Goal: Task Accomplishment & Management: Use online tool/utility

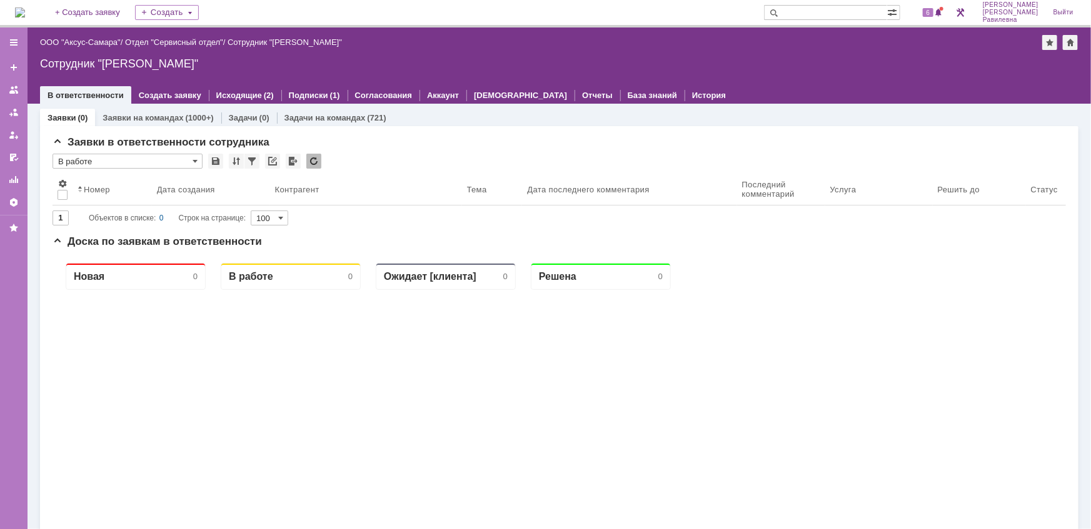
click at [88, 38] on link "ООО "Аксус-Самара"" at bounding box center [80, 42] width 81 height 9
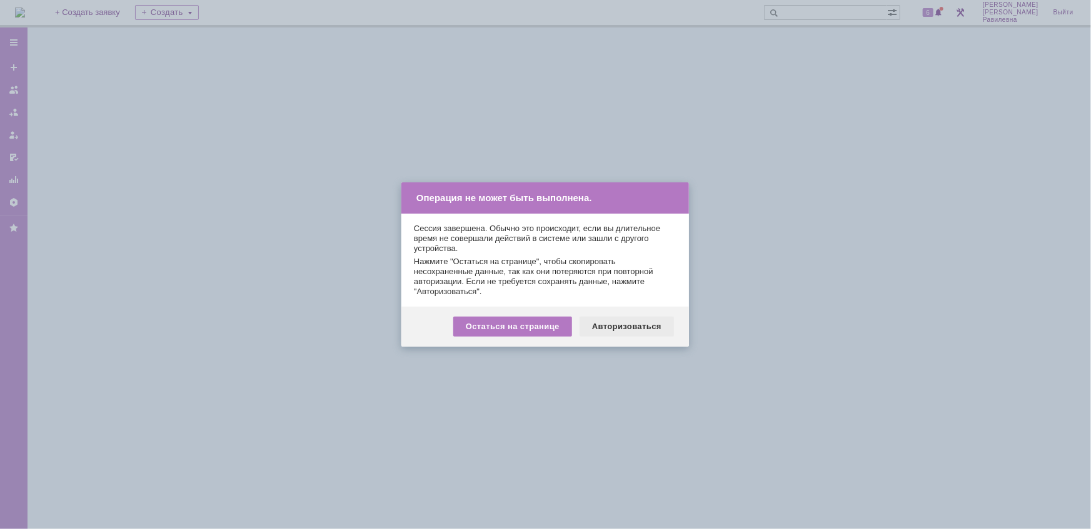
click at [637, 330] on div "Авторизоваться" at bounding box center [626, 327] width 94 height 20
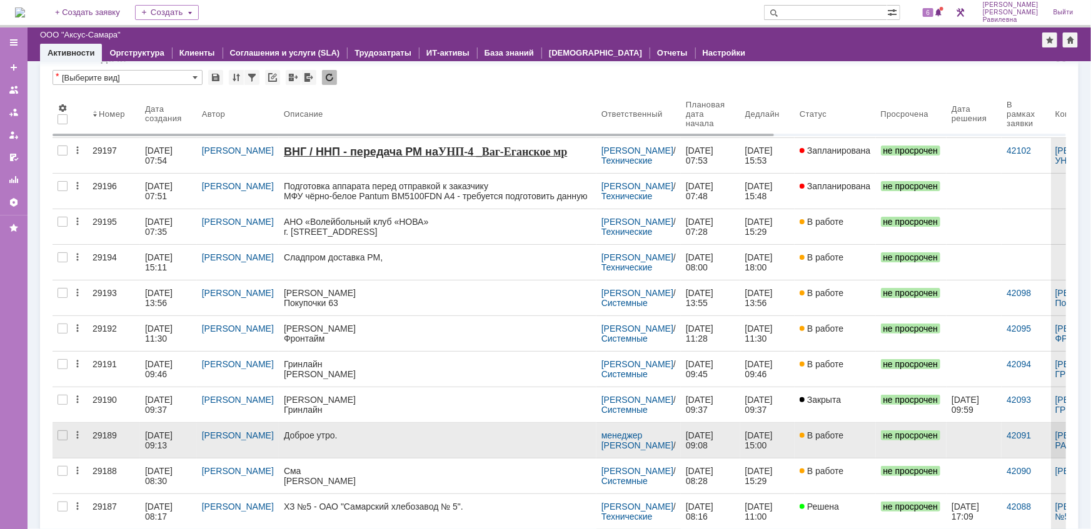
scroll to position [56, 0]
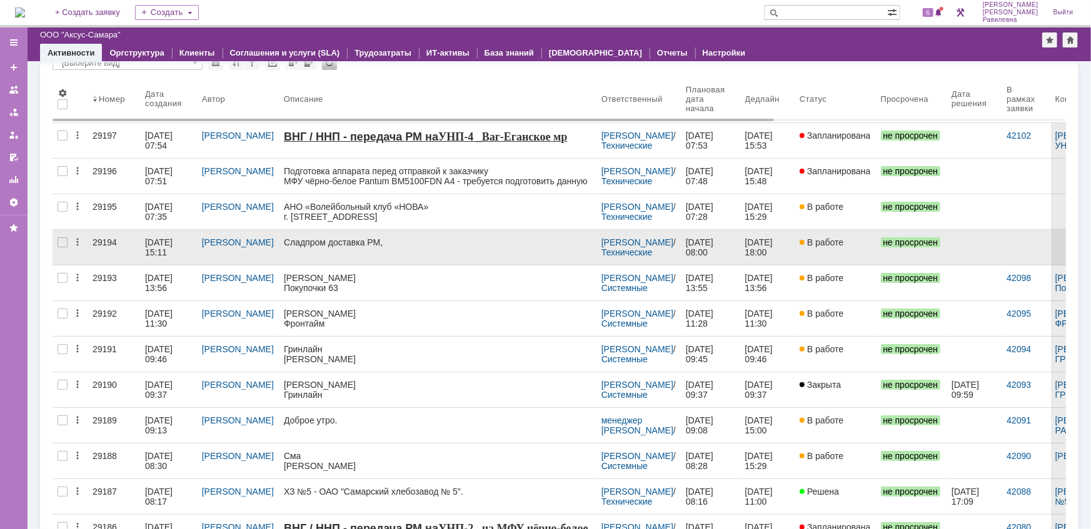
click at [161, 242] on div "02.10.2025 15:11" at bounding box center [160, 248] width 30 height 20
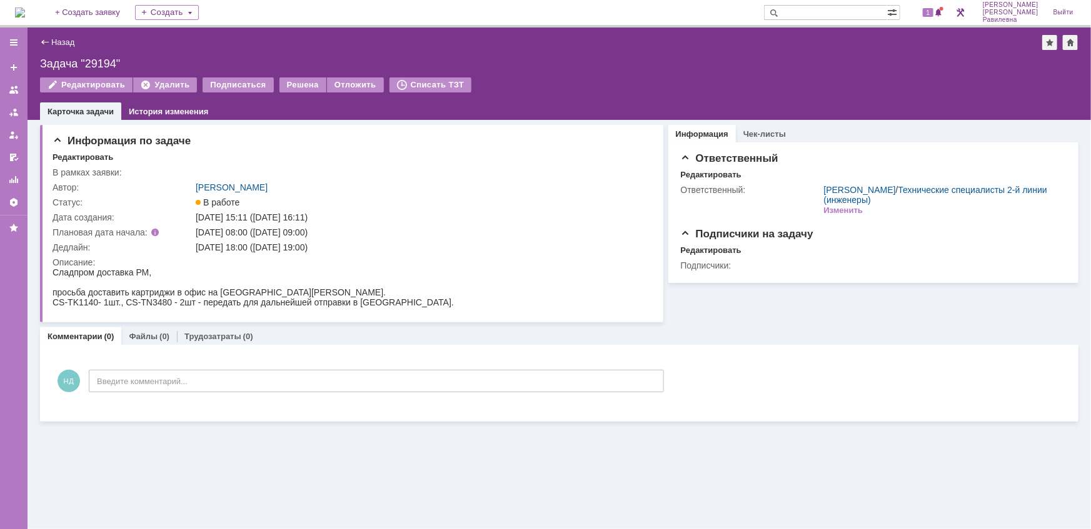
click at [823, 14] on input "text" at bounding box center [825, 12] width 123 height 15
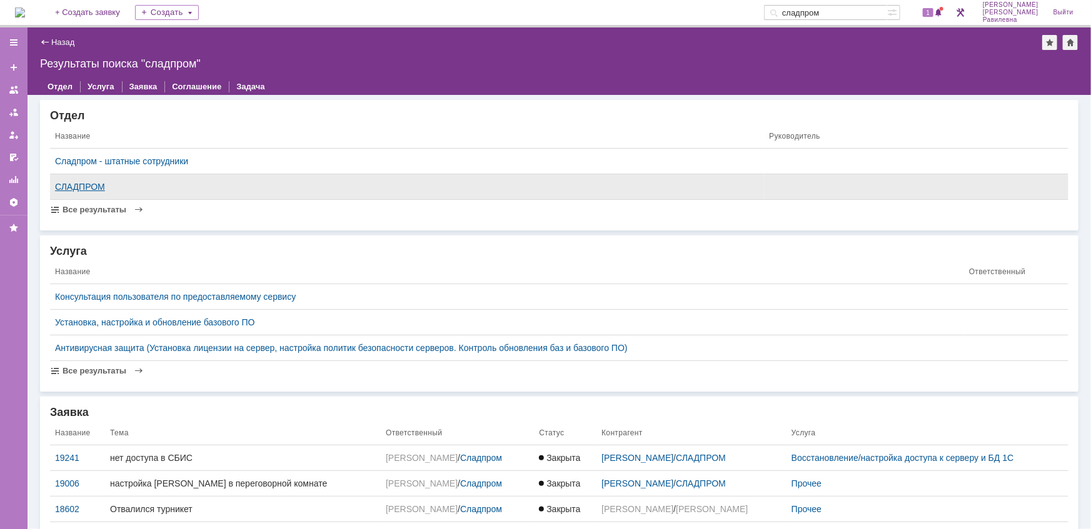
click at [86, 186] on div "СЛАДПРОМ" at bounding box center [407, 187] width 704 height 10
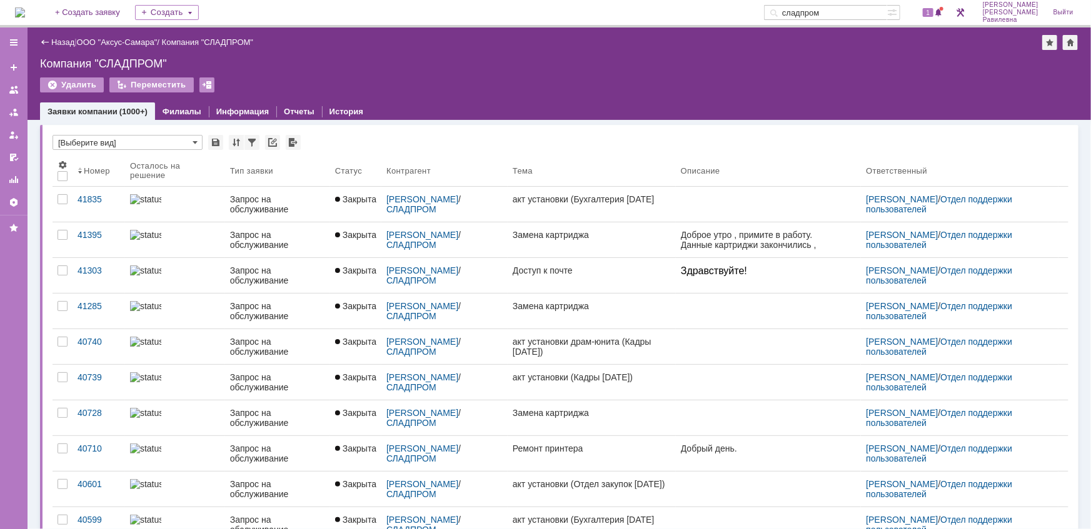
click at [874, 13] on input "сладпром" at bounding box center [825, 12] width 123 height 15
type input "25827"
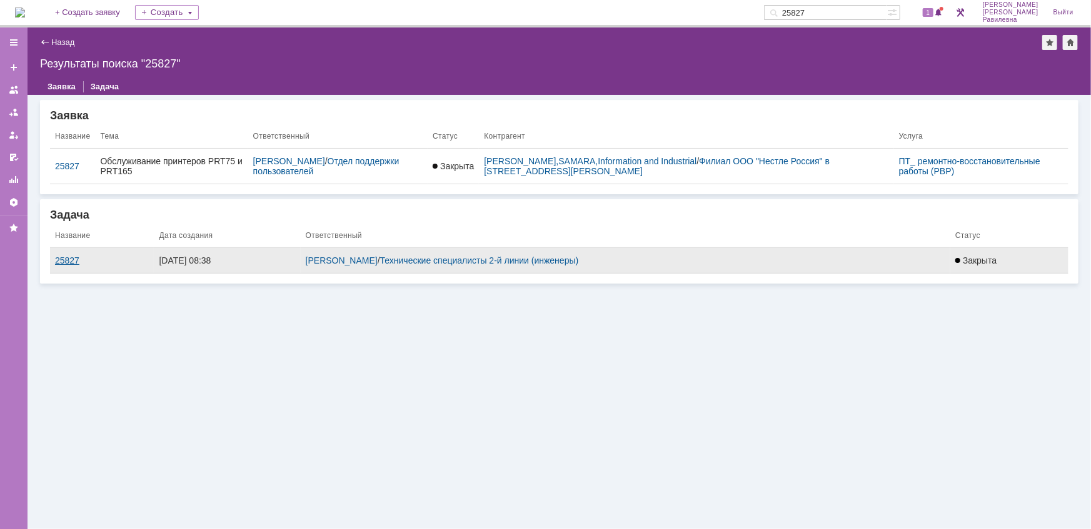
click at [68, 263] on div "25827" at bounding box center [102, 261] width 94 height 10
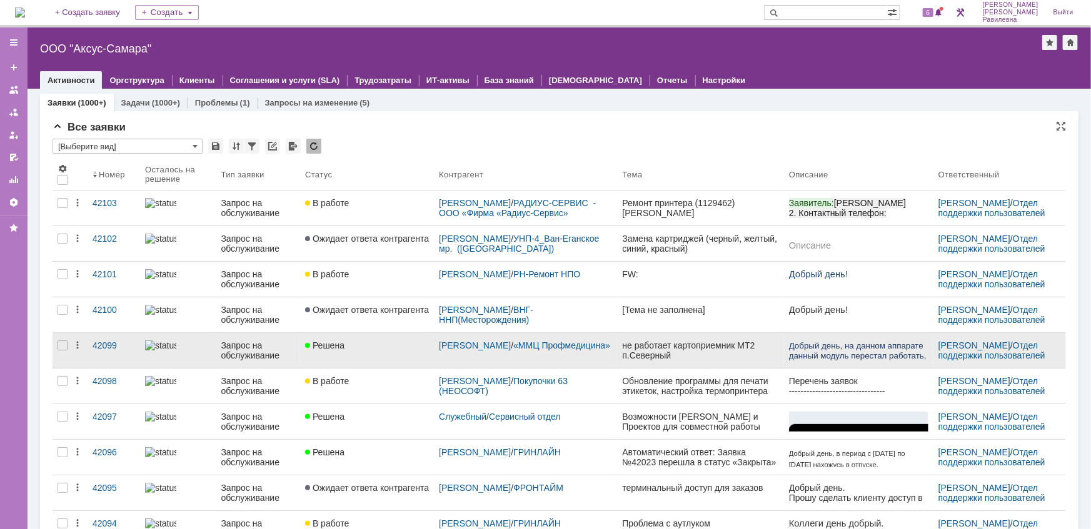
click at [230, 347] on div "Запрос на обслуживание" at bounding box center [258, 351] width 74 height 20
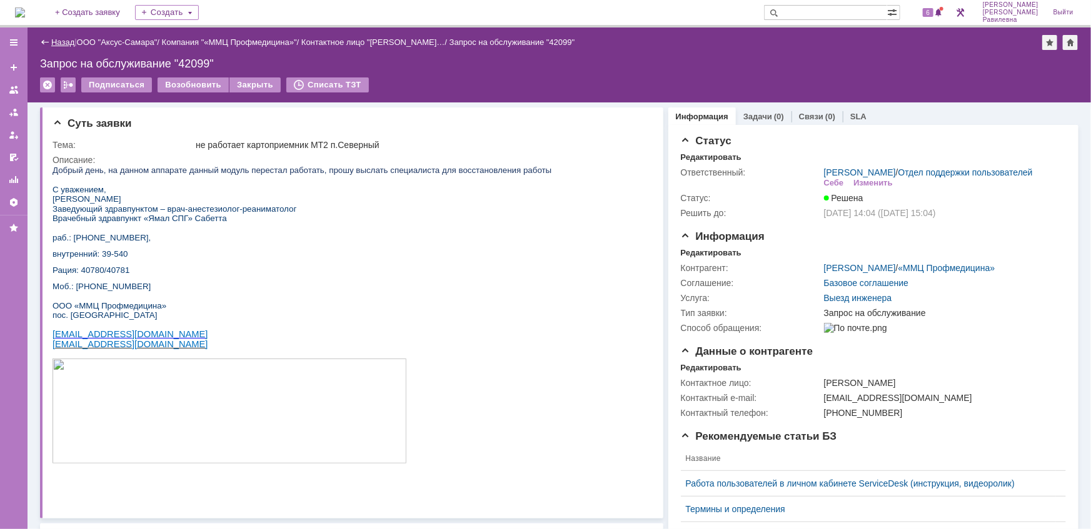
click at [63, 41] on link "Назад" at bounding box center [62, 42] width 23 height 9
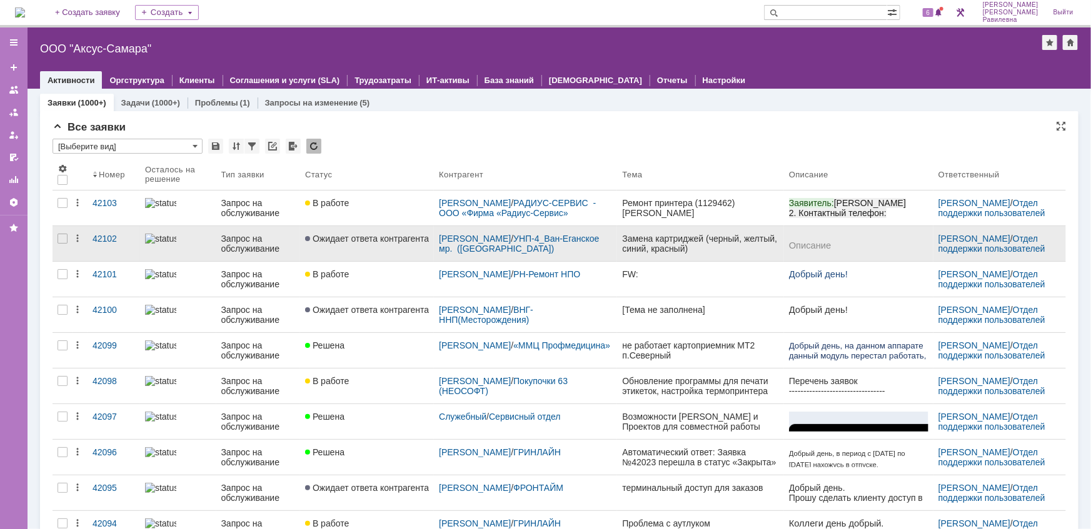
click at [236, 238] on div "Запрос на обслуживание" at bounding box center [258, 244] width 74 height 20
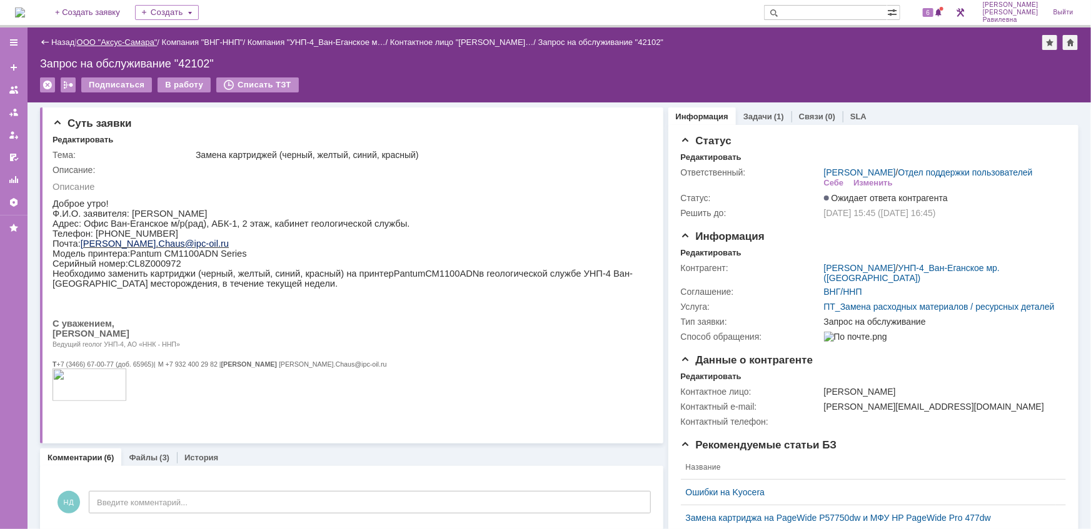
click at [112, 43] on link "ООО "Аксус-Самара"" at bounding box center [117, 42] width 81 height 9
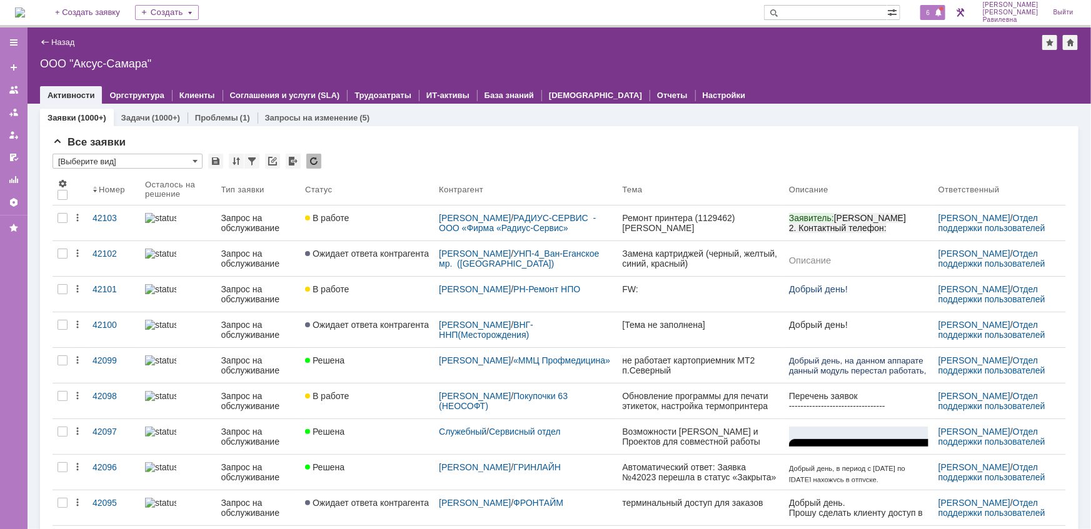
click at [934, 13] on span "6" at bounding box center [928, 12] width 11 height 9
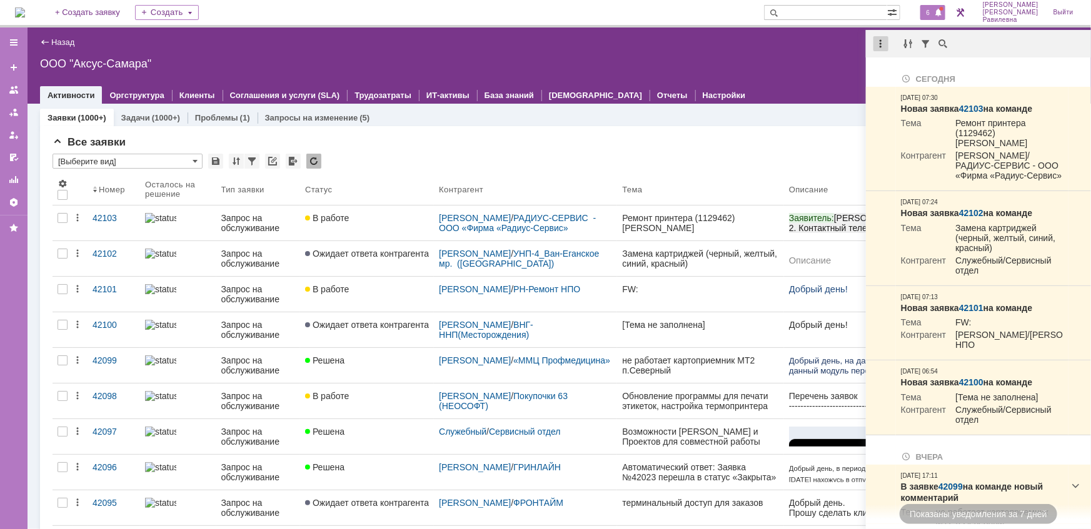
click at [877, 43] on div at bounding box center [880, 43] width 15 height 15
click at [895, 75] on div "Отметить уведомления прочитанными" at bounding box center [967, 75] width 168 height 9
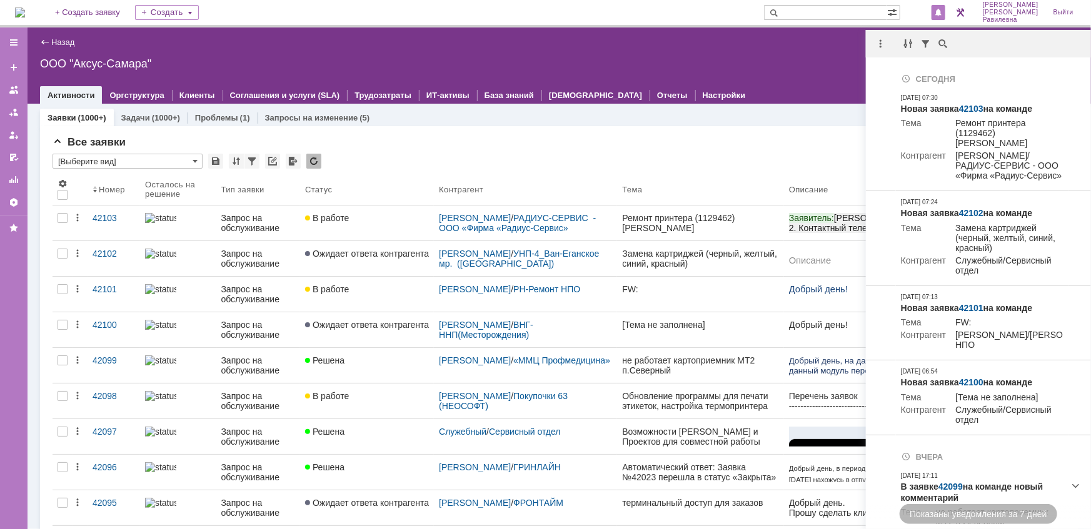
click at [612, 148] on div "Все заявки" at bounding box center [559, 142] width 1013 height 13
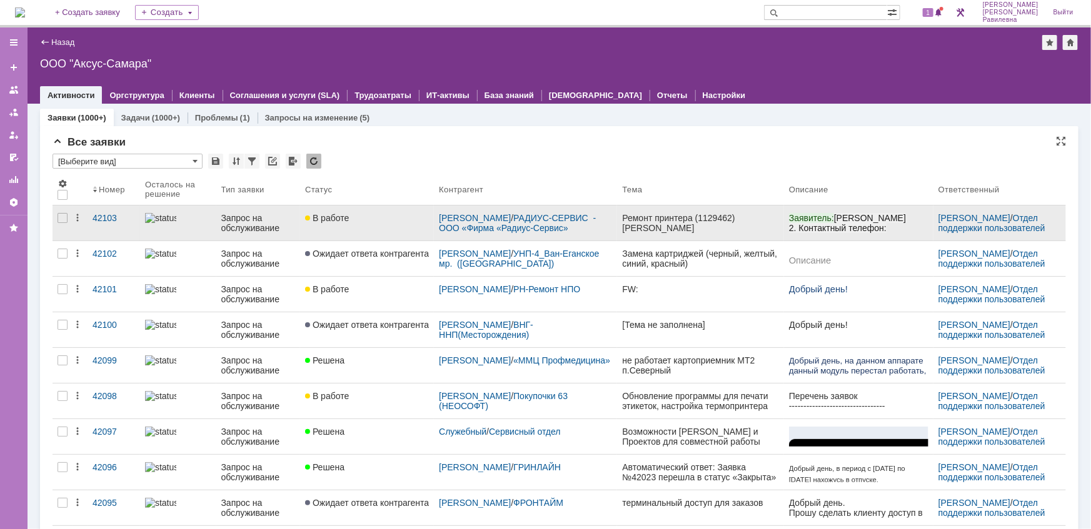
click at [238, 218] on div "Запрос на обслуживание" at bounding box center [258, 223] width 74 height 20
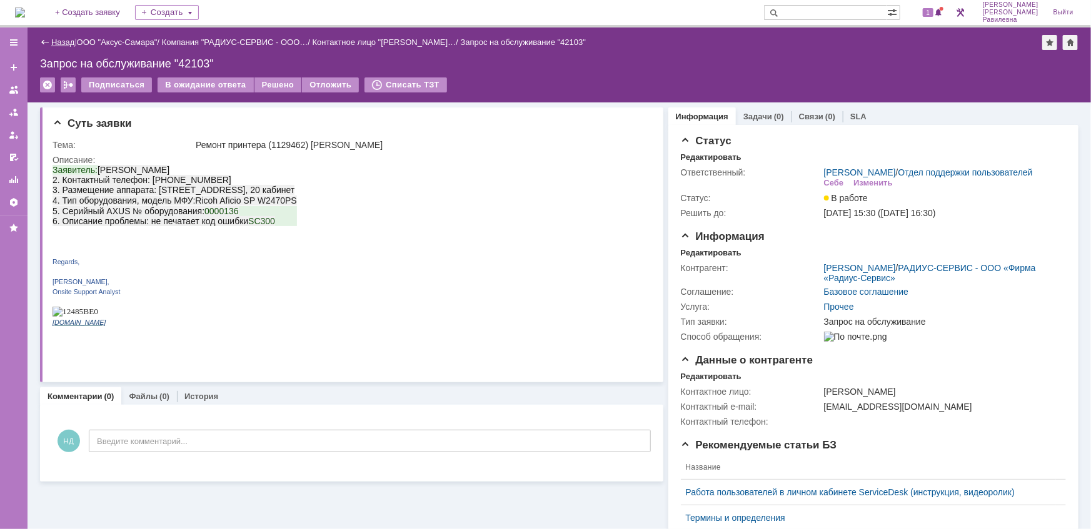
click at [53, 39] on link "Назад" at bounding box center [62, 42] width 23 height 9
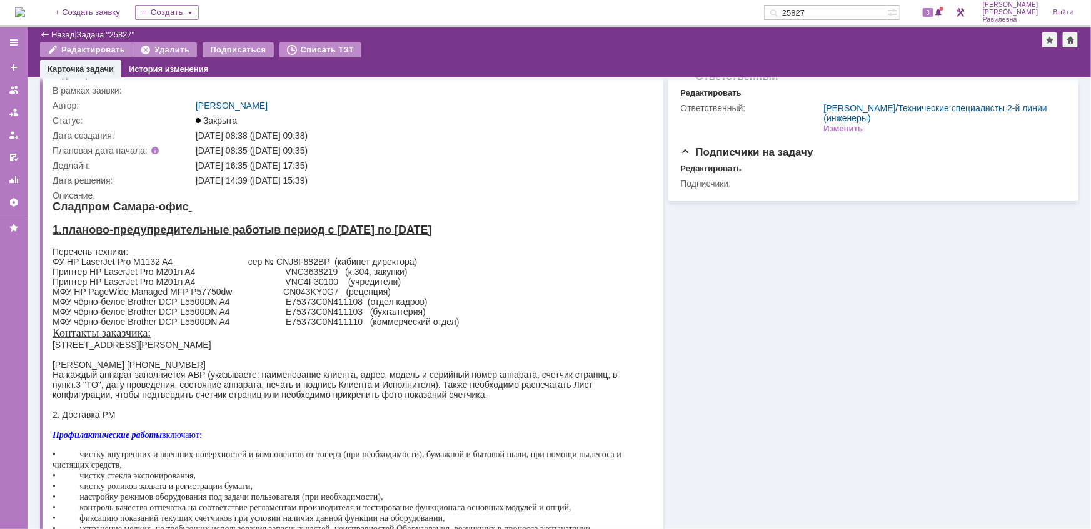
scroll to position [56, 0]
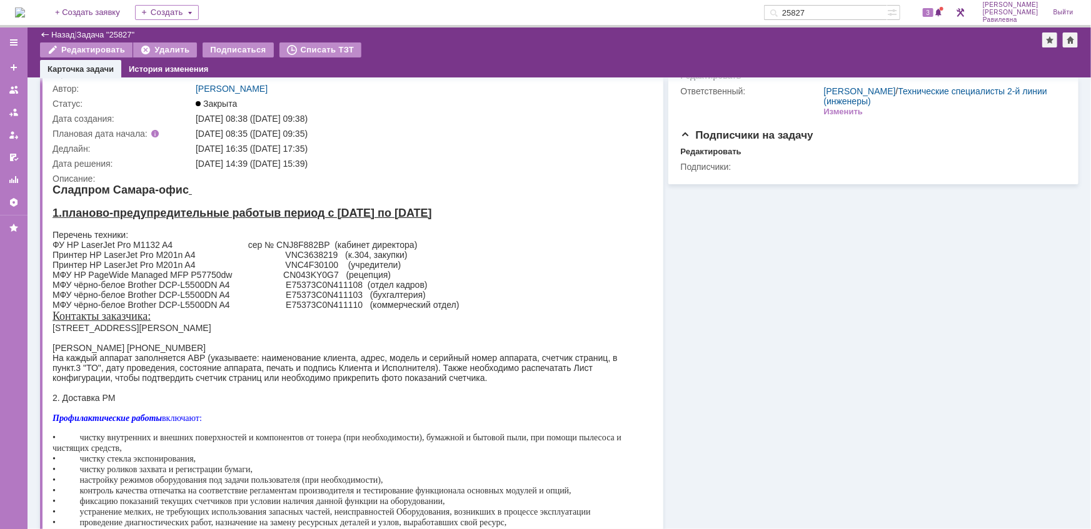
click at [333, 361] on div "На каждый аппарат заполняется АВР (указываете: наименование клиента, адрес, мод…" at bounding box center [346, 368] width 589 height 30
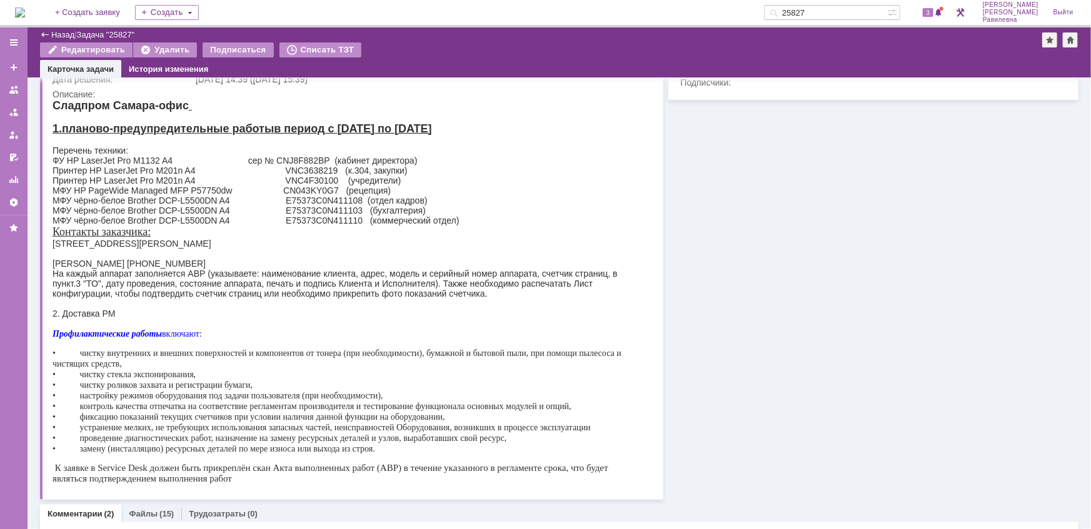
scroll to position [170, 0]
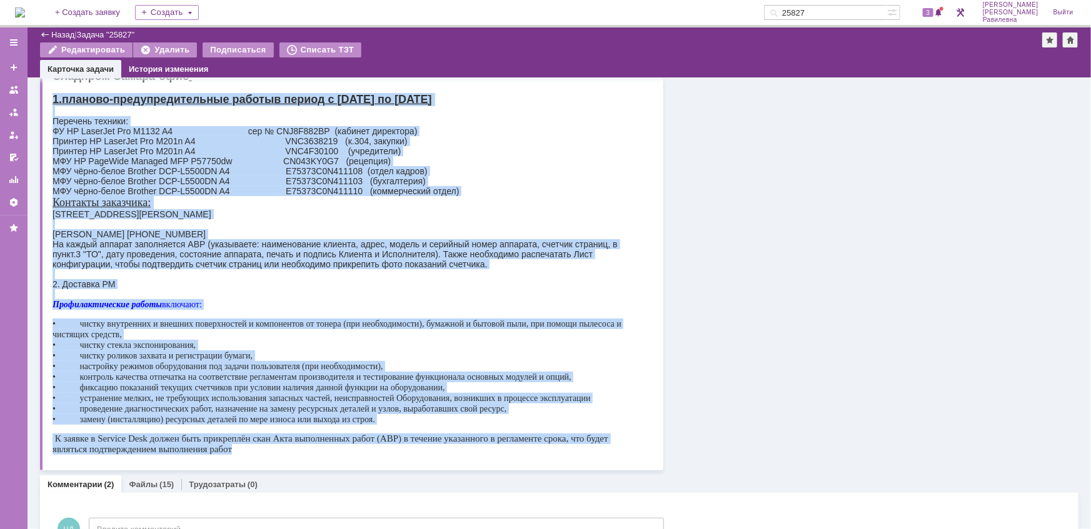
drag, startPoint x: 52, startPoint y: 98, endPoint x: 443, endPoint y: 447, distance: 523.8
click at [443, 447] on body "Сладпром Самара-офис 1.планово-предупредительные работы в период с [DATE] по [D…" at bounding box center [346, 261] width 589 height 385
copy body "4.loremip-dolorsitametconse adipis e seddoe t 05.91.39 in 46.30.31 Utlabore etd…"
click at [593, 292] on div at bounding box center [346, 294] width 589 height 10
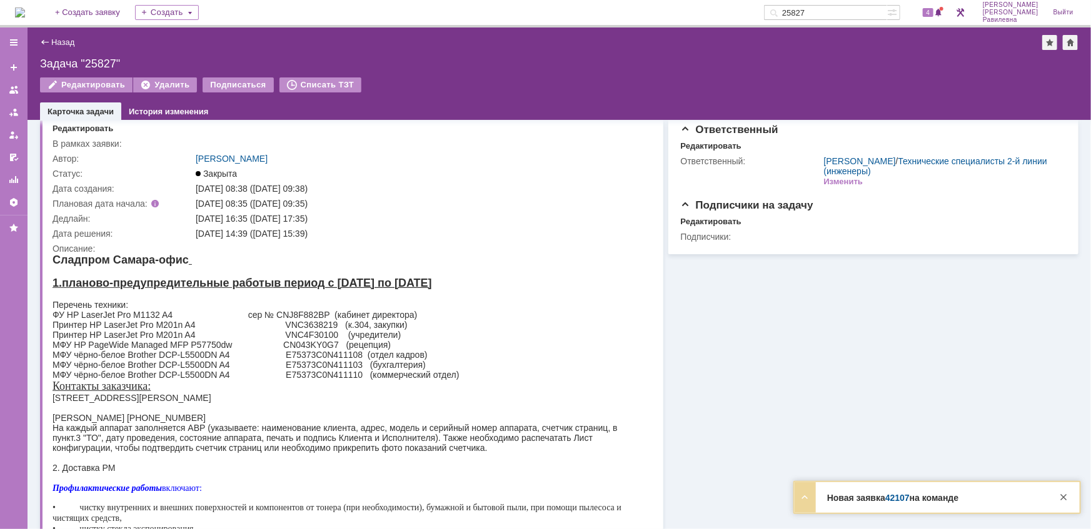
scroll to position [0, 0]
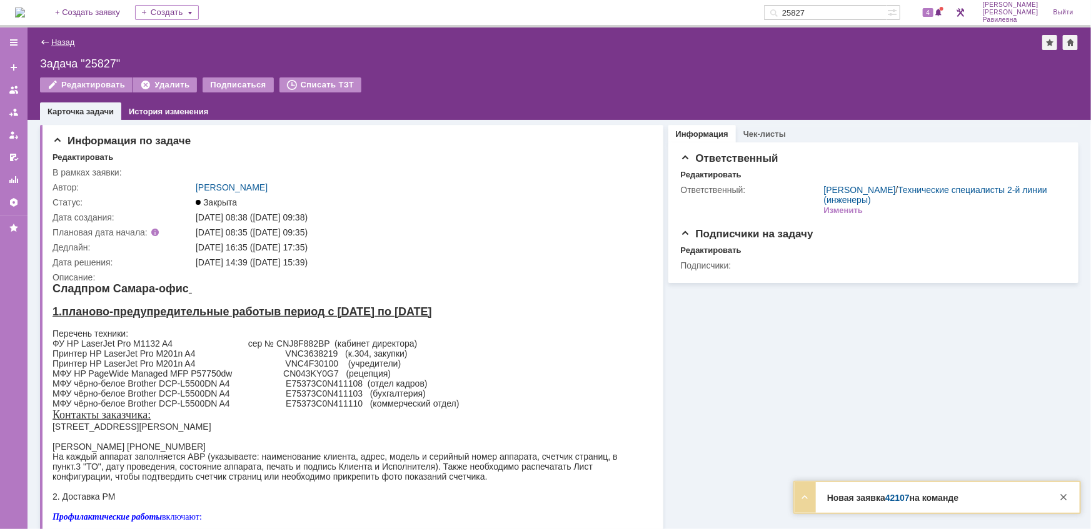
click at [68, 41] on link "Назад" at bounding box center [62, 42] width 23 height 9
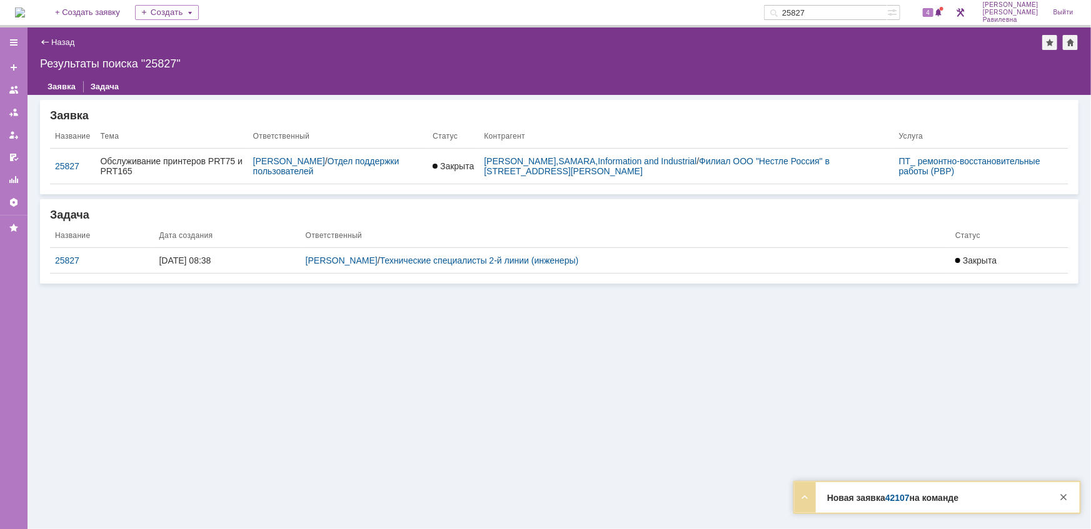
click at [855, 14] on input "25827" at bounding box center [825, 12] width 123 height 15
type input "сладпром"
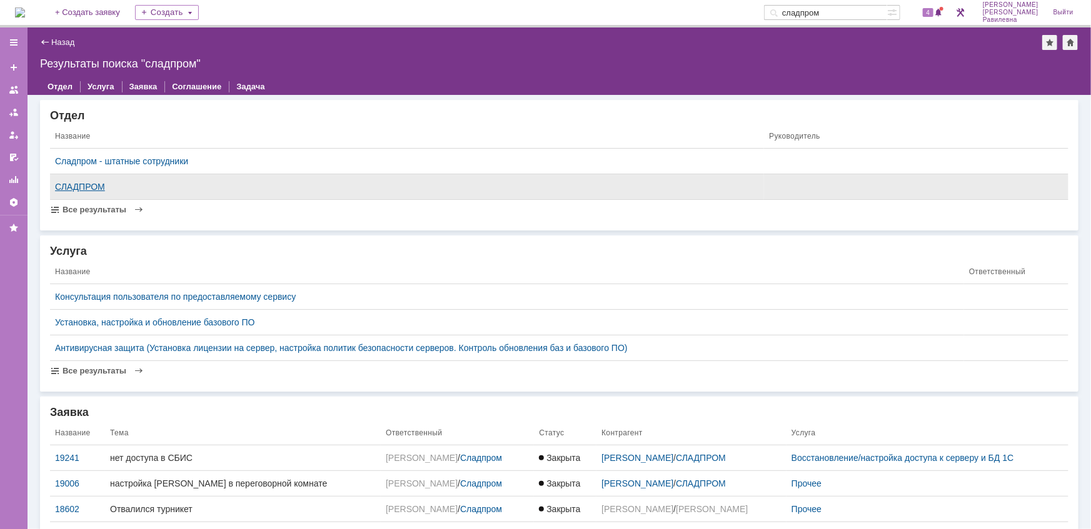
click at [96, 186] on div "СЛАДПРОМ" at bounding box center [407, 187] width 704 height 10
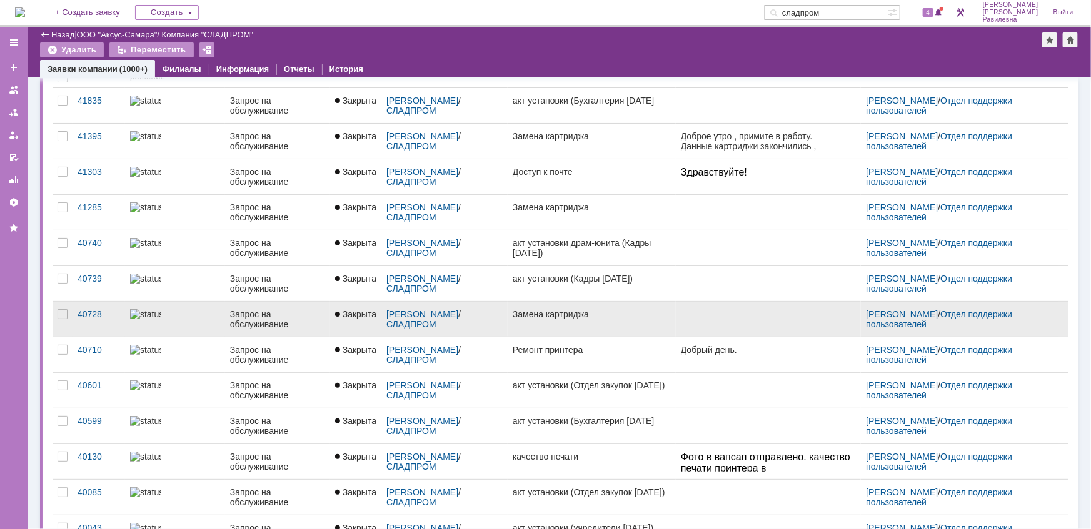
scroll to position [113, 0]
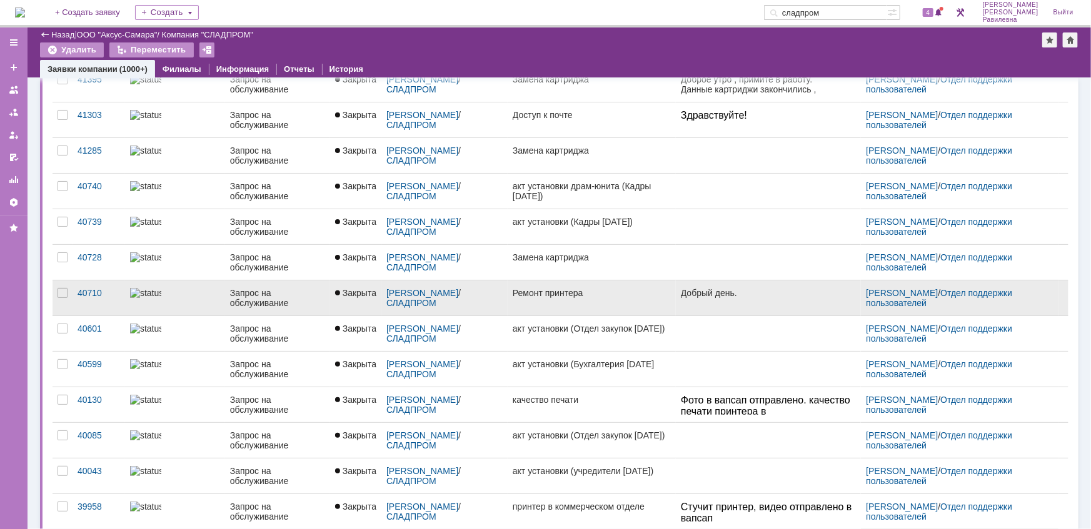
click at [230, 298] on div "Запрос на обслуживание" at bounding box center [277, 298] width 95 height 20
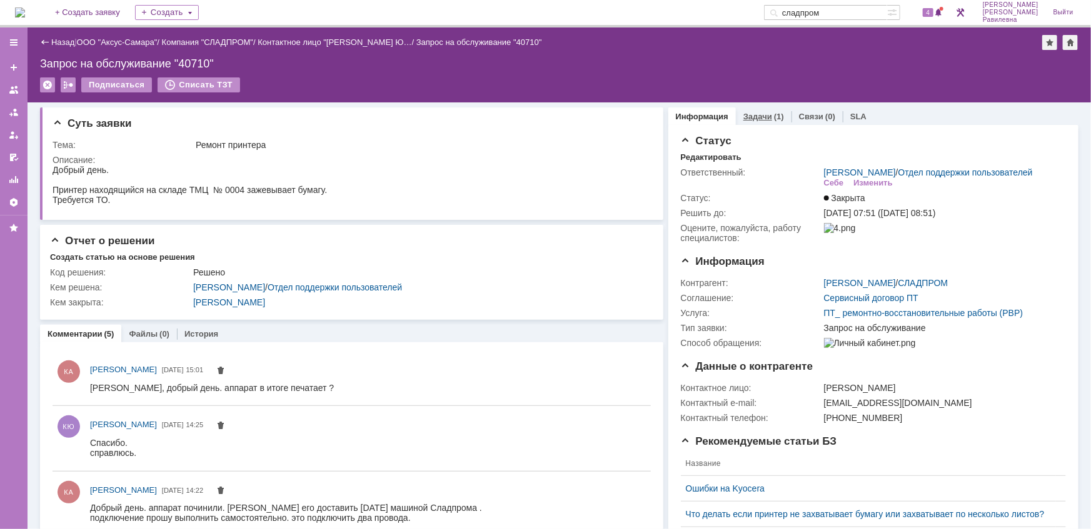
click at [757, 122] on div "Задачи (1)" at bounding box center [764, 117] width 56 height 18
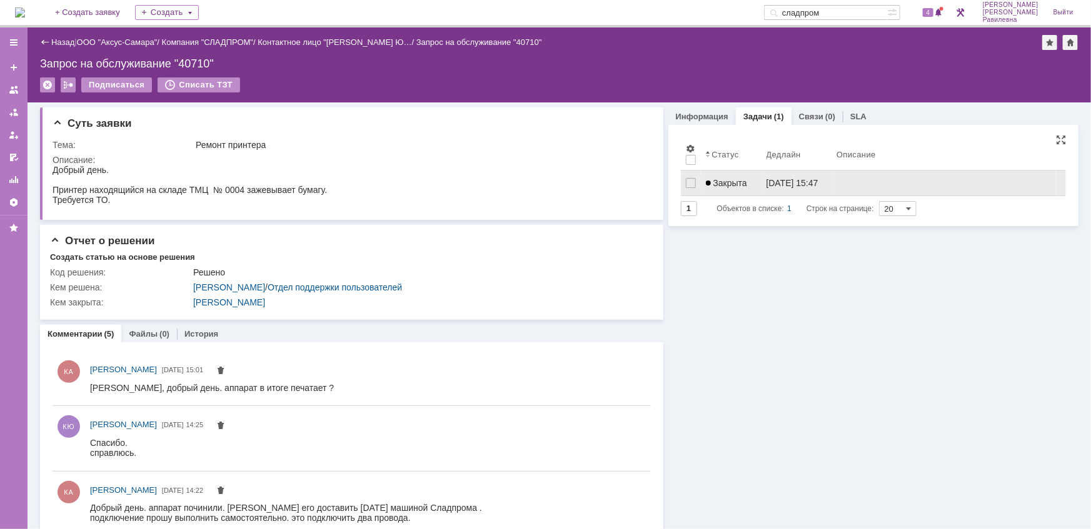
click at [736, 181] on span "Закрыта" at bounding box center [726, 183] width 41 height 10
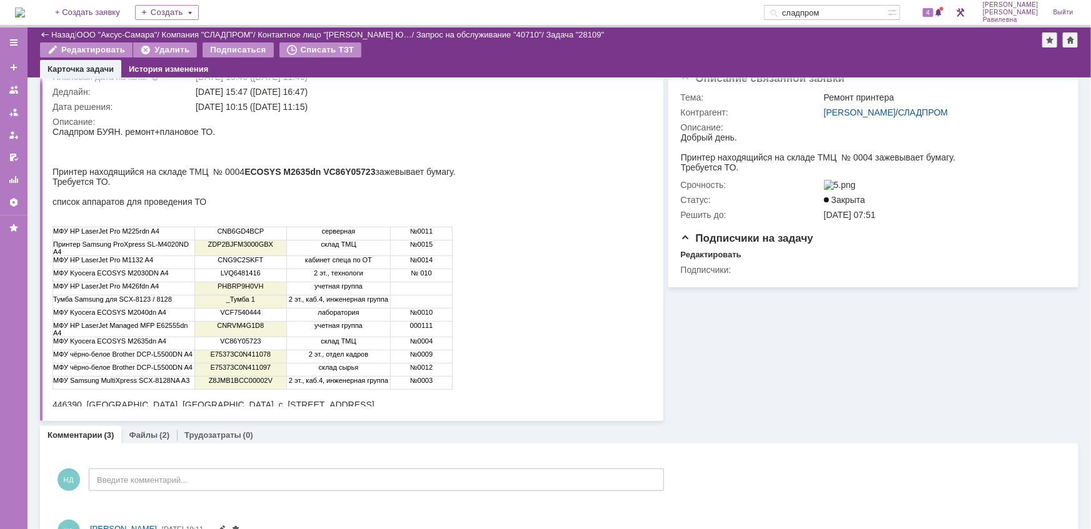
click at [56, 234] on td "МФУ HP LaserJet Pro M225rdn A4" at bounding box center [124, 233] width 142 height 13
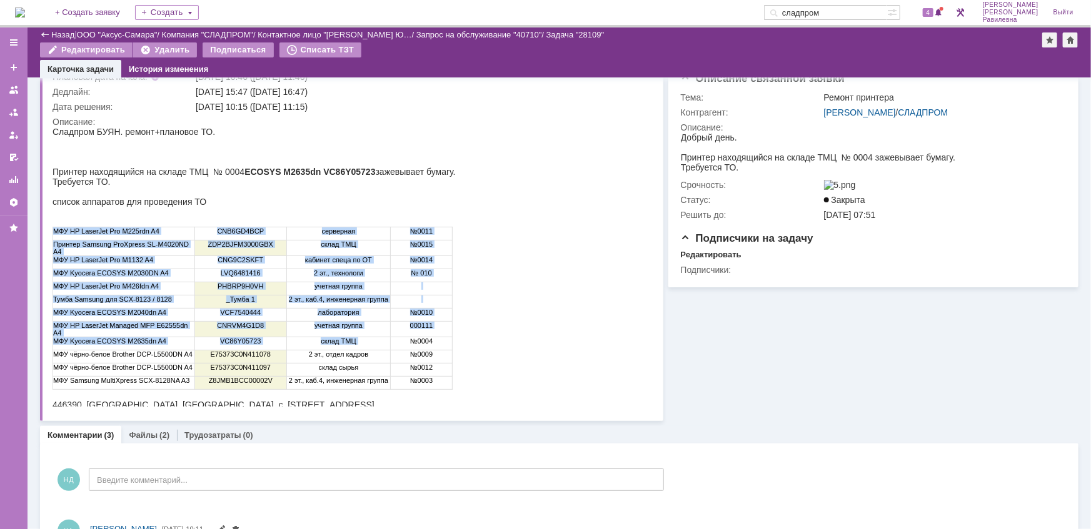
drag, startPoint x: 52, startPoint y: 231, endPoint x: 409, endPoint y: 342, distance: 373.7
click at [409, 342] on tbody "МФУ HP LaserJet Pro M225rdn A4 CNB6GD4BCP серверная №0011 Принтер Samsung ProXp…" at bounding box center [252, 308] width 399 height 163
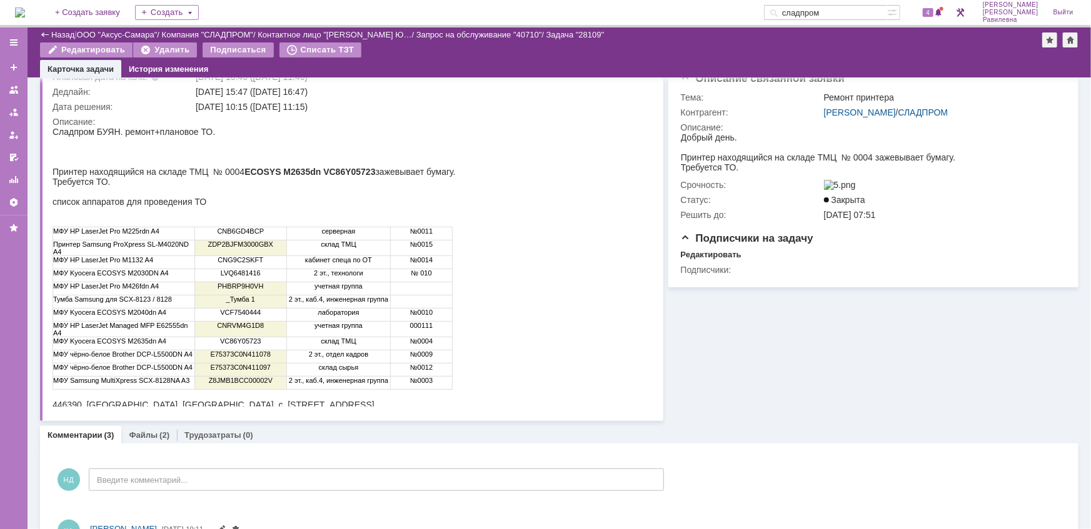
click at [533, 290] on html "Сладпром БУЯН. ремонт + плановое ТО. Принтер находящийся на складе ТМЦ № 0004 E…" at bounding box center [346, 267] width 589 height 283
click at [114, 228] on table "МФУ HP LaserJet Pro M225rdn A4 CNB6GD4BCP серверная №0011 Принтер Samsung ProXp…" at bounding box center [252, 307] width 400 height 163
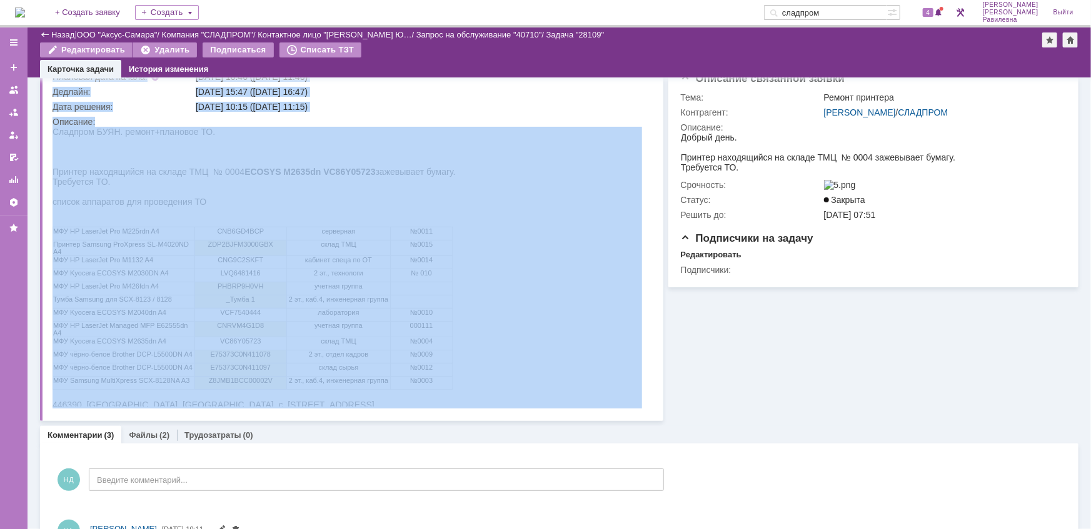
drag, startPoint x: 102, startPoint y: 357, endPoint x: 232, endPoint y: 261, distance: 161.4
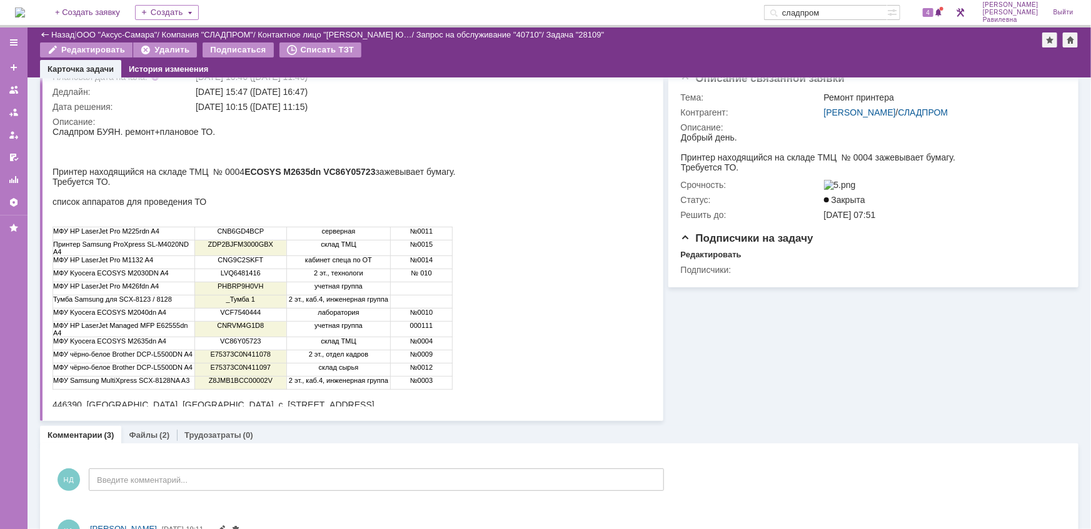
click at [296, 263] on td "кабинет спеца по ОТ" at bounding box center [338, 262] width 104 height 13
drag, startPoint x: 103, startPoint y: 354, endPoint x: 161, endPoint y: 253, distance: 117.3
drag, startPoint x: 103, startPoint y: 354, endPoint x: 208, endPoint y: 246, distance: 150.7
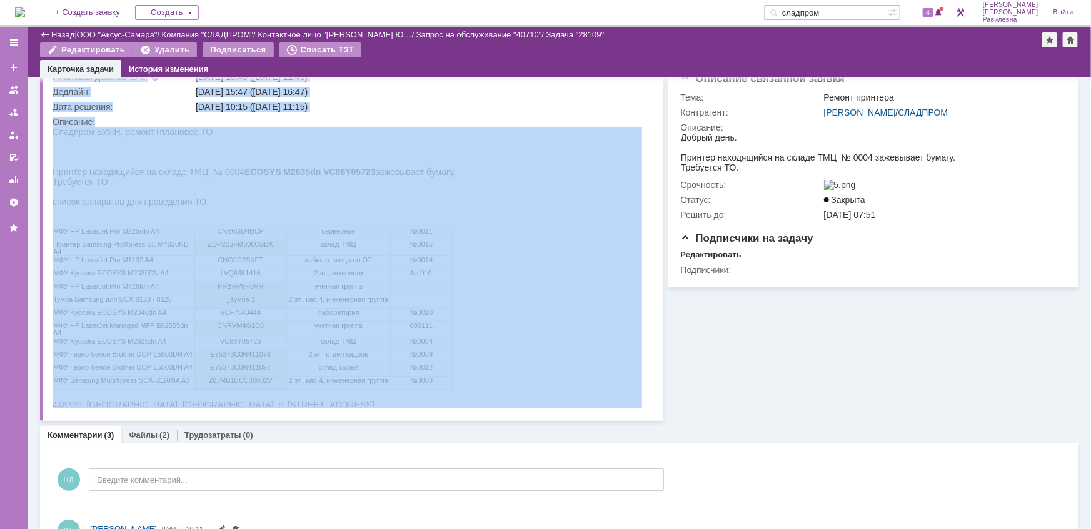
drag, startPoint x: 52, startPoint y: 227, endPoint x: 321, endPoint y: 256, distance: 270.4
drag, startPoint x: 480, startPoint y: 263, endPoint x: 471, endPoint y: 263, distance: 9.4
click at [481, 263] on html "Сладпром БУЯН. ремонт + плановое ТО. Принтер находящийся на складе ТМЦ № 0004 E…" at bounding box center [346, 267] width 589 height 283
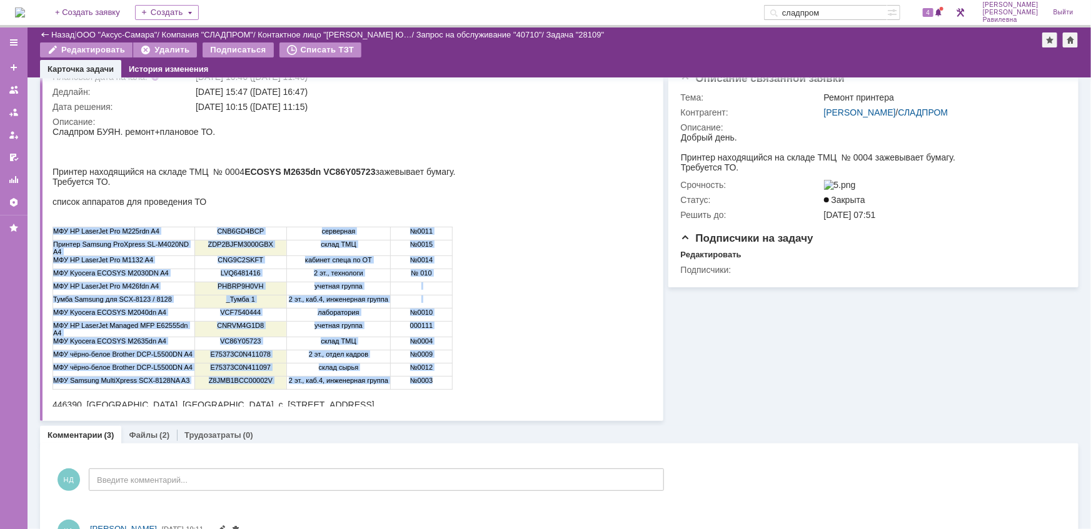
drag, startPoint x: 53, startPoint y: 228, endPoint x: 434, endPoint y: 384, distance: 412.5
click at [434, 384] on tbody "МФУ HP LaserJet Pro M225rdn A4 CNB6GD4BCP серверная №0011 Принтер Samsung ProXp…" at bounding box center [252, 308] width 399 height 163
drag, startPoint x: 55, startPoint y: 233, endPoint x: 436, endPoint y: 377, distance: 407.8
click at [436, 377] on tbody "МФУ HP LaserJet Pro M225rdn A4 CNB6GD4BCP серверная №0011 Принтер Samsung ProXp…" at bounding box center [252, 308] width 399 height 163
copy tbody "МФУ HP LaserJet Pro M225rdn A4 CNB6GD4BCP серверная №0011 Принтер Samsung ProXp…"
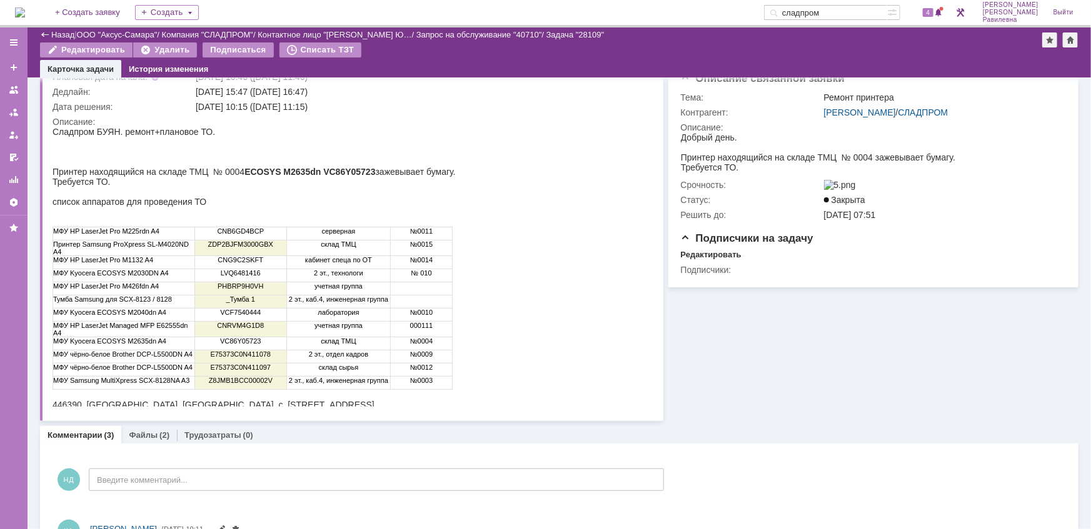
click at [523, 306] on html "Сладпром БУЯН. ремонт + плановое ТО. Принтер находящийся на складе ТМЦ № 0004 E…" at bounding box center [346, 267] width 589 height 283
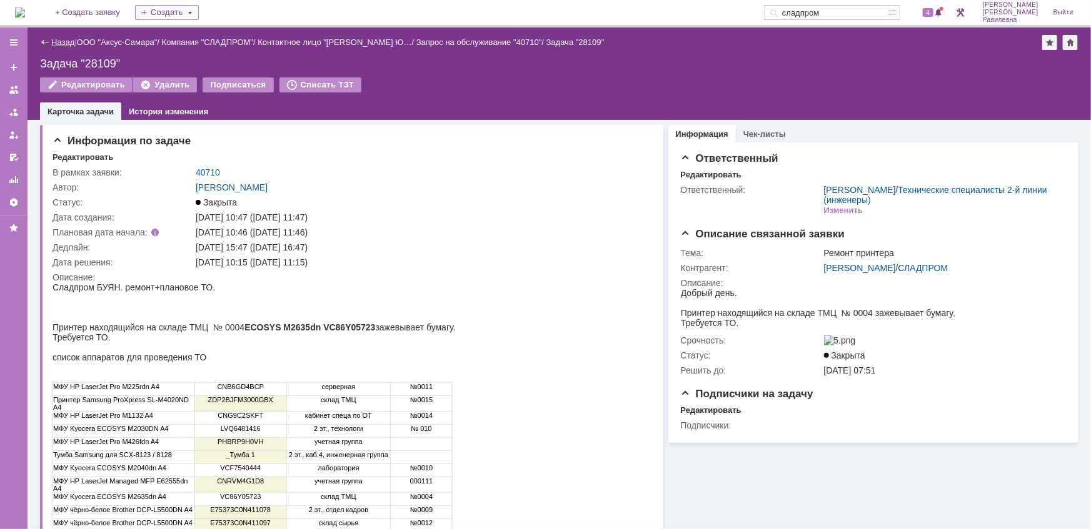
click at [61, 41] on link "Назад" at bounding box center [62, 42] width 23 height 9
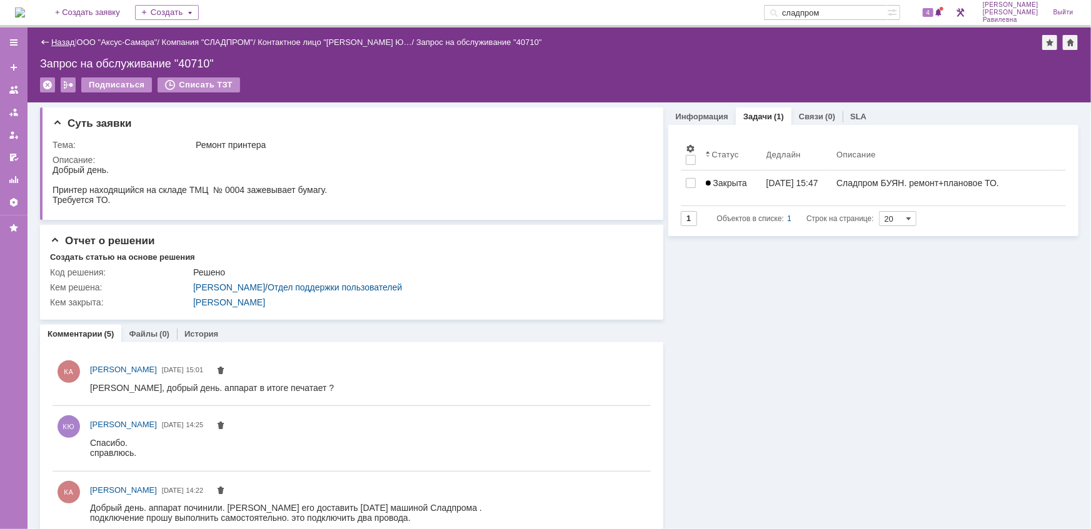
click at [51, 45] on link "Назад" at bounding box center [62, 42] width 23 height 9
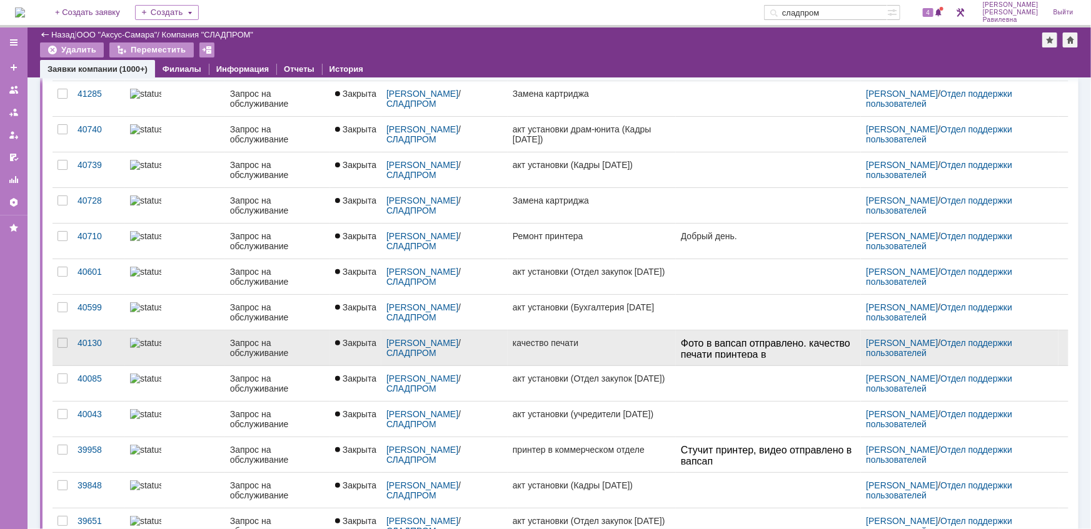
click at [230, 343] on div "Запрос на обслуживание" at bounding box center [277, 348] width 95 height 20
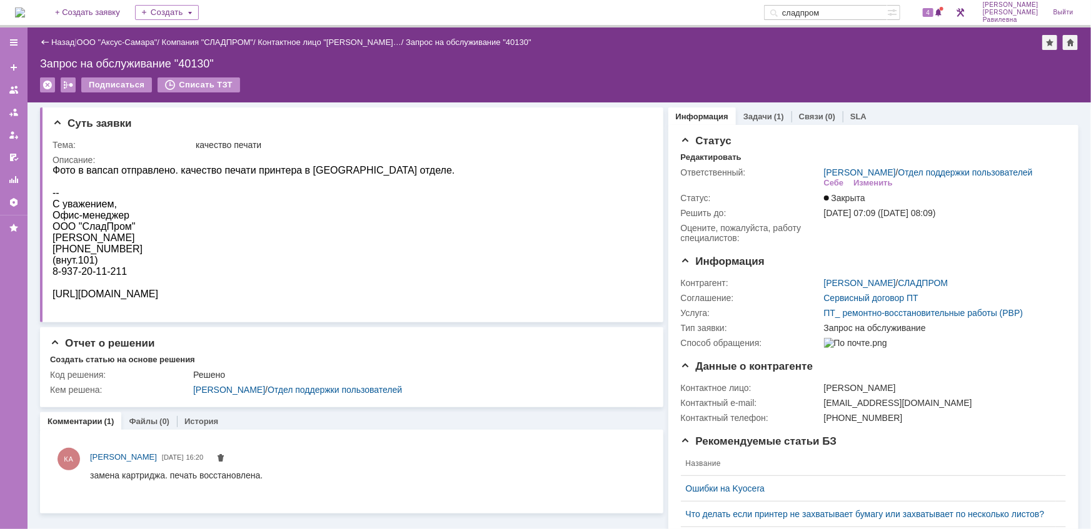
click at [758, 118] on link "Задачи" at bounding box center [757, 116] width 29 height 9
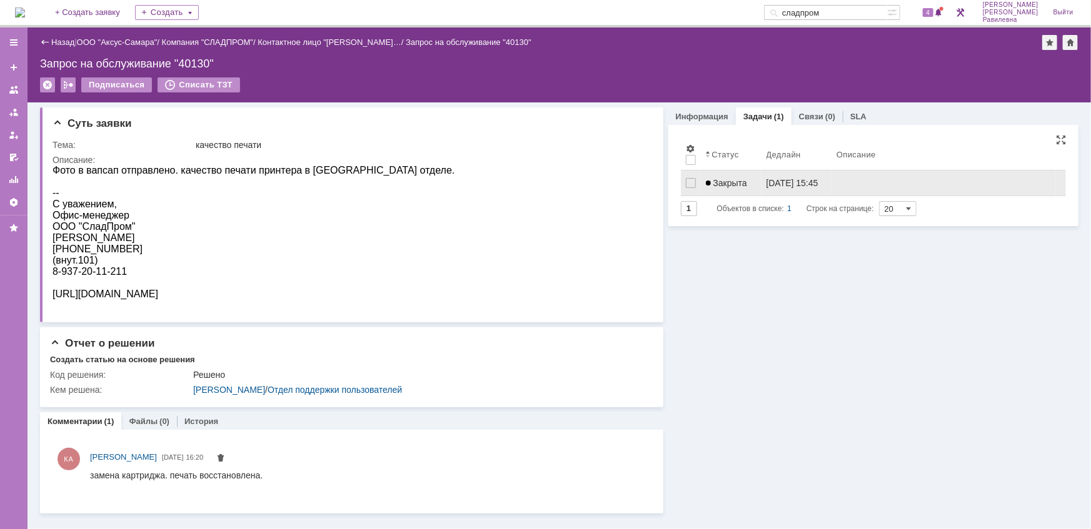
click at [738, 183] on span "Закрыта" at bounding box center [726, 183] width 41 height 10
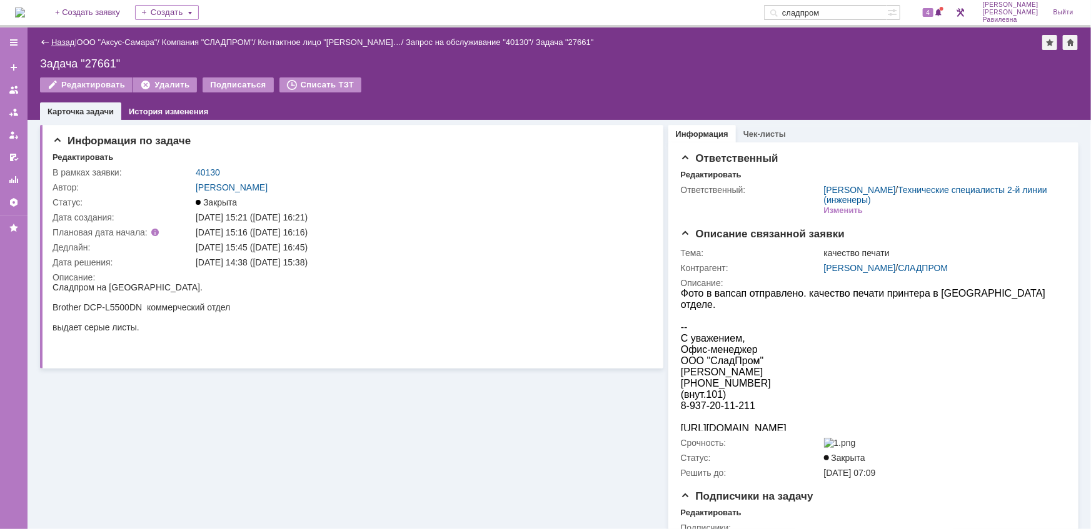
click at [65, 42] on link "Назад" at bounding box center [62, 42] width 23 height 9
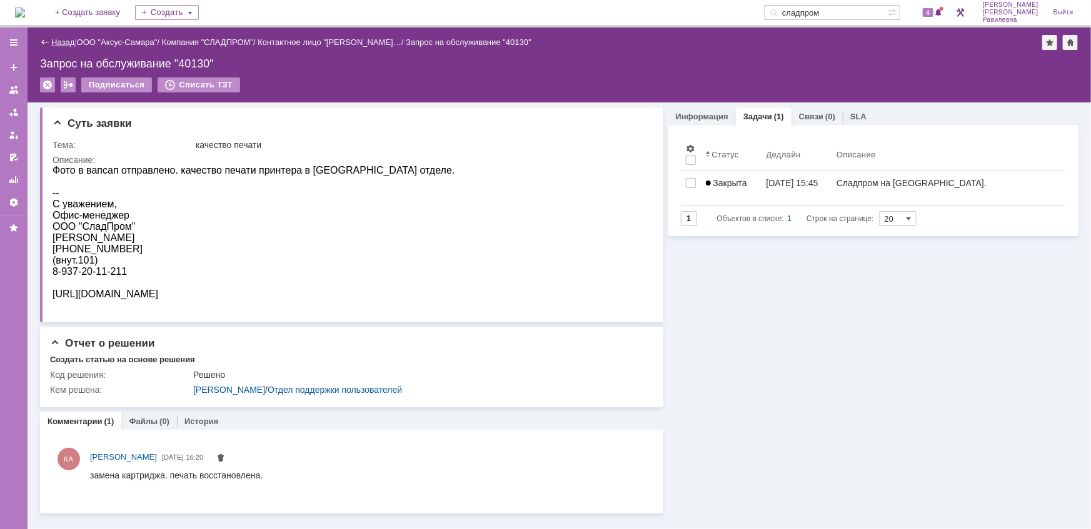
click at [67, 38] on link "Назад" at bounding box center [62, 42] width 23 height 9
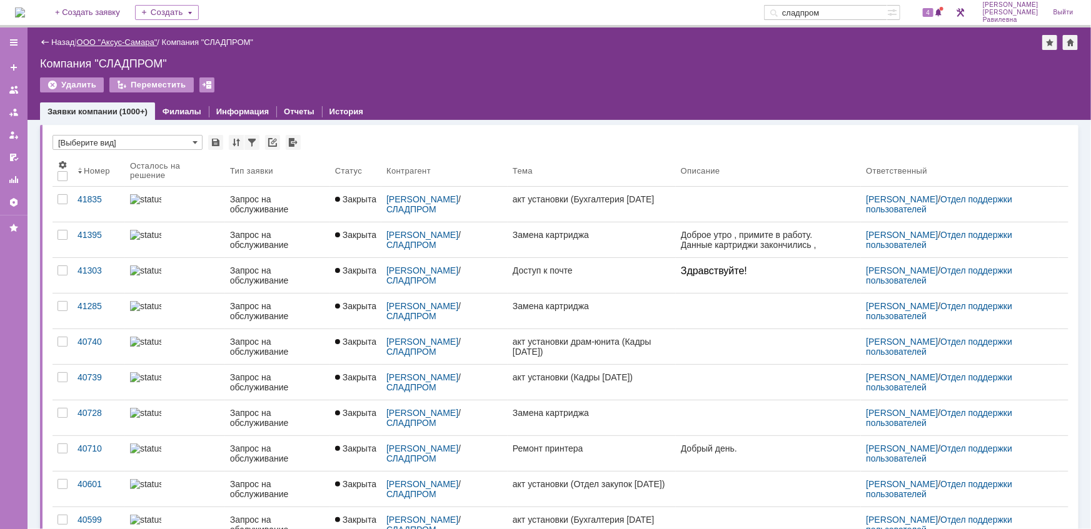
click at [130, 39] on link "ООО "Аксус-Самара"" at bounding box center [117, 42] width 81 height 9
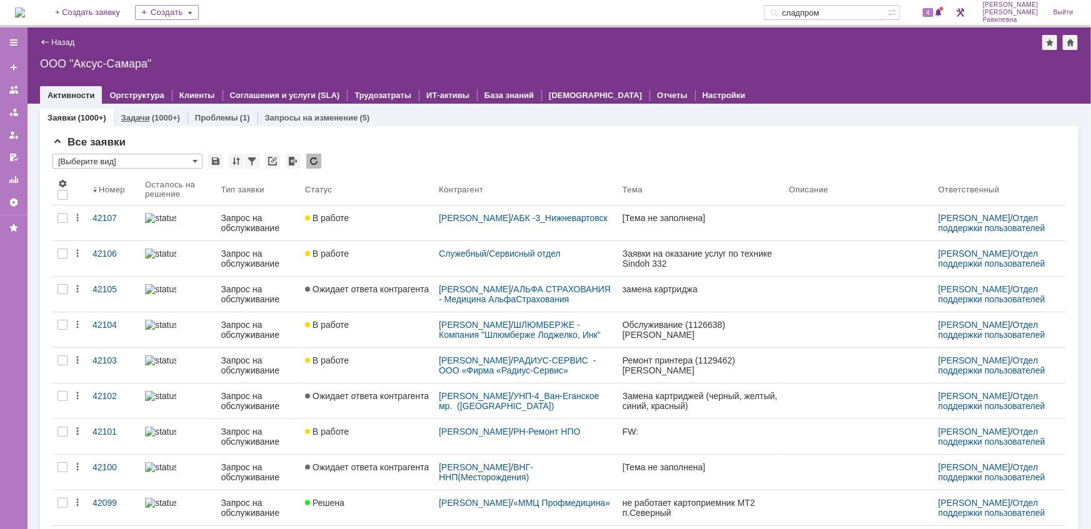
click at [131, 115] on link "Задачи" at bounding box center [135, 117] width 29 height 9
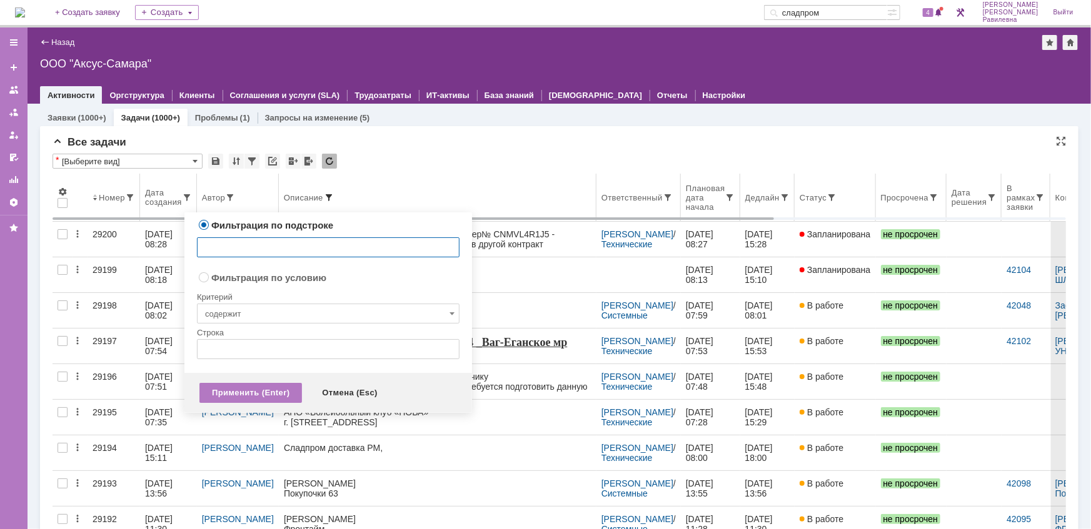
click at [324, 198] on span at bounding box center [329, 198] width 10 height 10
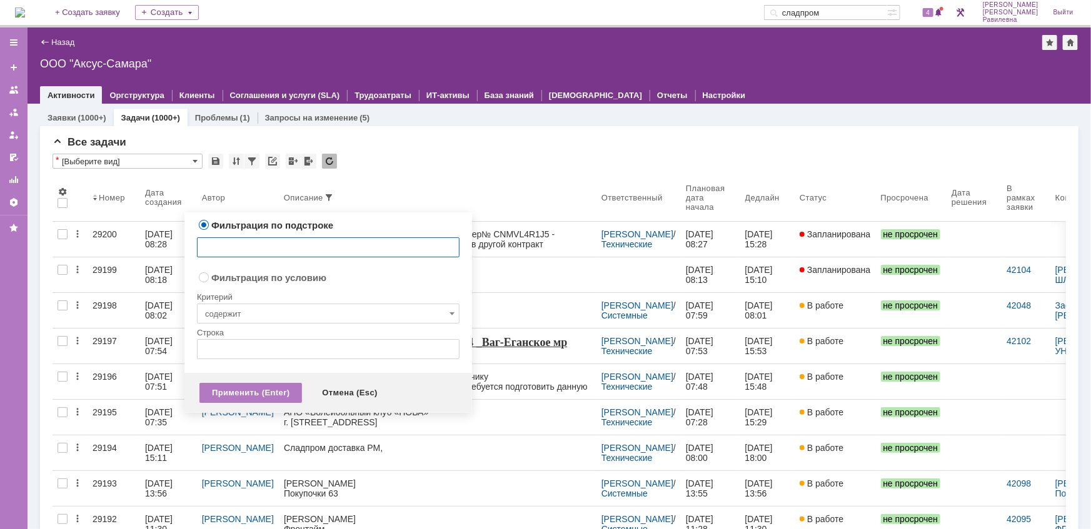
click at [256, 240] on input "text" at bounding box center [328, 248] width 263 height 20
type input "сладпром"
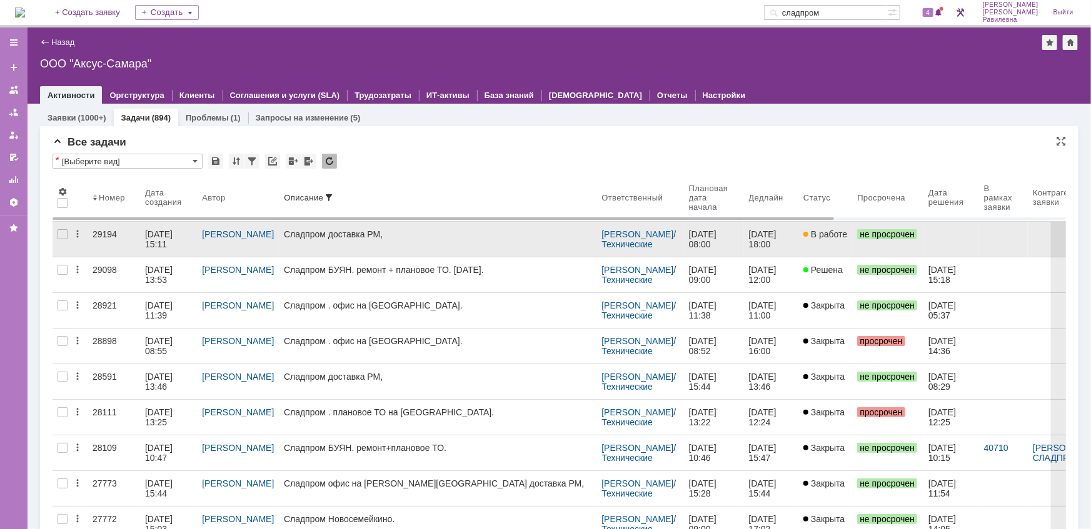
click at [169, 236] on div "02.10.2025 15:11" at bounding box center [160, 239] width 30 height 20
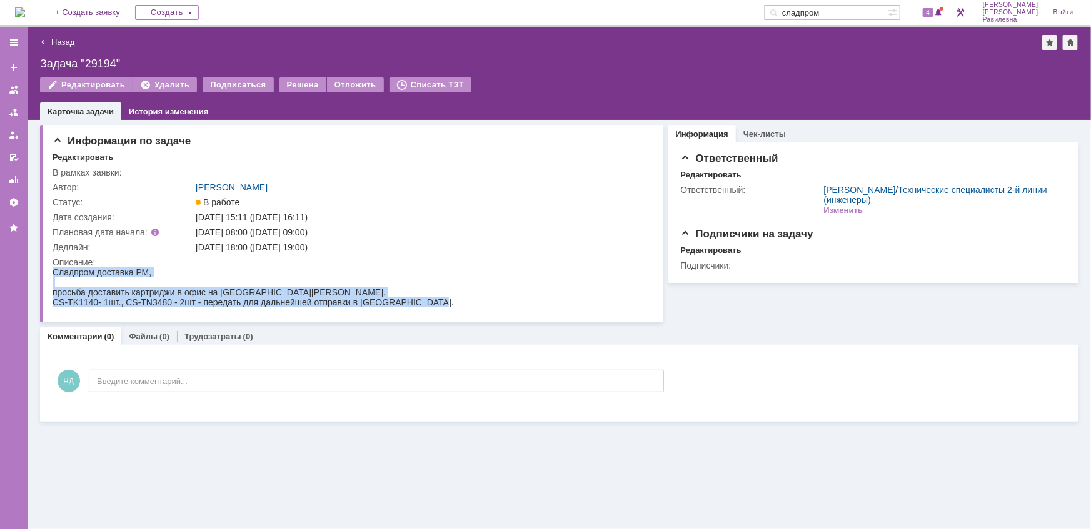
drag, startPoint x: 52, startPoint y: 271, endPoint x: 423, endPoint y: 309, distance: 372.7
click at [423, 307] on html "Сладпром доставка РМ, просьба доставить картриджи в офис на Кирова Оксане Химен…" at bounding box center [349, 287] width 594 height 40
copy body "Сладпром доставка РМ, просьба доставить картриджи в офис на Кирова Оксане Химен…"
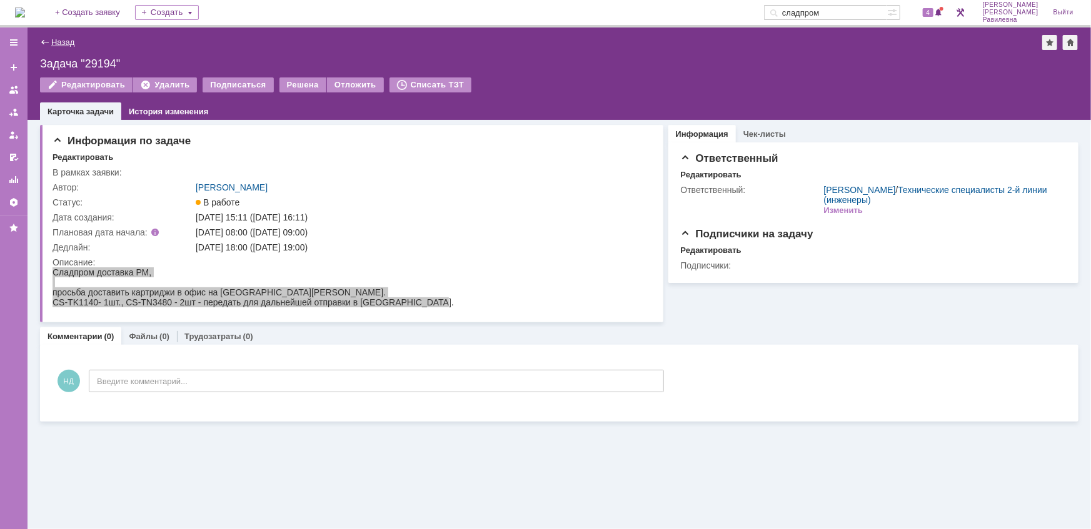
click at [54, 38] on link "Назад" at bounding box center [62, 42] width 23 height 9
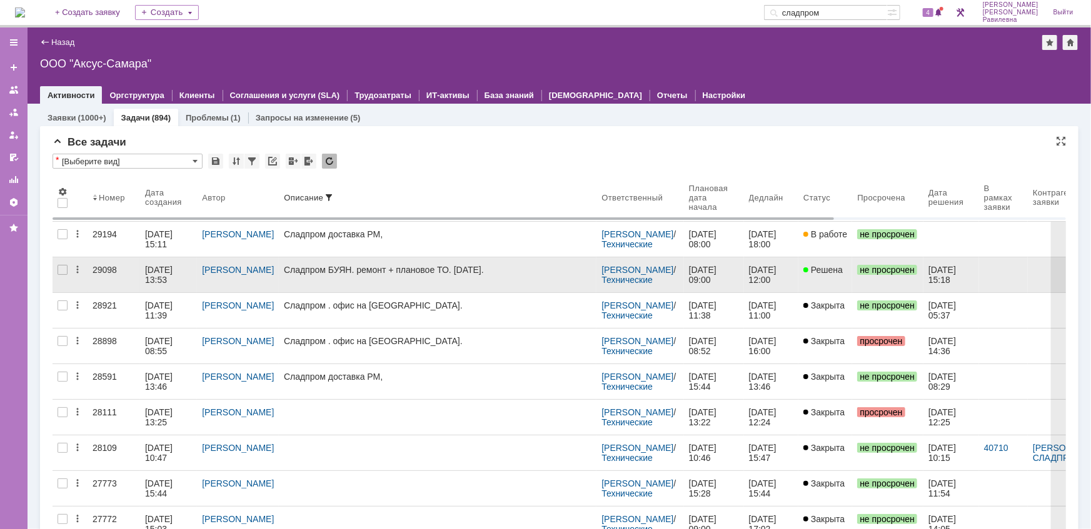
click at [156, 274] on div "24.09.2025 13:53" at bounding box center [160, 275] width 30 height 20
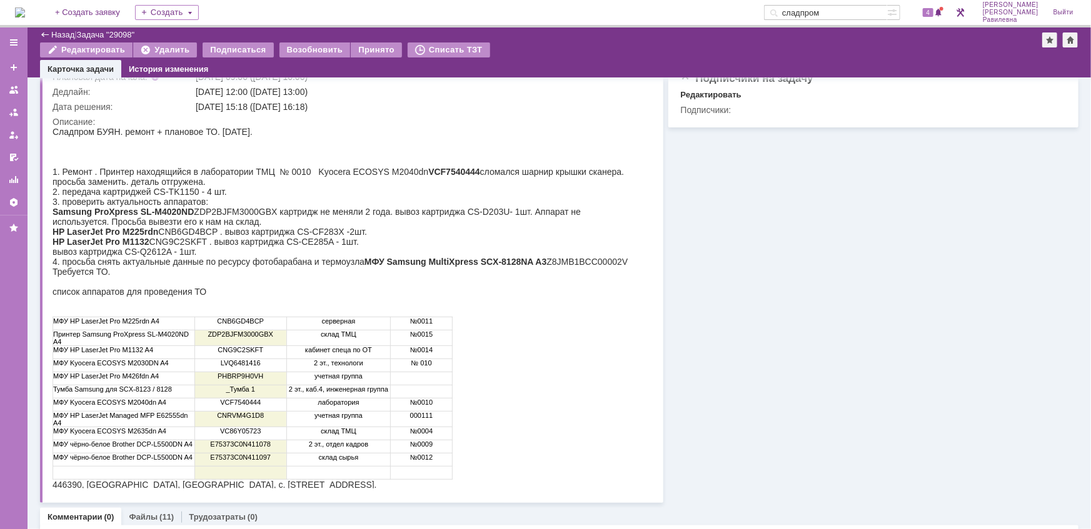
drag, startPoint x: 102, startPoint y: 258, endPoint x: 223, endPoint y: 162, distance: 154.4
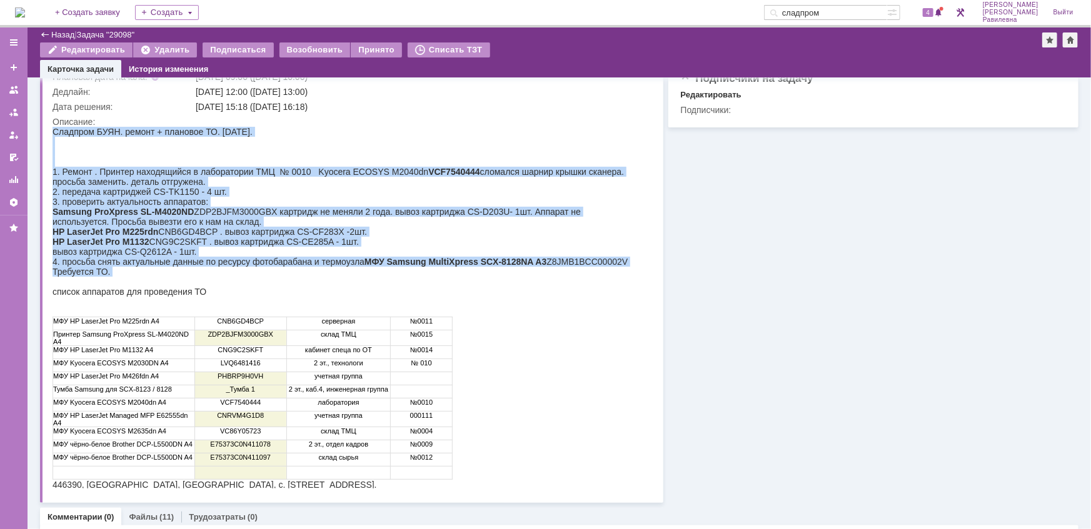
drag, startPoint x: 53, startPoint y: 133, endPoint x: 534, endPoint y: 284, distance: 505.2
click at [534, 284] on div "Сладпром БУЯН. ремонт + плановое ТО. октябрь 2025. 1. Ремонт . Принтер находящи…" at bounding box center [345, 307] width 586 height 363
copy div "Сладпром БУЯН. ремонт + плановое ТО. октябрь 2025. 1. Ремонт . Принтер находящи…"
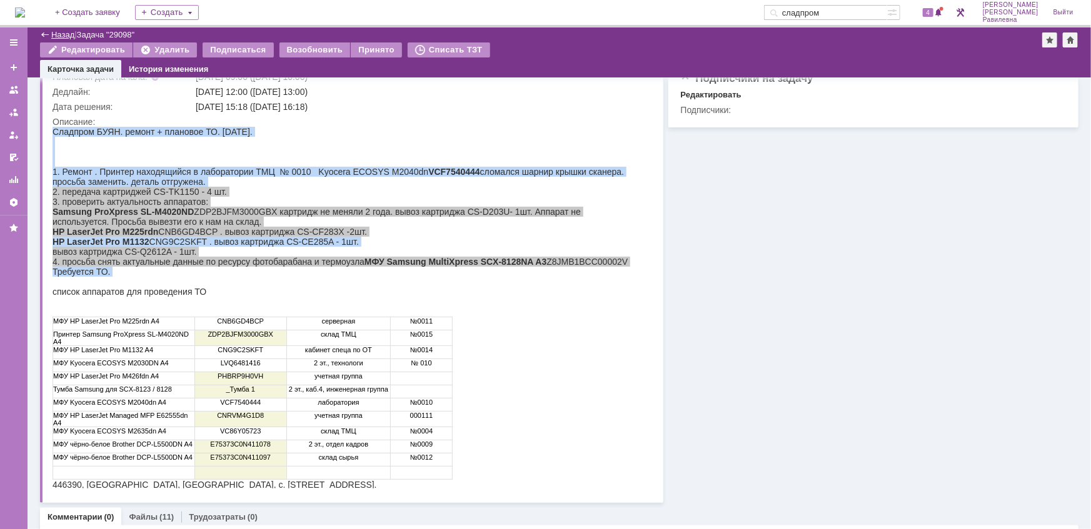
click at [63, 32] on link "Назад" at bounding box center [62, 34] width 23 height 9
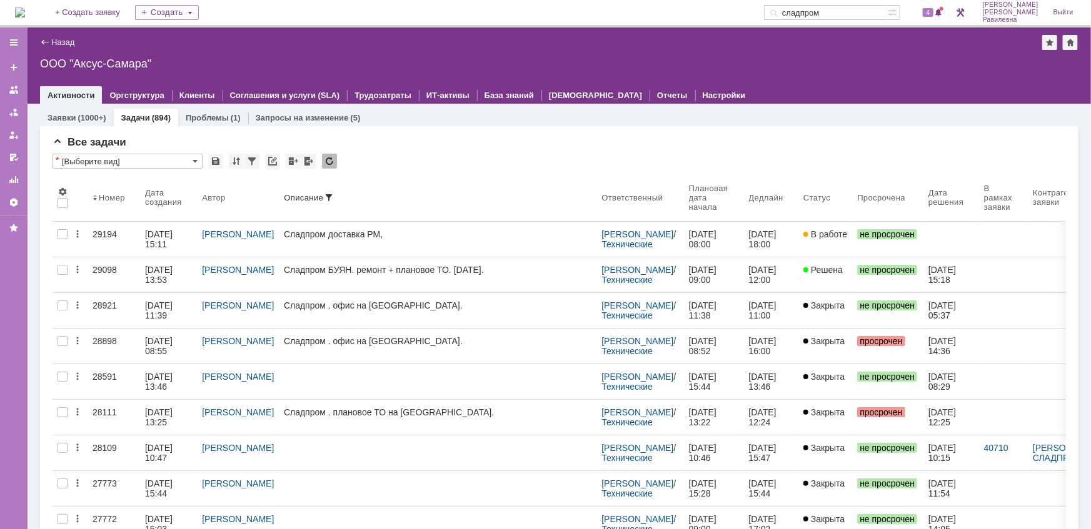
click at [180, 310] on div "11.09.2025 11:39" at bounding box center [168, 311] width 47 height 20
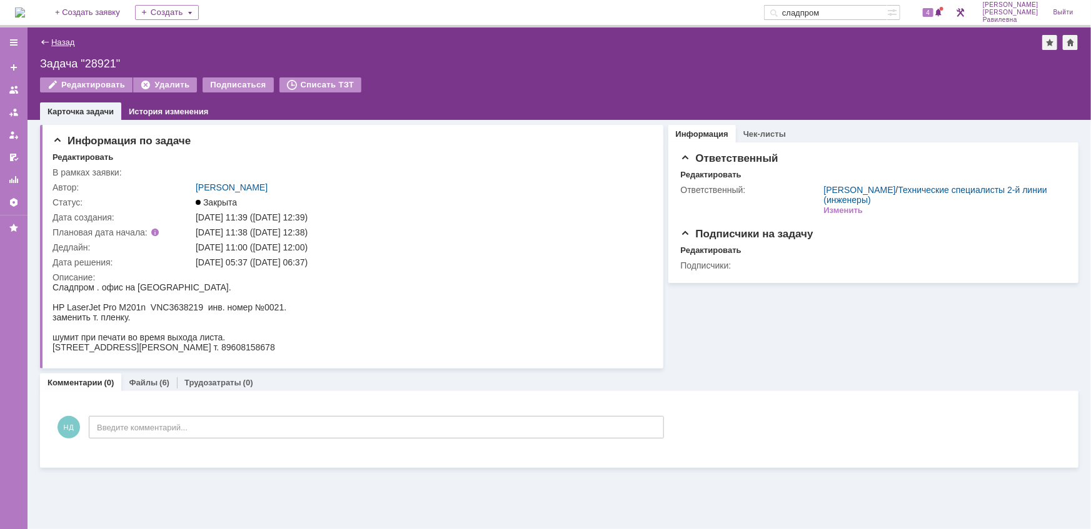
click at [58, 44] on link "Назад" at bounding box center [62, 42] width 23 height 9
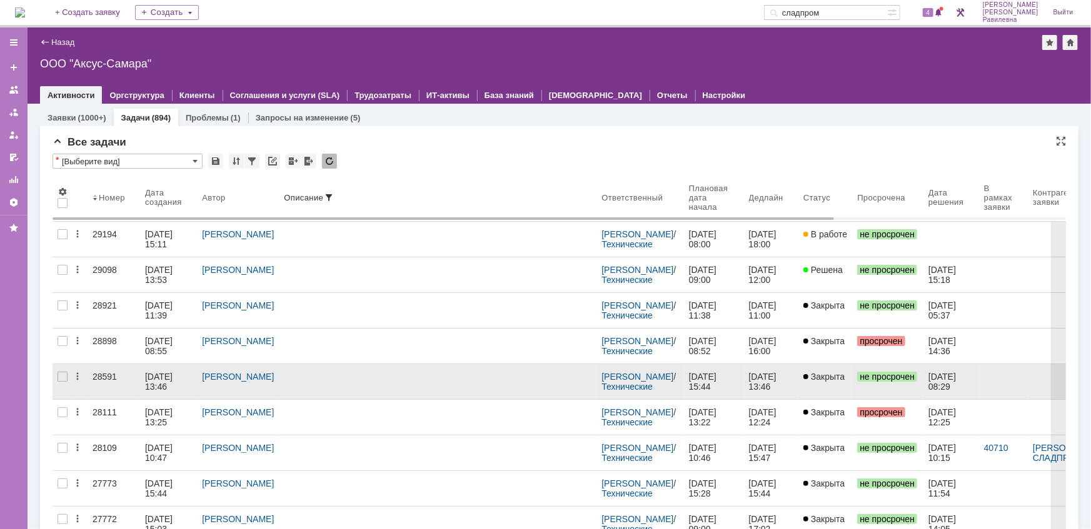
click at [163, 376] on div "15.08.2025 13:46" at bounding box center [160, 382] width 30 height 20
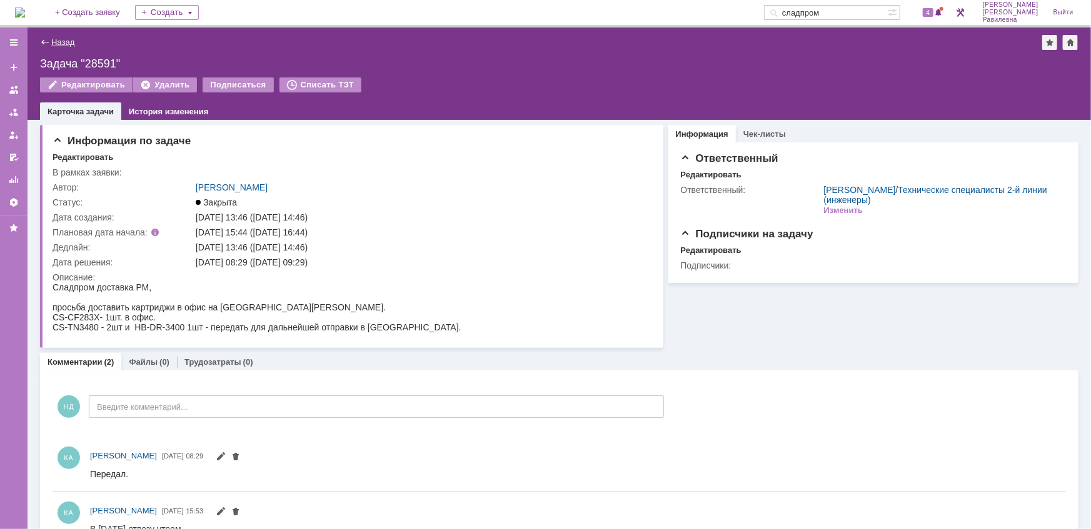
click at [63, 41] on link "Назад" at bounding box center [62, 42] width 23 height 9
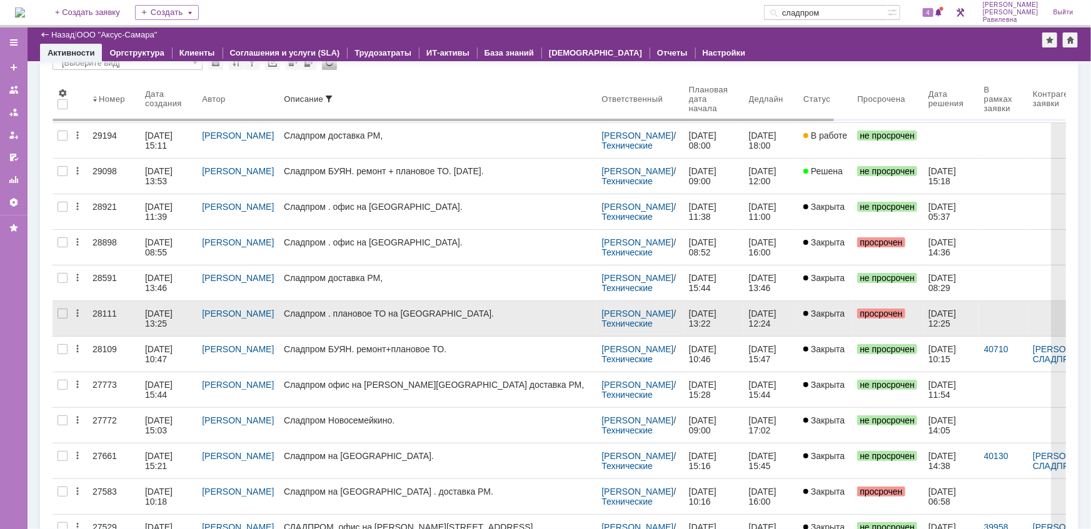
click at [145, 321] on div "08.07.2025 13:25" at bounding box center [160, 319] width 30 height 20
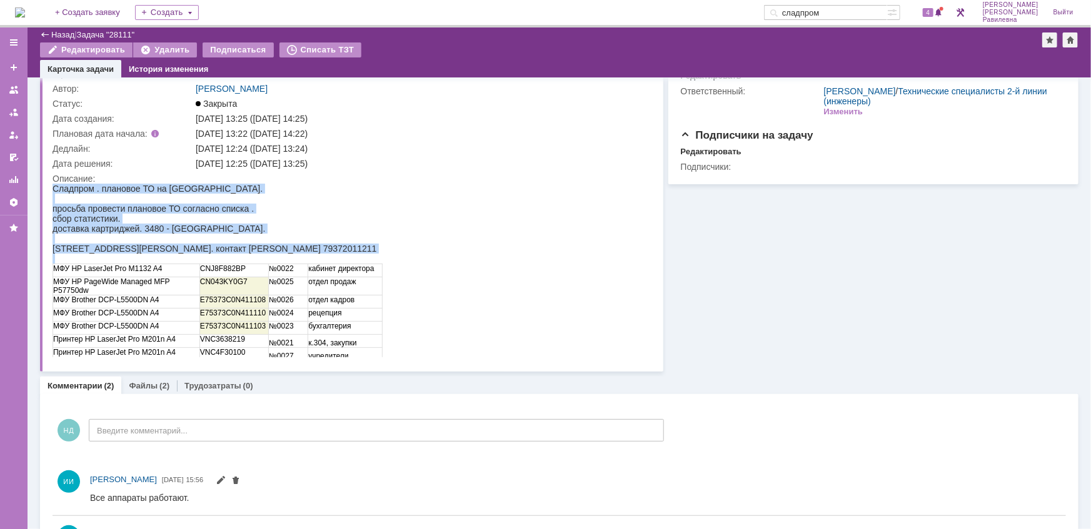
drag, startPoint x: 52, startPoint y: 189, endPoint x: 398, endPoint y: 322, distance: 370.8
click at [398, 322] on html "Сладпром . плановое ТО на Кирова. просьба провести плановое ТО согласно списка …" at bounding box center [345, 272] width 586 height 178
copy body "Сладпром . плановое ТО на Кирова. просьба провести плановое ТО согласно списка …"
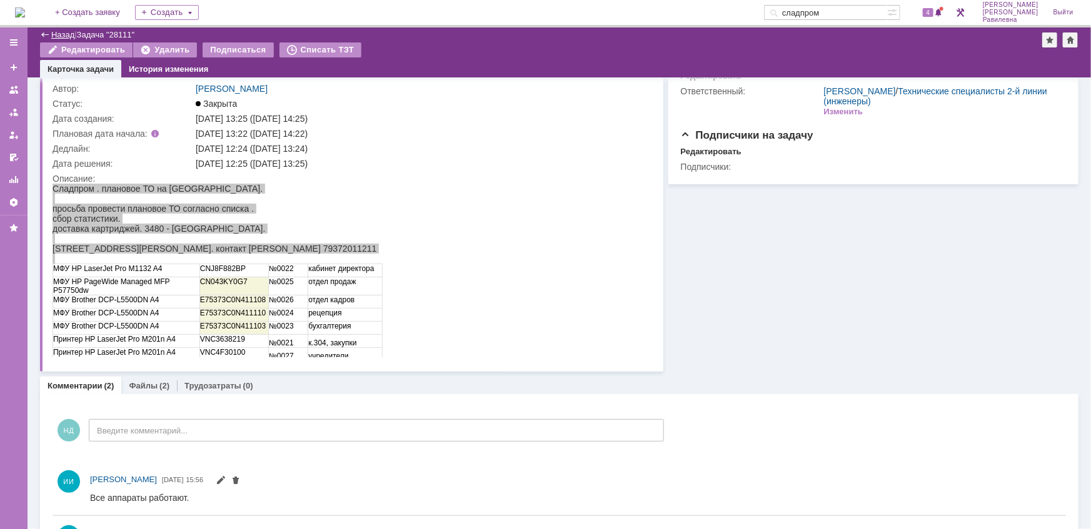
click at [68, 36] on link "Назад" at bounding box center [62, 34] width 23 height 9
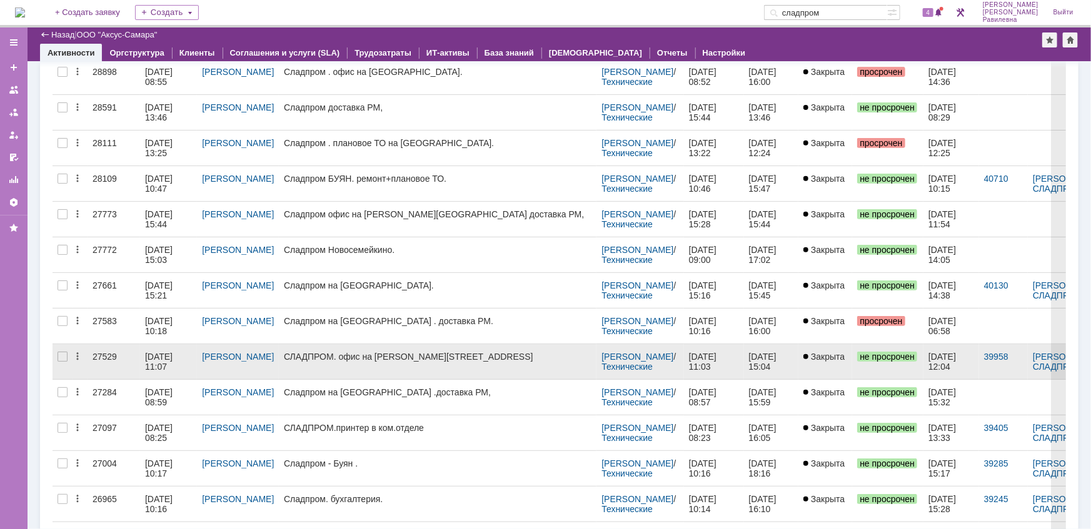
click at [170, 361] on div "21.05.2025 11:07" at bounding box center [168, 362] width 47 height 20
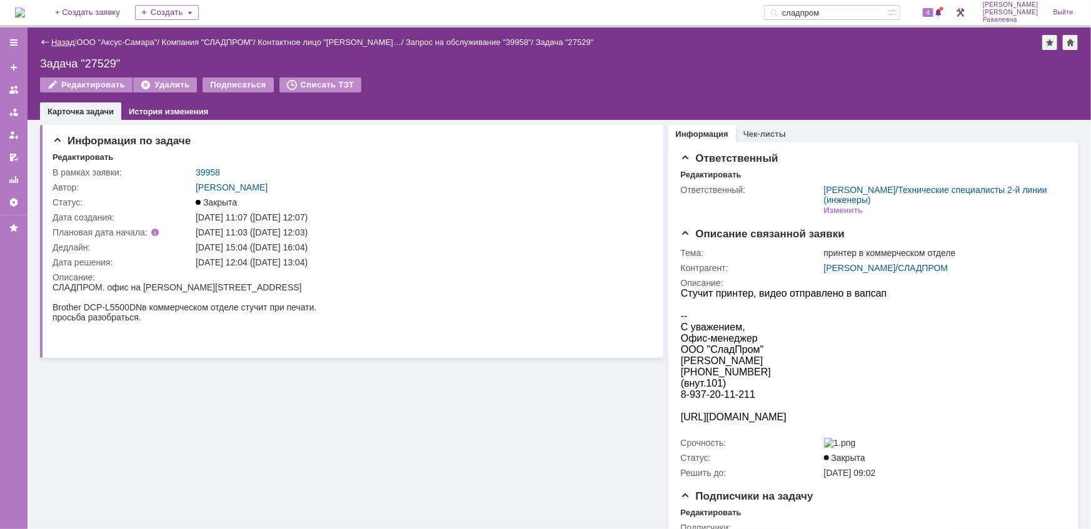
click at [59, 46] on link "Назад" at bounding box center [62, 42] width 23 height 9
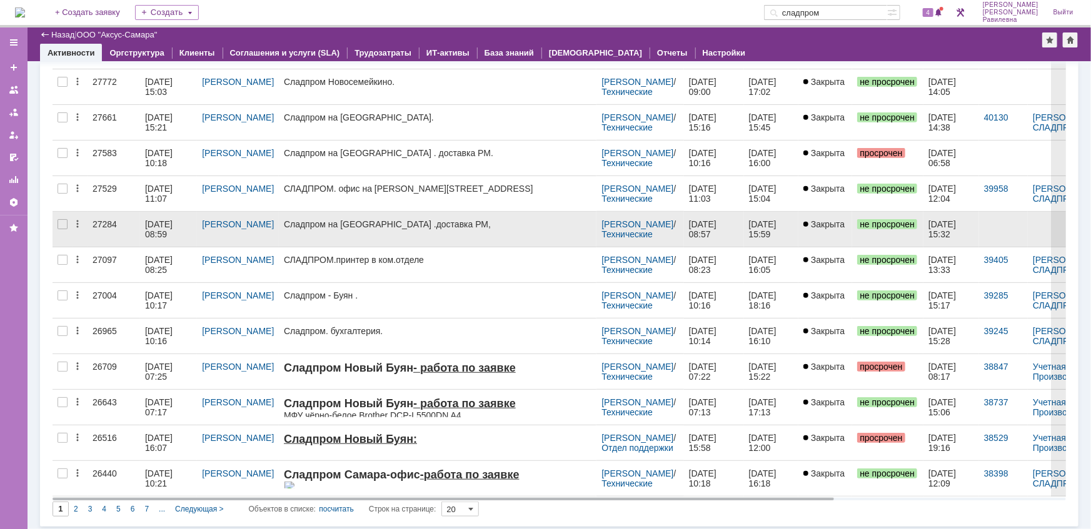
click at [179, 229] on div "29.04.2025 08:59" at bounding box center [168, 229] width 47 height 20
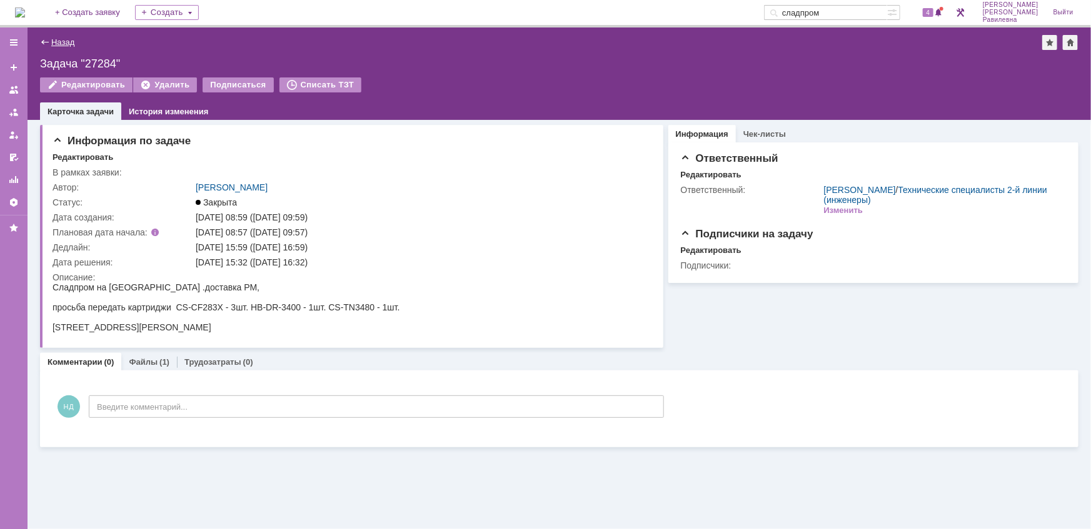
click at [51, 41] on link "Назад" at bounding box center [62, 42] width 23 height 9
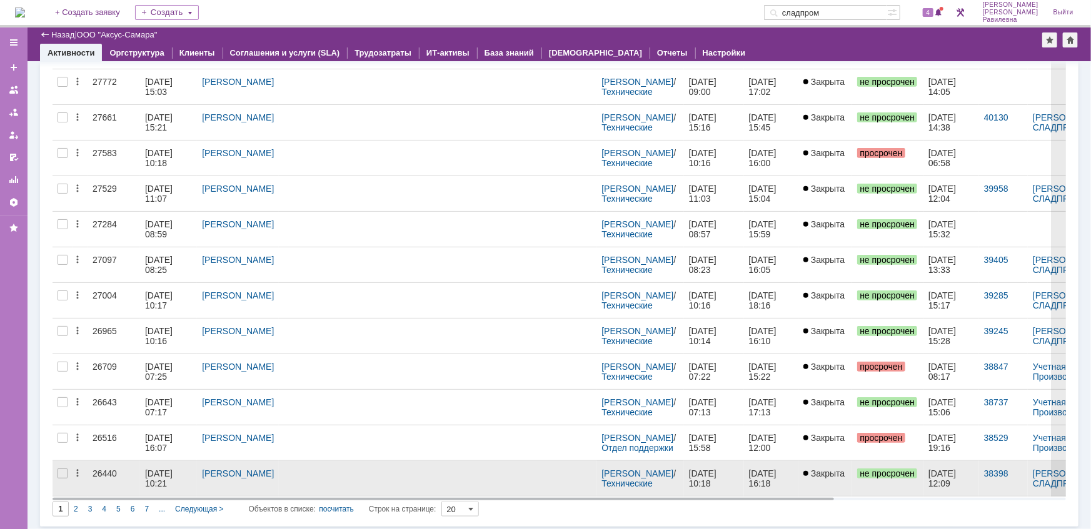
click at [166, 471] on div "03.03.2025 10:21" at bounding box center [160, 479] width 30 height 20
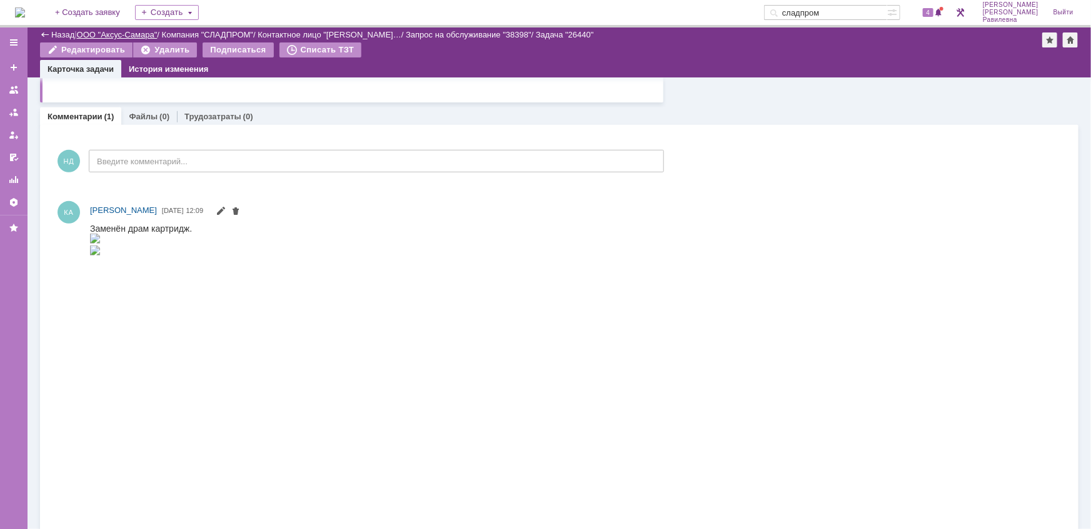
click at [120, 34] on link "ООО "Аксус-Самара"" at bounding box center [117, 34] width 81 height 9
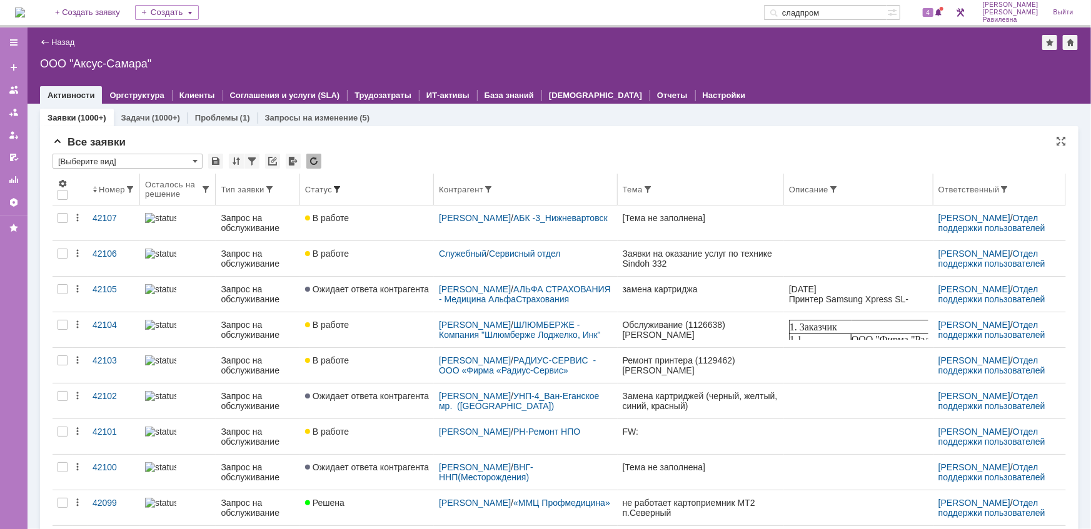
click at [333, 189] on span at bounding box center [337, 189] width 10 height 10
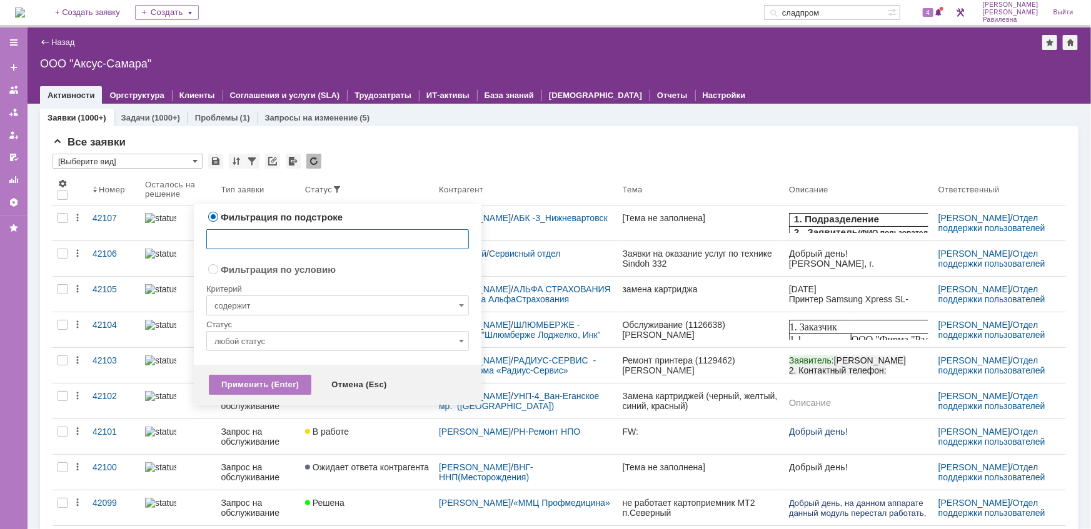
click at [292, 234] on input "text" at bounding box center [337, 239] width 263 height 20
type input "космо"
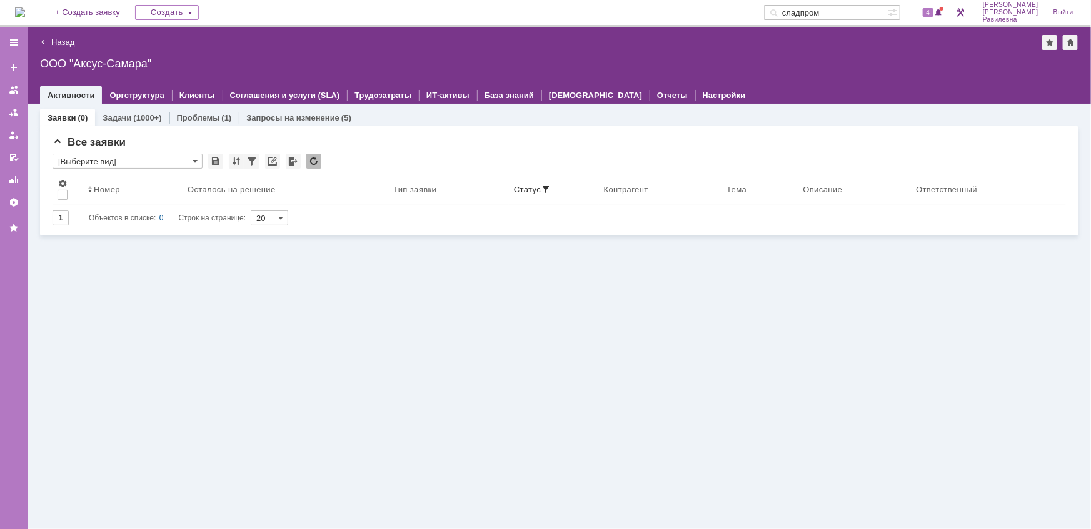
click at [69, 41] on link "Назад" at bounding box center [62, 42] width 23 height 9
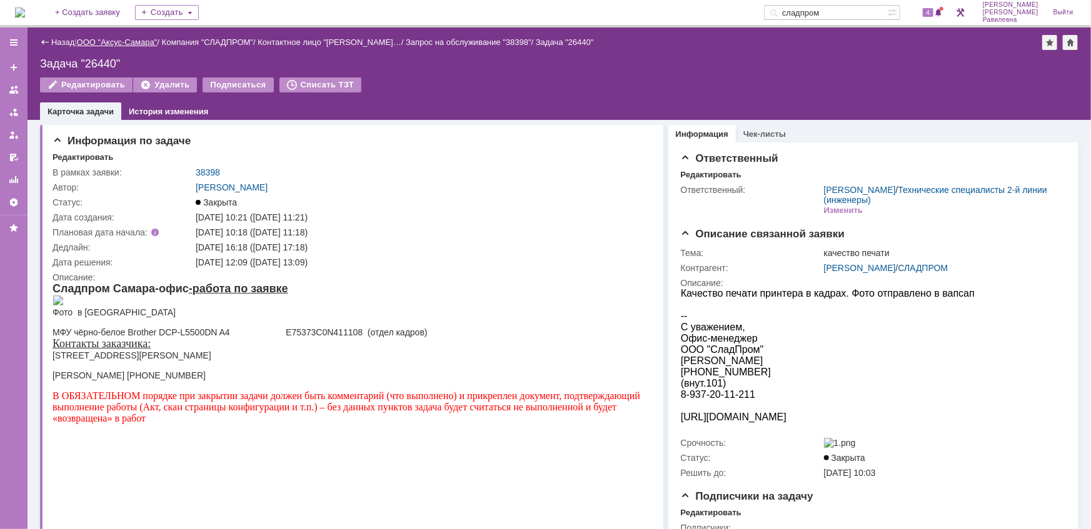
click at [113, 43] on link "ООО "Аксус-Самара"" at bounding box center [117, 42] width 81 height 9
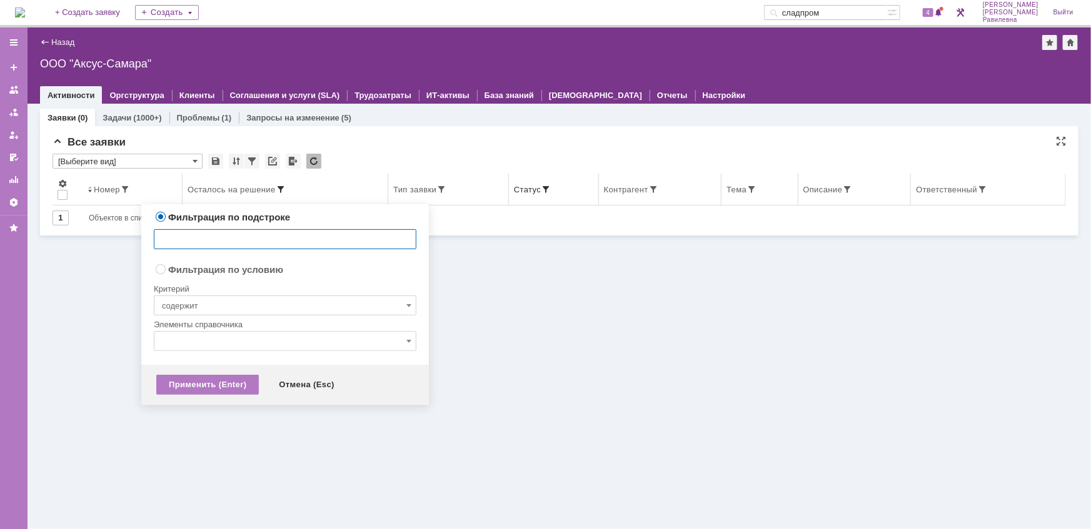
type input "[не указано]"
click at [280, 189] on span at bounding box center [281, 189] width 10 height 10
click at [240, 235] on input "text" at bounding box center [285, 239] width 263 height 20
type input "косма"
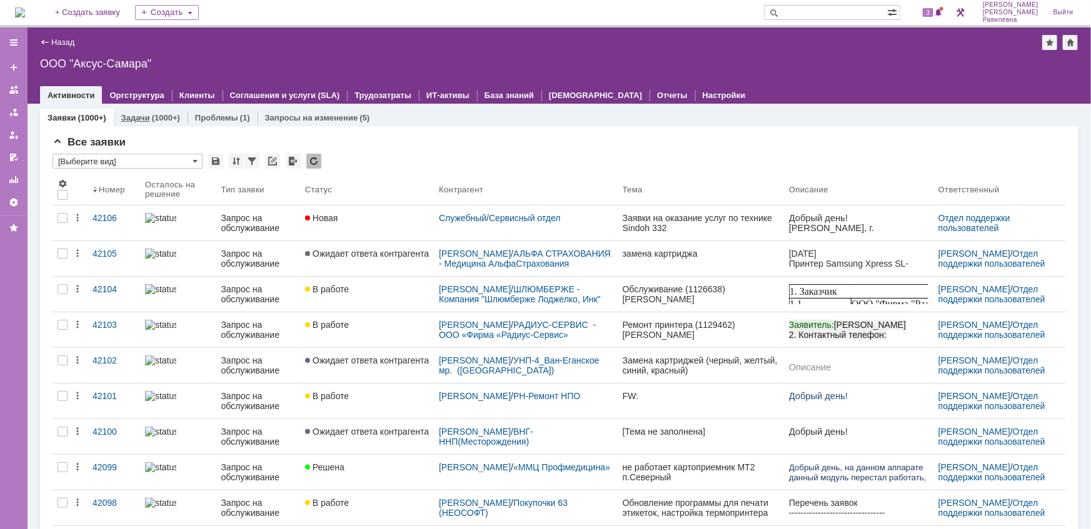
click at [146, 117] on link "Задачи" at bounding box center [135, 117] width 29 height 9
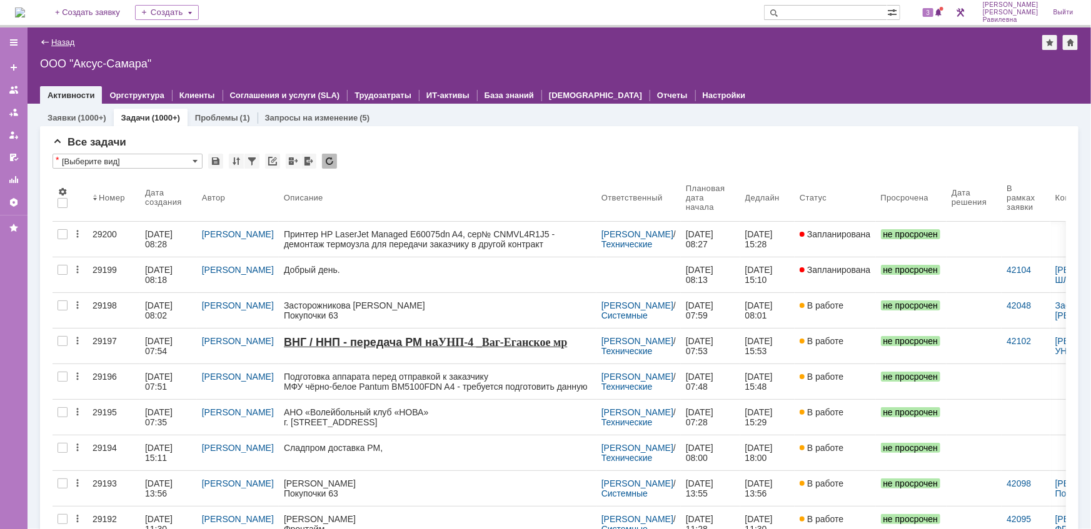
click at [59, 41] on link "Назад" at bounding box center [62, 42] width 23 height 9
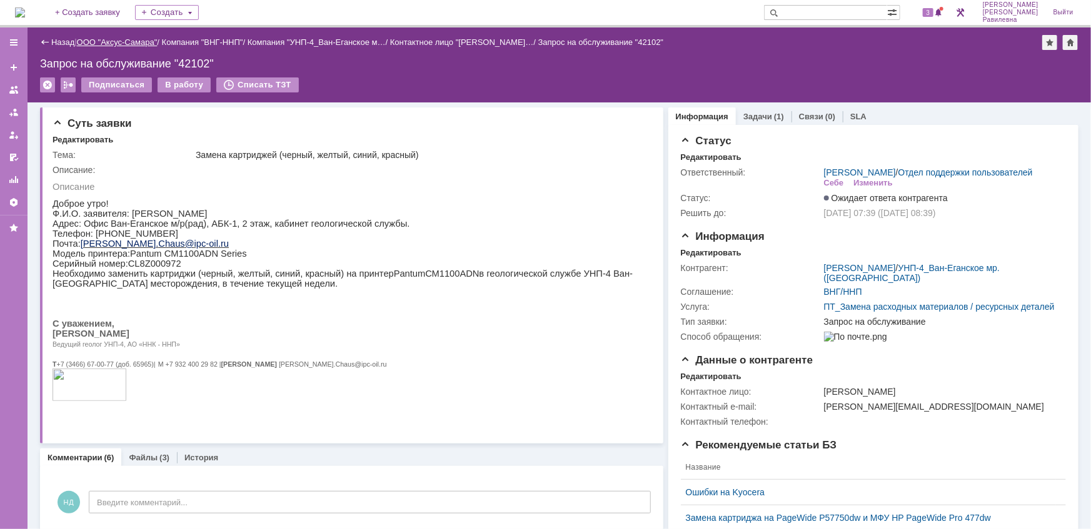
click at [117, 43] on link "ООО "Аксус-Самара"" at bounding box center [117, 42] width 81 height 9
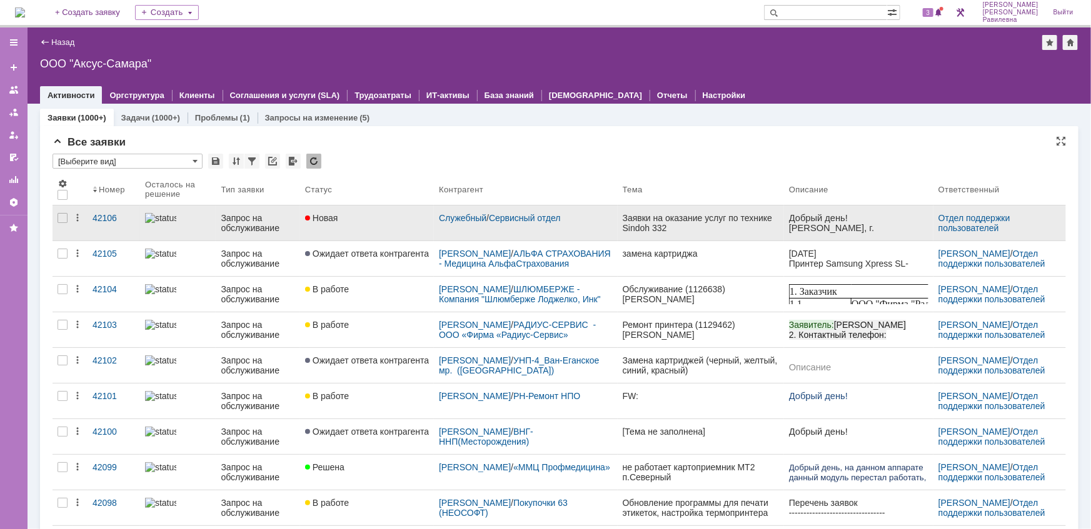
click at [244, 224] on div "Запрос на обслуживание" at bounding box center [258, 223] width 74 height 20
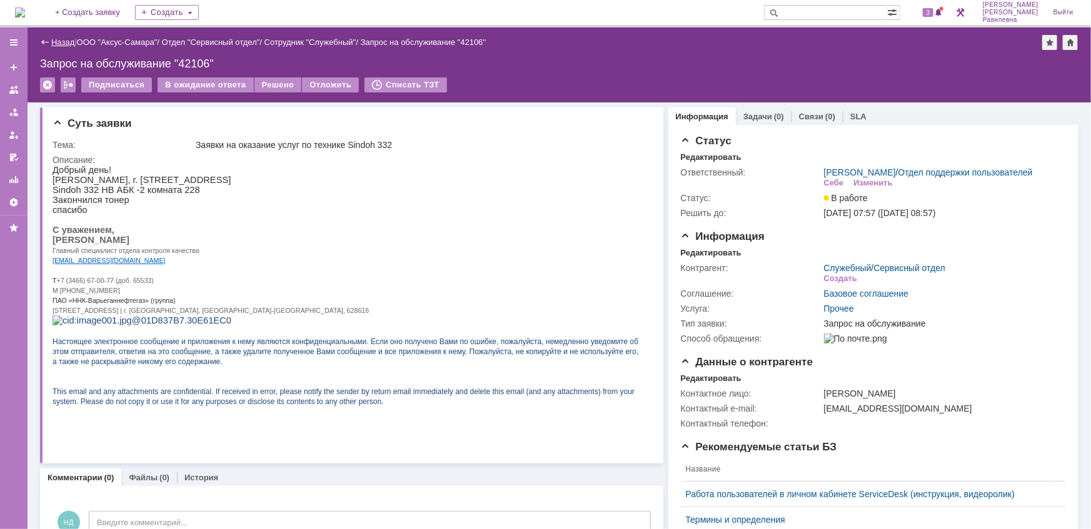
click at [66, 45] on link "Назад" at bounding box center [62, 42] width 23 height 9
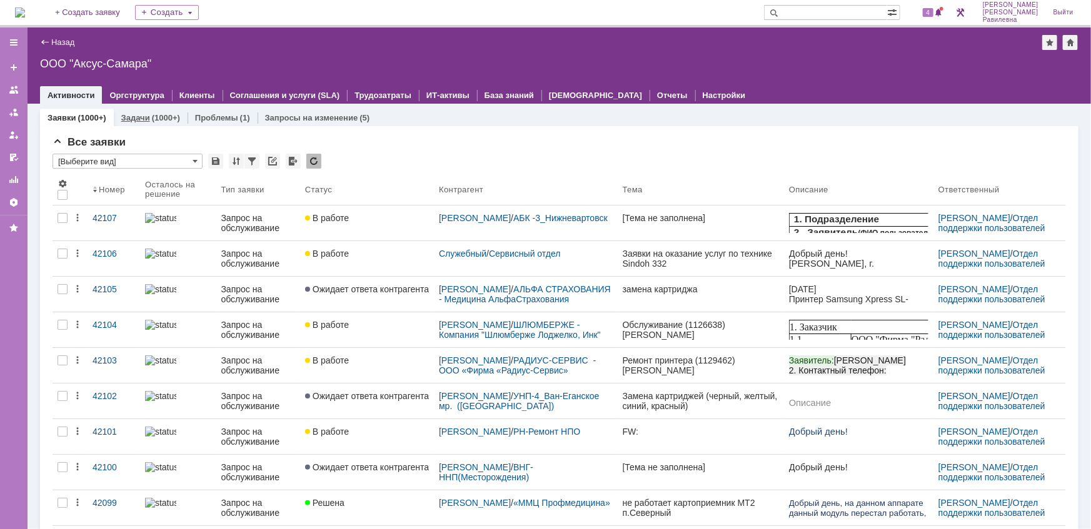
click at [148, 119] on link "Задачи" at bounding box center [135, 117] width 29 height 9
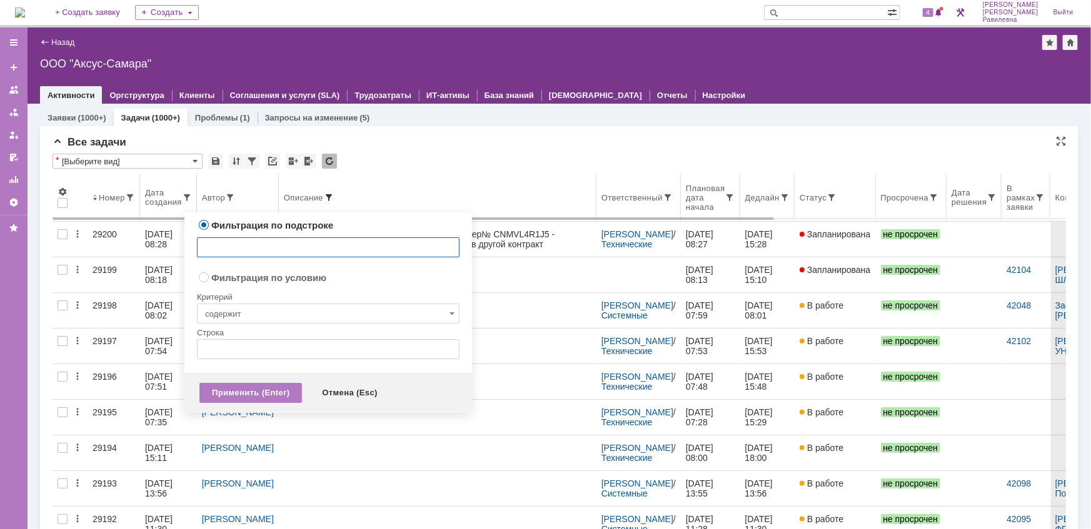
click at [326, 195] on span at bounding box center [329, 198] width 10 height 10
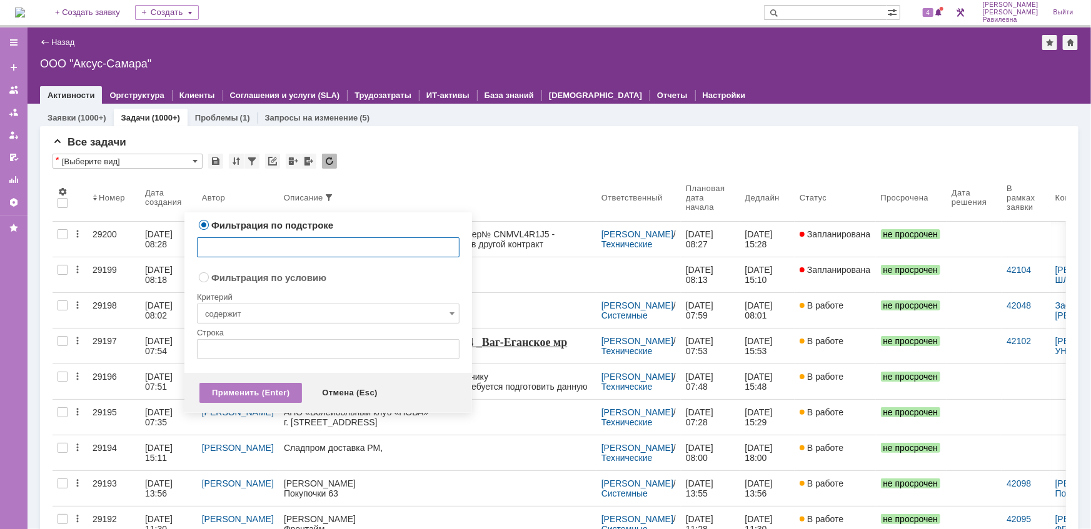
click at [286, 253] on input "text" at bounding box center [328, 248] width 263 height 20
type input "косма"
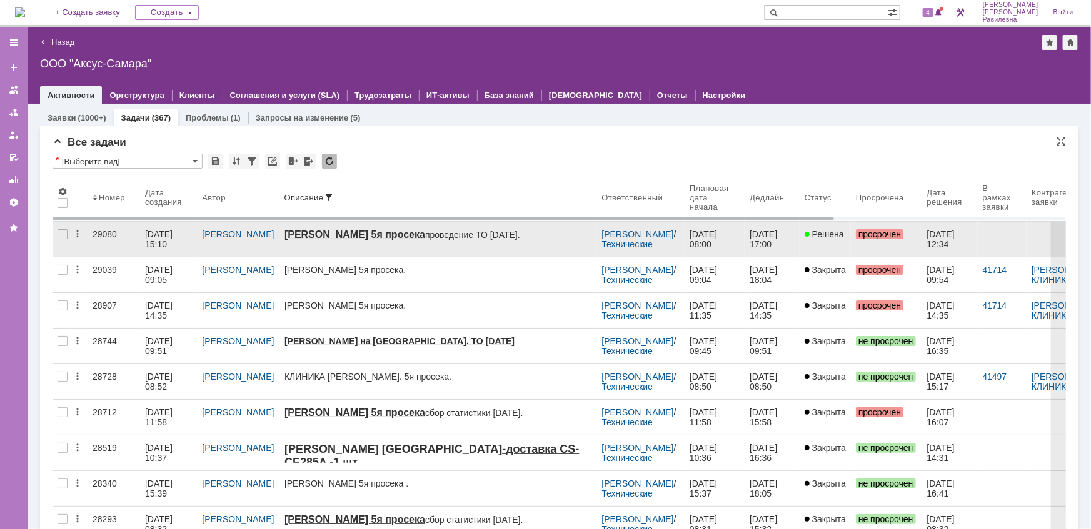
click at [172, 239] on div "23.09.2025 15:10" at bounding box center [168, 239] width 47 height 20
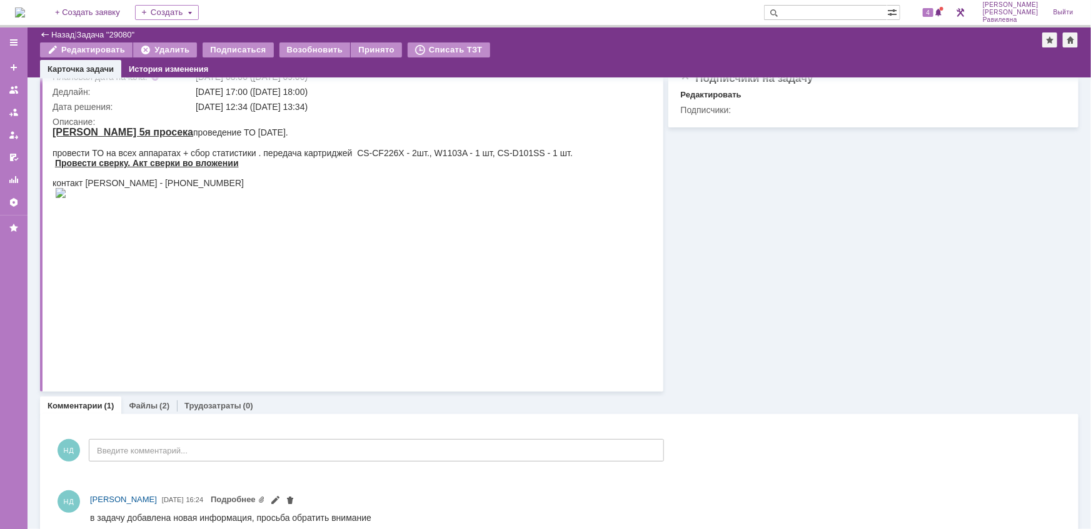
drag, startPoint x: 52, startPoint y: 133, endPoint x: 370, endPoint y: 318, distance: 368.1
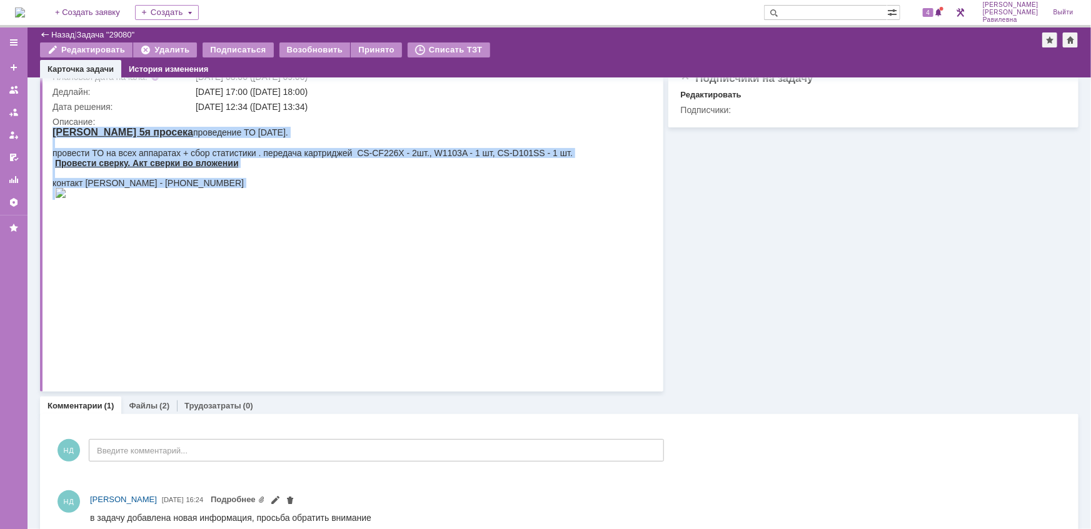
drag, startPoint x: 52, startPoint y: 129, endPoint x: 385, endPoint y: 374, distance: 413.2
click at [385, 199] on body "Косма 5я просека проведение ТО сентябрь 2025. провести ТО на всех аппаратах + с…" at bounding box center [312, 162] width 520 height 73
copy body "Косма 5я просека проведение ТО сентябрь 2025. провести ТО на всех аппаратах + с…"
click at [66, 198] on img at bounding box center [59, 193] width 11 height 10
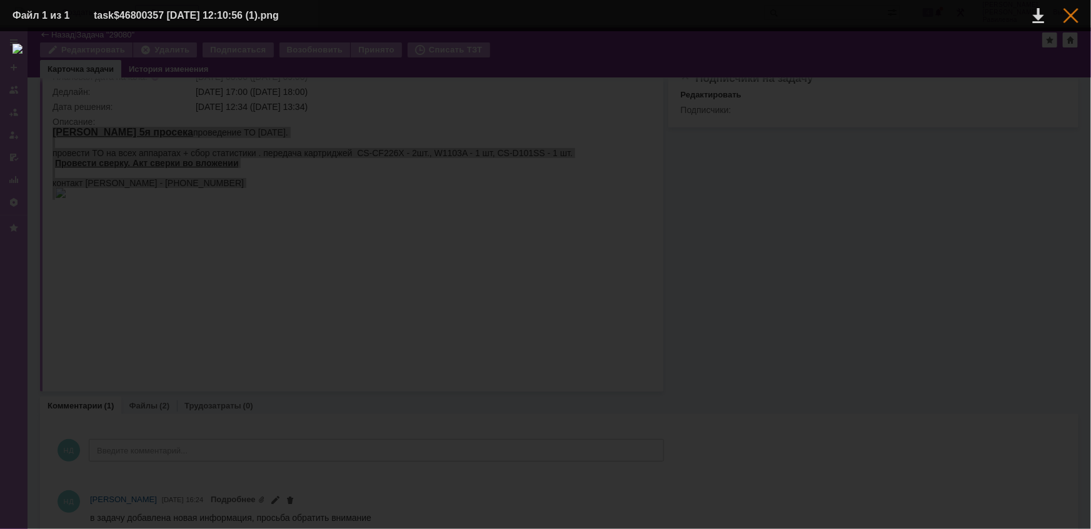
click at [1071, 16] on div at bounding box center [1070, 15] width 15 height 15
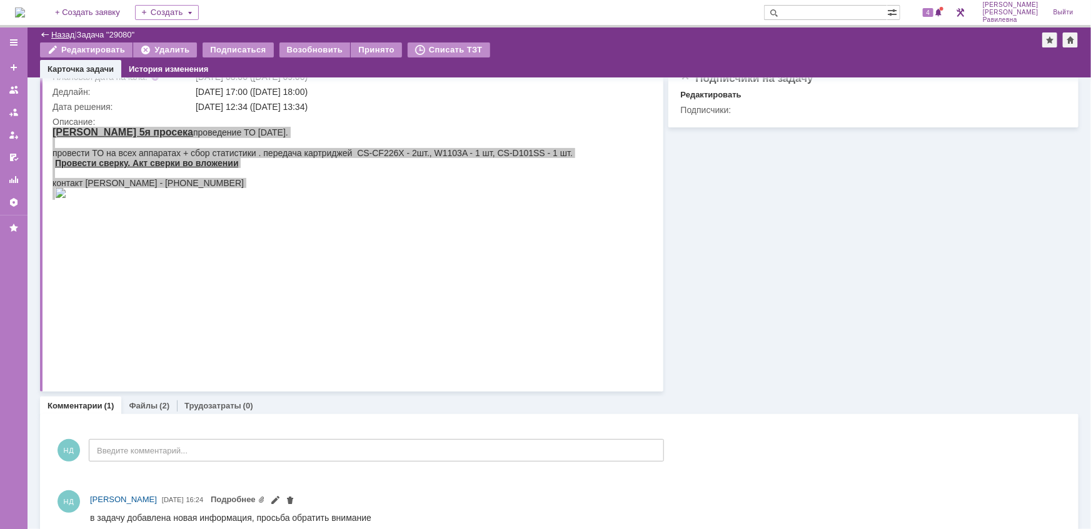
click at [71, 34] on link "Назад" at bounding box center [62, 34] width 23 height 9
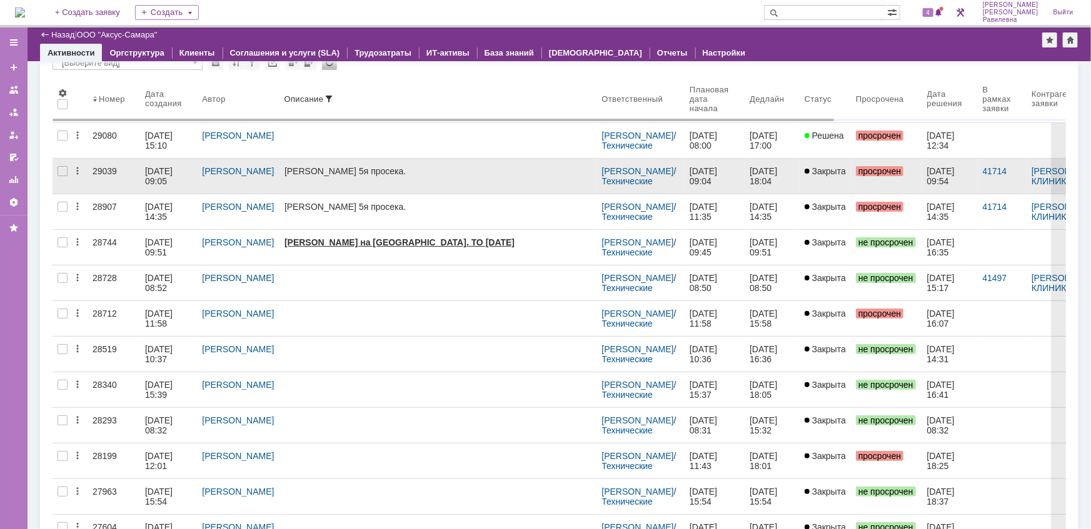
click at [165, 179] on div "22.09.2025 09:05" at bounding box center [160, 176] width 30 height 20
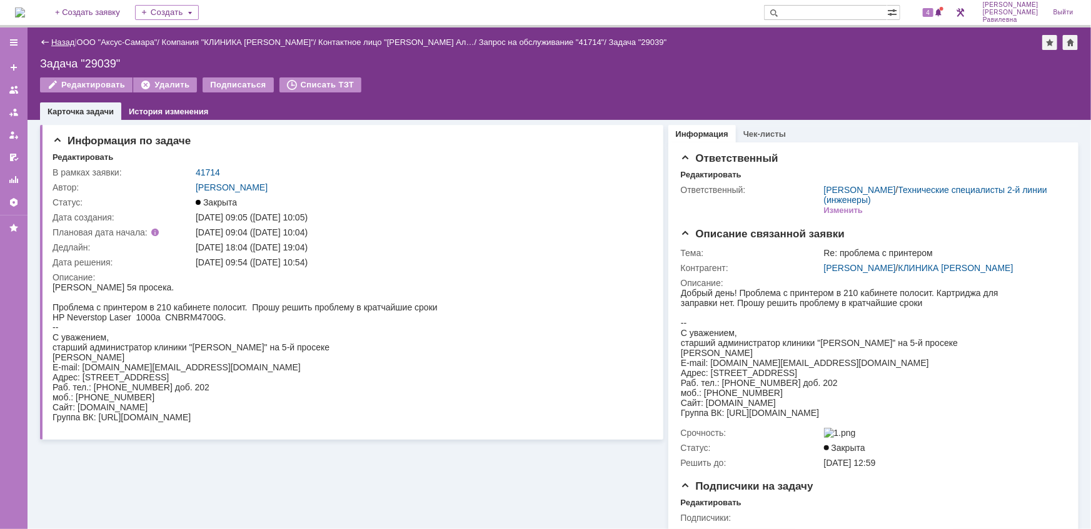
click at [51, 44] on link "Назад" at bounding box center [62, 42] width 23 height 9
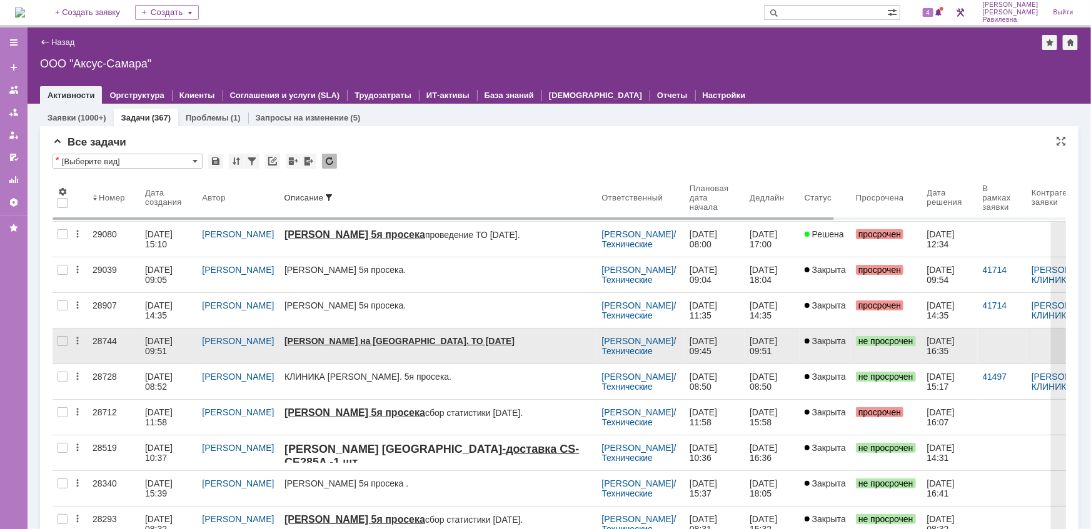
click at [157, 346] on div "28.08.2025 09:51" at bounding box center [160, 346] width 30 height 20
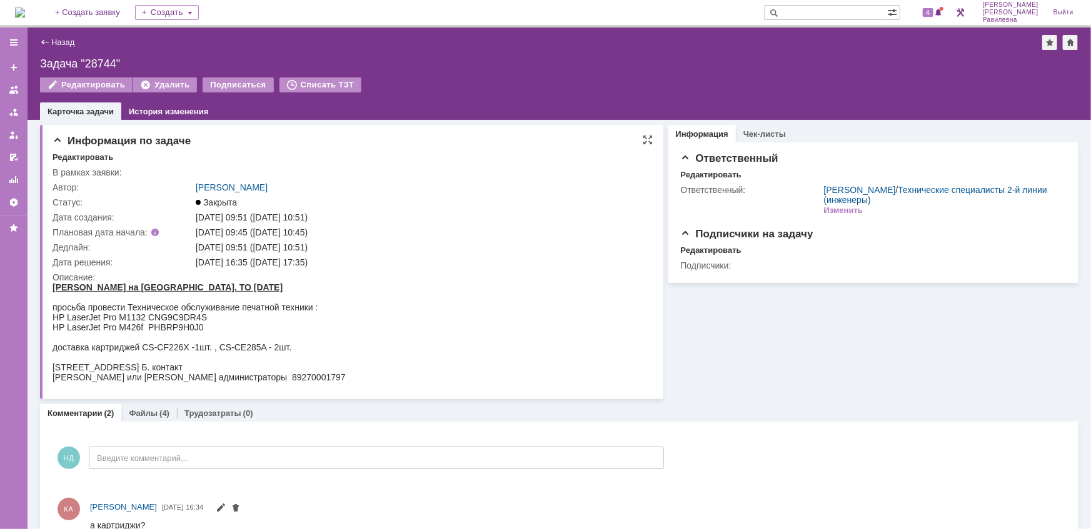
drag, startPoint x: 103, startPoint y: 567, endPoint x: 181, endPoint y: 307, distance: 271.4
drag, startPoint x: 54, startPoint y: 287, endPoint x: 198, endPoint y: 309, distance: 145.4
click at [198, 309] on body "Косма на Ново Садовой. ТО август 2025г. просьба провести Техническое обслуживан…" at bounding box center [198, 332] width 293 height 100
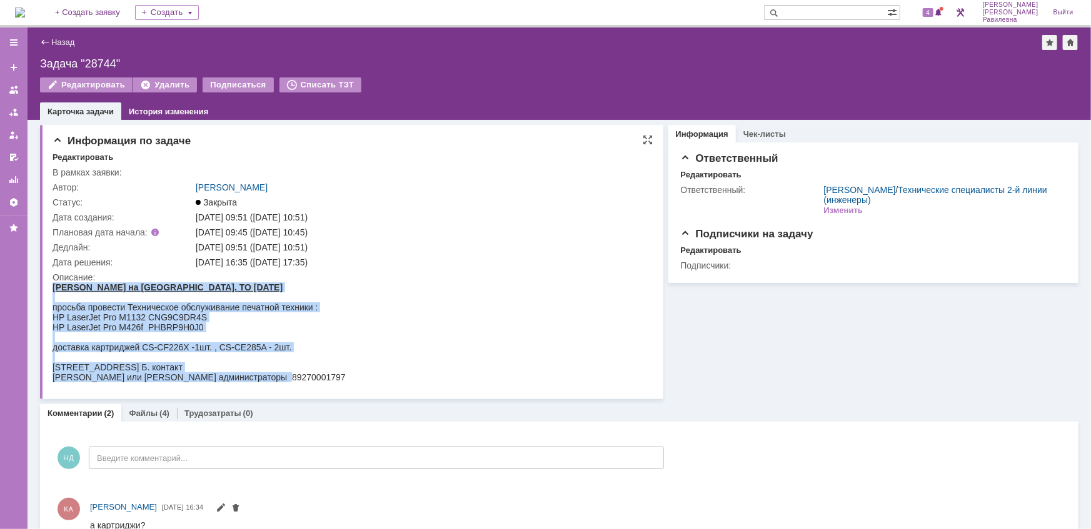
drag, startPoint x: 52, startPoint y: 285, endPoint x: 277, endPoint y: 378, distance: 243.3
click at [277, 378] on body "Косма на Ново Садовой. ТО август 2025г. просьба провести Техническое обслуживан…" at bounding box center [198, 332] width 293 height 100
copy body "Косма на Ново Садовой. ТО август 2025г. просьба провести Техническое обслуживан…"
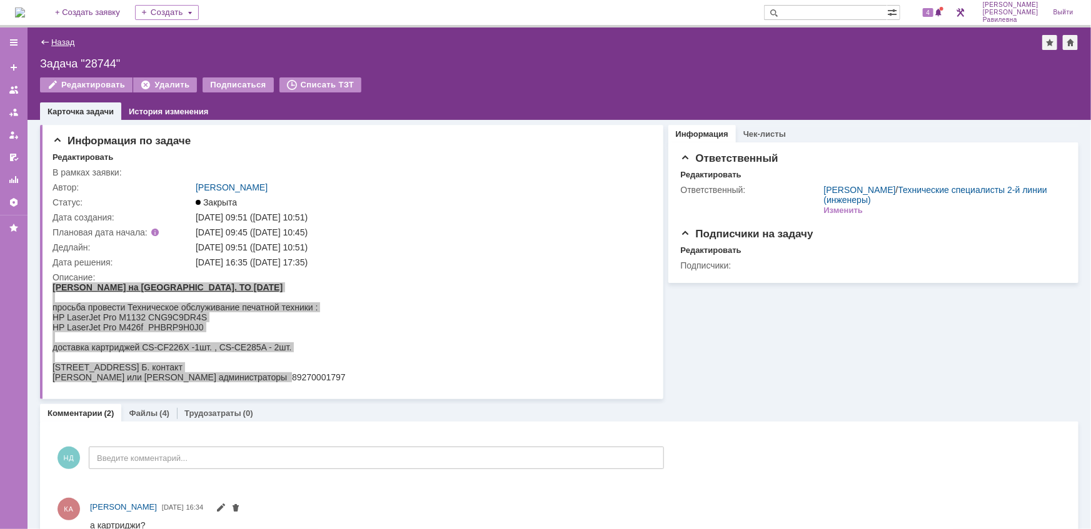
click at [63, 40] on link "Назад" at bounding box center [62, 42] width 23 height 9
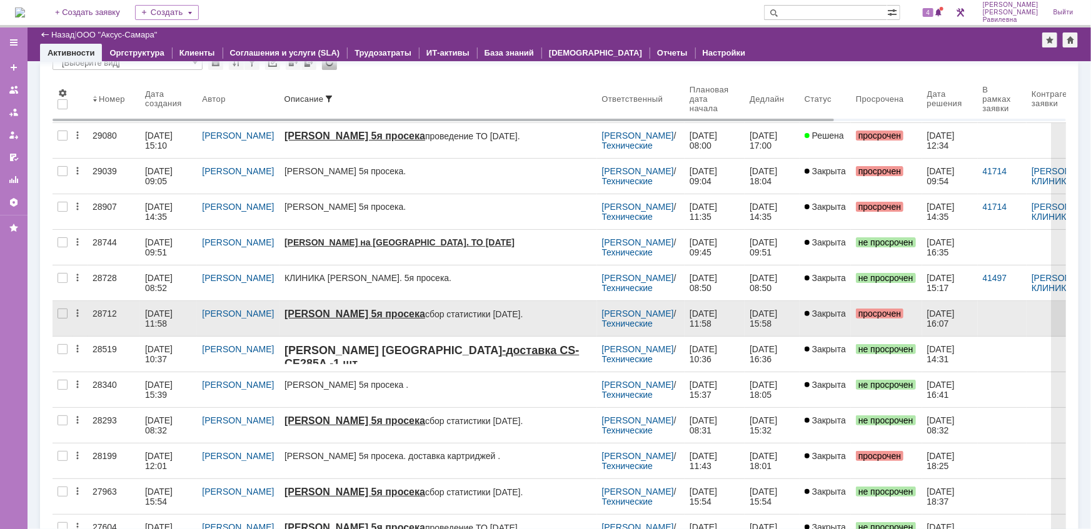
click at [157, 323] on div "26.08.2025 11:58" at bounding box center [160, 319] width 30 height 20
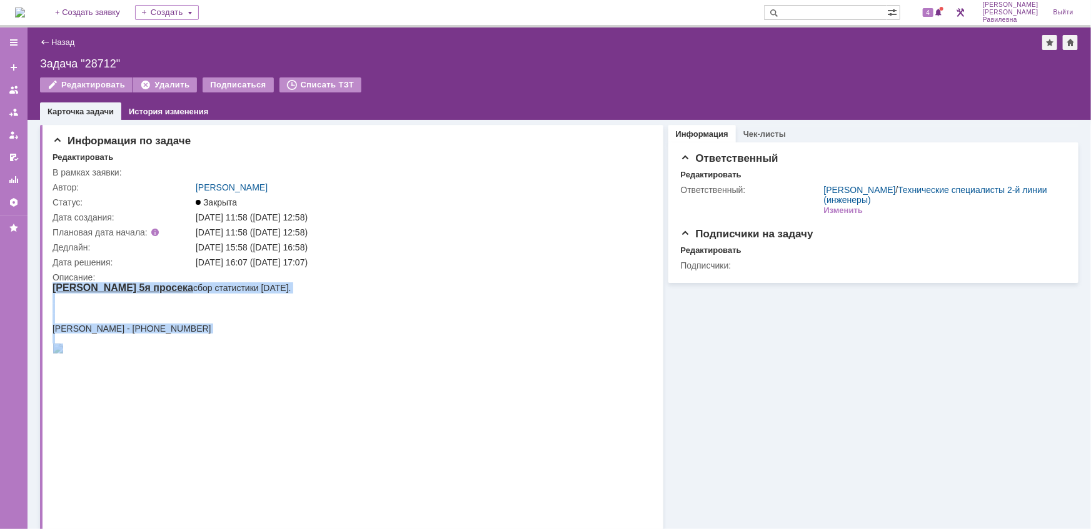
drag, startPoint x: 53, startPoint y: 285, endPoint x: 400, endPoint y: 354, distance: 354.3
click at [400, 354] on html "Косма 5я просека сбор статистики август 2025. Винокурова Алена - +7 939 759-87-…" at bounding box center [346, 323] width 589 height 83
copy body "Косма 5я просека сбор статистики август 2025. Винокурова Алена - +7 939 759-87-…"
click at [63, 353] on img at bounding box center [57, 348] width 11 height 10
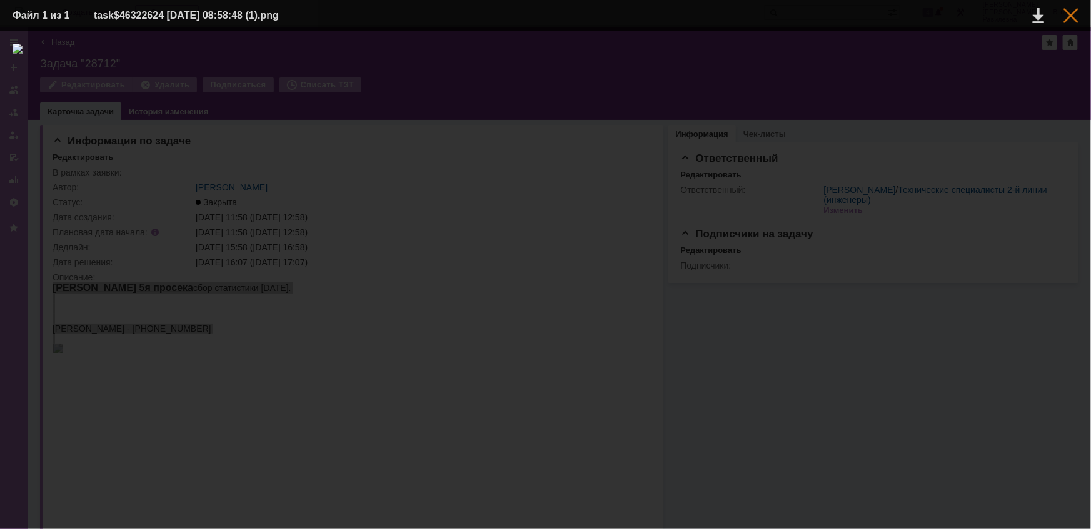
click at [1073, 13] on div at bounding box center [1070, 15] width 15 height 15
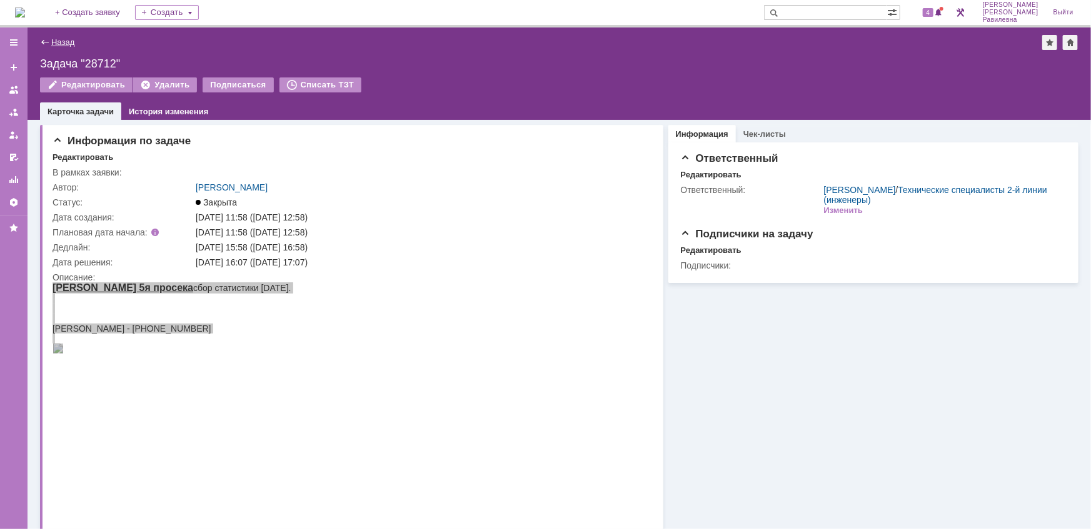
click at [62, 44] on link "Назад" at bounding box center [62, 42] width 23 height 9
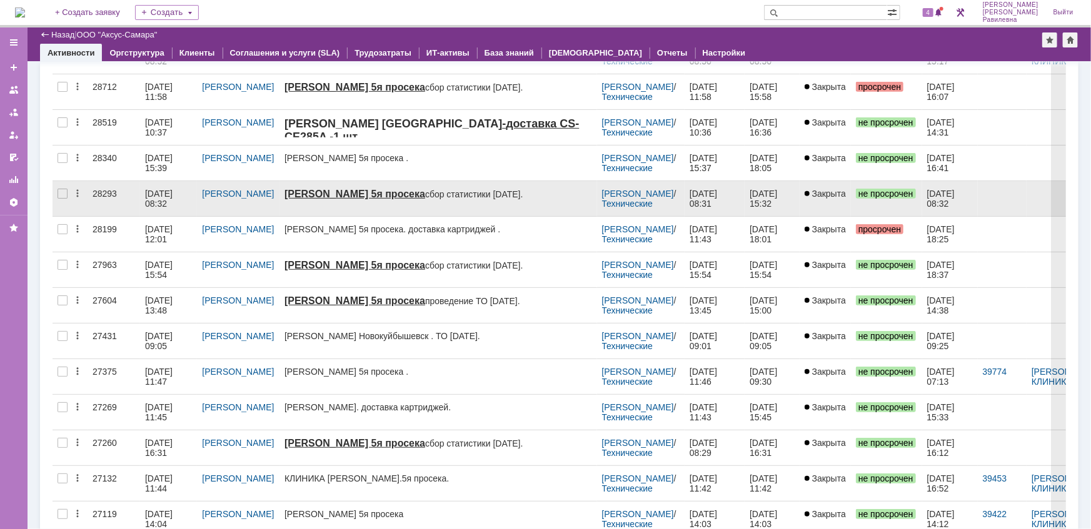
scroll to position [284, 0]
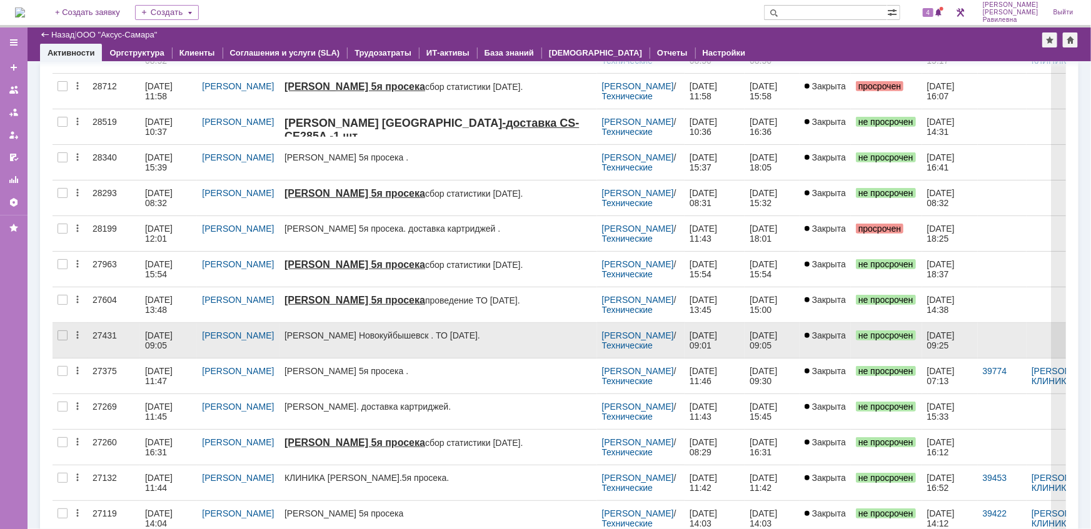
click at [166, 340] on div "15.05.2025 09:05" at bounding box center [160, 341] width 30 height 20
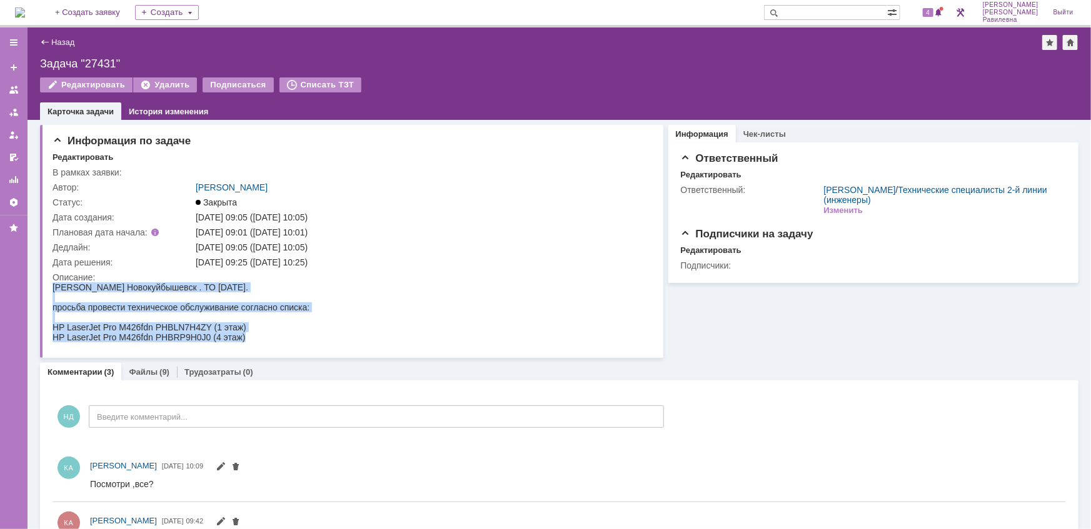
drag, startPoint x: 52, startPoint y: 286, endPoint x: 268, endPoint y: 339, distance: 222.1
click at [268, 339] on body "Косма Новокуйбышевск . ТО май 2025. просьба провести техническое обслуживание с…" at bounding box center [180, 312] width 257 height 60
copy body "Косма Новокуйбышевск . ТО май 2025. просьба провести техническое обслуживание с…"
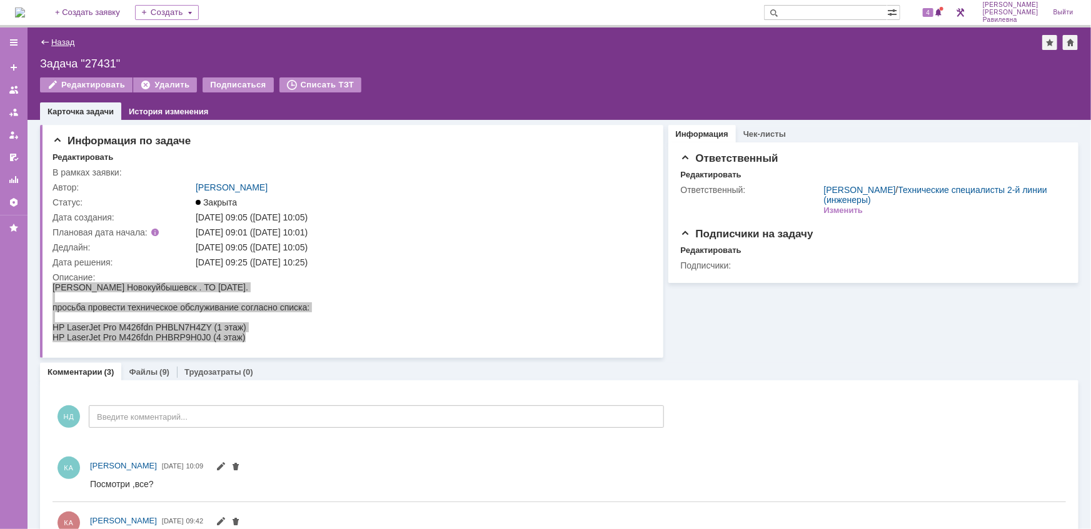
click at [53, 42] on link "Назад" at bounding box center [62, 42] width 23 height 9
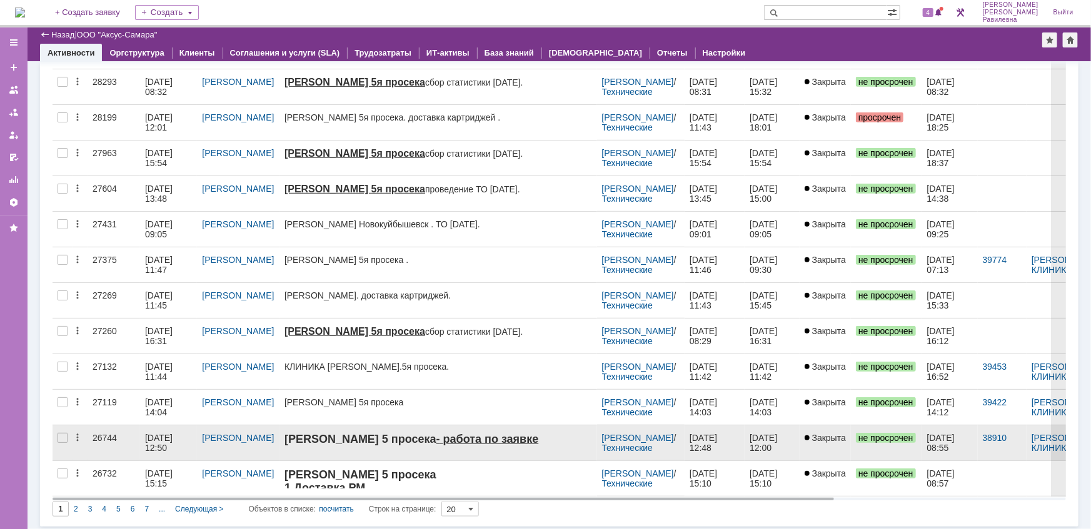
click at [173, 441] on div "24.03.2025 12:50" at bounding box center [160, 443] width 30 height 20
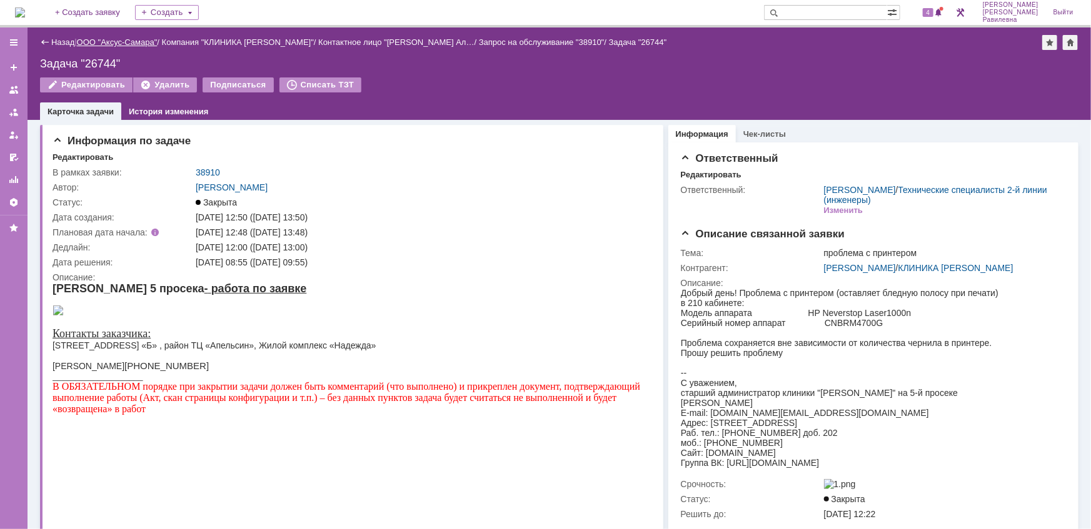
click at [133, 41] on link "ООО "Аксус-Самара"" at bounding box center [117, 42] width 81 height 9
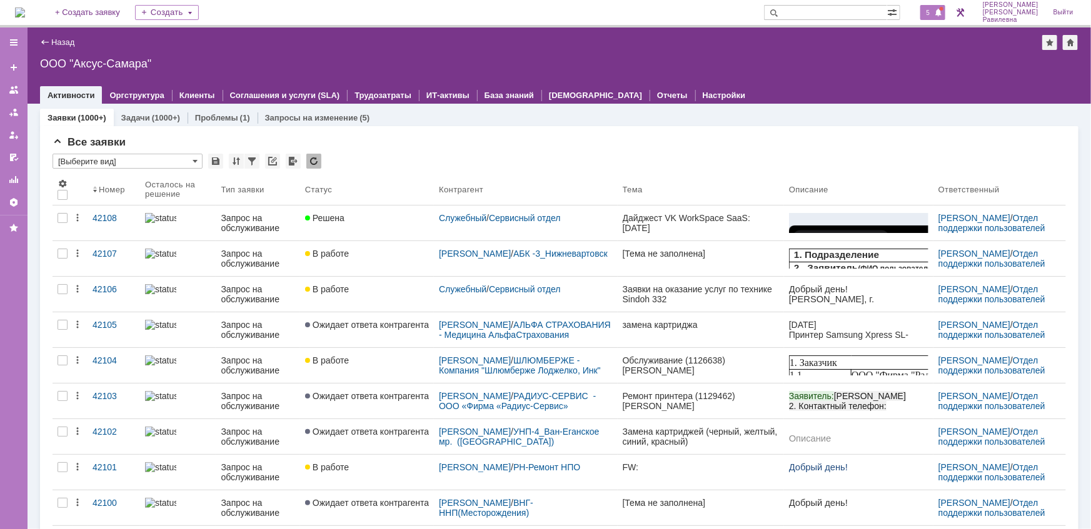
click at [934, 12] on span "5" at bounding box center [928, 12] width 11 height 9
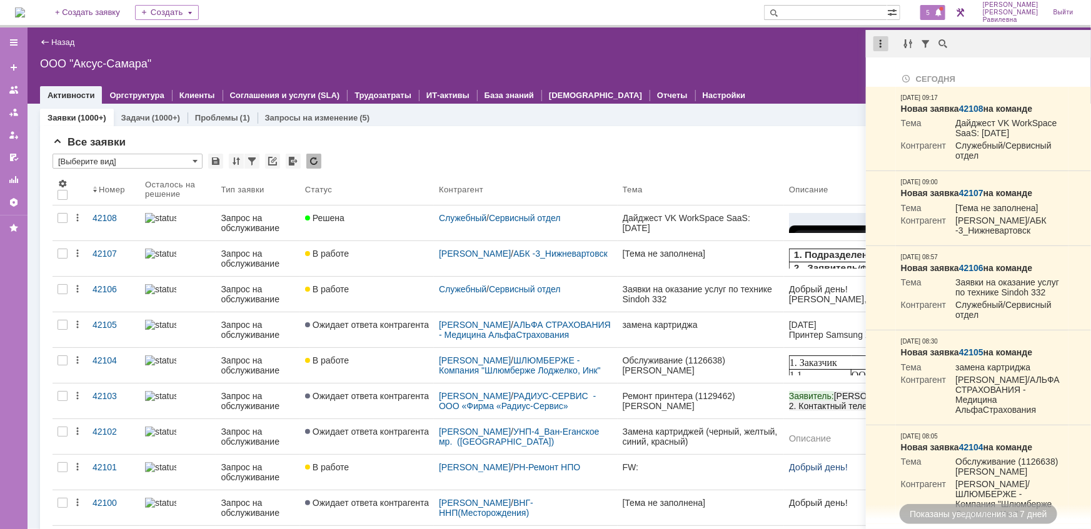
click at [881, 46] on div at bounding box center [880, 43] width 15 height 15
click at [906, 75] on div "Отметить уведомления прочитанными" at bounding box center [967, 75] width 168 height 9
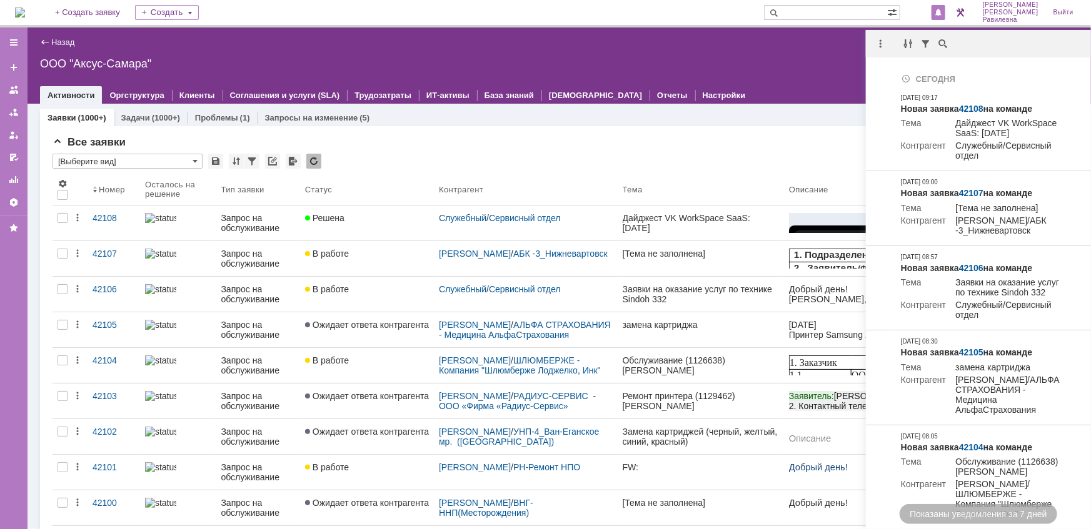
click at [432, 143] on div "Все заявки" at bounding box center [559, 142] width 1013 height 13
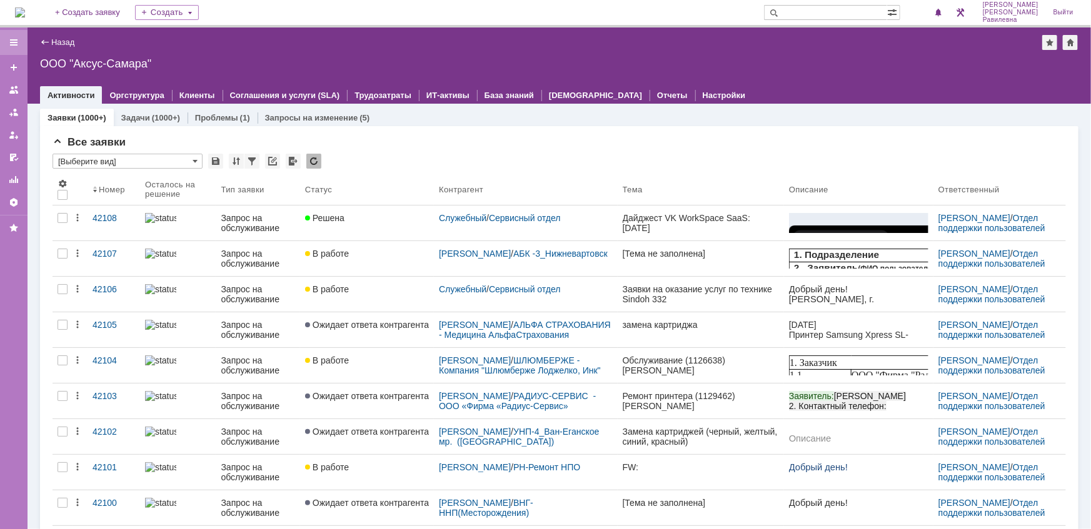
click at [15, 40] on div at bounding box center [14, 43] width 10 height 10
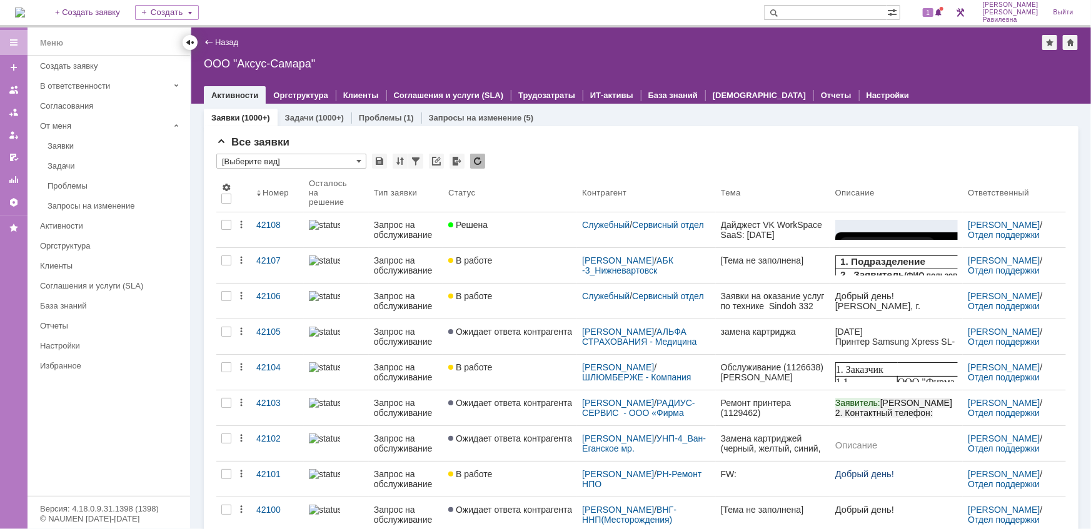
click at [189, 42] on div at bounding box center [190, 43] width 10 height 10
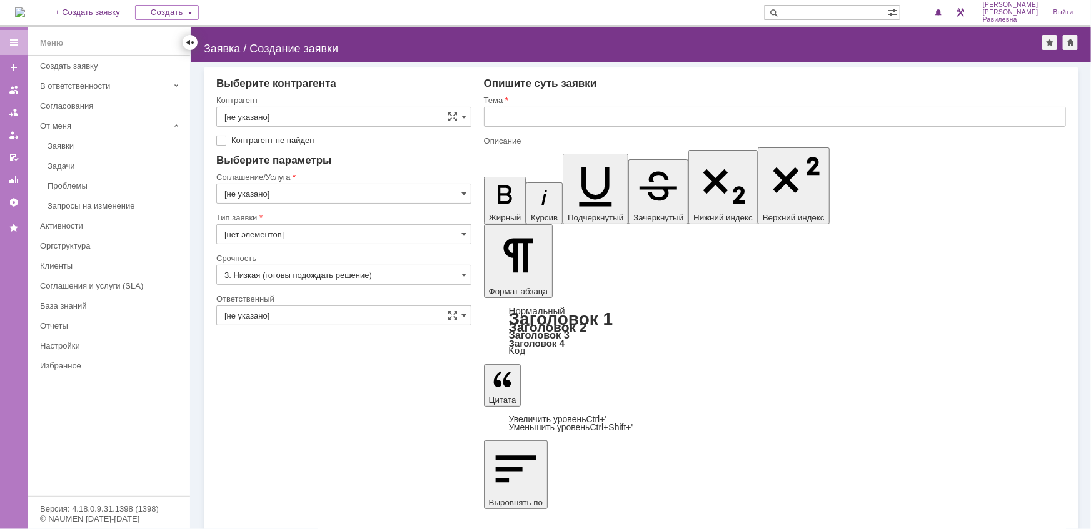
click at [188, 38] on div at bounding box center [190, 43] width 10 height 10
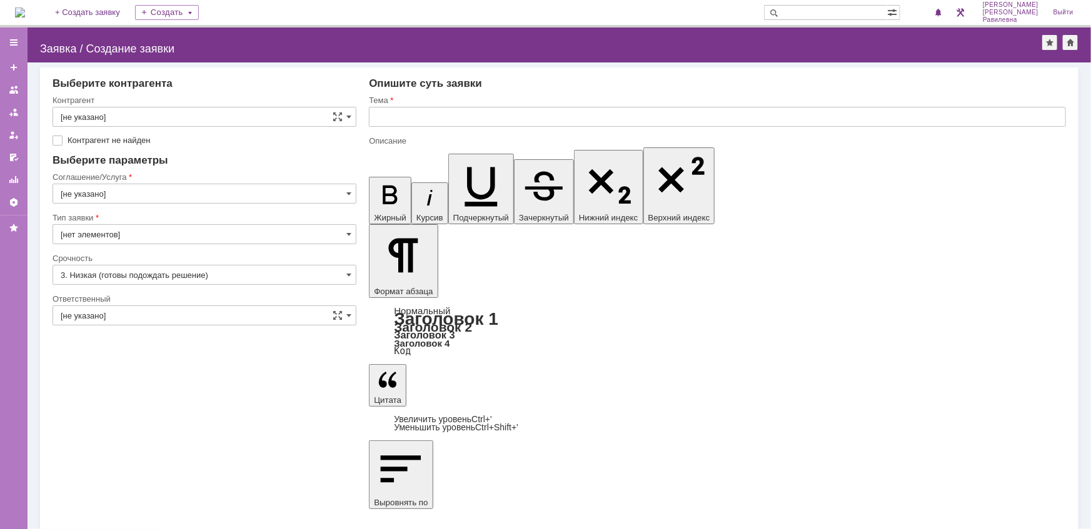
click at [25, 12] on img at bounding box center [20, 13] width 10 height 10
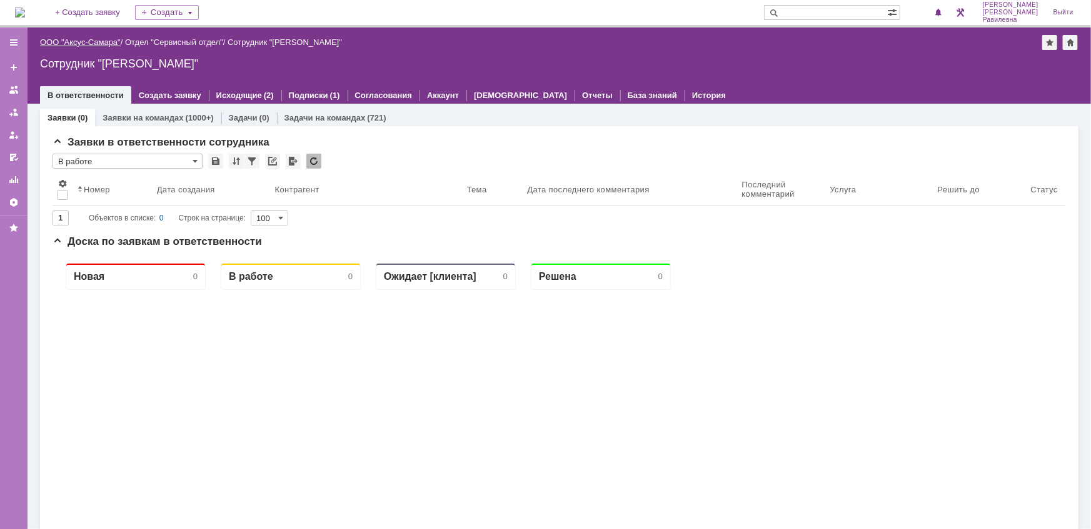
click at [100, 44] on link "ООО "Аксус-Самара"" at bounding box center [80, 42] width 81 height 9
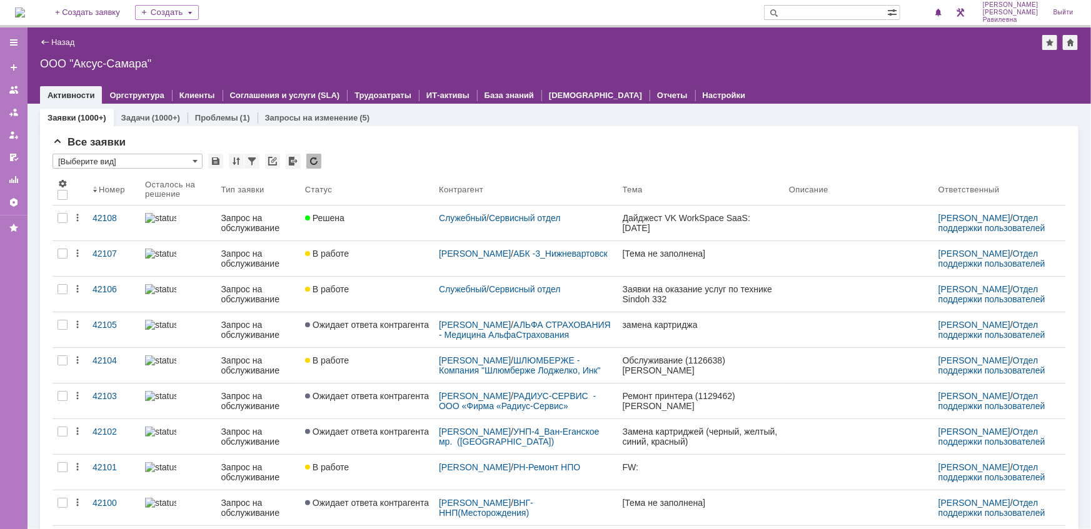
click at [829, 15] on input "text" at bounding box center [825, 12] width 123 height 15
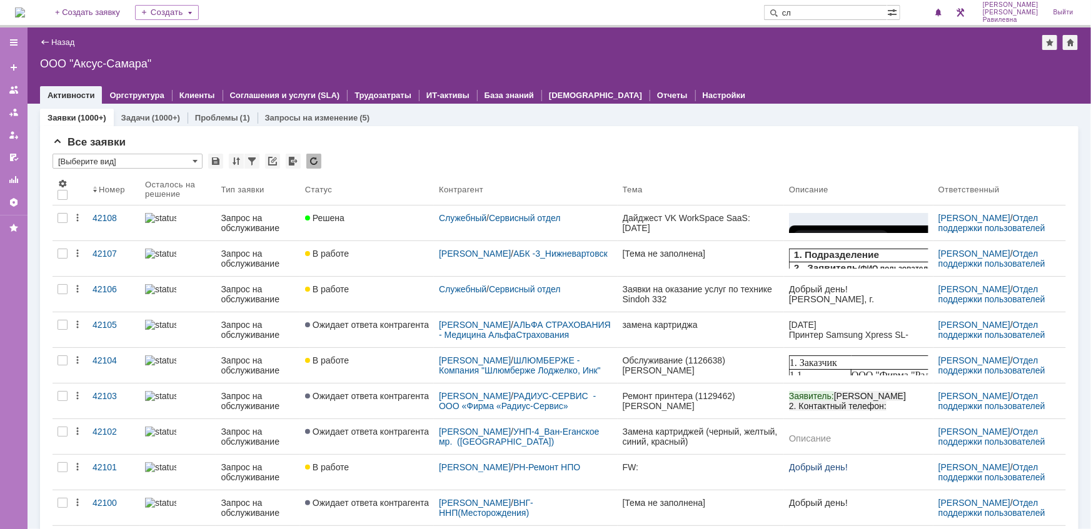
type input "с"
type input "косма"
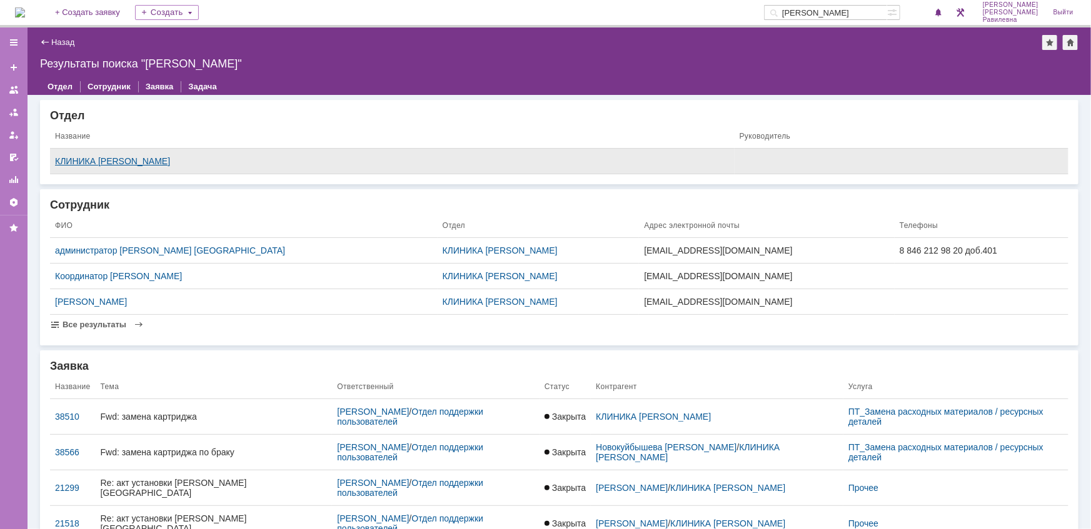
click at [79, 161] on div "КЛИНИКА КОСМА" at bounding box center [392, 161] width 675 height 10
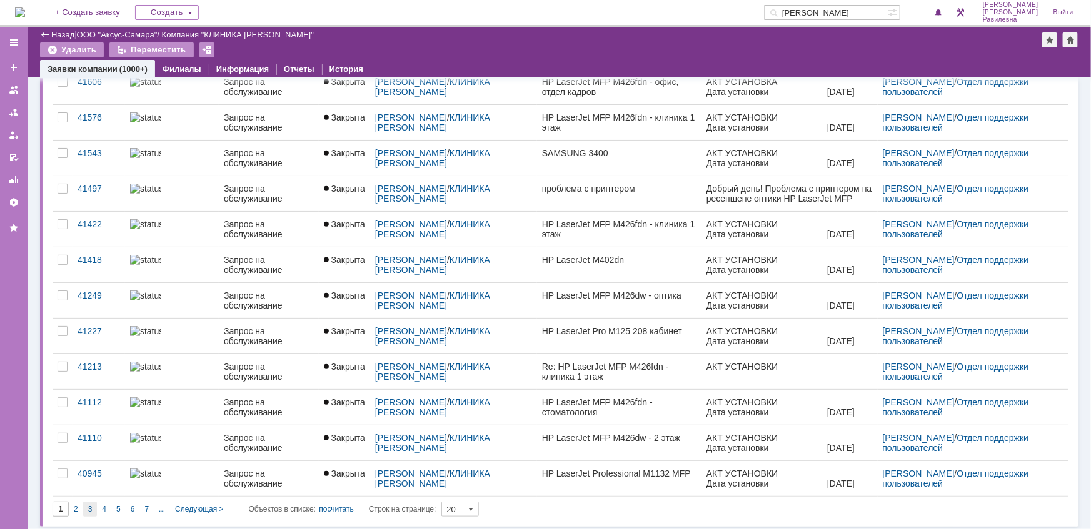
click at [89, 505] on span "3" at bounding box center [90, 509] width 4 height 9
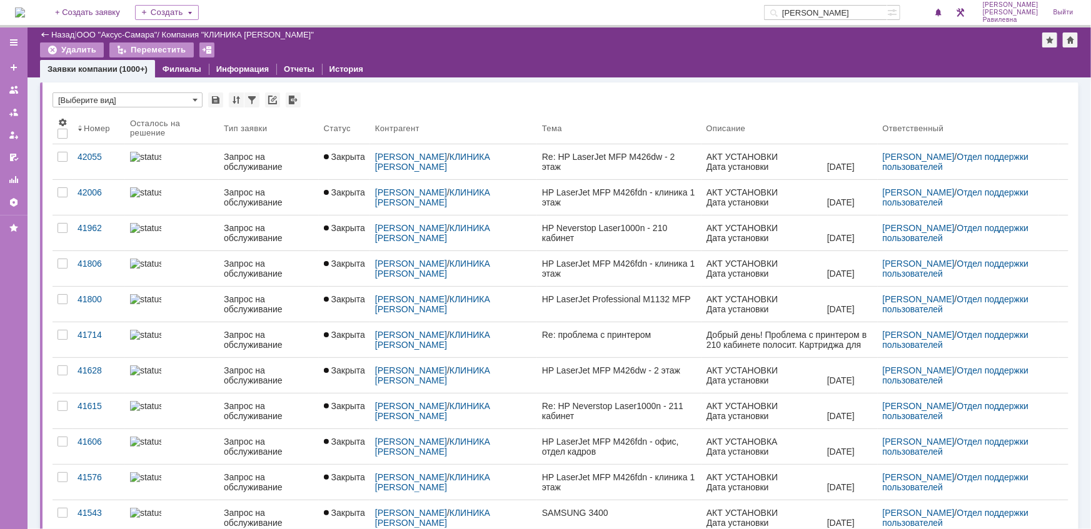
type input "3"
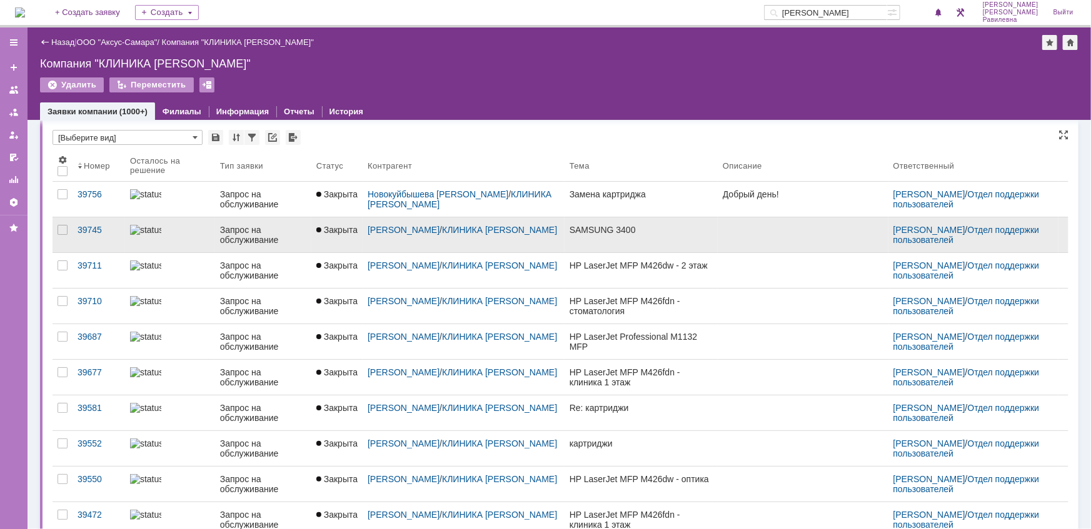
click at [256, 229] on div "Запрос на обслуживание" at bounding box center [263, 235] width 86 height 20
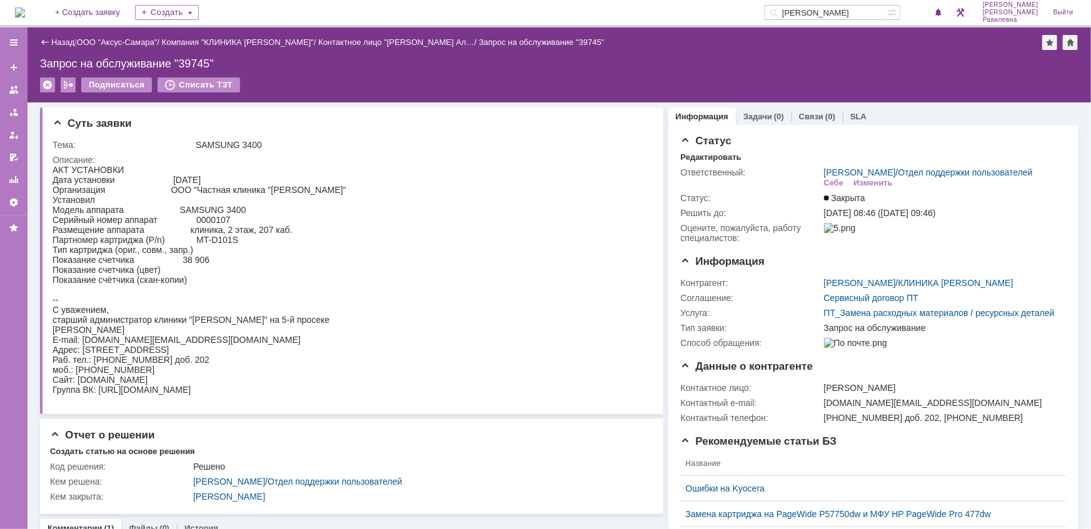
click at [49, 42] on div "Назад" at bounding box center [57, 42] width 34 height 9
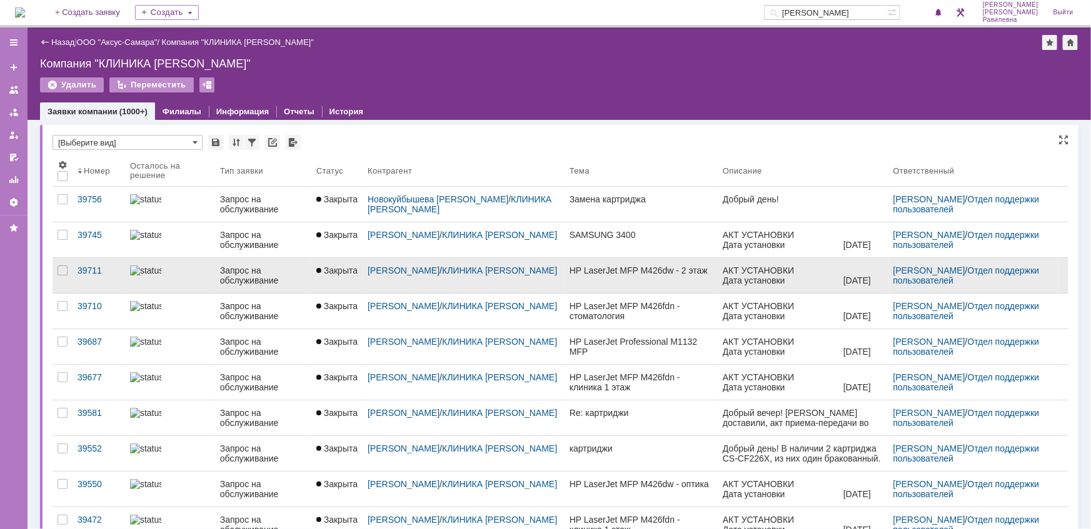
click at [228, 277] on div "Запрос на обслуживание" at bounding box center [263, 276] width 86 height 20
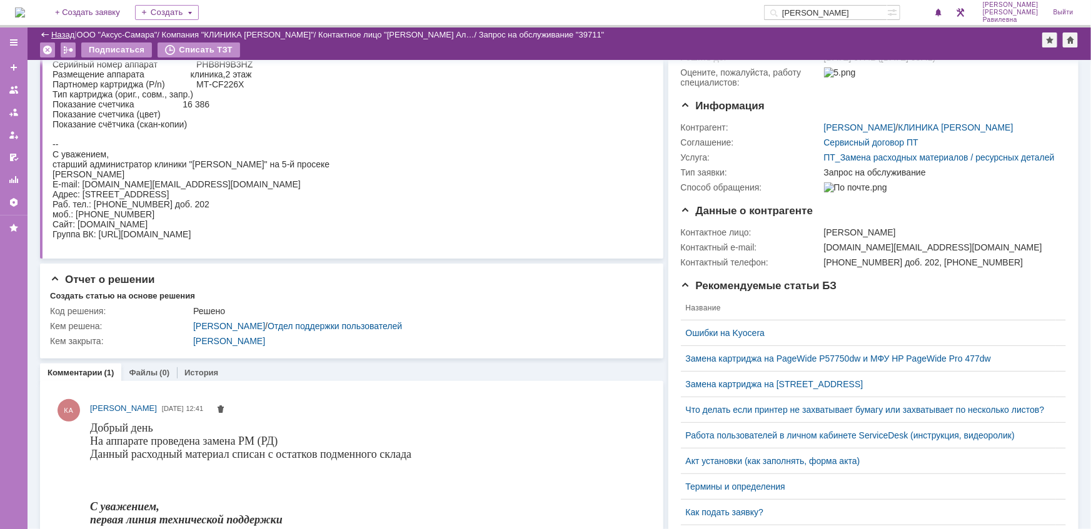
click at [66, 32] on link "Назад" at bounding box center [62, 34] width 23 height 9
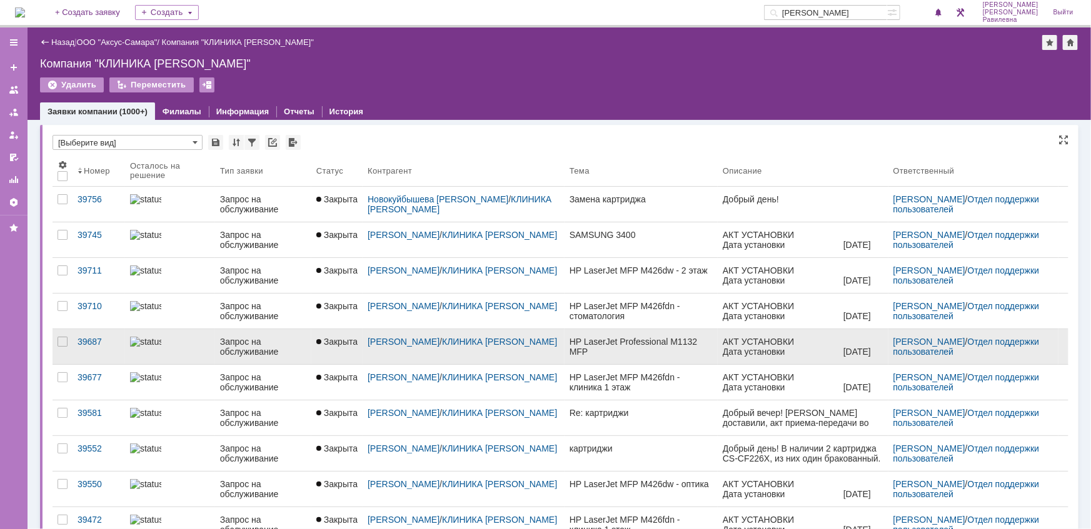
click at [220, 346] on div "Запрос на обслуживание" at bounding box center [263, 347] width 86 height 20
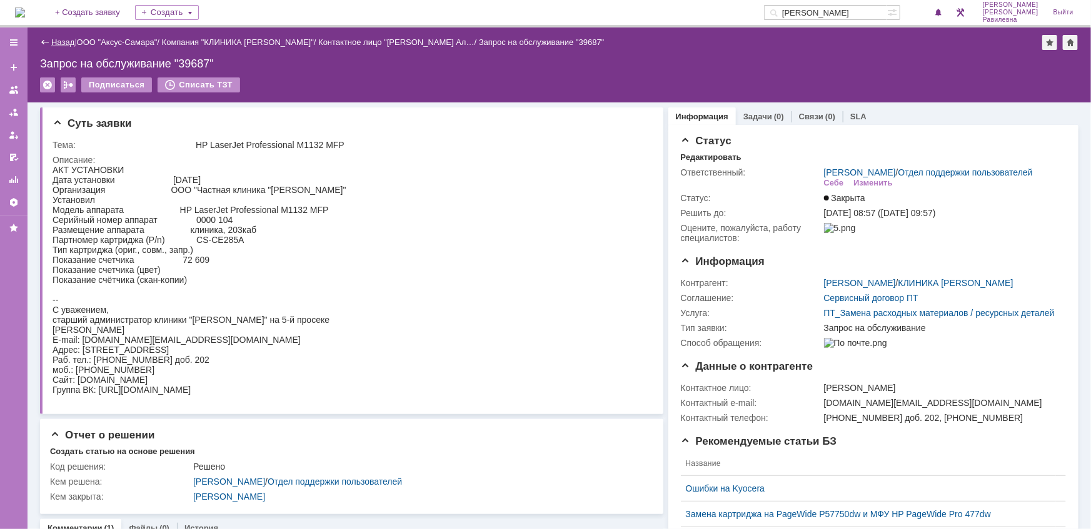
click at [74, 40] on link "Назад" at bounding box center [62, 42] width 23 height 9
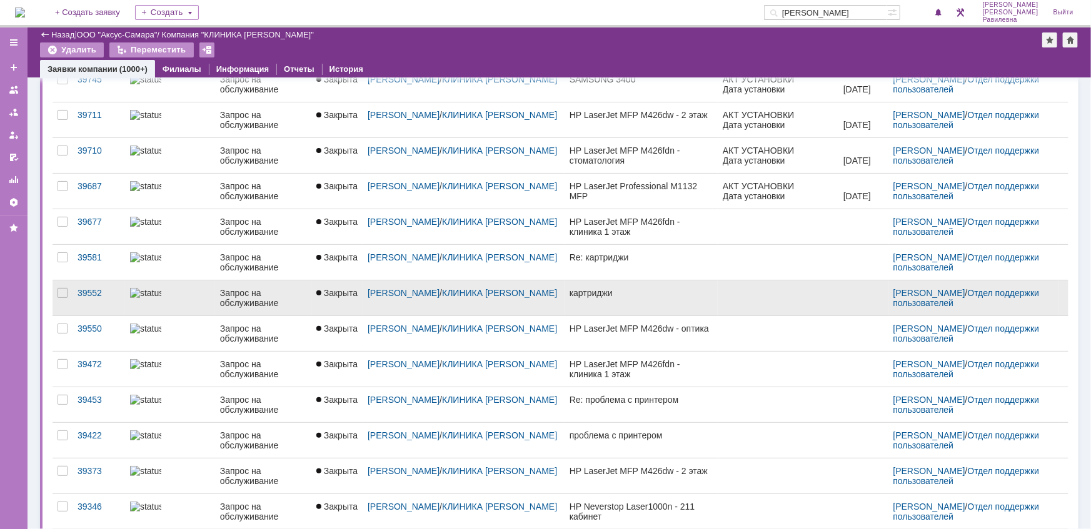
click at [249, 291] on div "Запрос на обслуживание" at bounding box center [263, 298] width 86 height 20
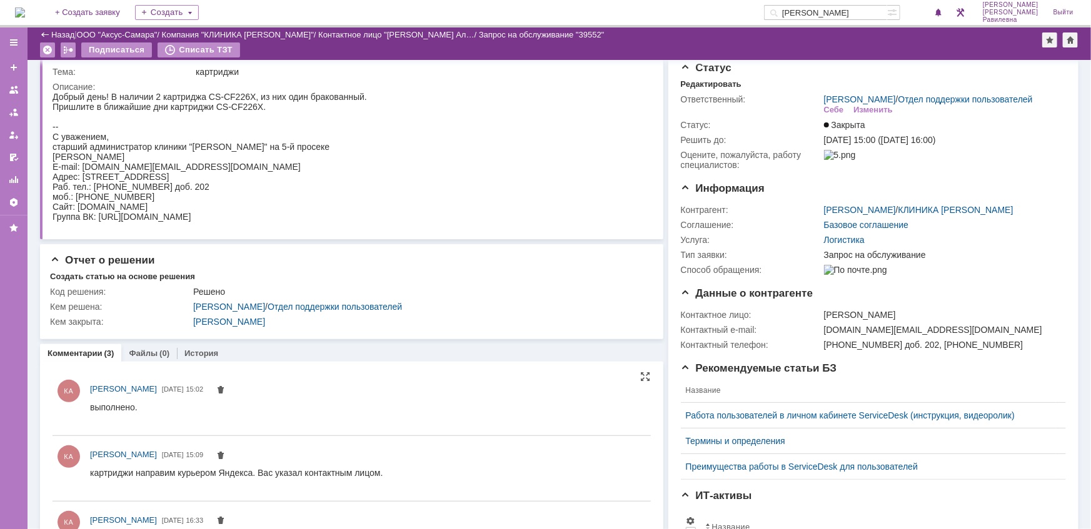
scroll to position [56, 0]
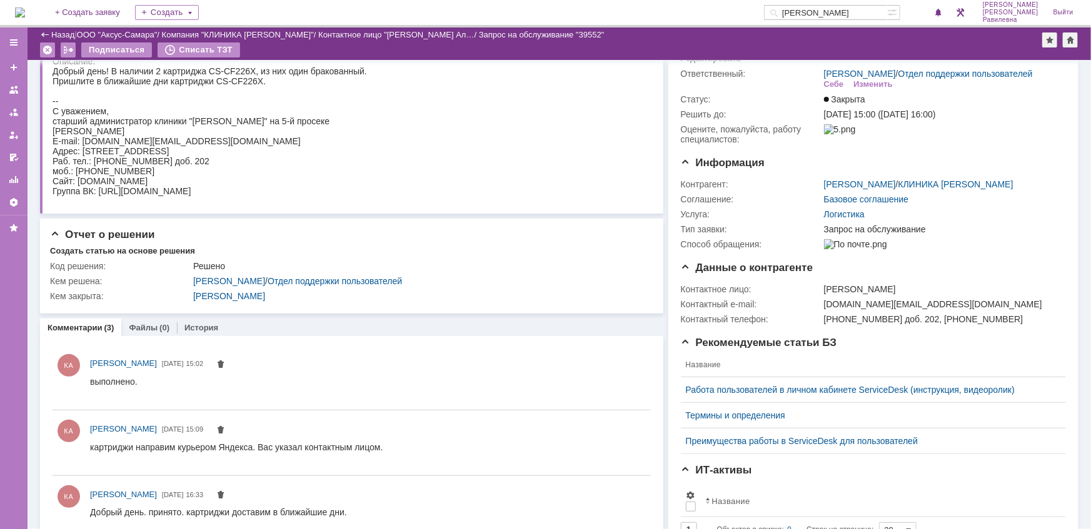
click at [851, 13] on input "косма" at bounding box center [825, 12] width 123 height 15
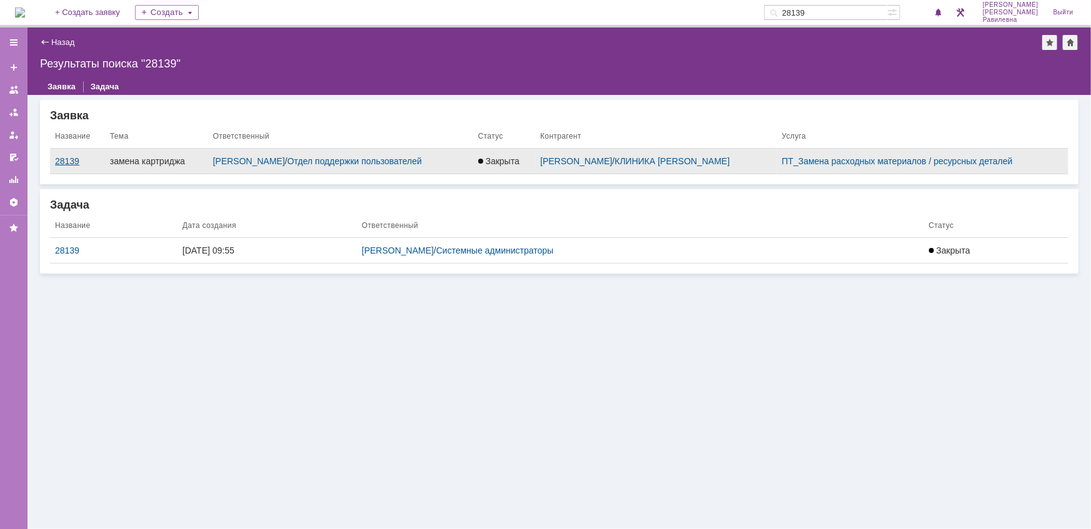
click at [69, 164] on div "28139" at bounding box center [77, 161] width 45 height 10
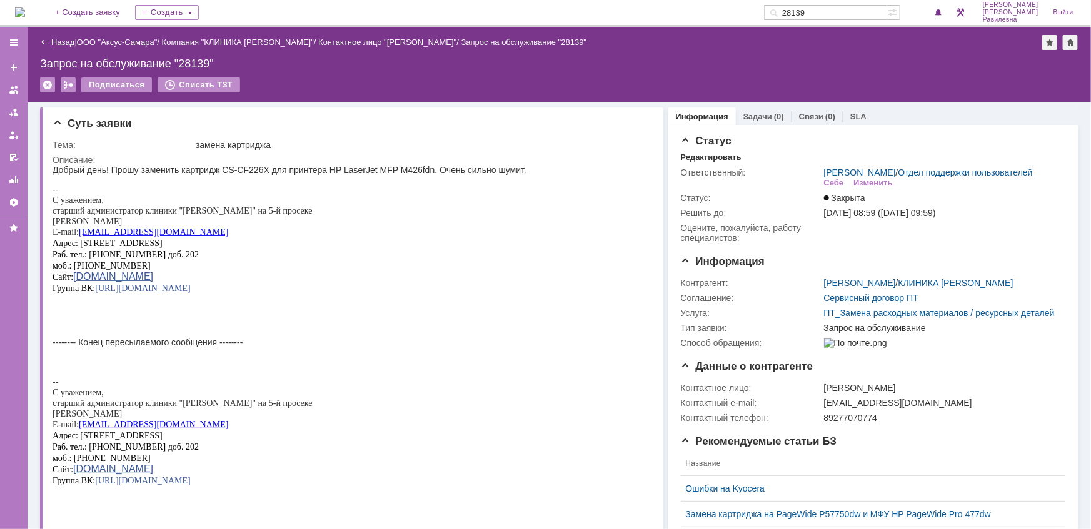
click at [55, 41] on link "Назад" at bounding box center [62, 42] width 23 height 9
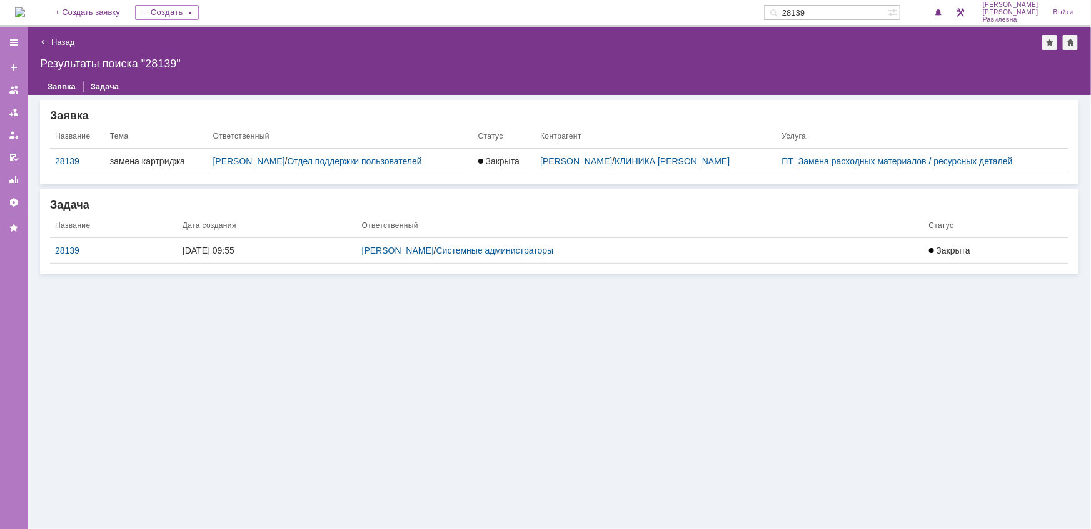
click at [864, 15] on input "28139" at bounding box center [825, 12] width 123 height 15
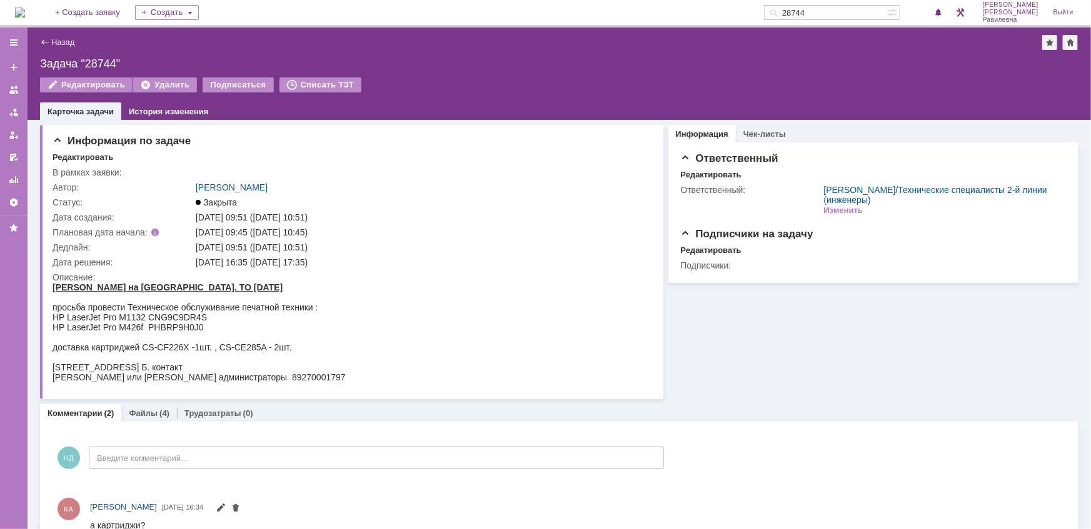
click at [855, 13] on input "28744" at bounding box center [825, 12] width 123 height 15
type input "2"
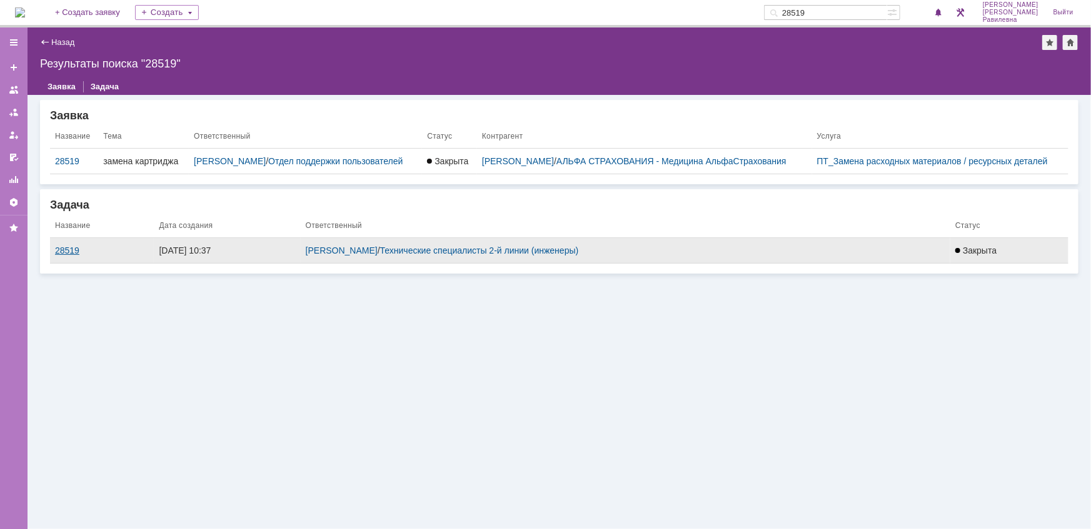
click at [66, 256] on div "28519" at bounding box center [102, 251] width 94 height 10
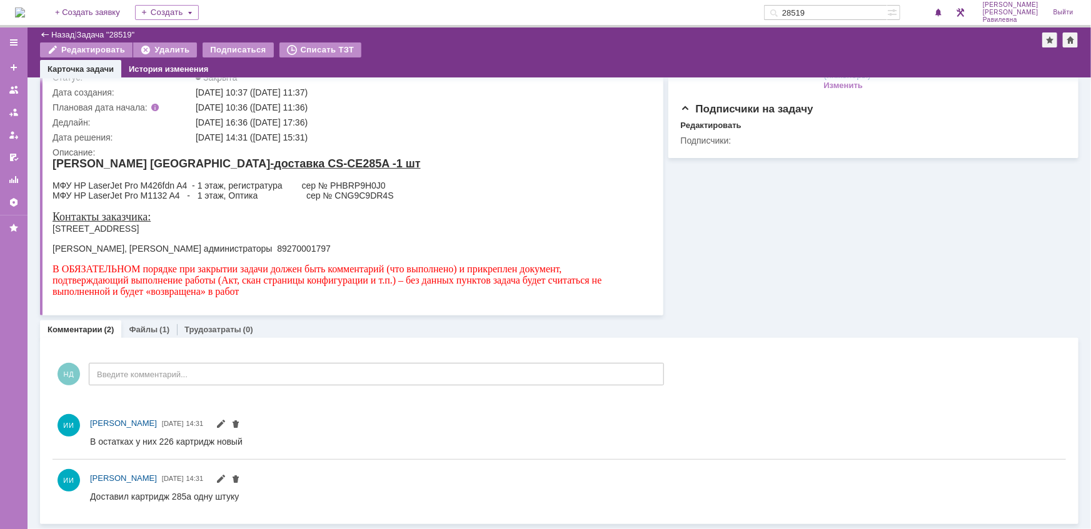
scroll to position [81, 0]
click at [855, 6] on input "28519" at bounding box center [825, 12] width 123 height 15
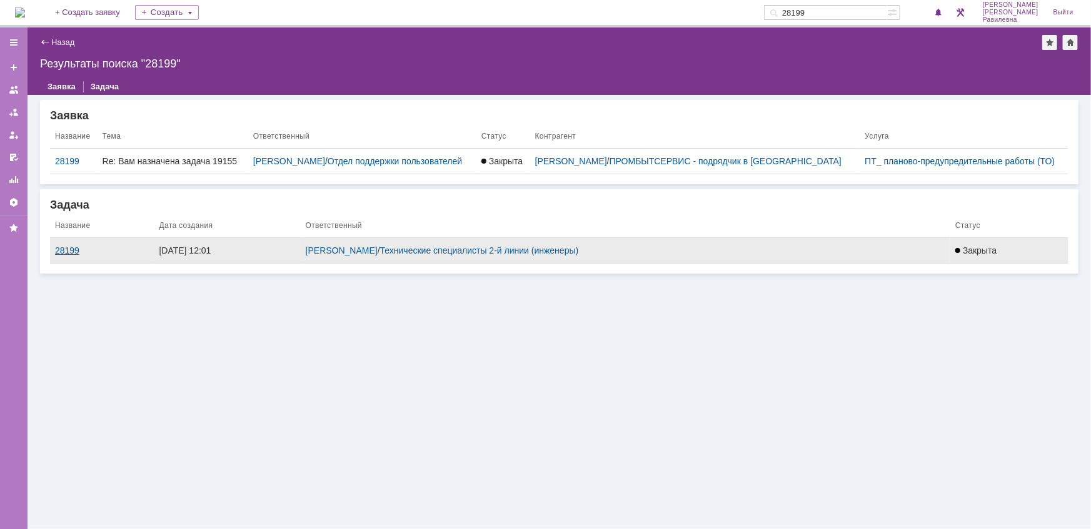
click at [64, 256] on div "28199" at bounding box center [102, 251] width 94 height 10
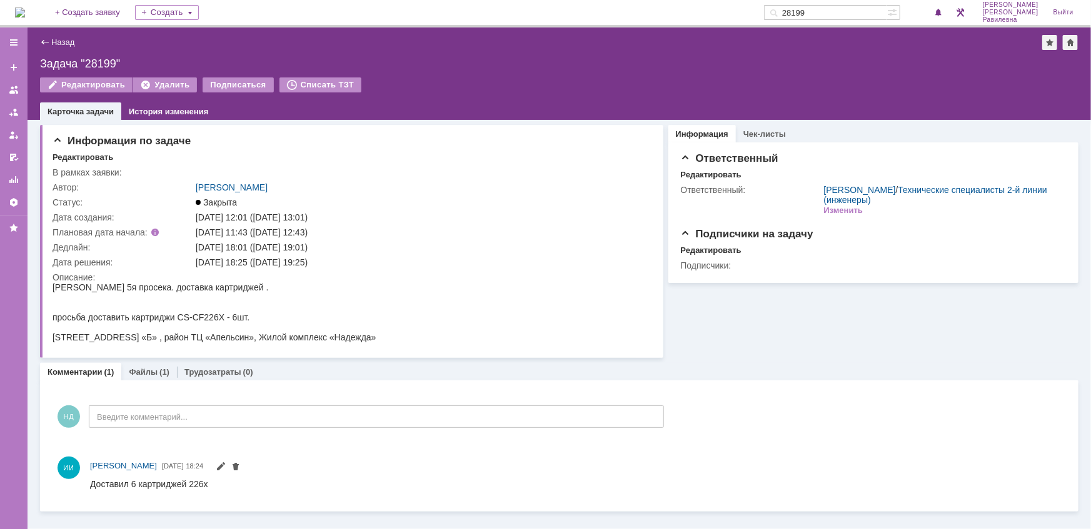
click at [845, 13] on input "28199" at bounding box center [825, 12] width 123 height 15
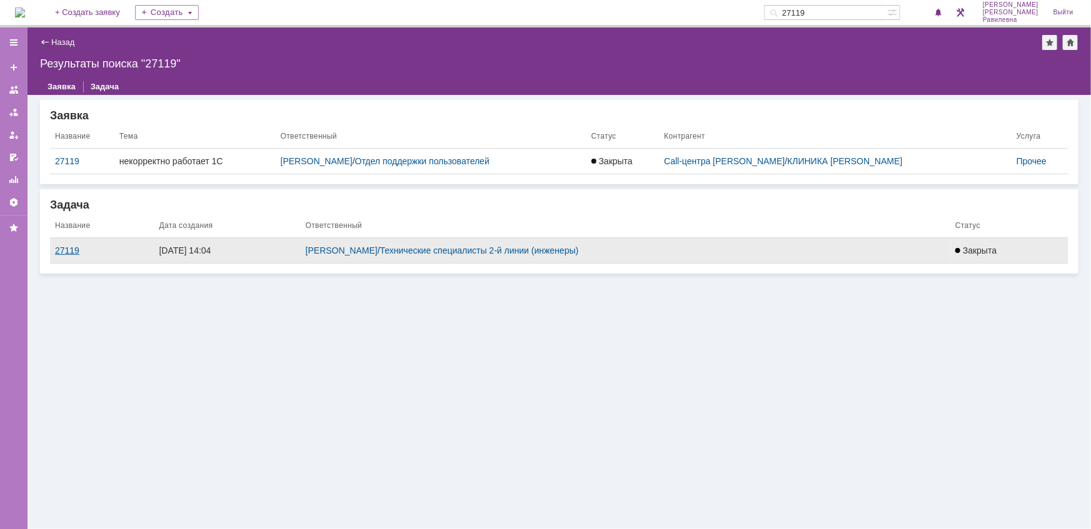
click at [68, 249] on div "27119" at bounding box center [102, 251] width 94 height 10
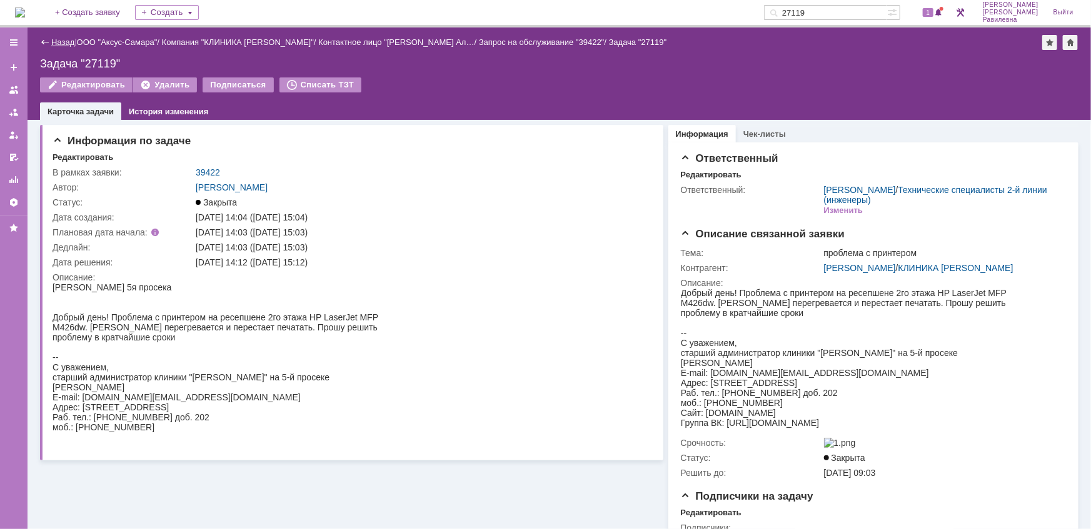
click at [63, 39] on link "Назад" at bounding box center [62, 42] width 23 height 9
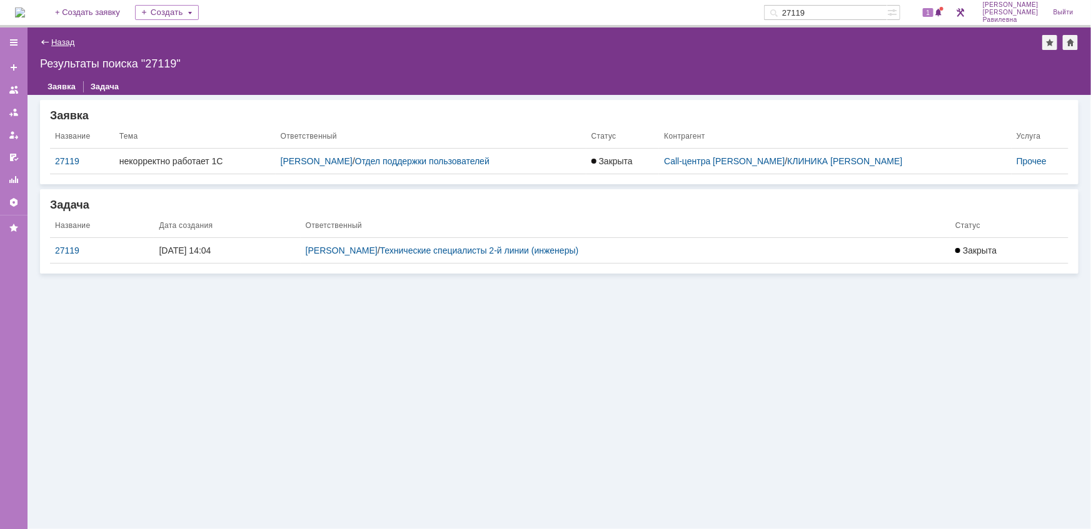
click at [61, 40] on link "Назад" at bounding box center [62, 42] width 23 height 9
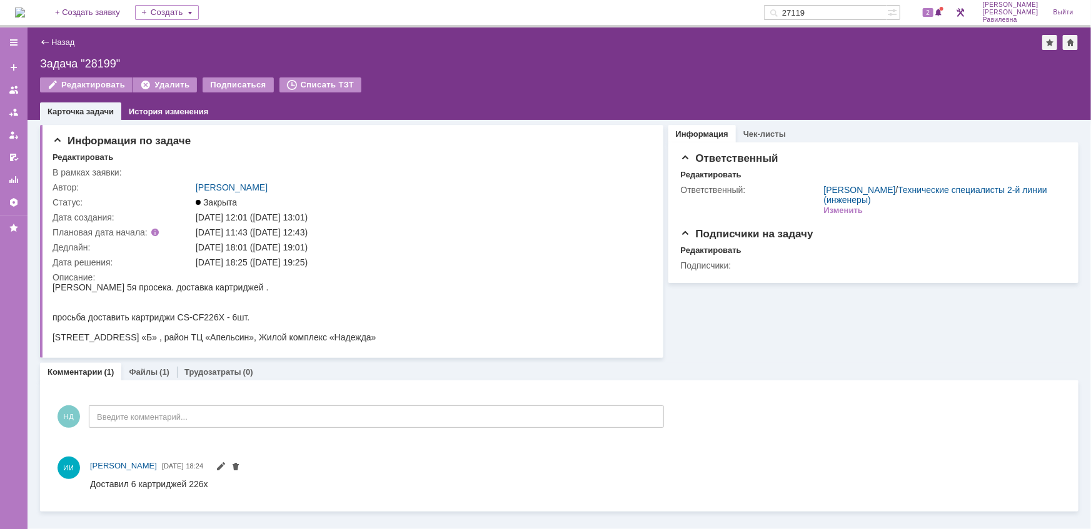
click at [842, 8] on input "27119" at bounding box center [825, 12] width 123 height 15
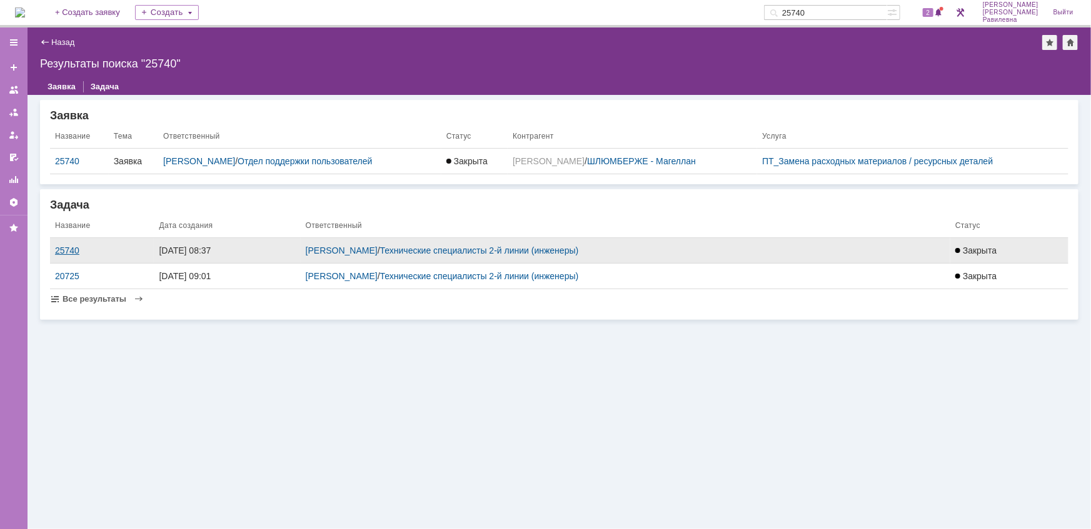
click at [68, 246] on div "25740" at bounding box center [102, 251] width 94 height 10
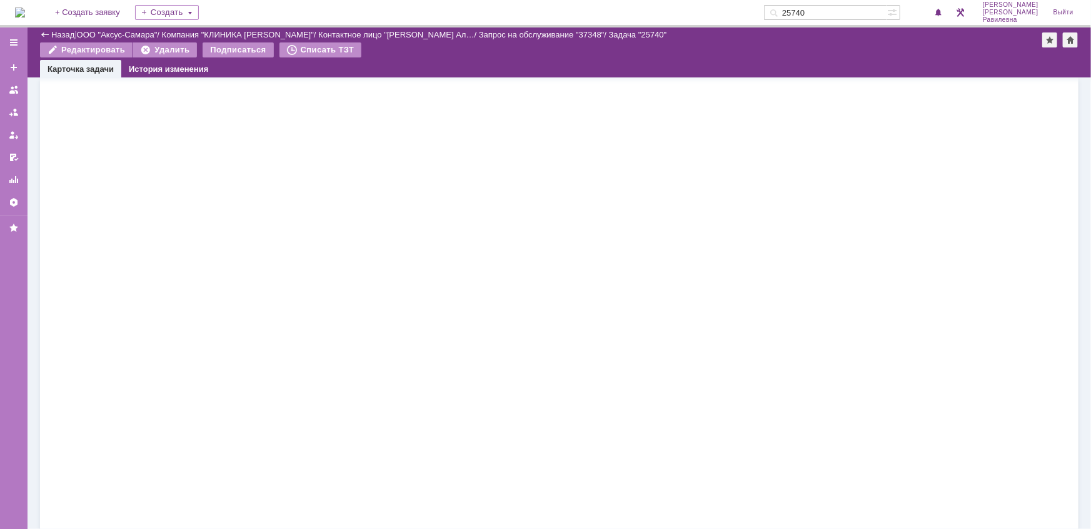
scroll to position [3580, 0]
click at [848, 7] on input "25740" at bounding box center [825, 12] width 123 height 15
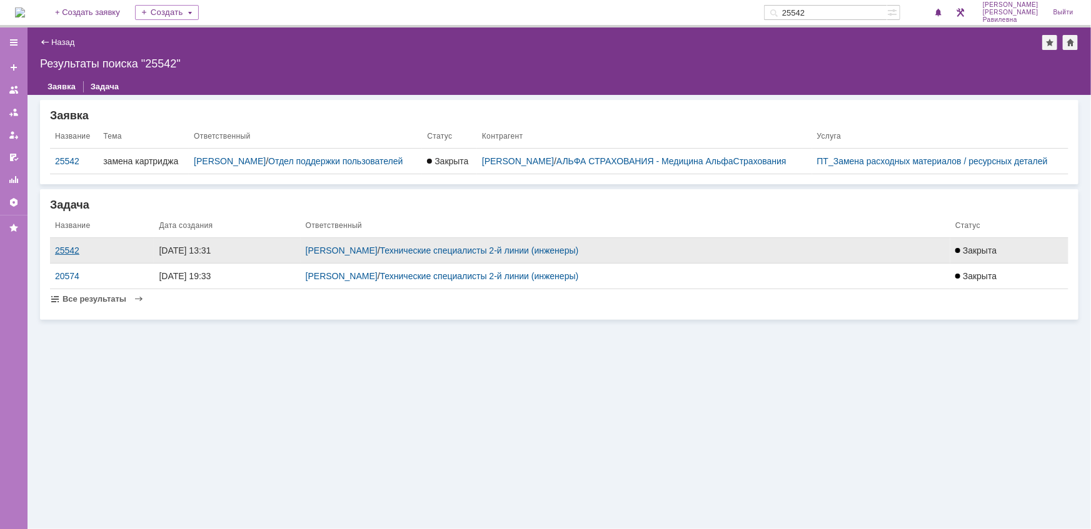
click at [68, 256] on div "25542" at bounding box center [102, 251] width 94 height 10
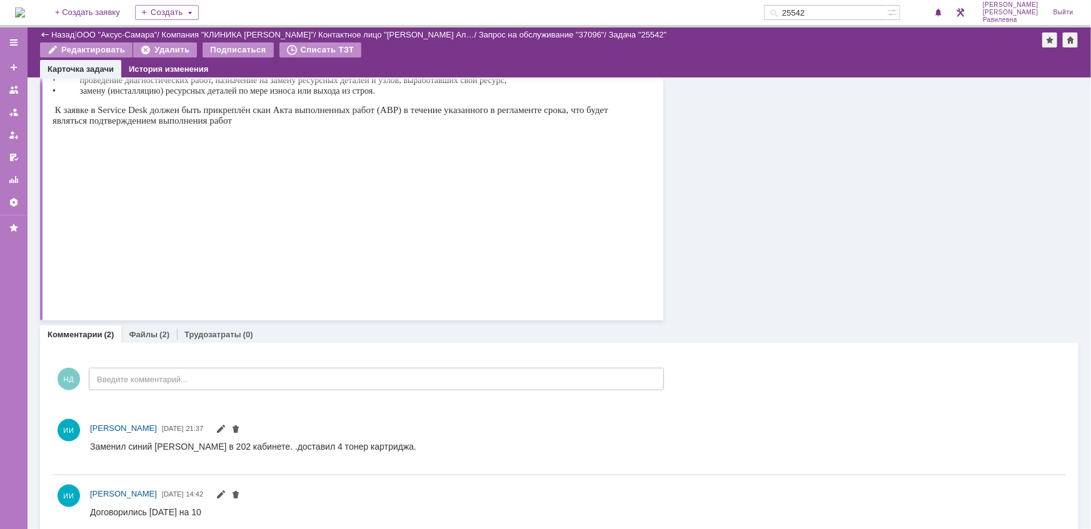
scroll to position [581, 0]
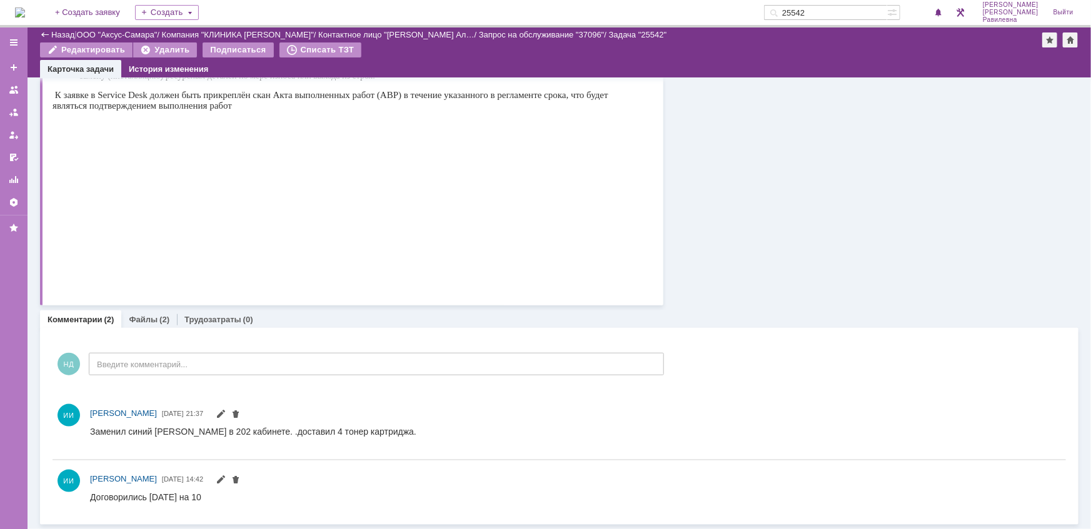
click at [867, 14] on input "25542" at bounding box center [825, 12] width 123 height 15
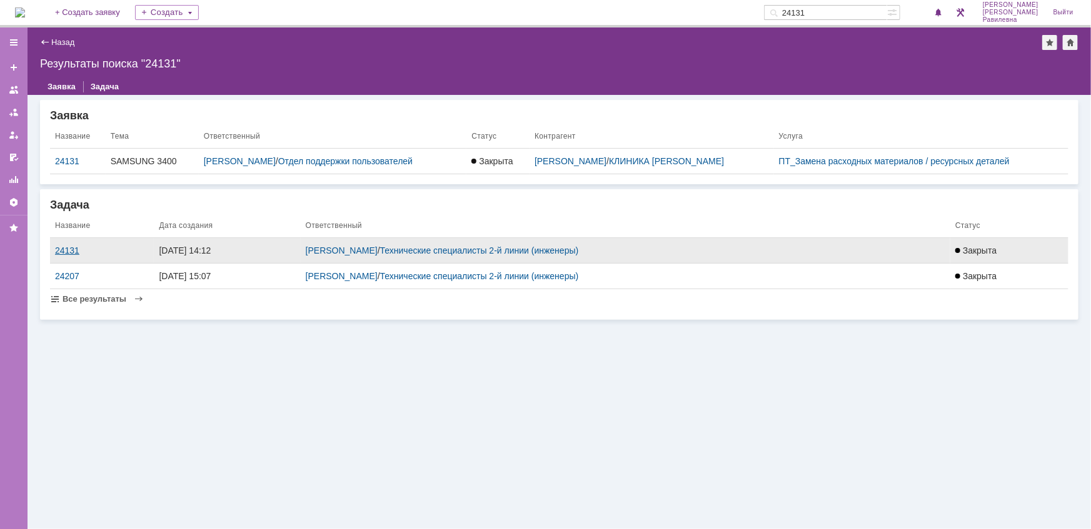
click at [69, 249] on div "24131" at bounding box center [102, 251] width 94 height 10
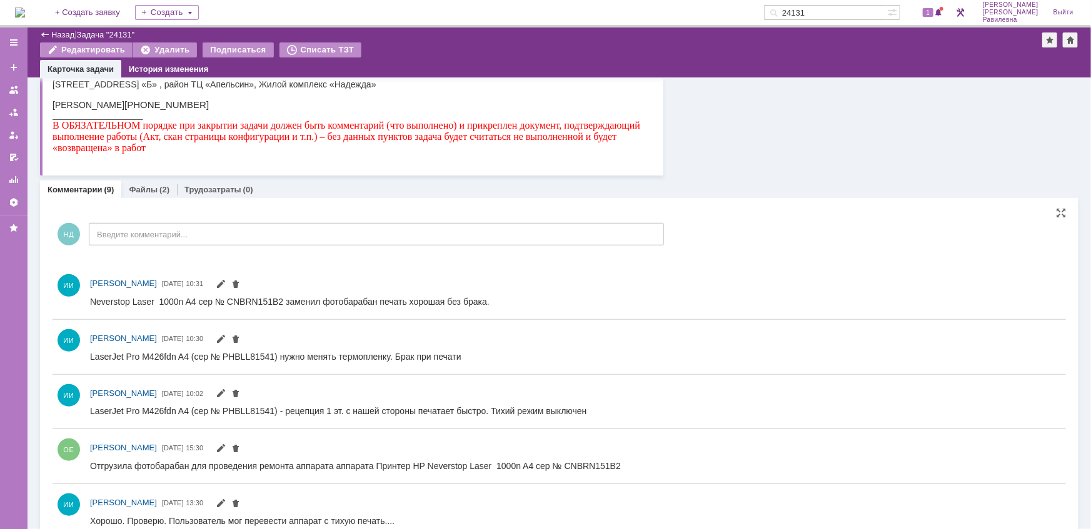
scroll to position [311, 0]
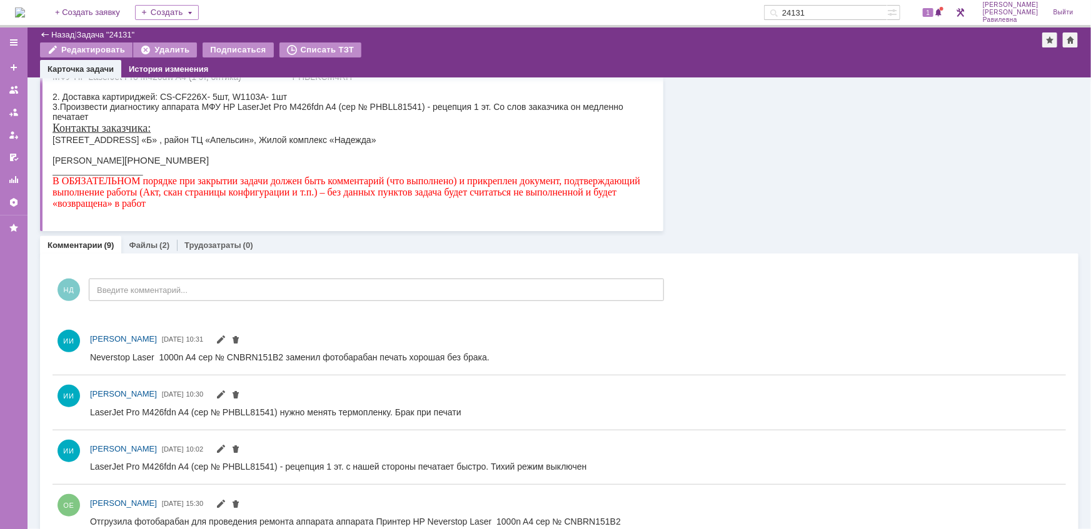
click at [850, 13] on input "24131" at bounding box center [825, 12] width 123 height 15
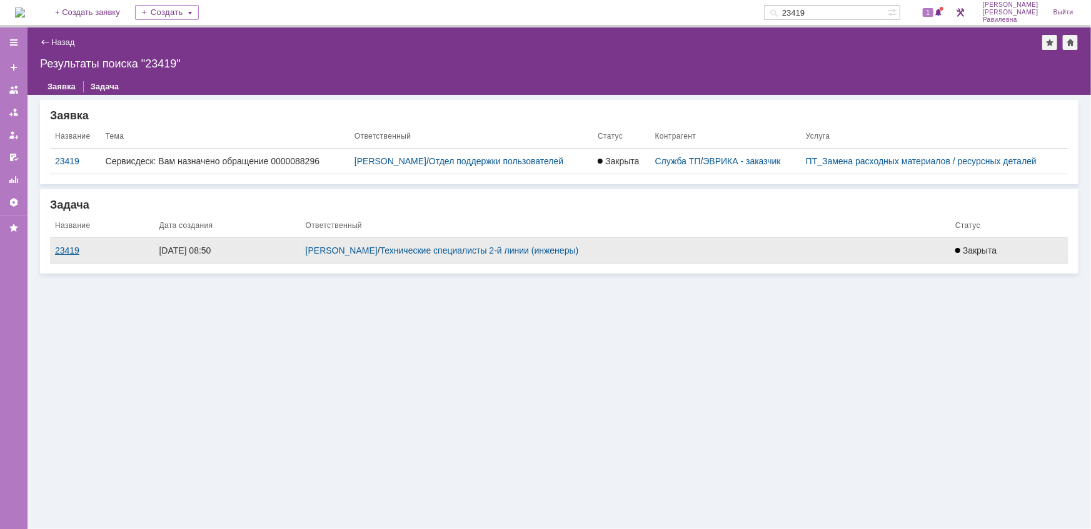
click at [74, 249] on div "23419" at bounding box center [102, 251] width 94 height 10
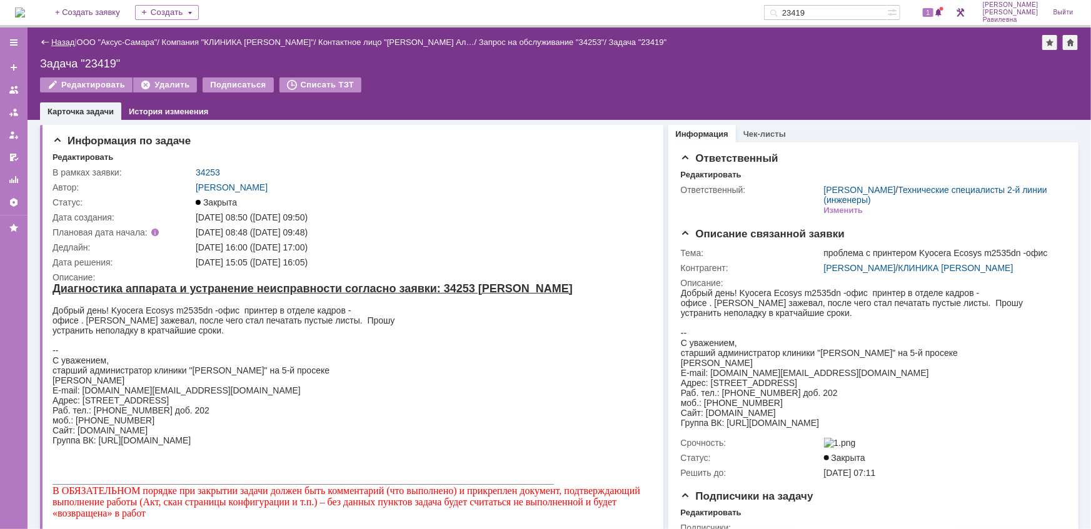
click at [61, 44] on link "Назад" at bounding box center [62, 42] width 23 height 9
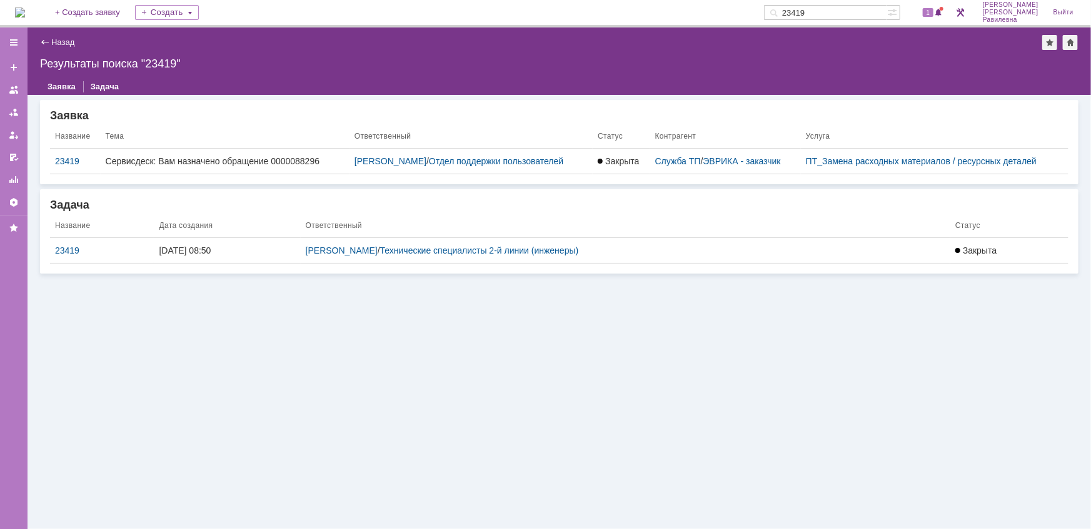
click at [866, 6] on input "23419" at bounding box center [825, 12] width 123 height 15
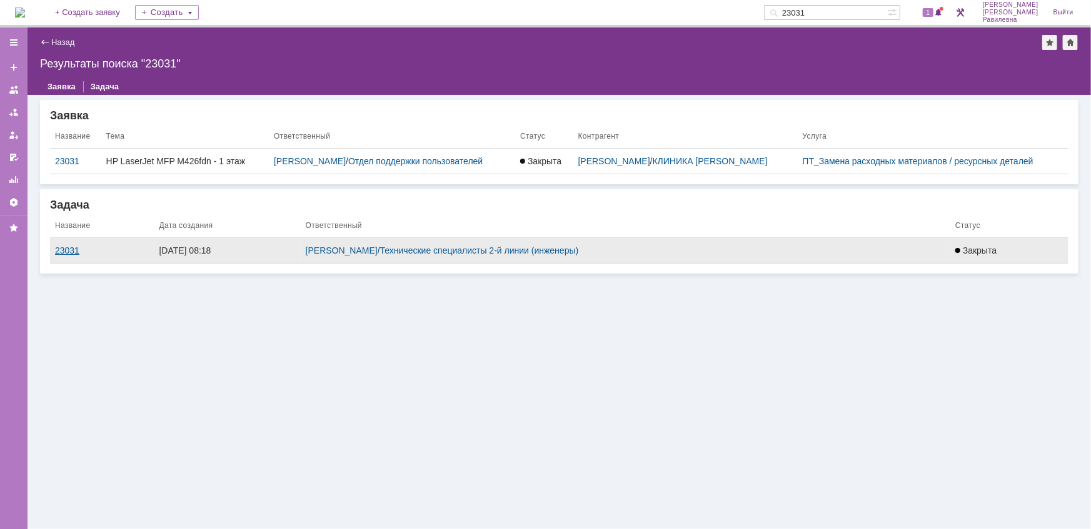
click at [66, 251] on div "23031" at bounding box center [102, 251] width 94 height 10
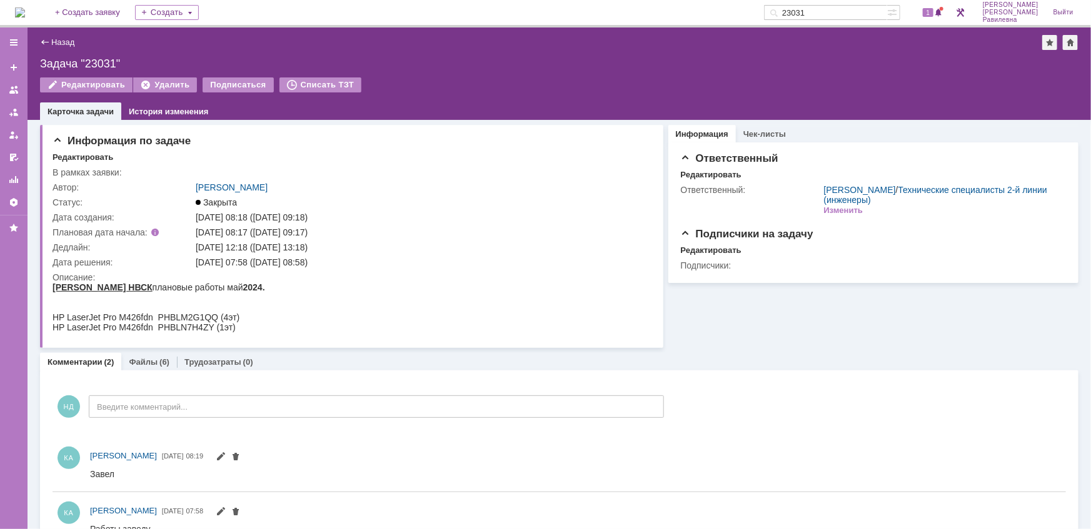
click at [857, 10] on input "23031" at bounding box center [825, 12] width 123 height 15
type input "21878"
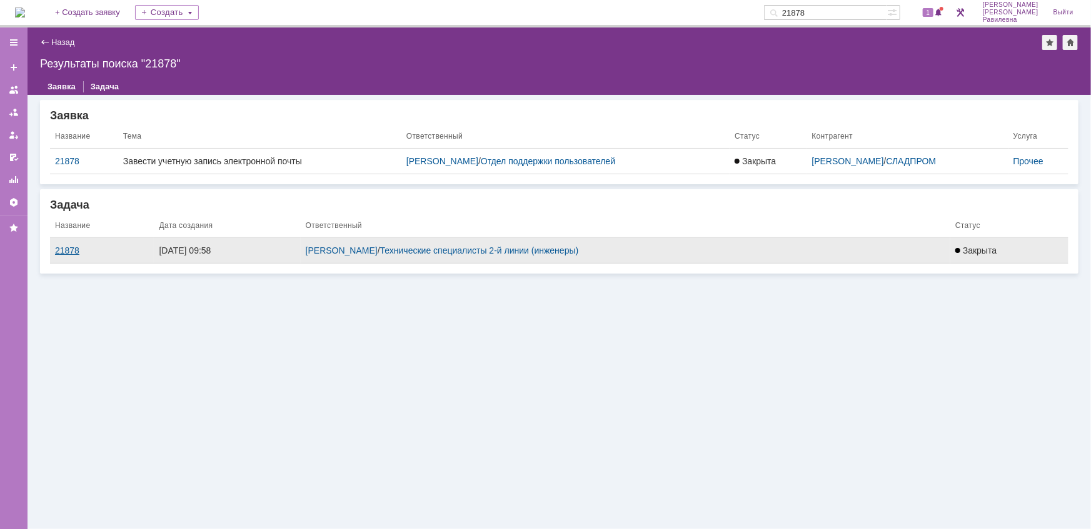
click at [74, 247] on div "21878" at bounding box center [102, 251] width 94 height 10
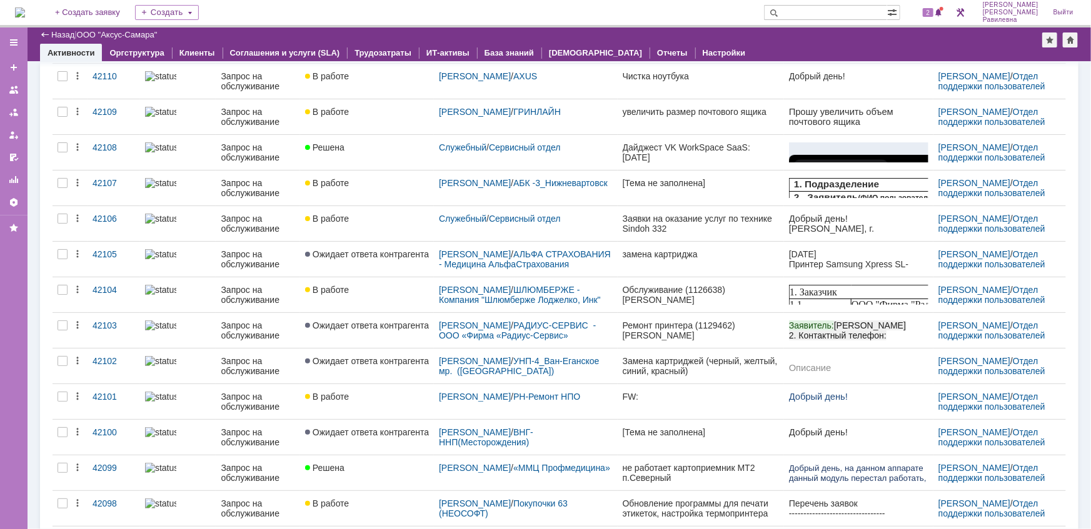
scroll to position [113, 0]
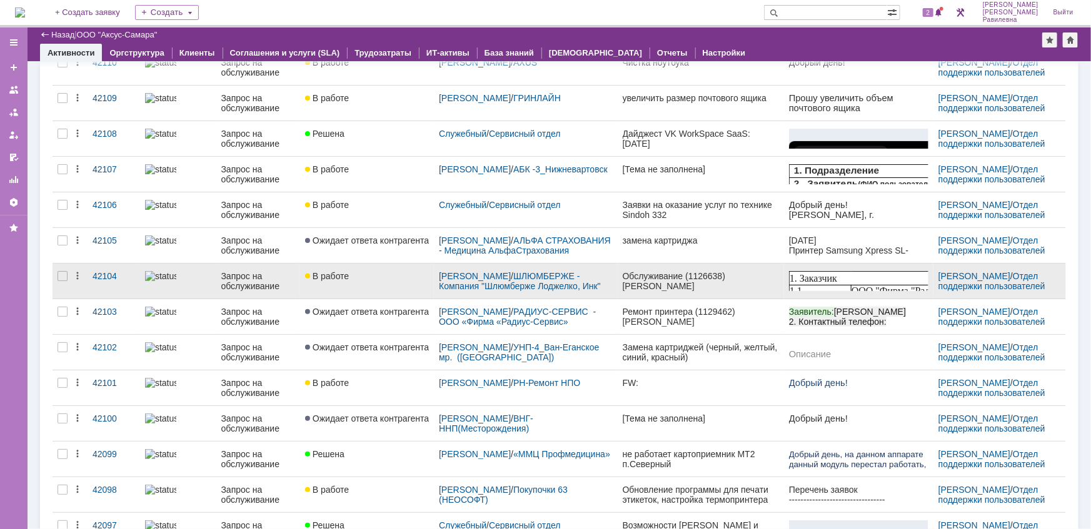
click at [243, 278] on div "Запрос на обслуживание" at bounding box center [258, 281] width 74 height 20
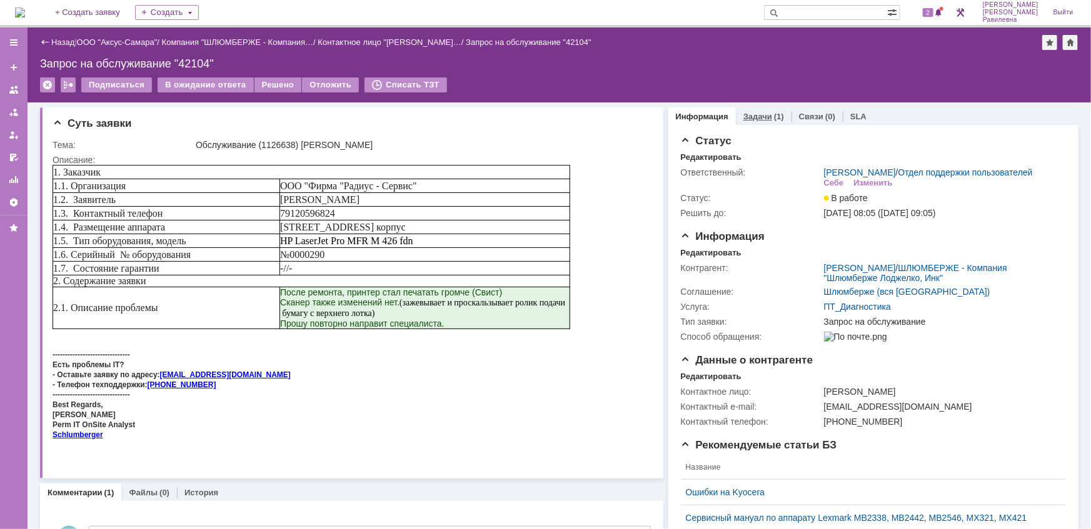
click at [756, 113] on link "Задачи" at bounding box center [757, 116] width 29 height 9
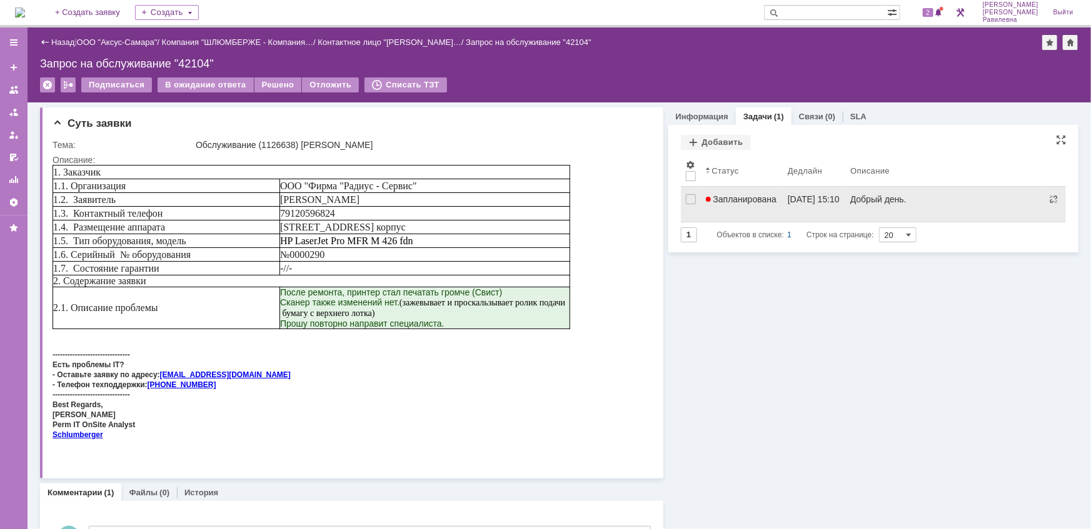
click at [757, 198] on span "Запланирована" at bounding box center [741, 199] width 71 height 10
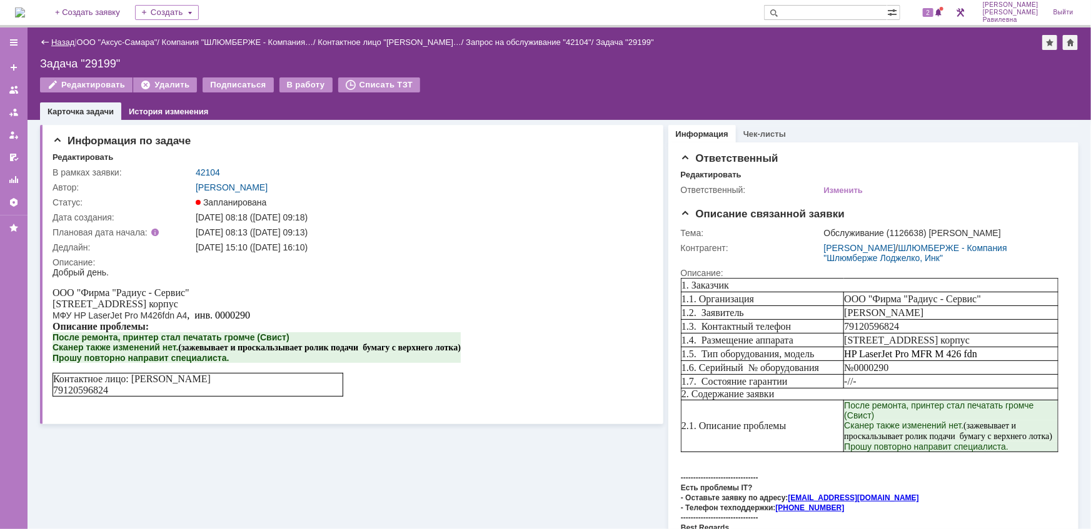
click at [54, 41] on link "Назад" at bounding box center [62, 42] width 23 height 9
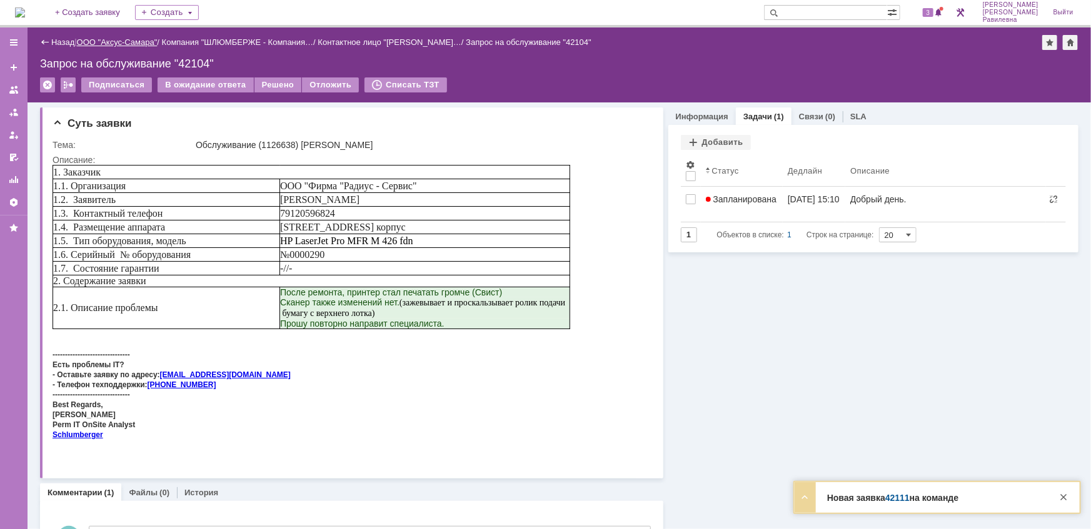
click at [113, 39] on link "ООО "Аксус-Самара"" at bounding box center [117, 42] width 81 height 9
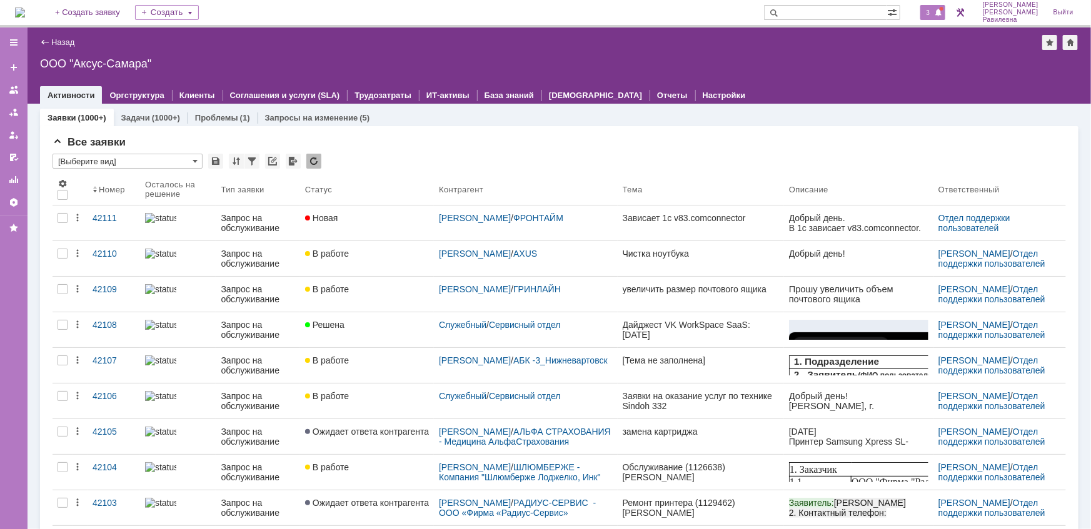
click at [934, 13] on span "3" at bounding box center [928, 12] width 11 height 9
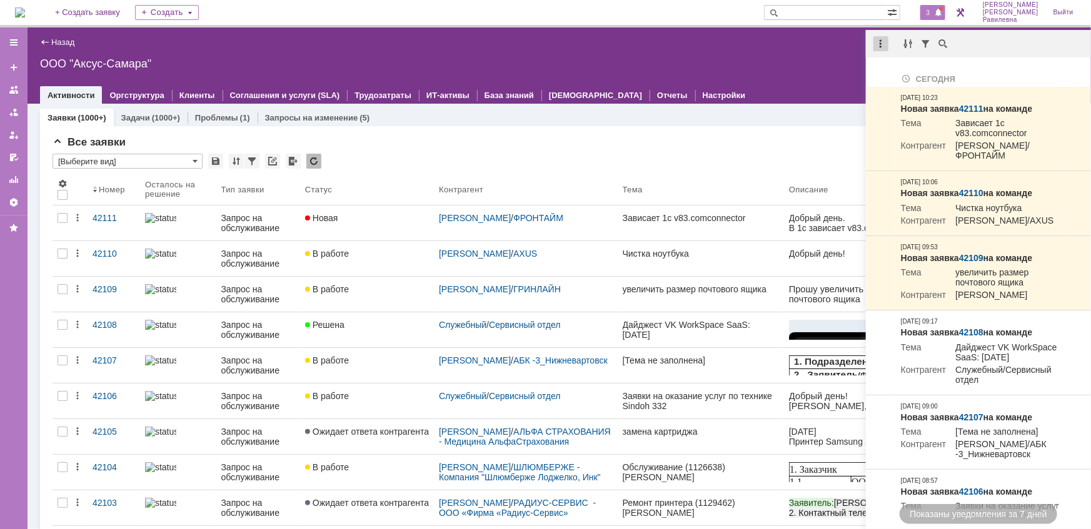
click at [885, 48] on div at bounding box center [880, 43] width 15 height 15
click at [896, 76] on div "Отметить уведомления прочитанными" at bounding box center [967, 75] width 168 height 9
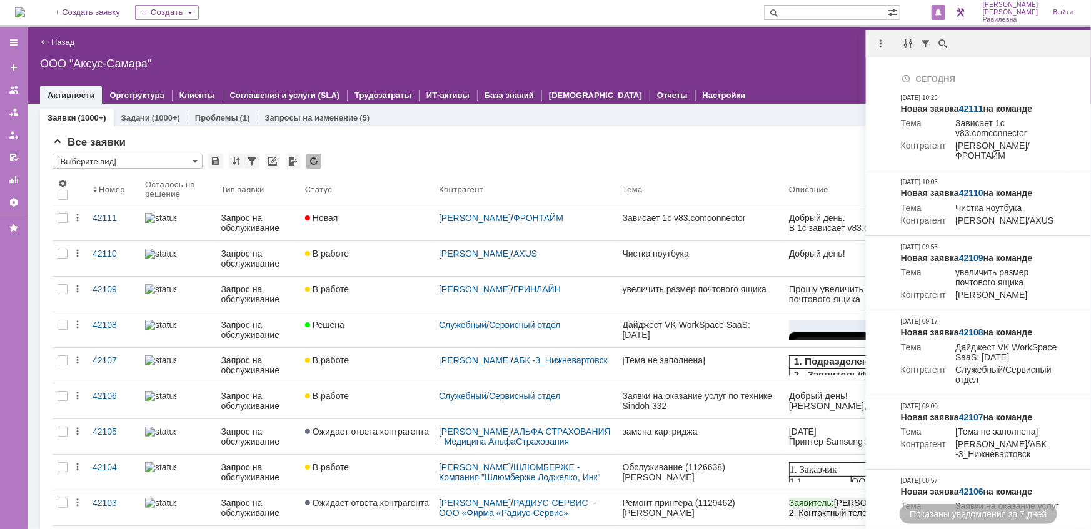
click at [683, 148] on div "Все заявки" at bounding box center [559, 142] width 1013 height 13
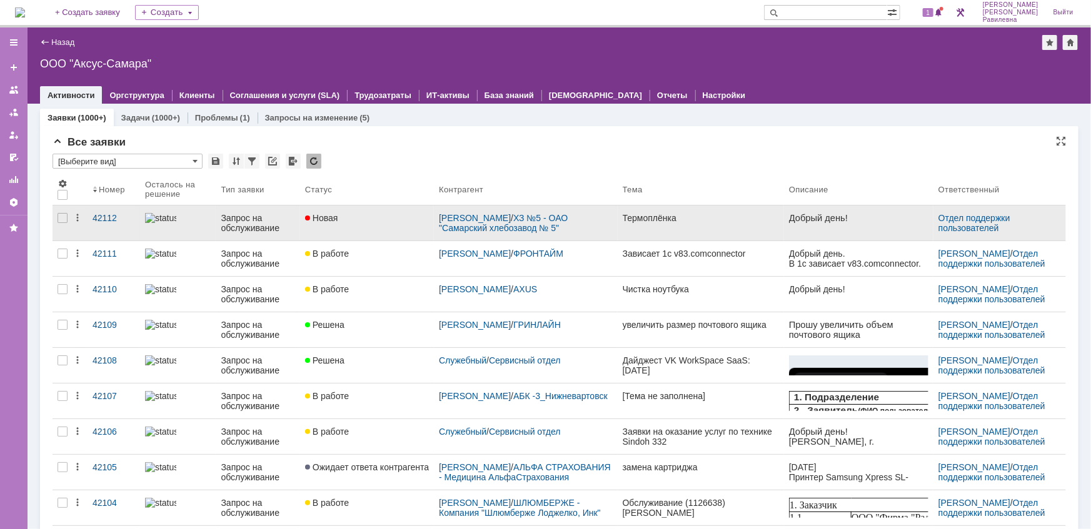
click at [222, 217] on div "Запрос на обслуживание" at bounding box center [258, 223] width 74 height 20
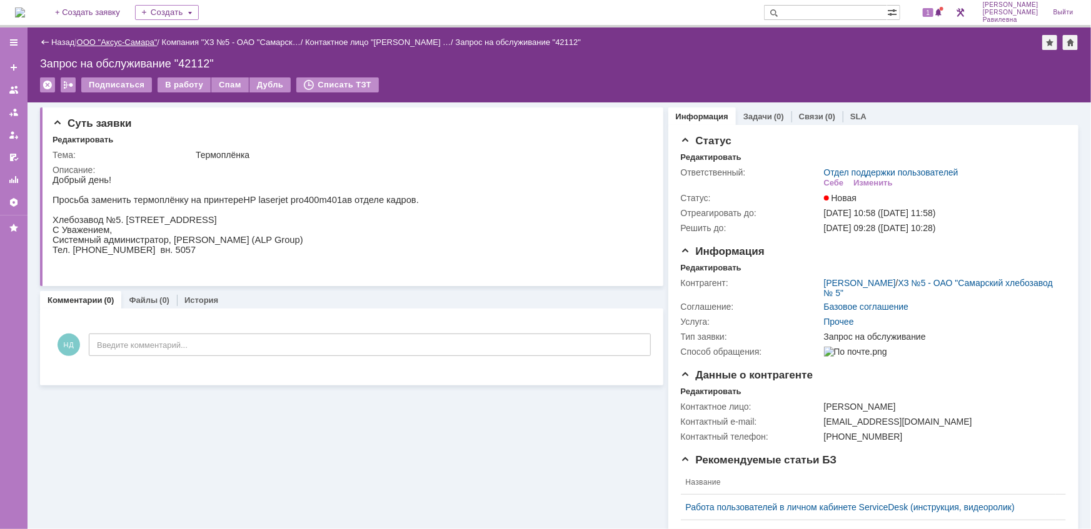
click at [117, 41] on link "ООО "Аксус-Самара"" at bounding box center [117, 42] width 81 height 9
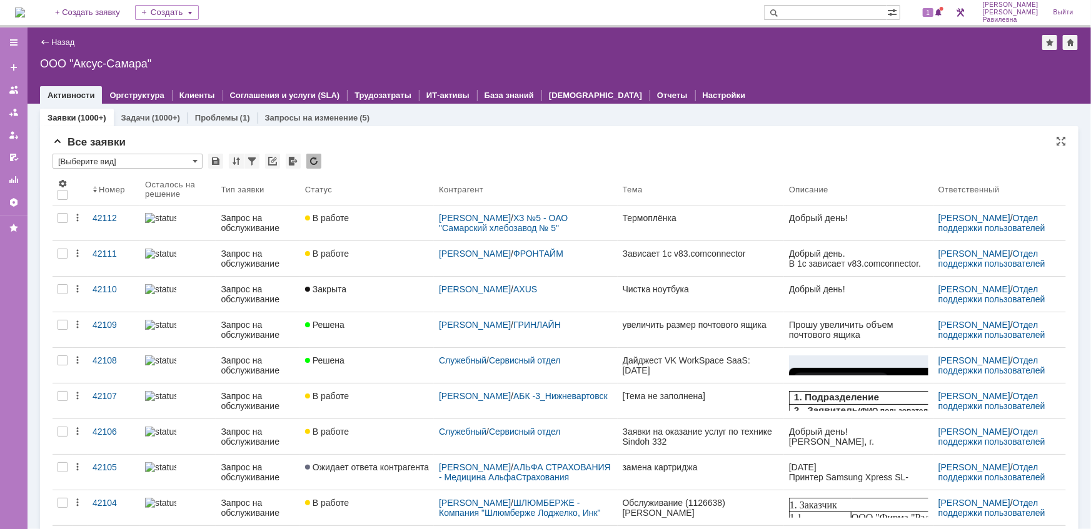
click at [481, 146] on div "Все заявки" at bounding box center [559, 142] width 1013 height 13
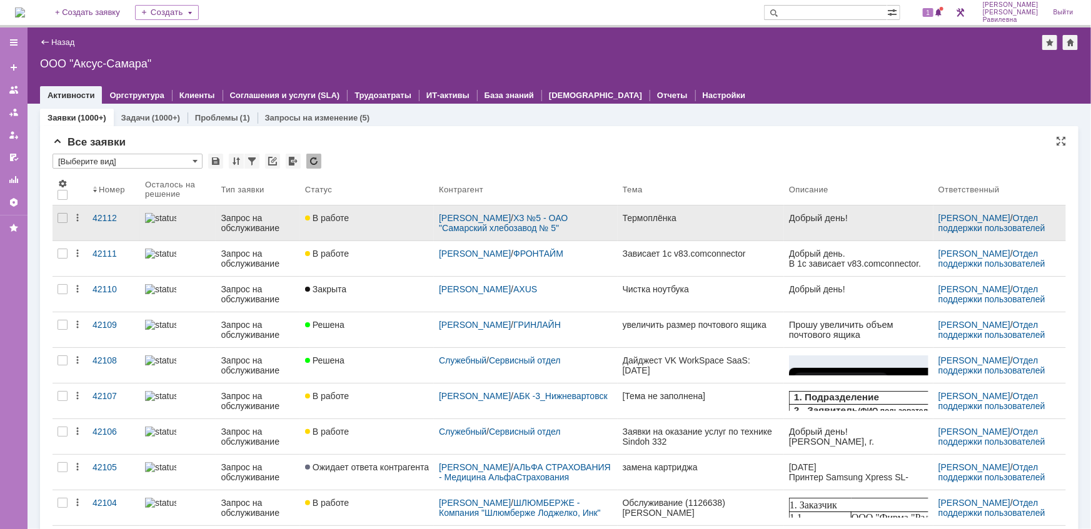
click at [238, 227] on div "Запрос на обслуживание" at bounding box center [258, 223] width 74 height 20
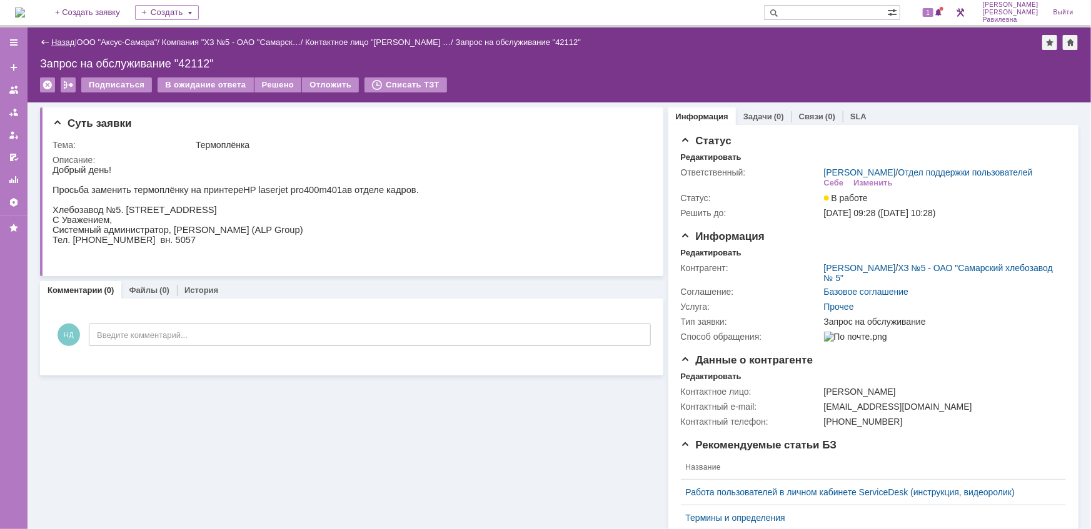
click at [67, 44] on link "Назад" at bounding box center [62, 42] width 23 height 9
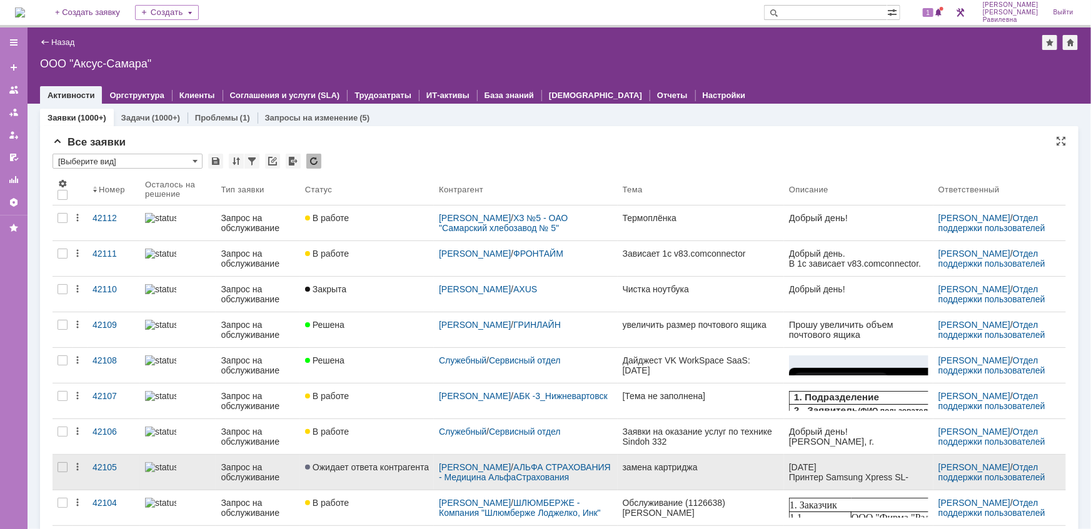
click at [238, 474] on div "Запрос на обслуживание" at bounding box center [258, 473] width 74 height 20
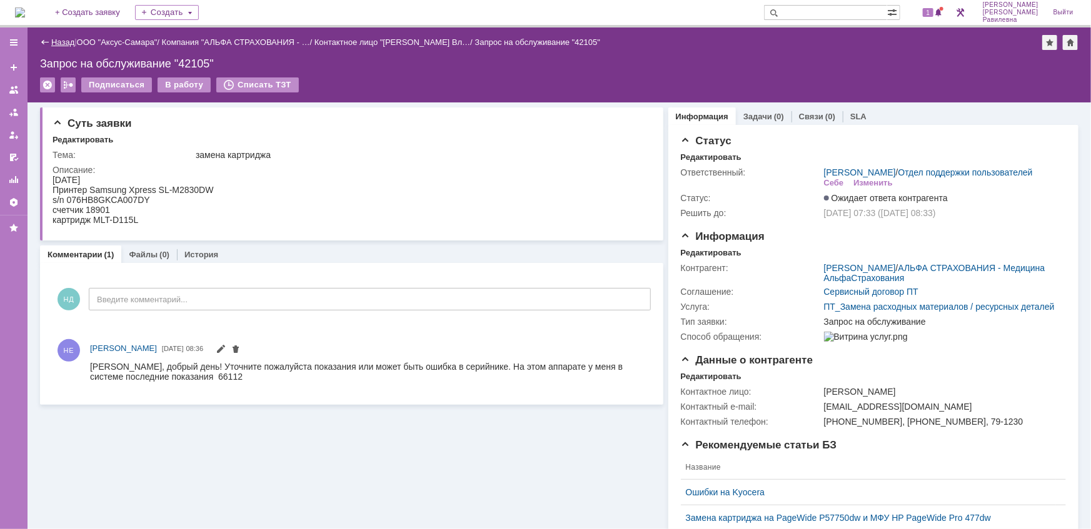
click at [61, 43] on link "Назад" at bounding box center [62, 42] width 23 height 9
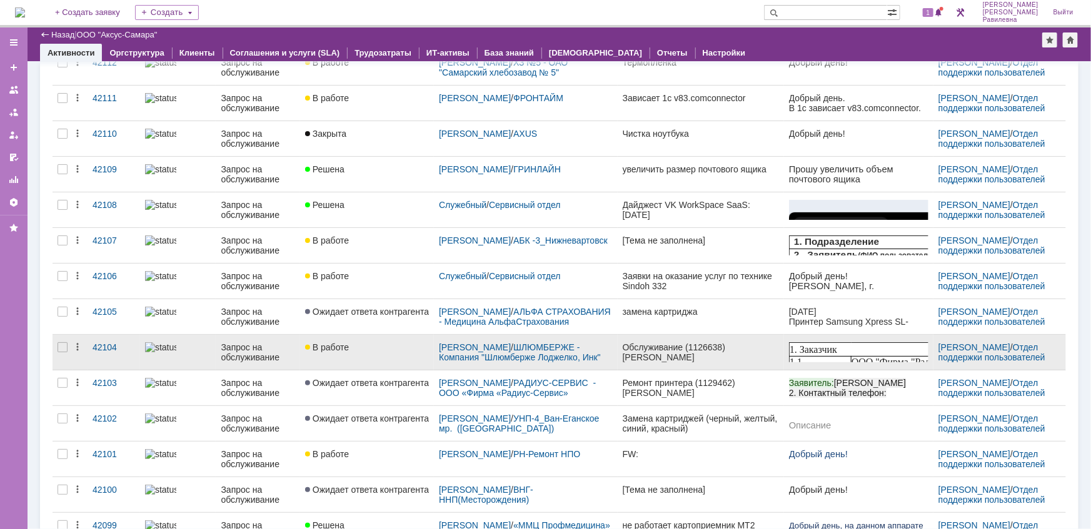
click at [241, 348] on div "Запрос на обслуживание" at bounding box center [258, 353] width 74 height 20
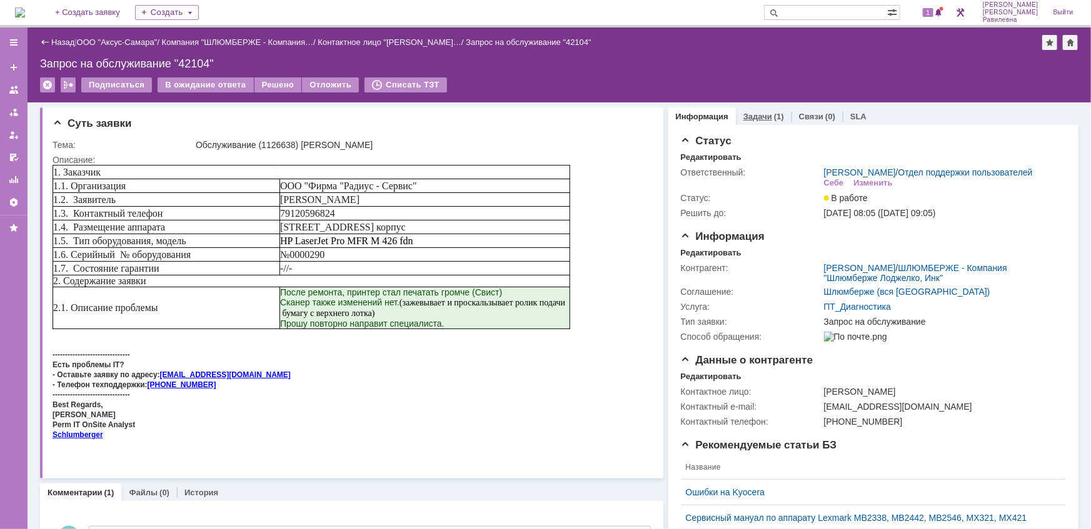
click at [762, 119] on link "Задачи" at bounding box center [757, 116] width 29 height 9
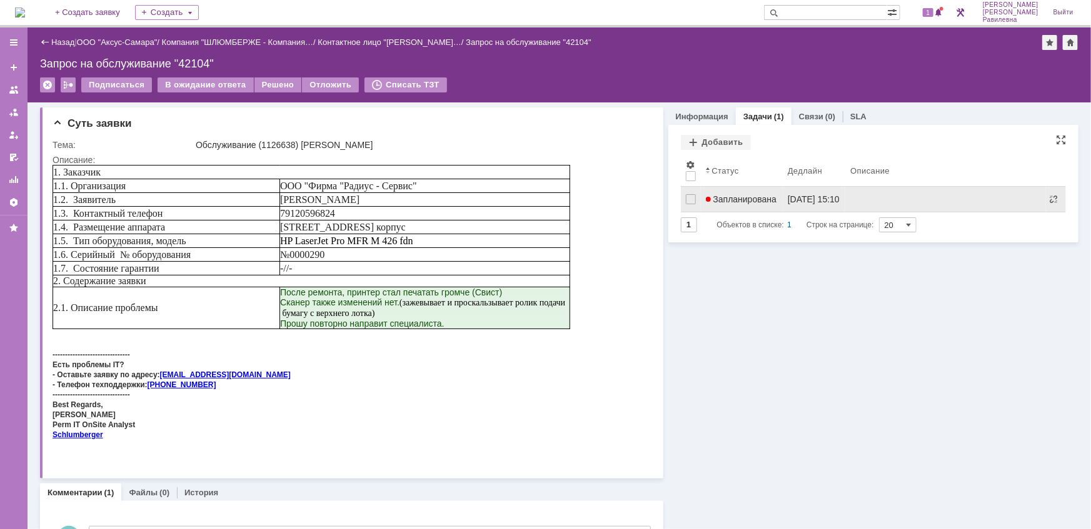
click at [747, 196] on span "Запланирована" at bounding box center [741, 199] width 71 height 10
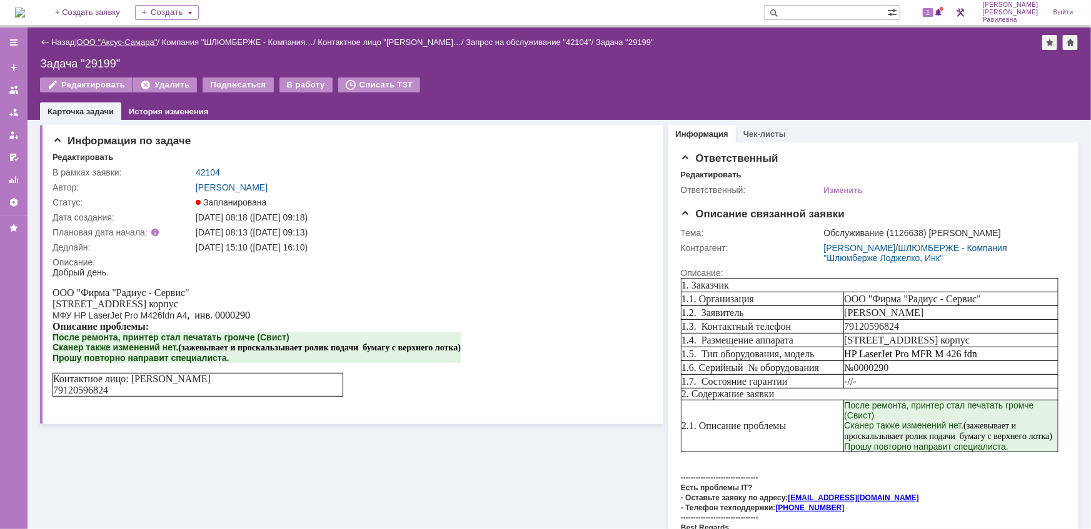
click at [121, 38] on link "ООО "Аксус-Самара"" at bounding box center [117, 42] width 81 height 9
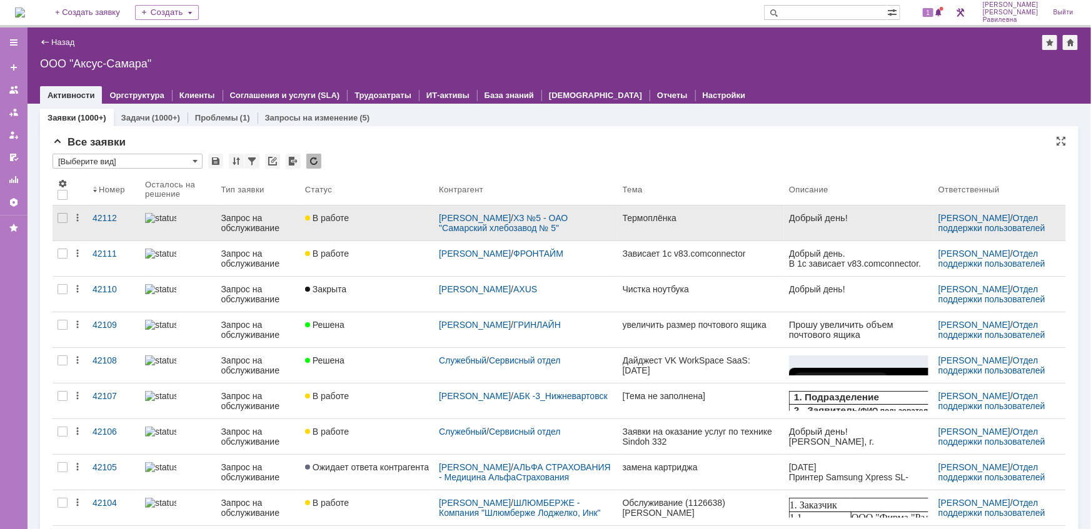
click at [236, 225] on div "Запрос на обслуживание" at bounding box center [258, 223] width 74 height 20
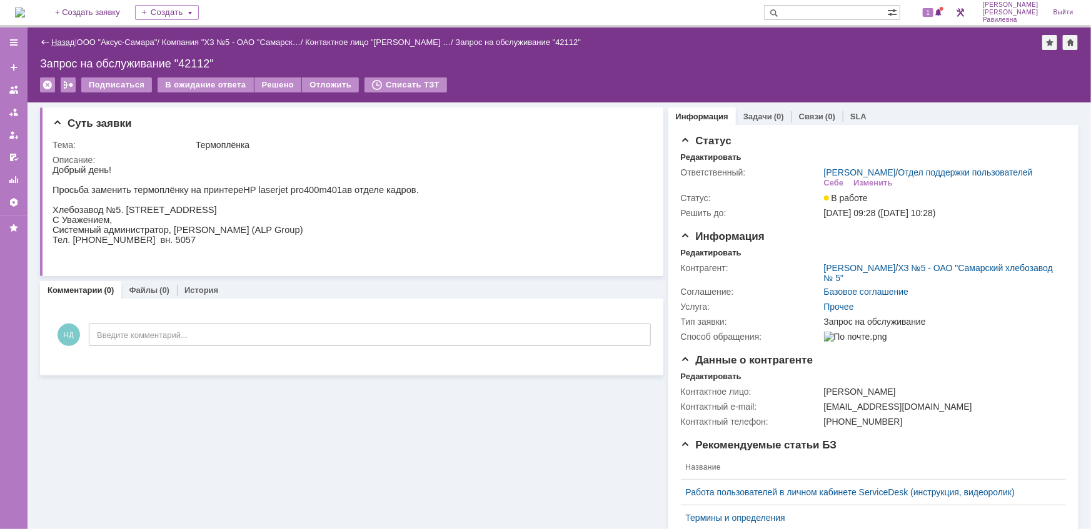
click at [73, 43] on link "Назад" at bounding box center [62, 42] width 23 height 9
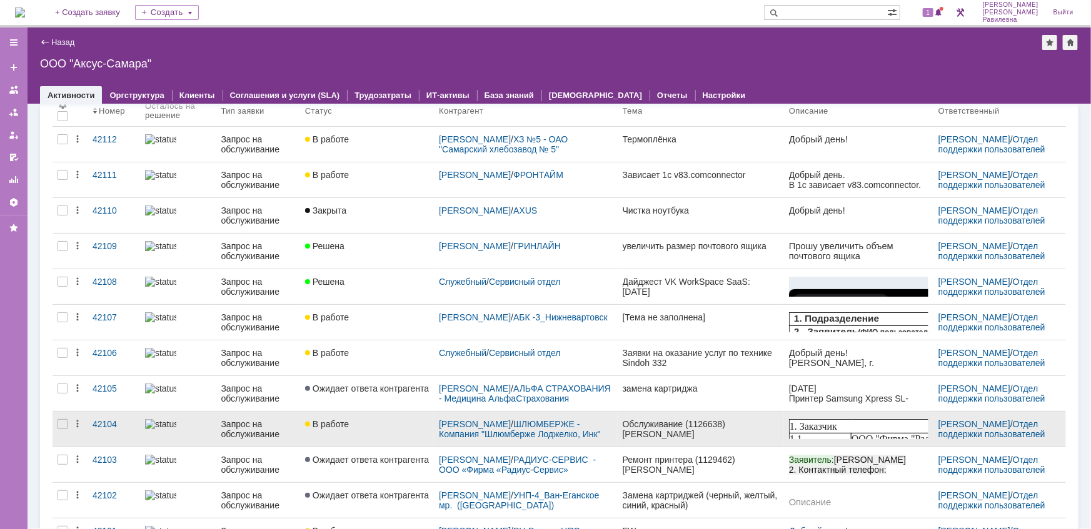
scroll to position [113, 0]
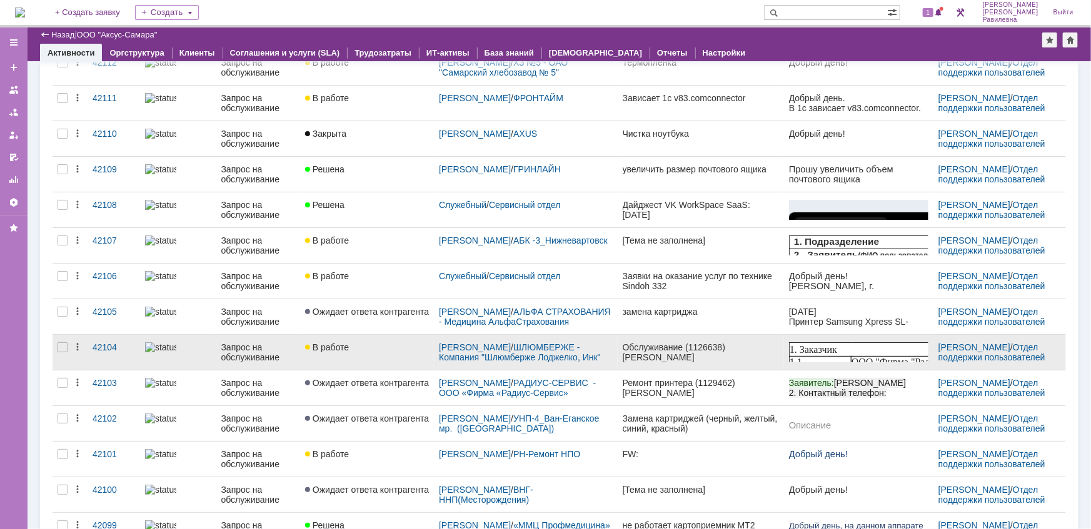
click at [247, 339] on link "Запрос на обслуживание" at bounding box center [258, 352] width 84 height 35
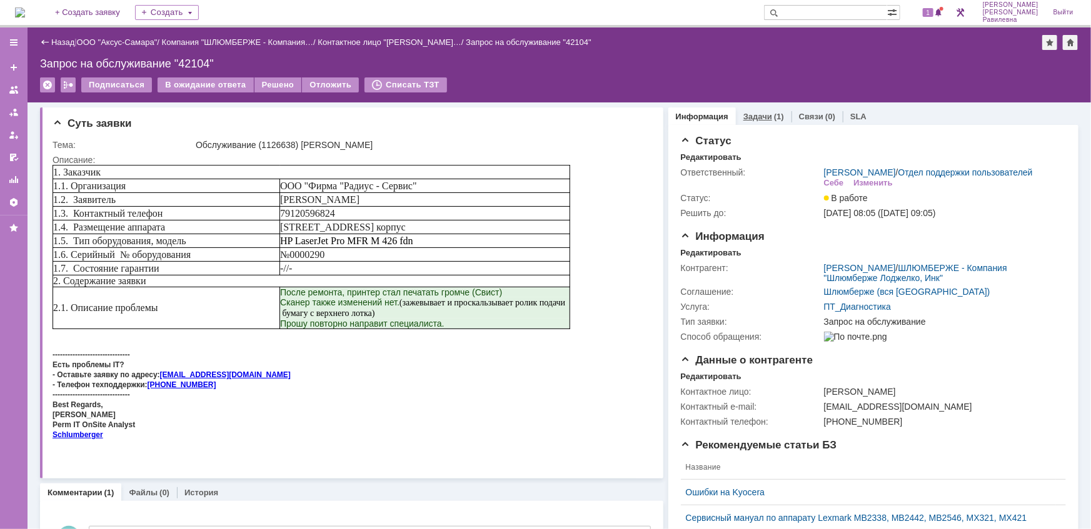
click at [763, 116] on div "Задачи (1)" at bounding box center [763, 117] width 41 height 8
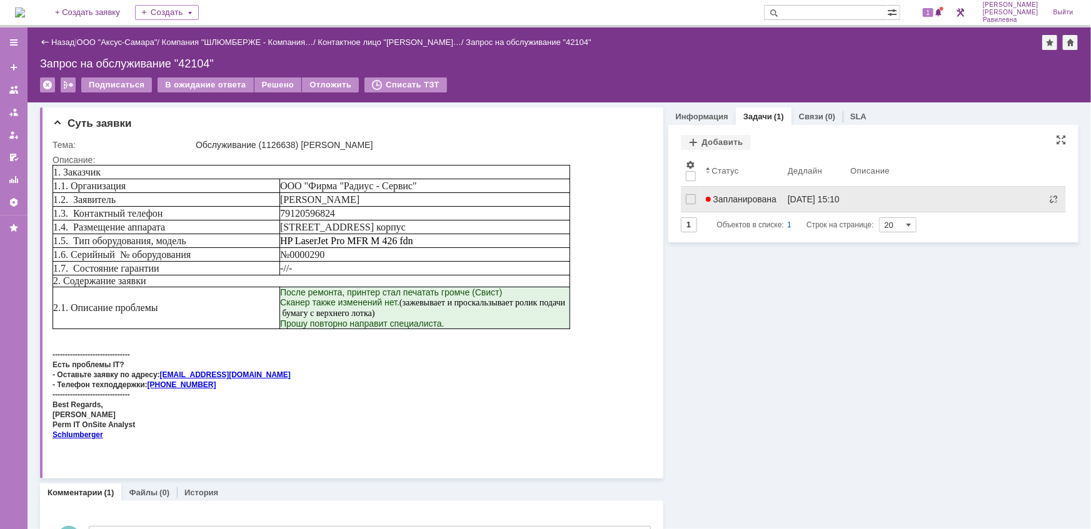
click at [752, 195] on span "Запланирована" at bounding box center [741, 199] width 71 height 10
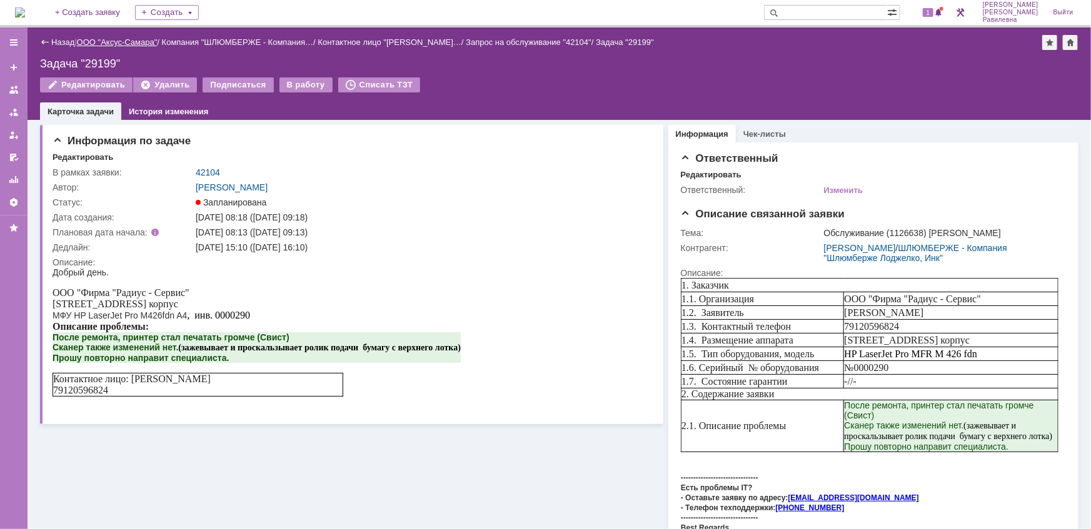
click at [122, 41] on link "ООО "Аксус-Самара"" at bounding box center [117, 42] width 81 height 9
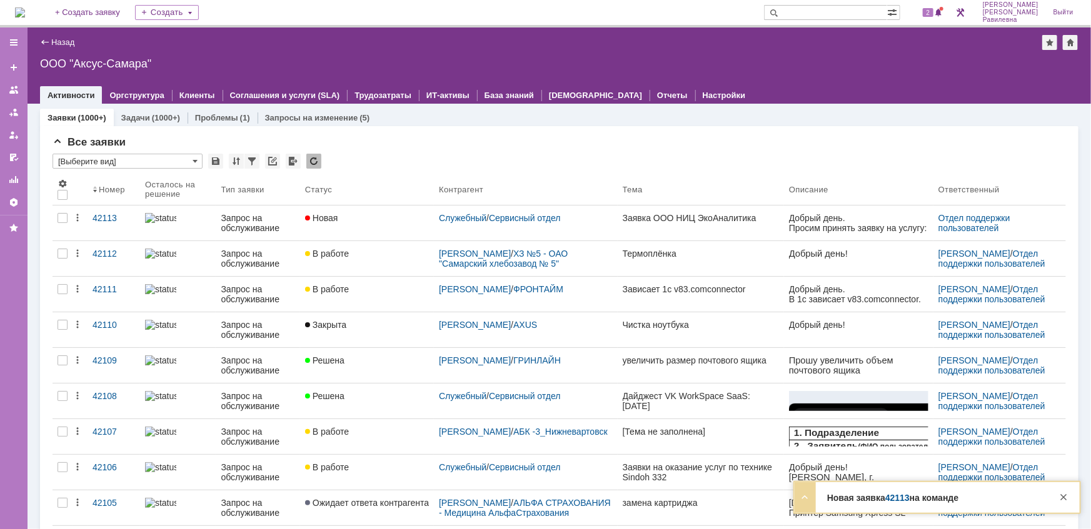
click at [206, 223] on div at bounding box center [178, 218] width 66 height 10
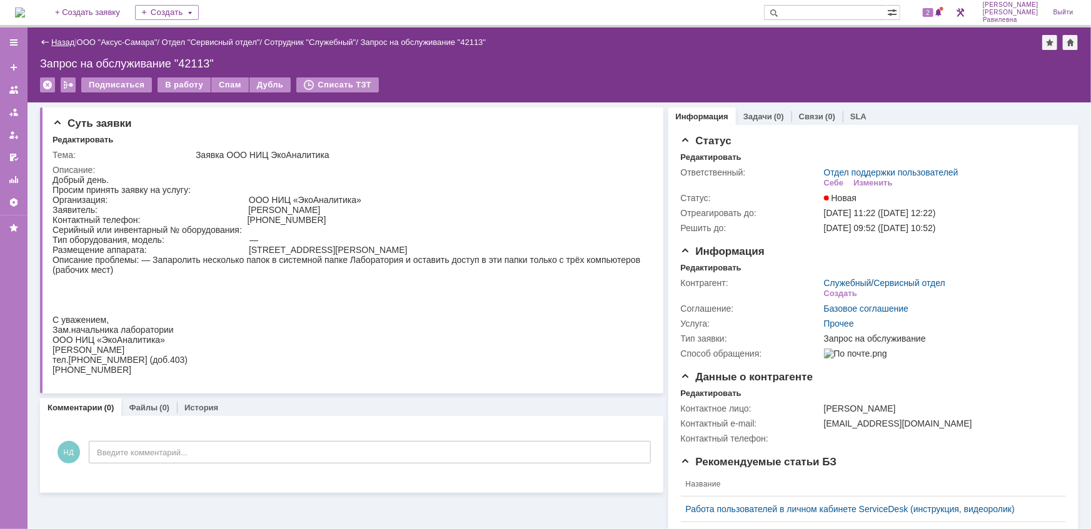
click at [56, 41] on link "Назад" at bounding box center [62, 42] width 23 height 9
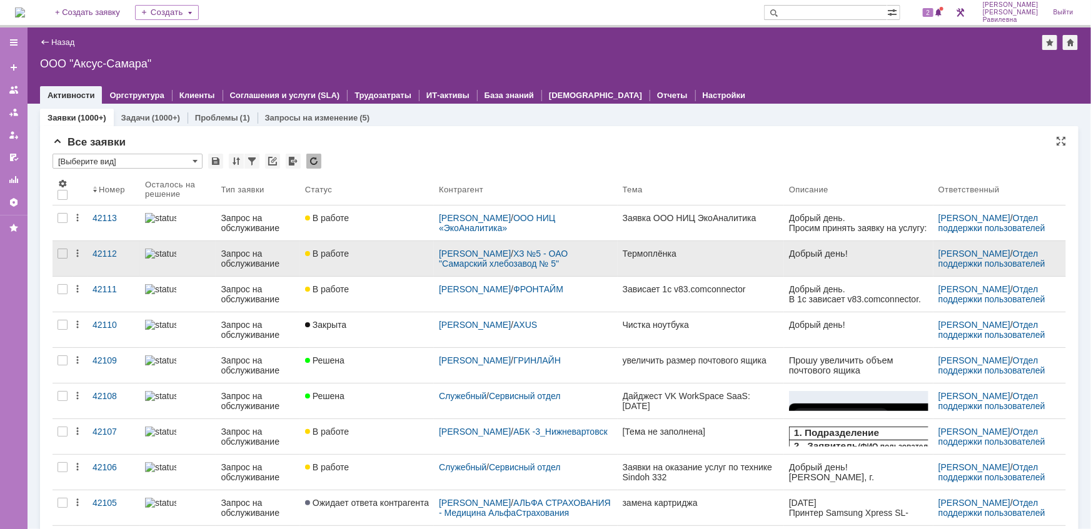
click at [228, 253] on div "Запрос на обслуживание" at bounding box center [258, 259] width 74 height 20
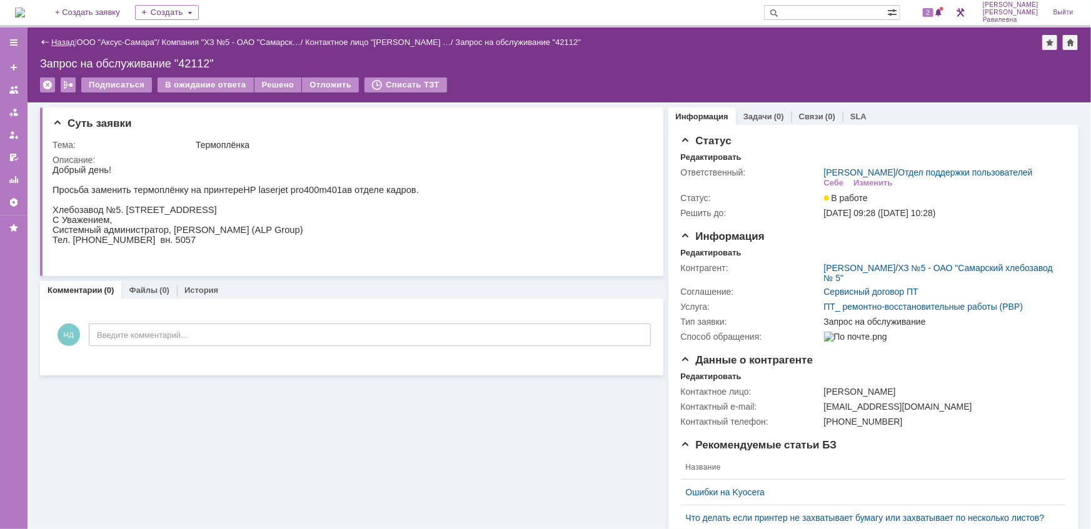
click at [63, 44] on link "Назад" at bounding box center [62, 42] width 23 height 9
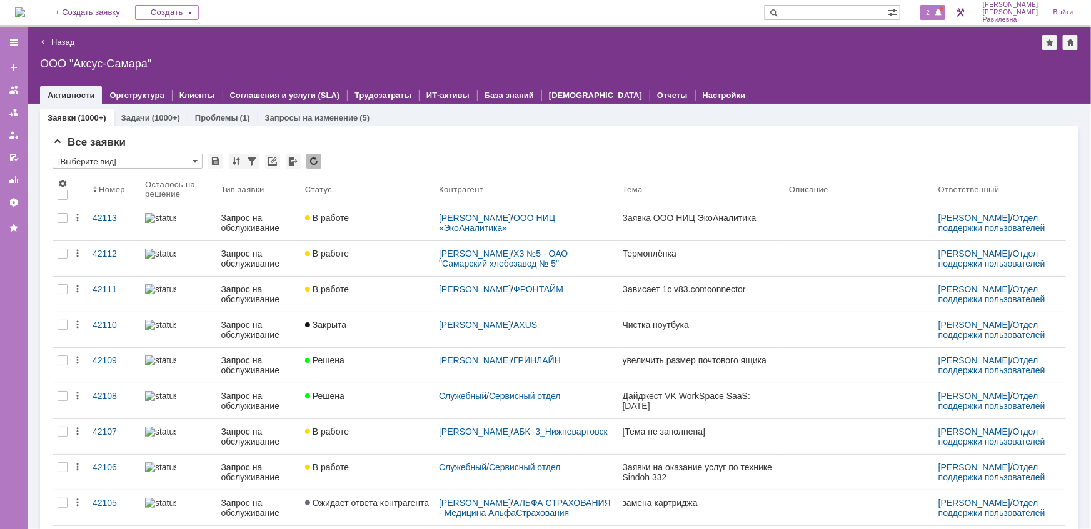
click at [943, 14] on span at bounding box center [938, 13] width 9 height 10
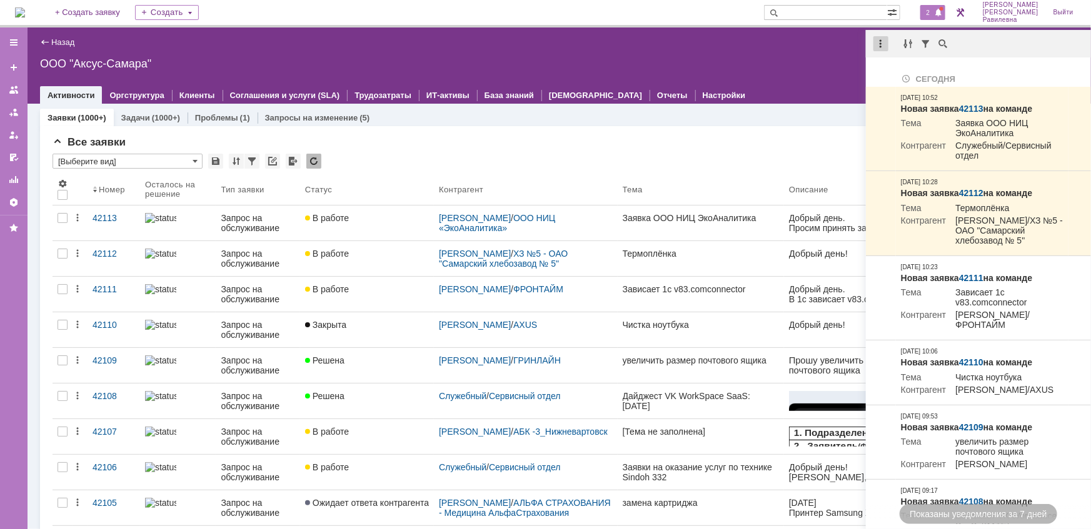
click at [877, 43] on div at bounding box center [880, 43] width 15 height 15
click at [881, 76] on div "Отметить уведомления прочитанными" at bounding box center [967, 75] width 183 height 19
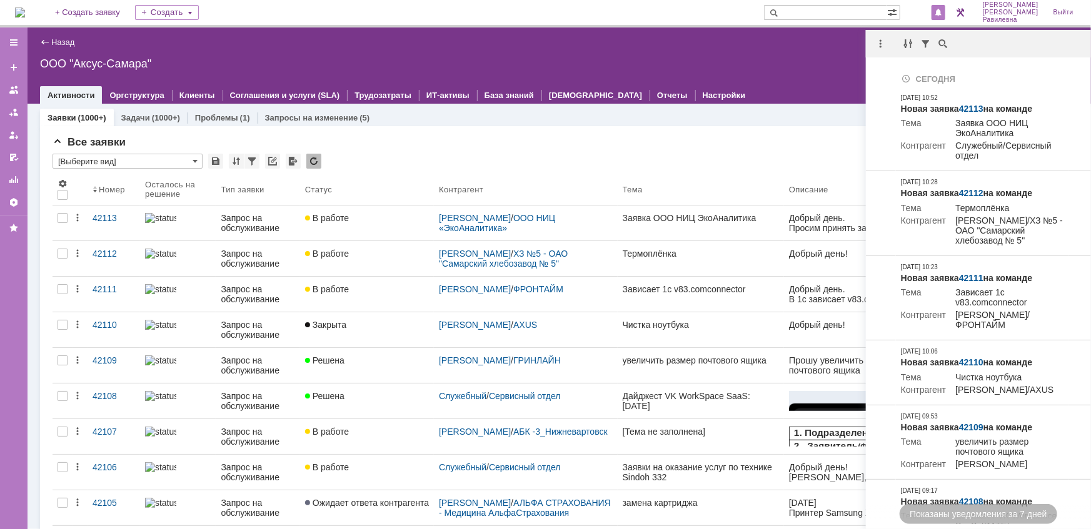
click at [647, 124] on div "Заявки (1000+) Задачи (1000+) Проблемы (1) Запросы на изменение (5)" at bounding box center [559, 118] width 1038 height 18
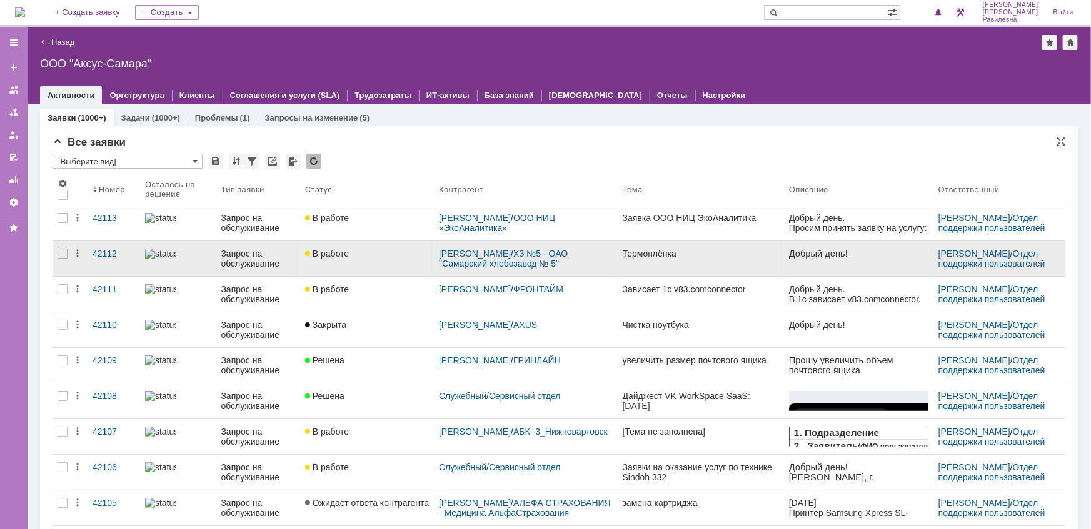
click at [240, 255] on div "Запрос на обслуживание" at bounding box center [258, 259] width 74 height 20
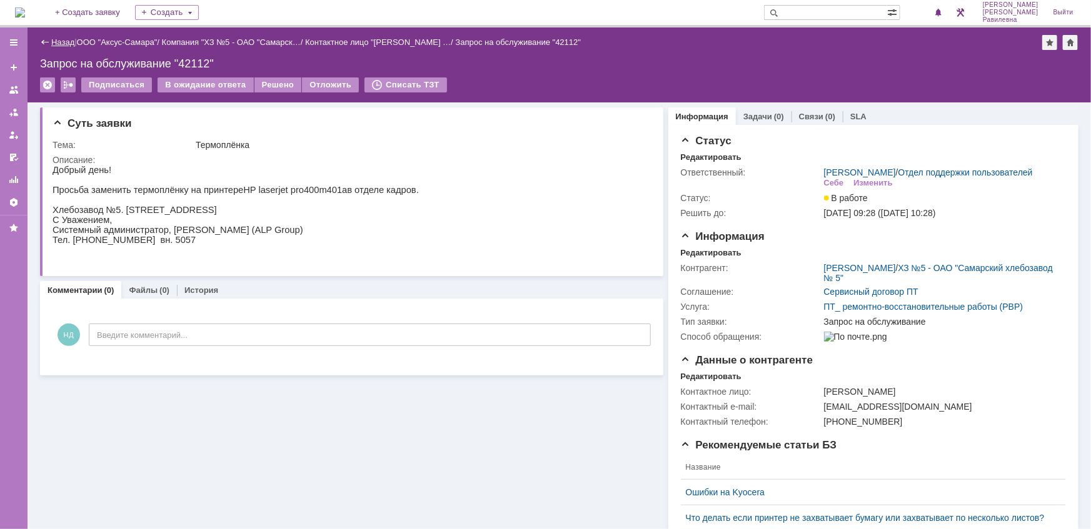
click at [71, 42] on link "Назад" at bounding box center [62, 42] width 23 height 9
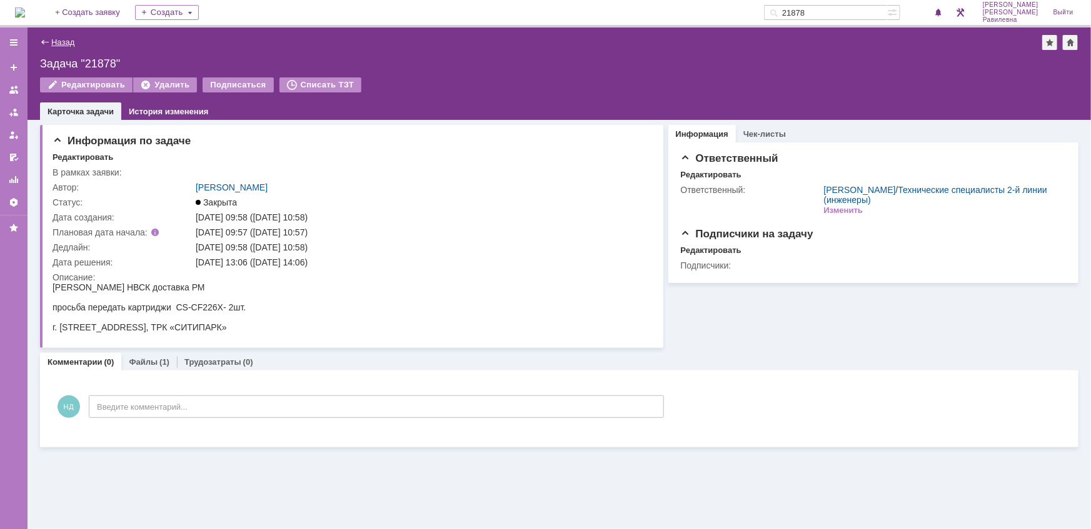
click at [60, 40] on link "Назад" at bounding box center [62, 42] width 23 height 9
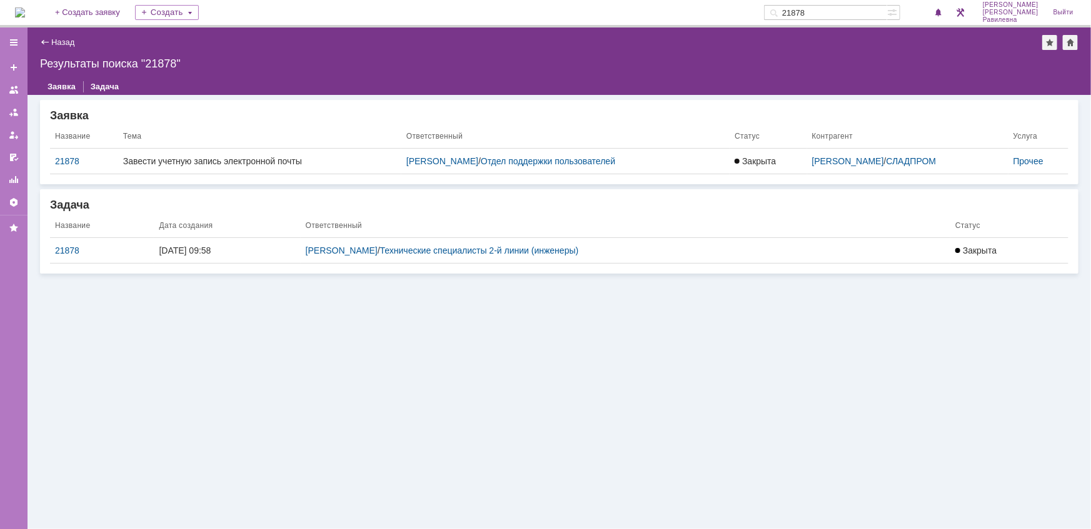
click at [25, 12] on img at bounding box center [20, 13] width 10 height 10
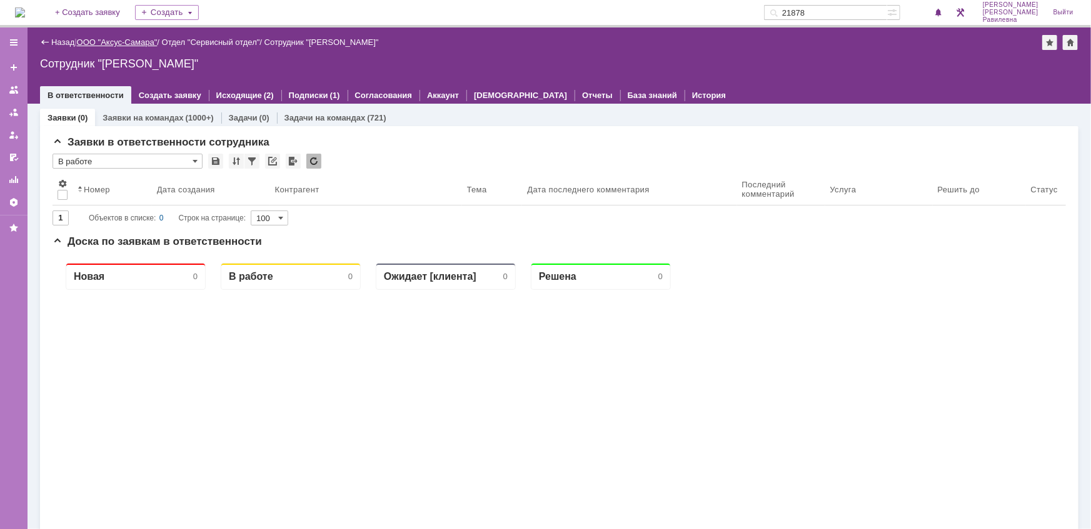
click at [129, 44] on link "ООО "Аксус-Самара"" at bounding box center [117, 42] width 81 height 9
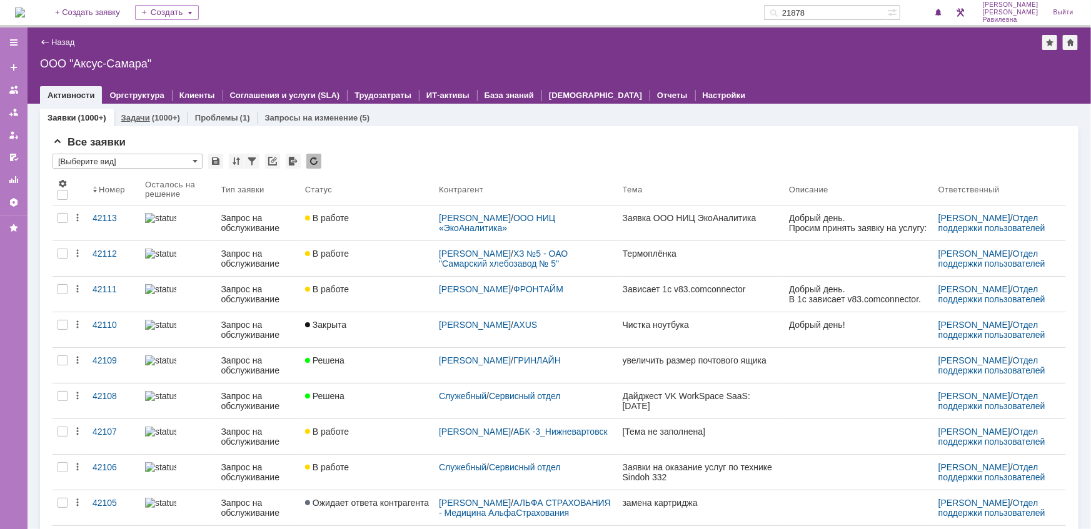
click at [148, 122] on link "Задачи" at bounding box center [135, 117] width 29 height 9
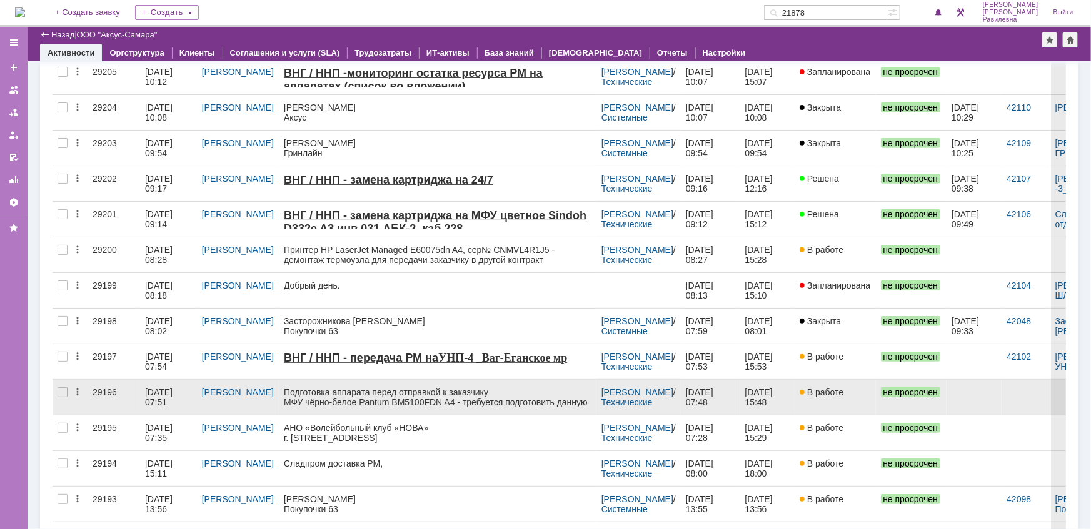
click at [160, 393] on div "03.10.2025 07:51" at bounding box center [160, 398] width 30 height 20
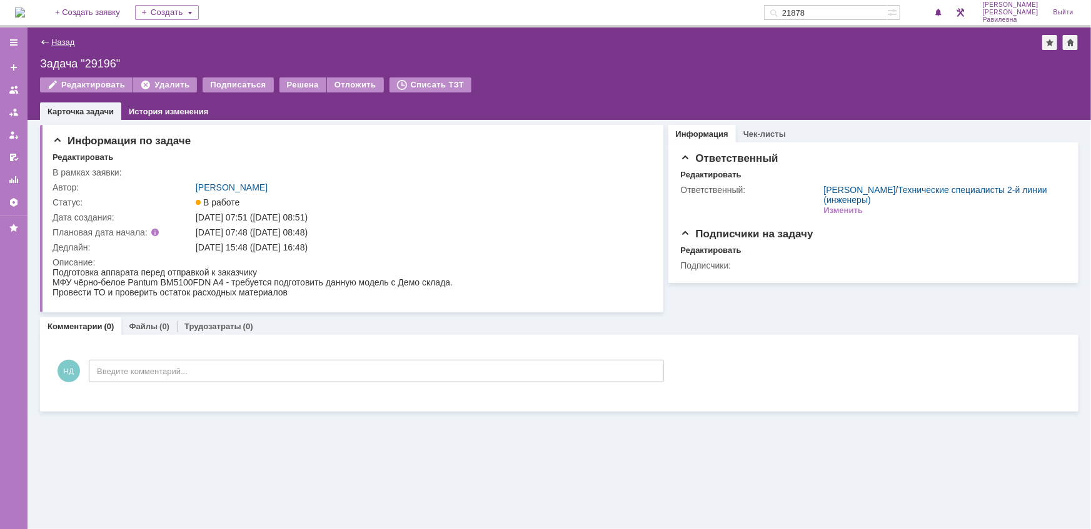
click at [57, 38] on link "Назад" at bounding box center [62, 42] width 23 height 9
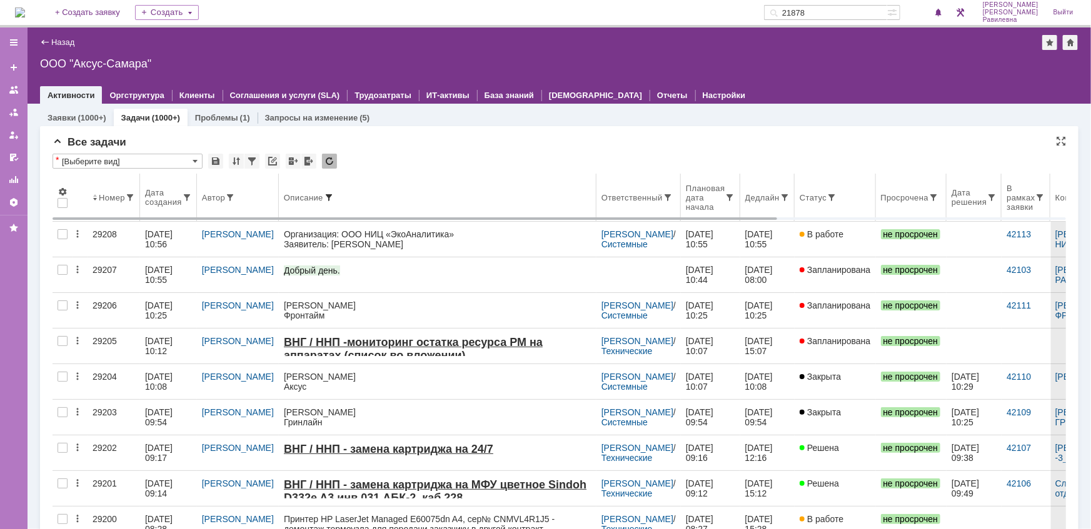
click at [324, 194] on span at bounding box center [329, 198] width 10 height 10
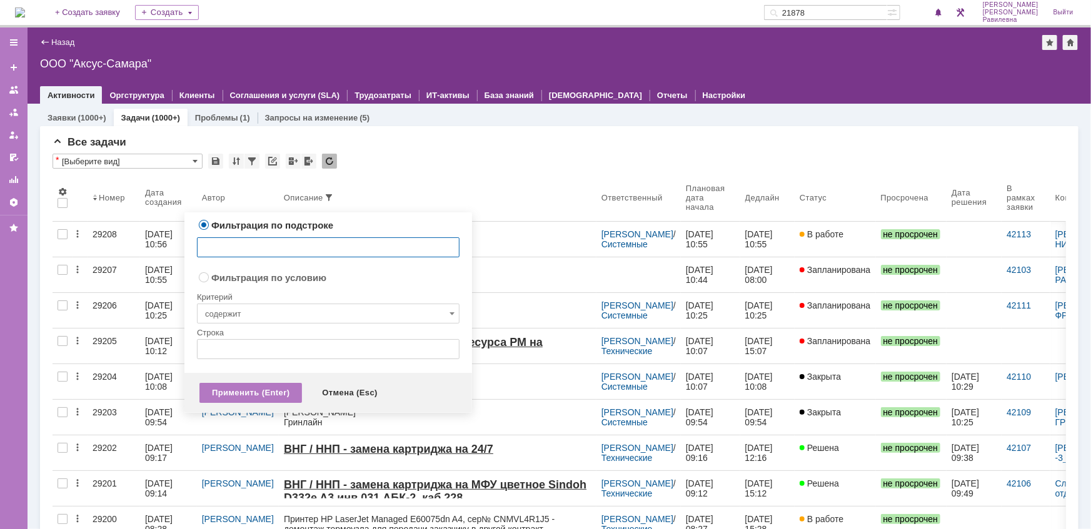
click at [314, 248] on input "text" at bounding box center [328, 248] width 263 height 20
type input "сладпром"
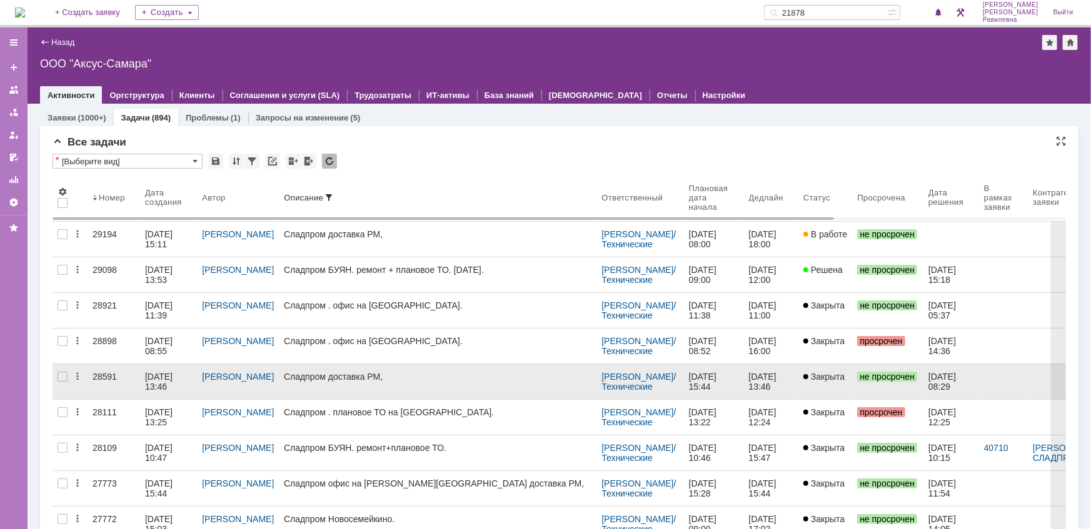
click at [155, 375] on div "15.08.2025 13:46" at bounding box center [160, 382] width 30 height 20
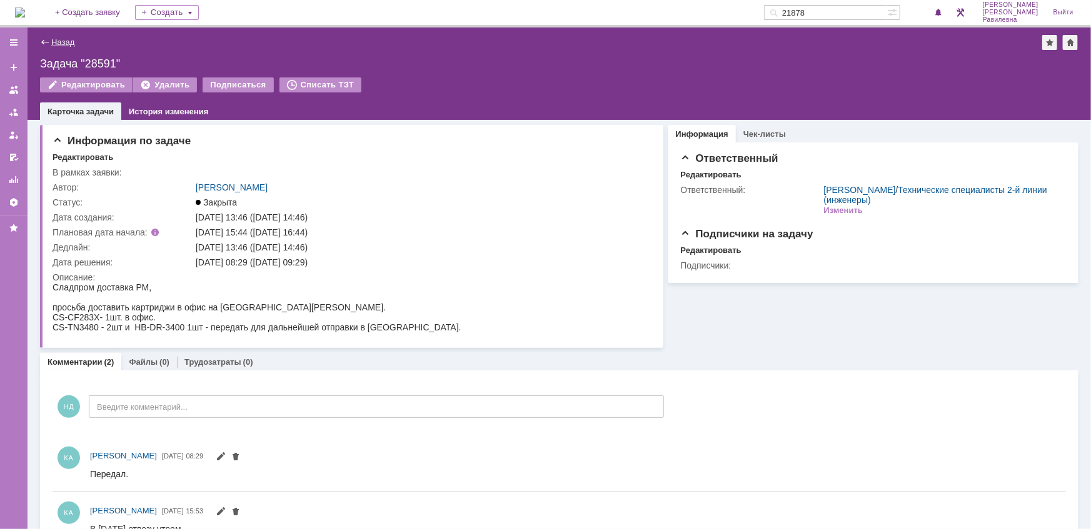
click at [59, 44] on link "Назад" at bounding box center [62, 42] width 23 height 9
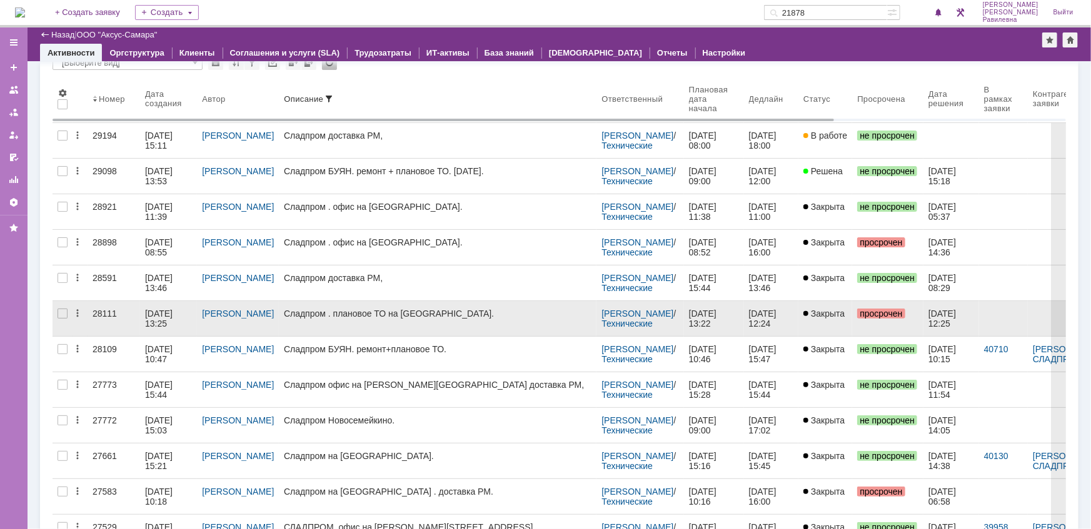
click at [159, 314] on div "08.07.2025 13:25" at bounding box center [160, 319] width 30 height 20
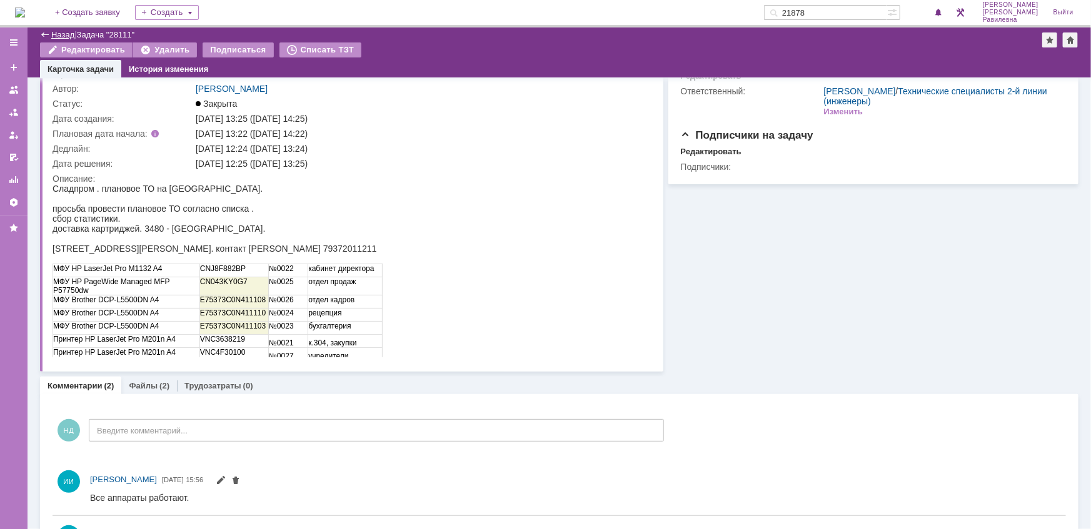
click at [64, 31] on link "Назад" at bounding box center [62, 34] width 23 height 9
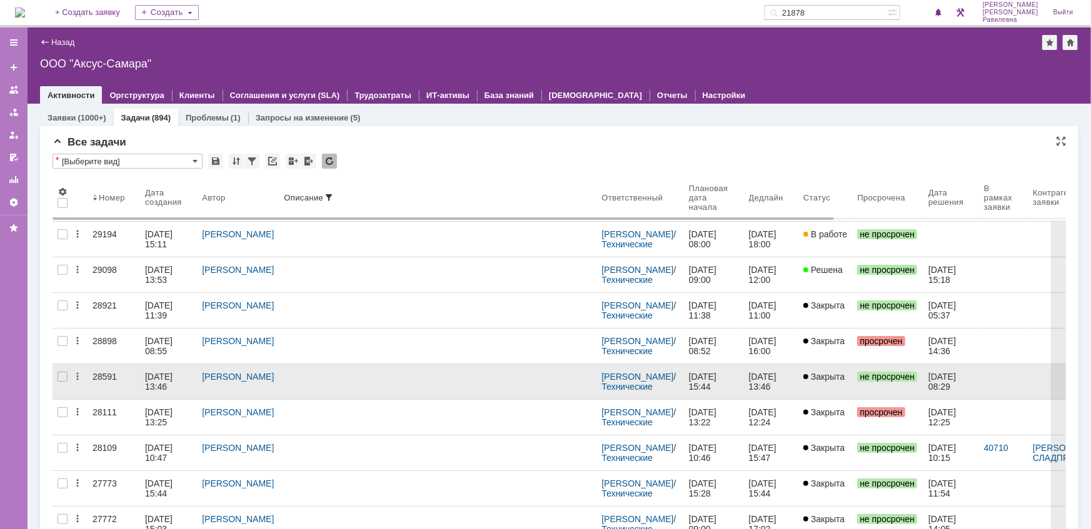
scroll to position [166, 0]
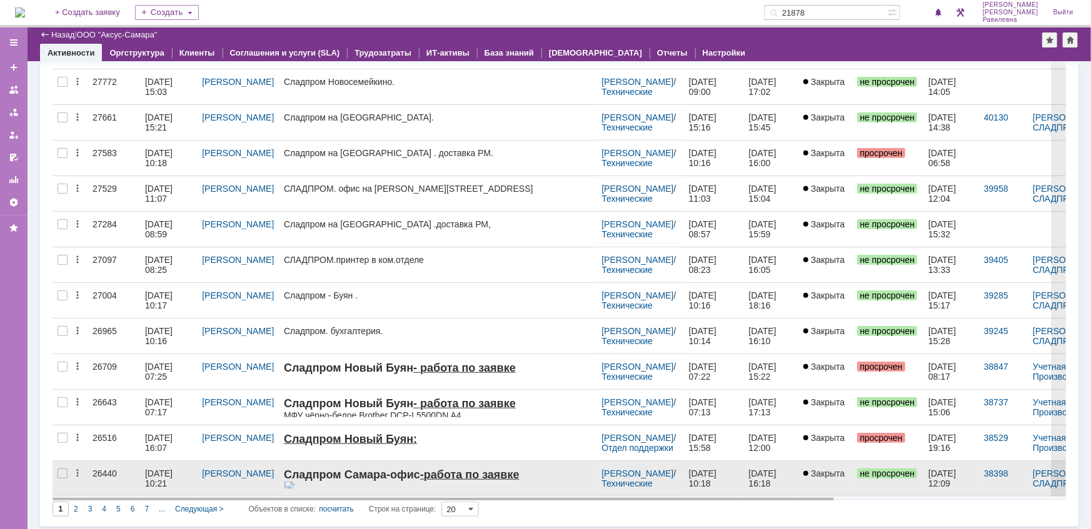
click at [159, 470] on div "03.03.2025 10:21" at bounding box center [160, 479] width 30 height 20
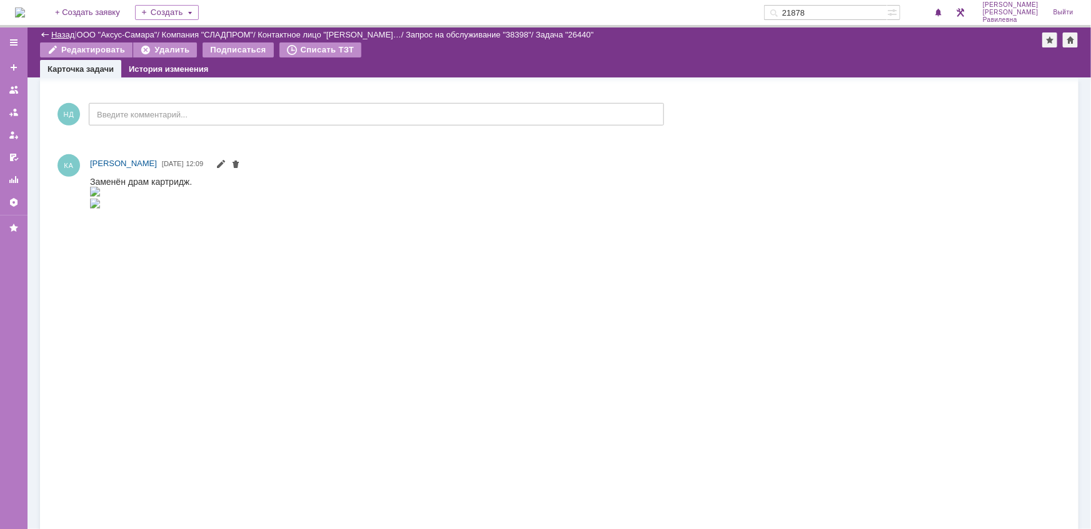
click at [62, 31] on link "Назад" at bounding box center [62, 34] width 23 height 9
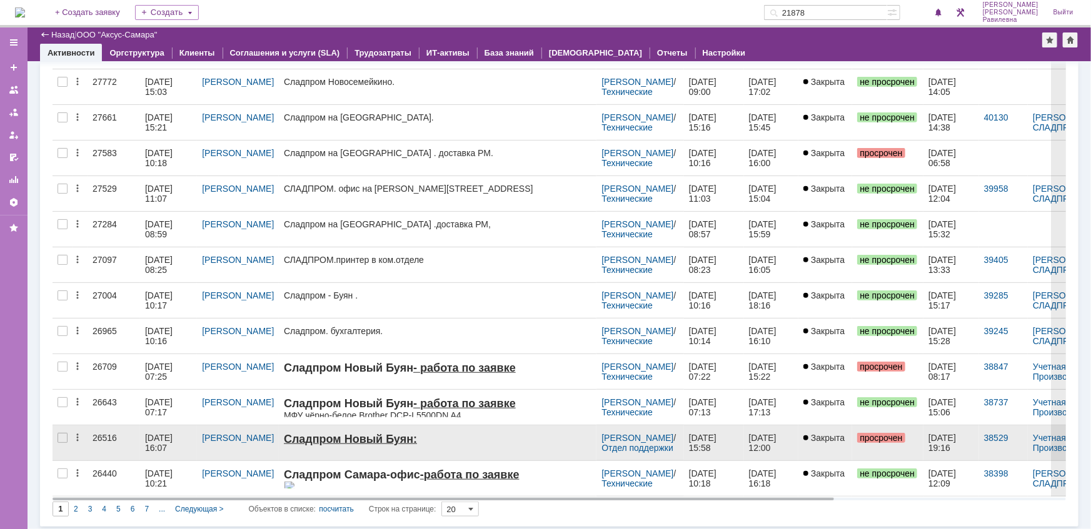
click at [134, 438] on div "26516" at bounding box center [114, 438] width 43 height 10
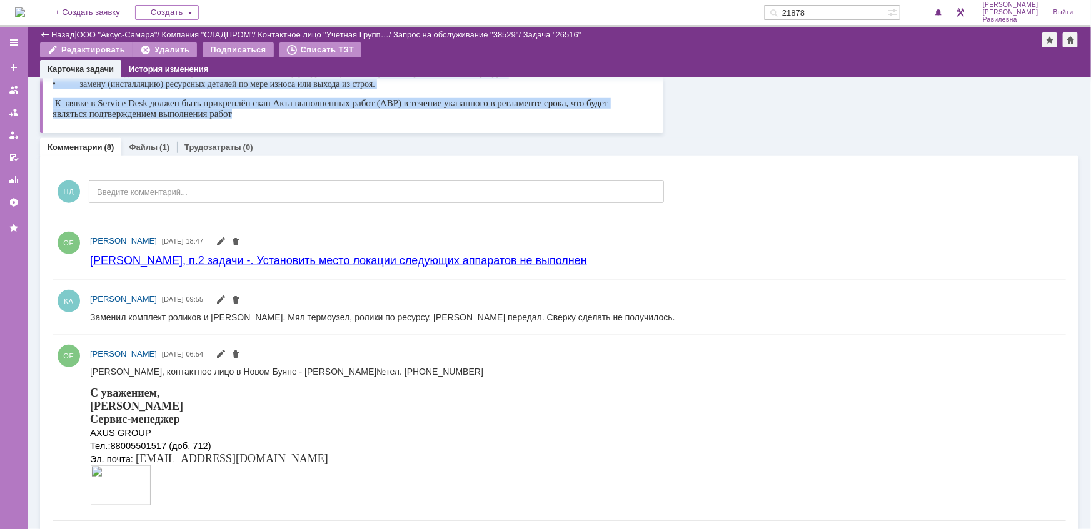
drag, startPoint x: 52, startPoint y: -249, endPoint x: 453, endPoint y: 129, distance: 551.5
copy body "Сладпром Новый Буян: 1. работа по заявке: МФУ чёрно-белое Brother DCP-L5500DN с…"
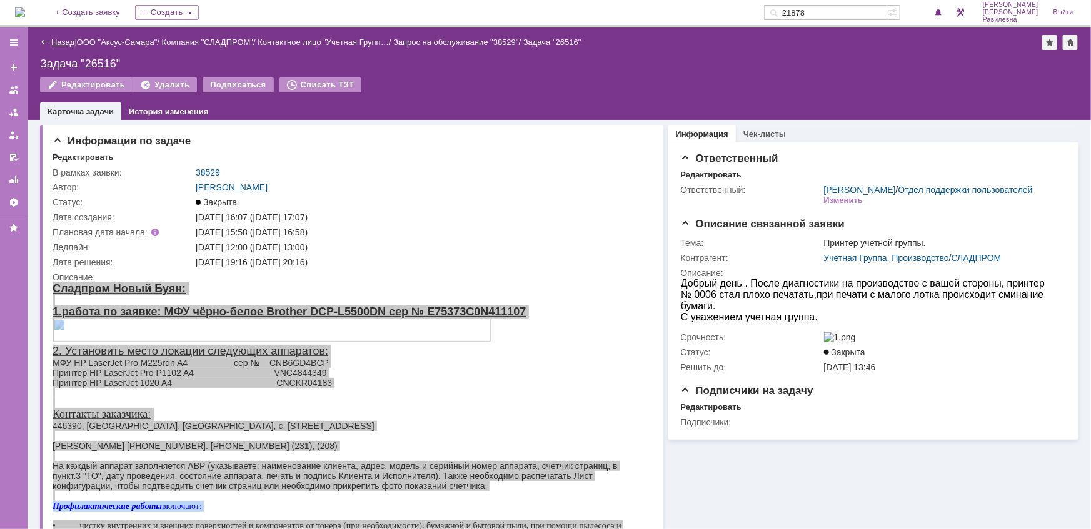
click at [60, 44] on link "Назад" at bounding box center [62, 42] width 23 height 9
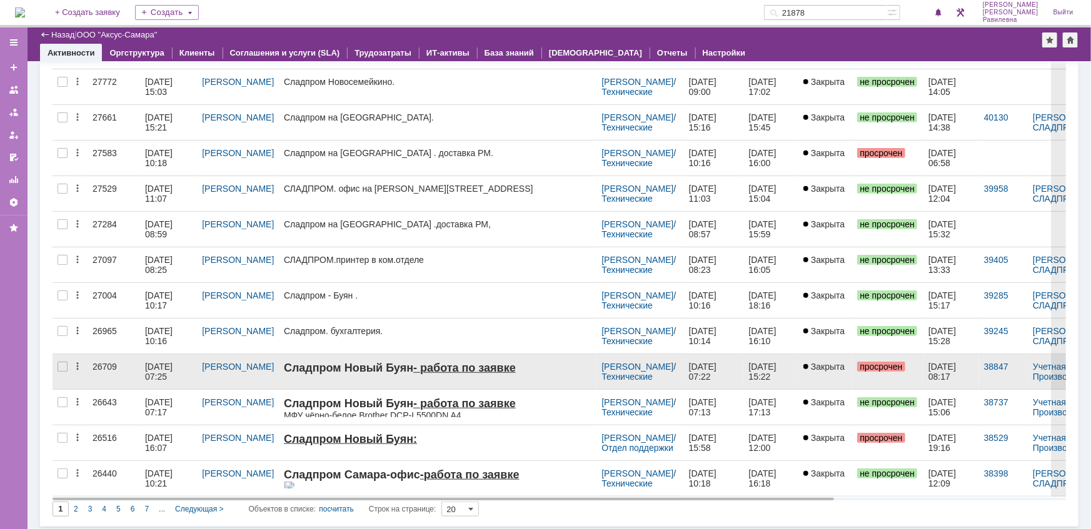
click at [113, 365] on div "26709" at bounding box center [114, 367] width 43 height 10
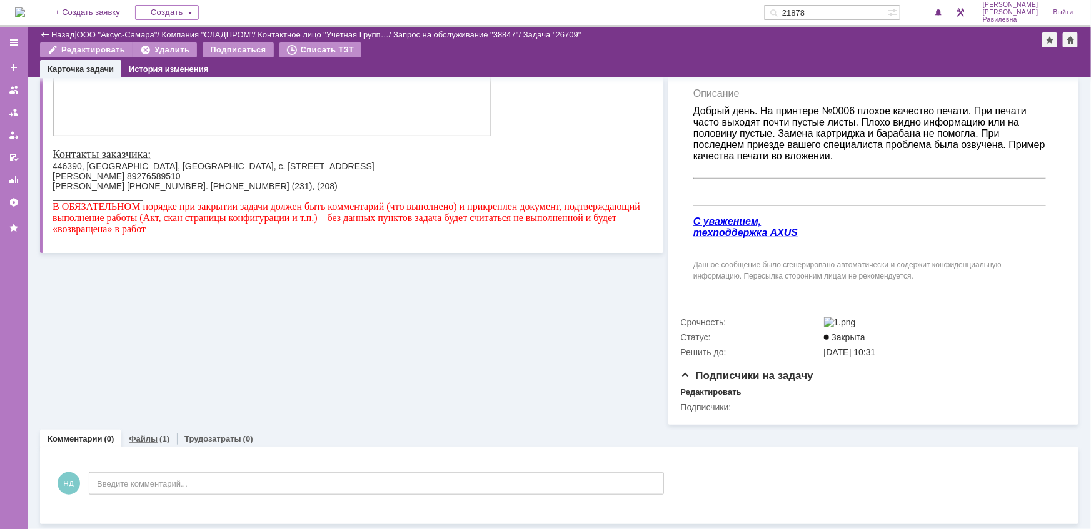
click at [149, 435] on link "Файлы" at bounding box center [143, 438] width 29 height 9
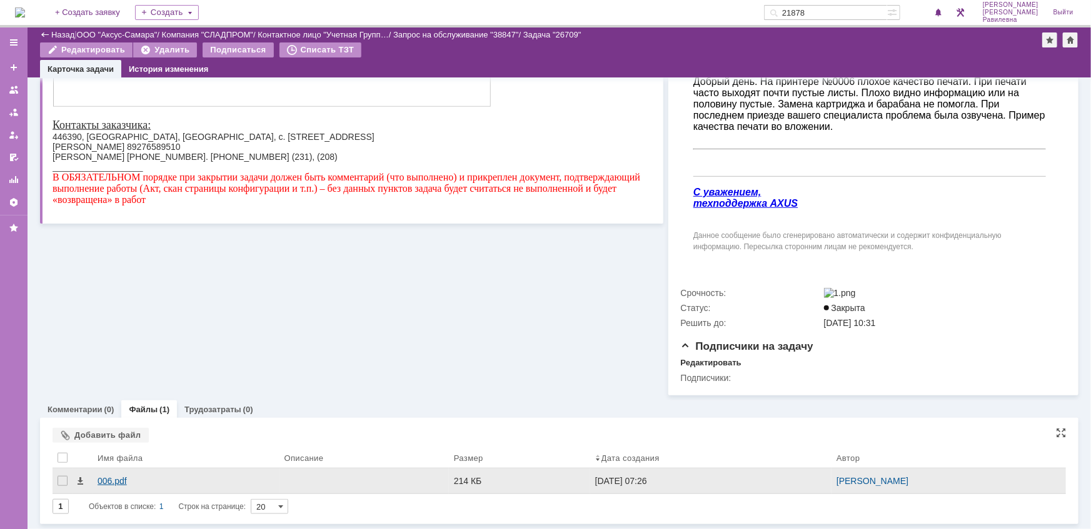
click at [109, 481] on div "006.pdf" at bounding box center [186, 481] width 177 height 10
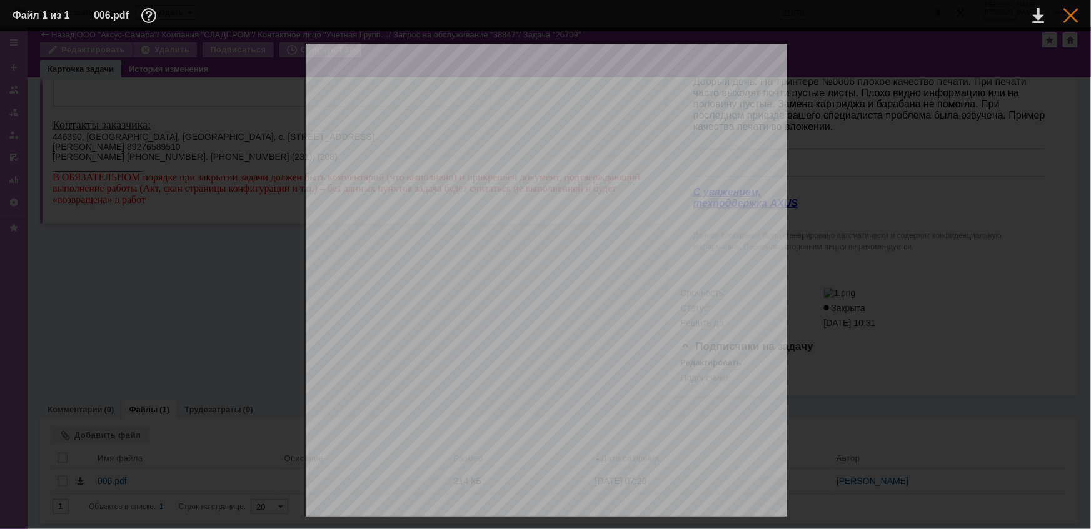
click at [1070, 14] on div at bounding box center [1070, 15] width 15 height 15
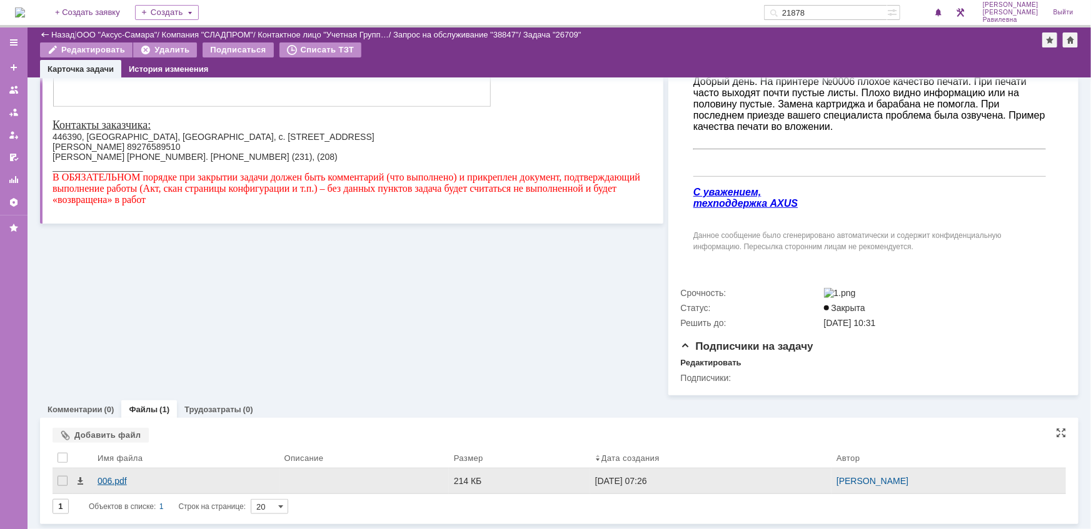
click at [124, 482] on div "006.pdf" at bounding box center [186, 481] width 177 height 10
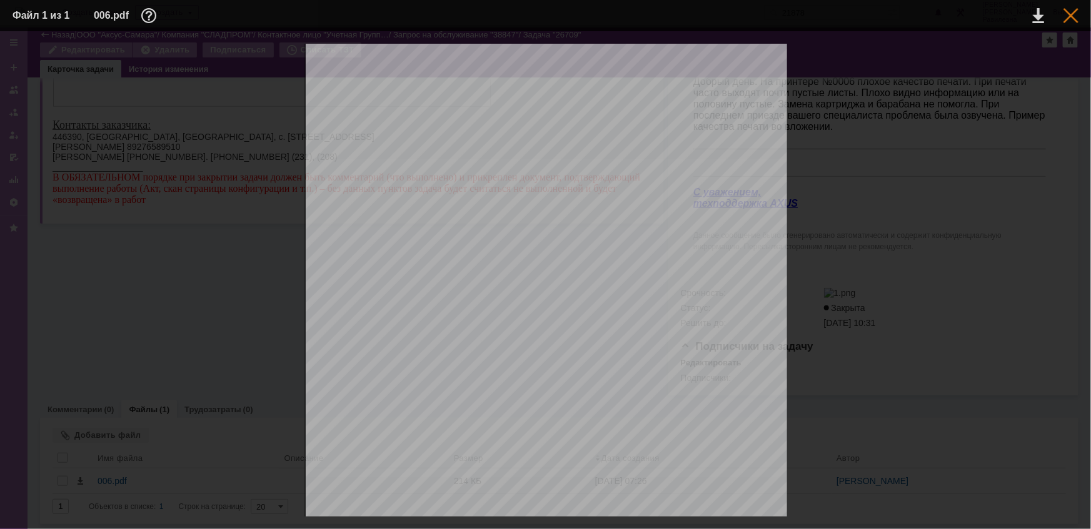
click at [1068, 16] on div at bounding box center [1070, 15] width 15 height 15
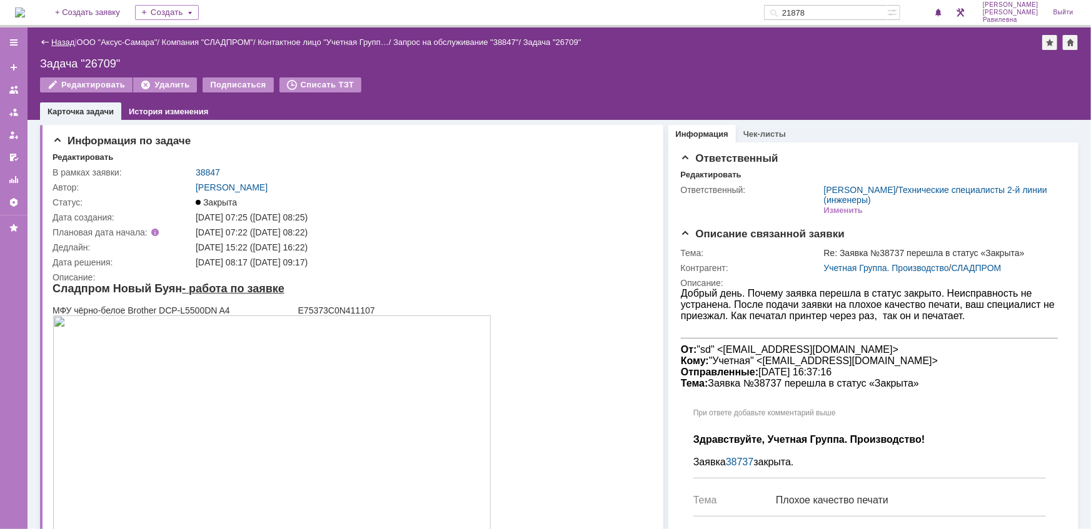
click at [58, 43] on link "Назад" at bounding box center [62, 42] width 23 height 9
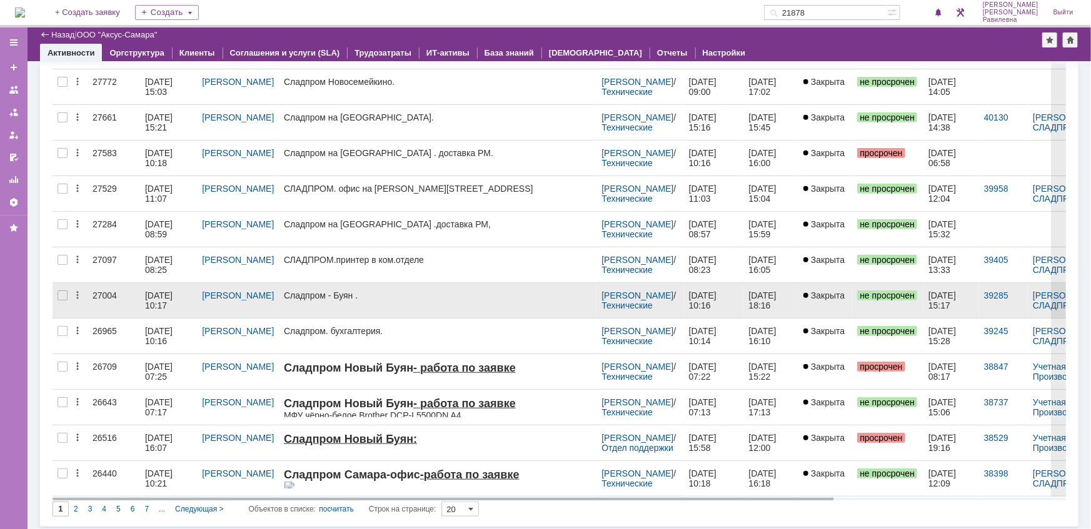
click at [160, 291] on div "10.04.2025 10:17" at bounding box center [160, 301] width 30 height 20
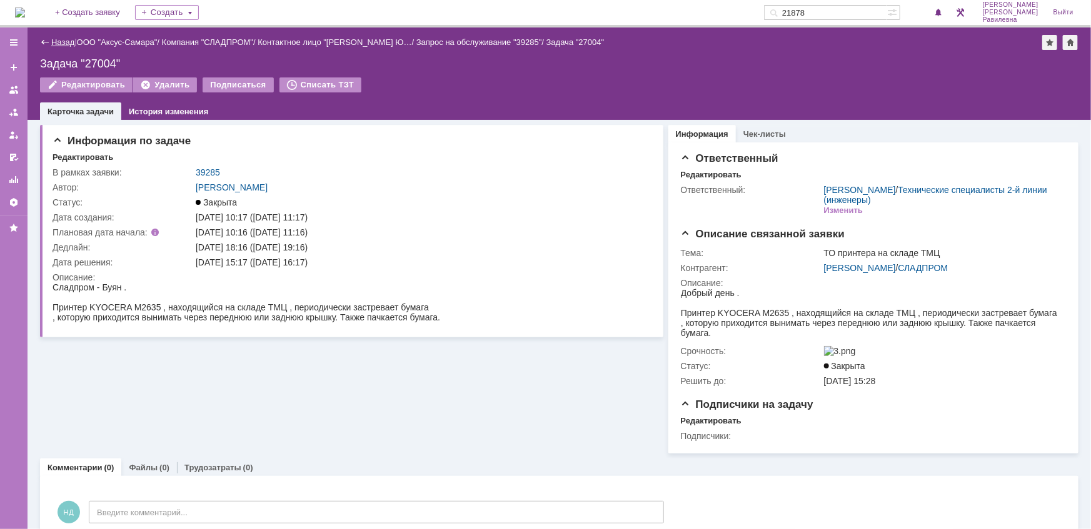
click at [66, 41] on link "Назад" at bounding box center [62, 42] width 23 height 9
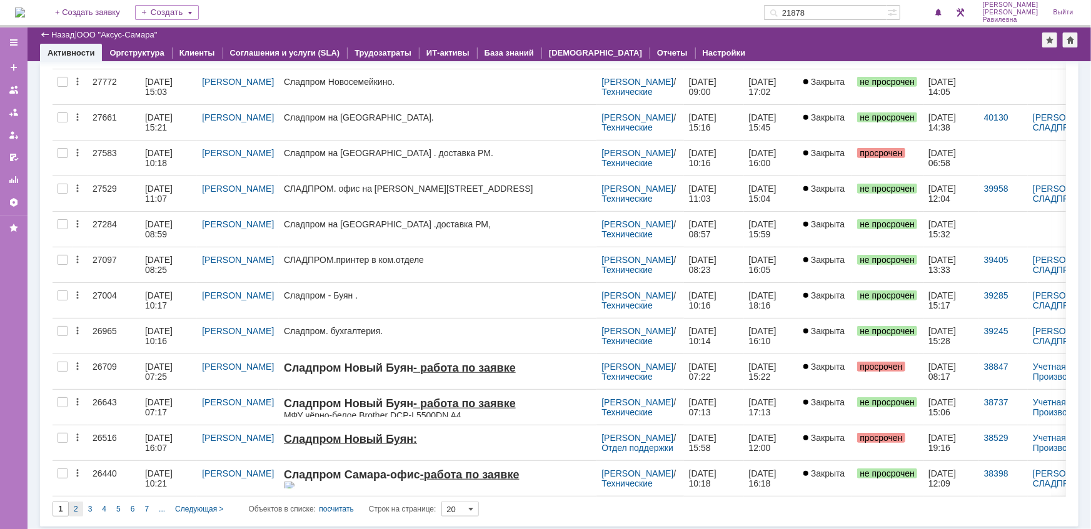
click at [81, 504] on div "2" at bounding box center [76, 509] width 14 height 15
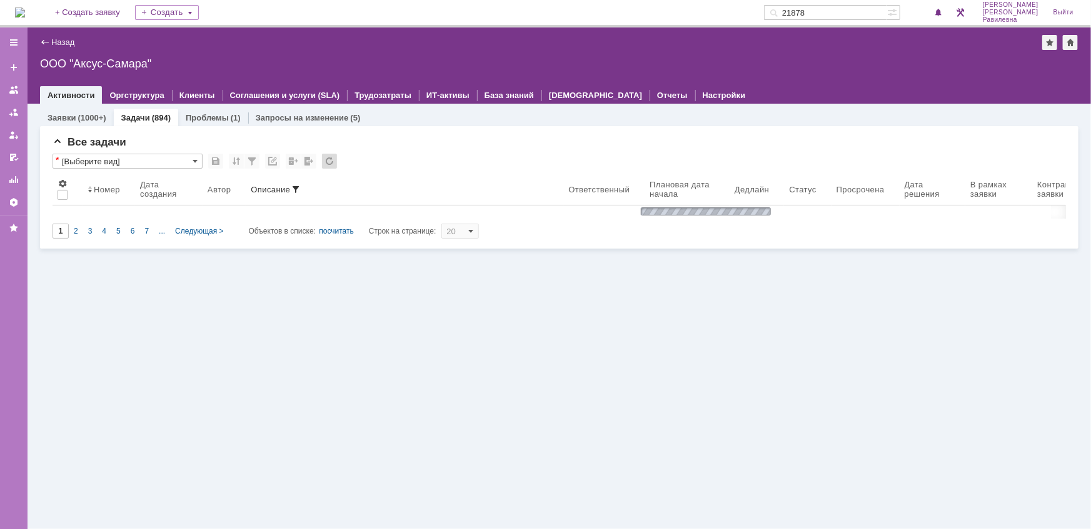
type input "2"
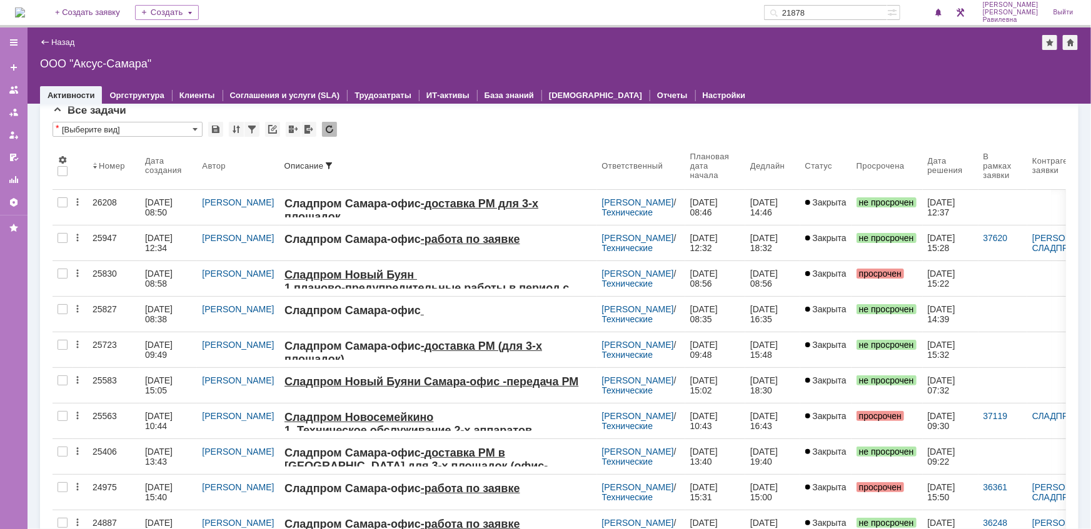
click at [161, 198] on div "12.02.2025 08:50" at bounding box center [160, 208] width 30 height 20
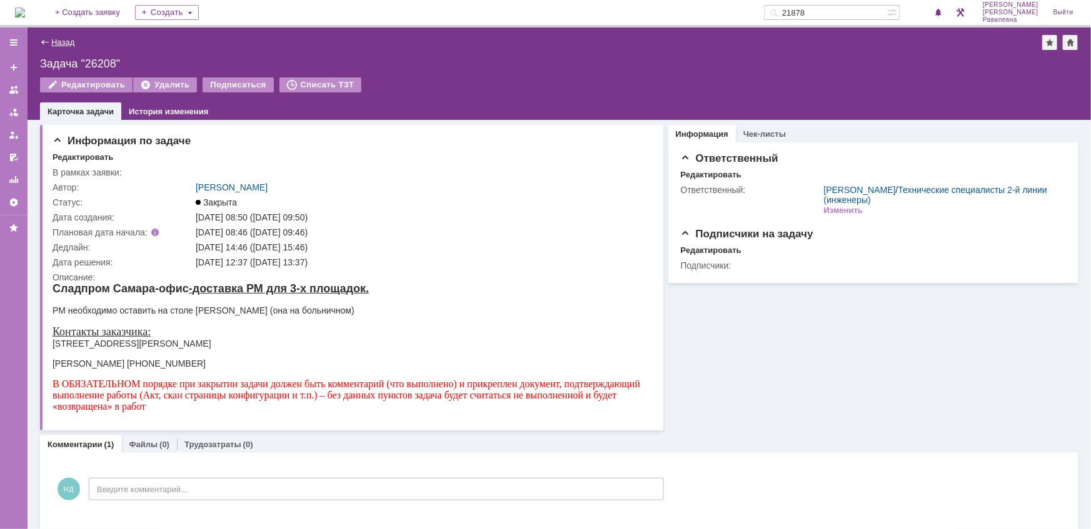
click at [56, 41] on link "Назад" at bounding box center [62, 42] width 23 height 9
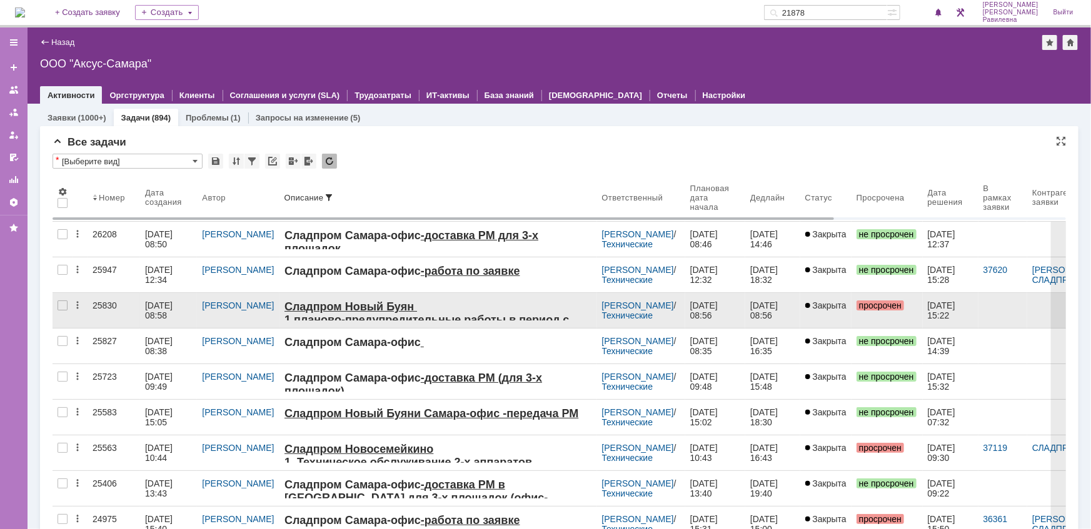
click at [131, 301] on div "25830" at bounding box center [114, 306] width 43 height 10
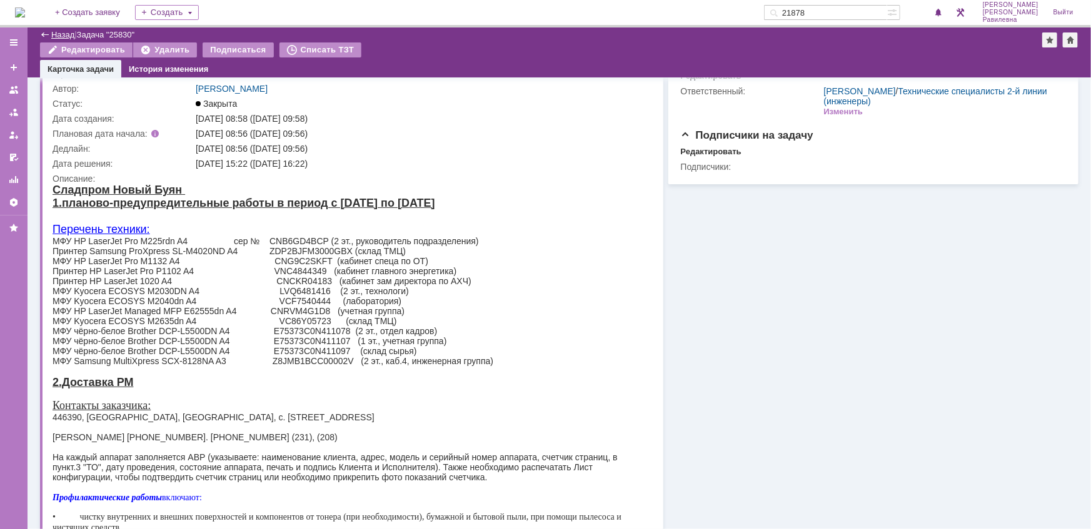
click at [56, 33] on link "Назад" at bounding box center [62, 34] width 23 height 9
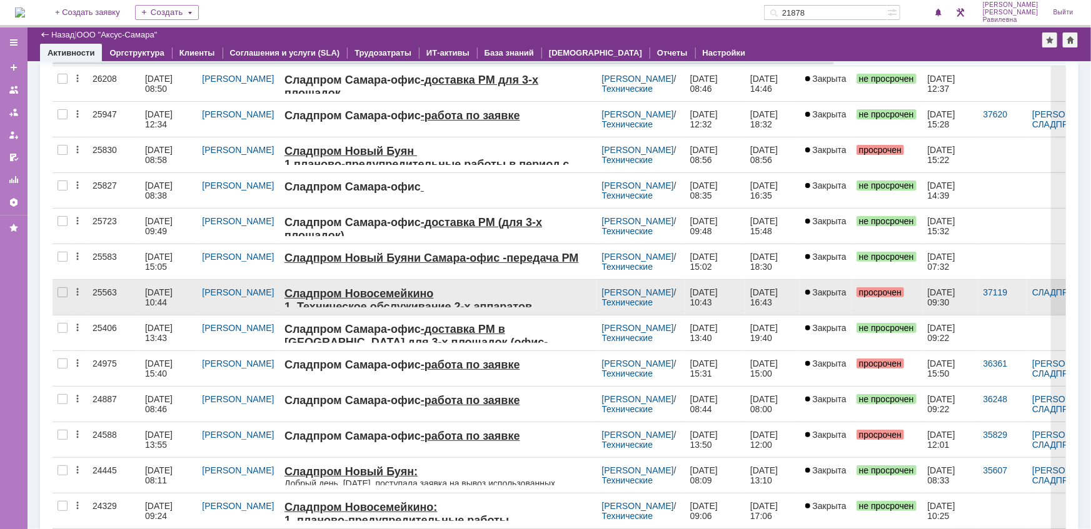
click at [156, 291] on div "17.12.2024 10:44" at bounding box center [160, 298] width 30 height 20
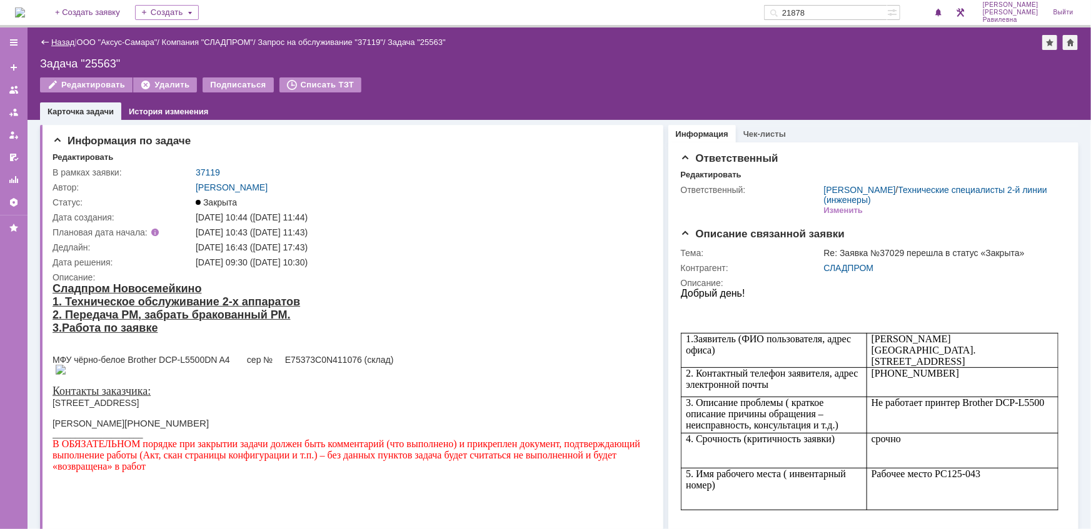
click at [66, 39] on link "Назад" at bounding box center [62, 42] width 23 height 9
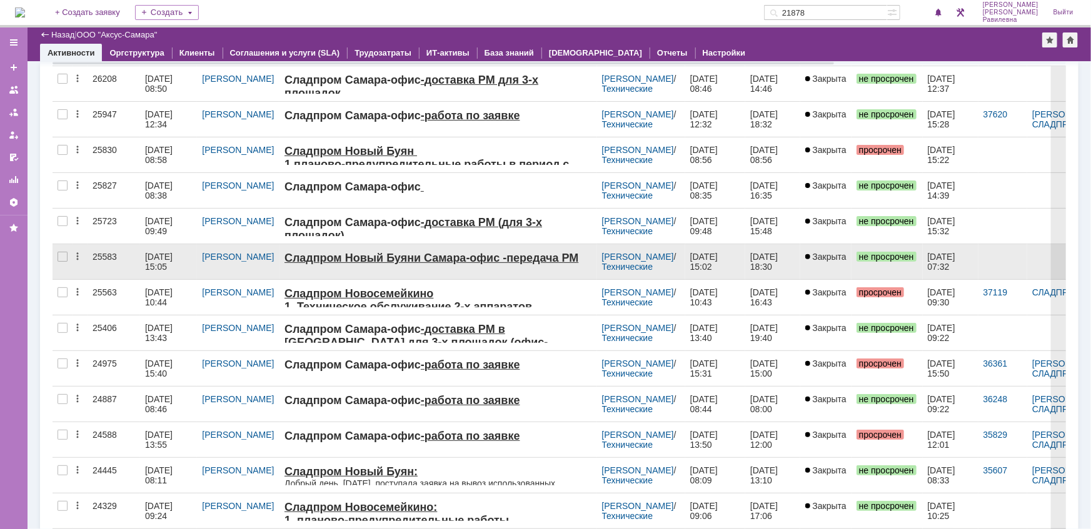
click at [168, 257] on div "18.12.2024 15:05" at bounding box center [160, 262] width 30 height 20
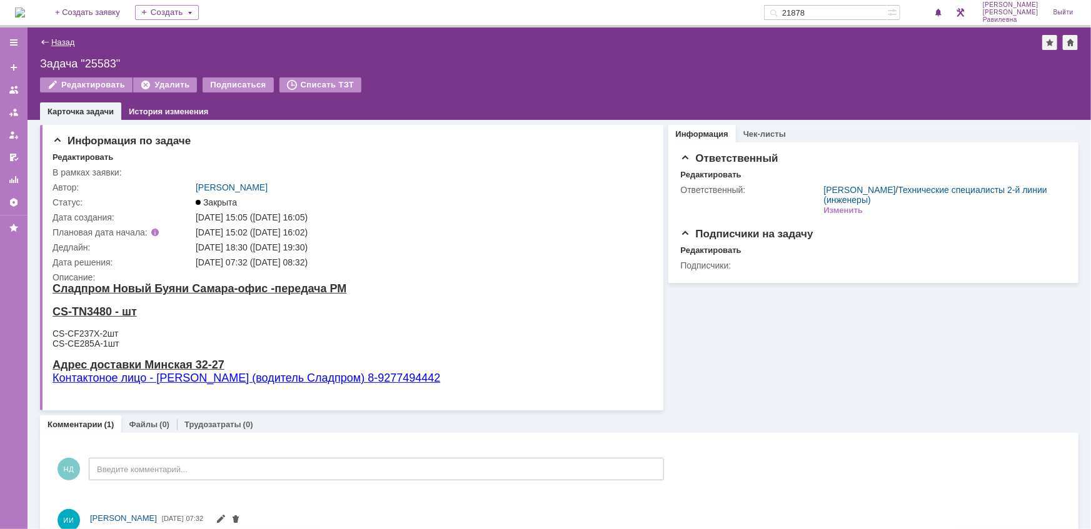
click at [60, 41] on link "Назад" at bounding box center [62, 42] width 23 height 9
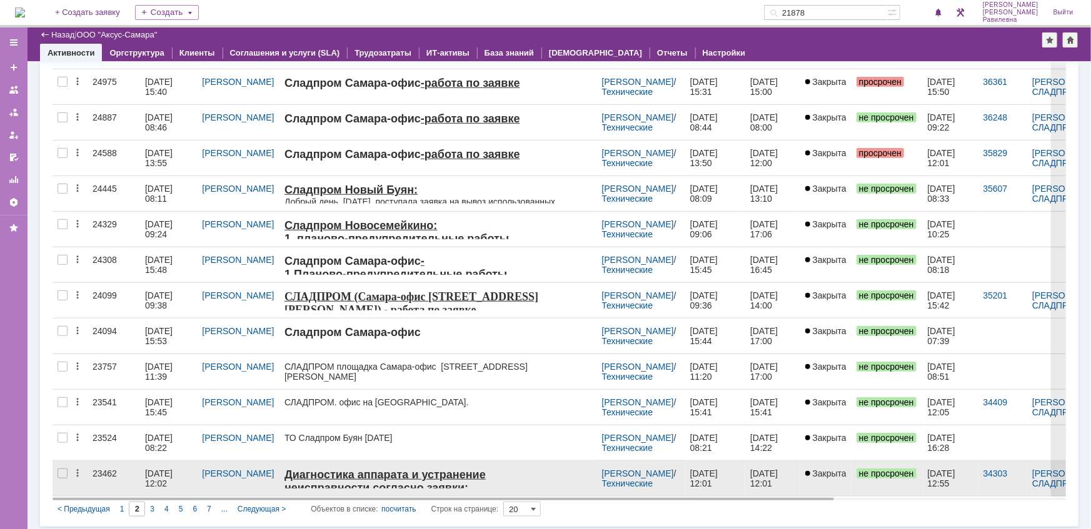
click at [163, 469] on div "20.06.2024 12:02" at bounding box center [160, 479] width 30 height 20
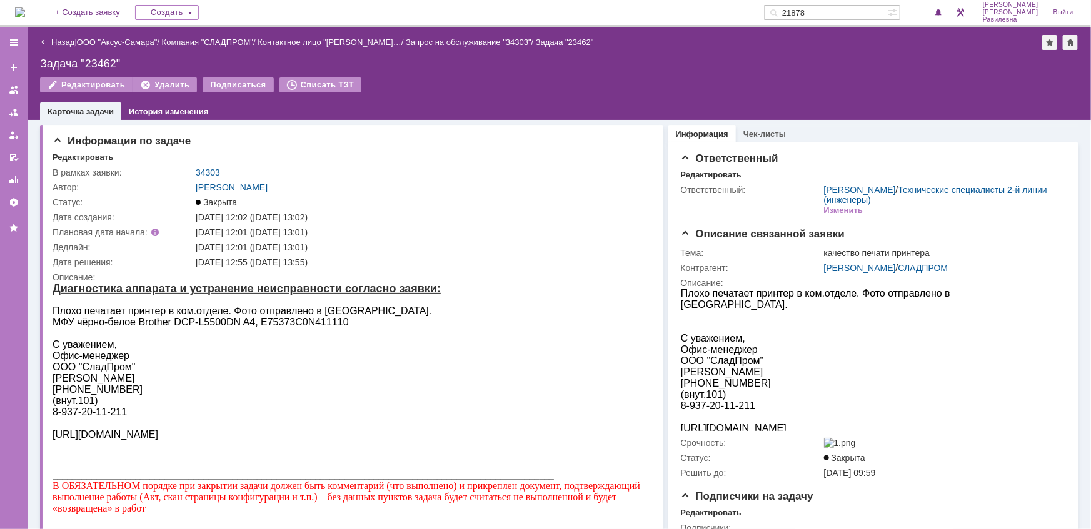
click at [61, 38] on link "Назад" at bounding box center [62, 42] width 23 height 9
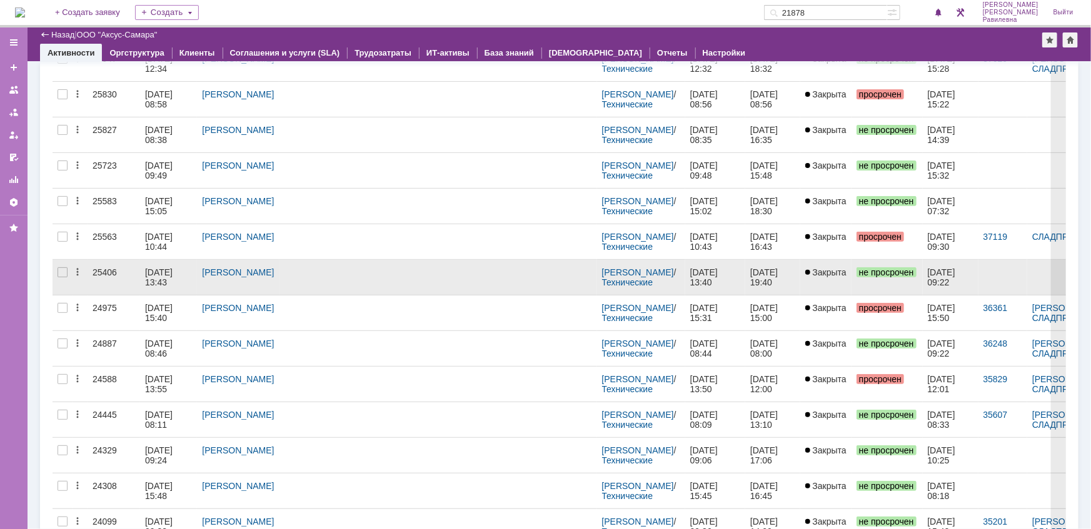
scroll to position [170, 0]
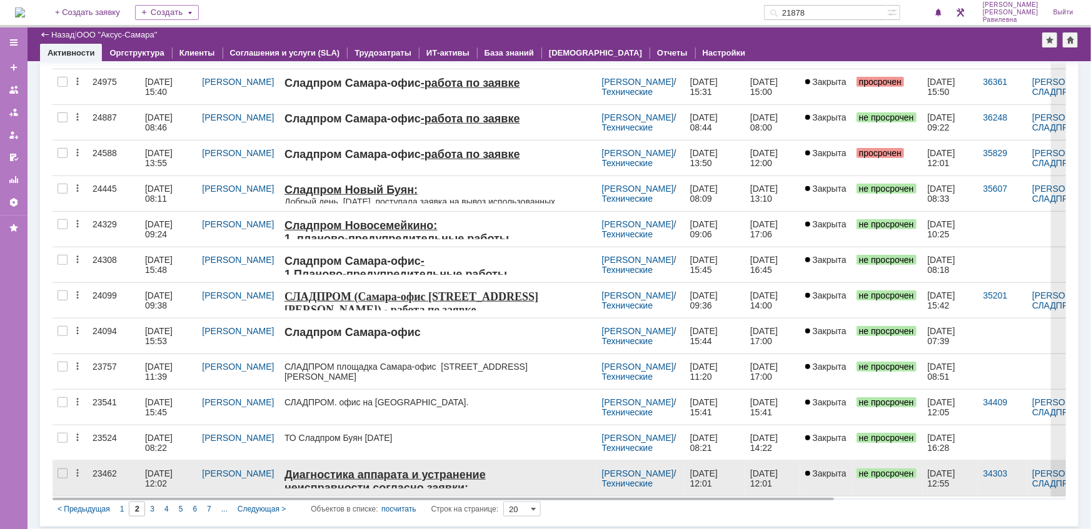
click at [145, 473] on div "20.06.2024 12:02" at bounding box center [160, 479] width 30 height 20
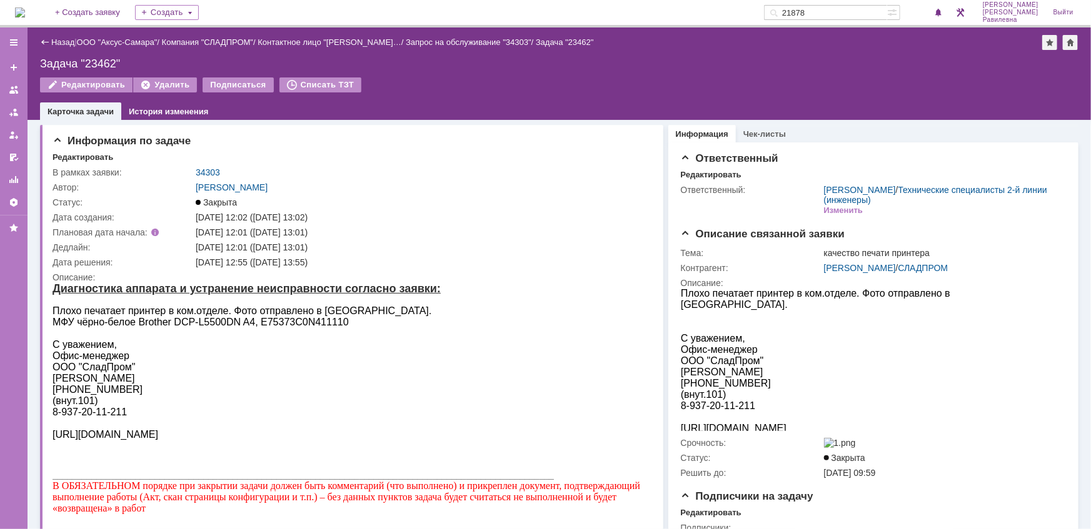
click at [853, 13] on input "21878" at bounding box center [825, 12] width 123 height 15
type input "25947"
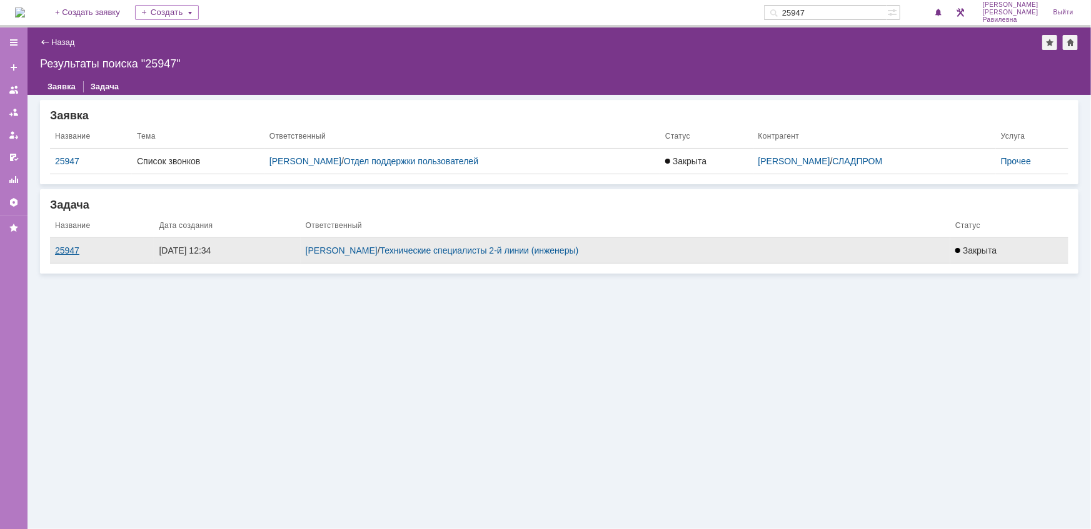
click at [69, 251] on div "25947" at bounding box center [102, 251] width 94 height 10
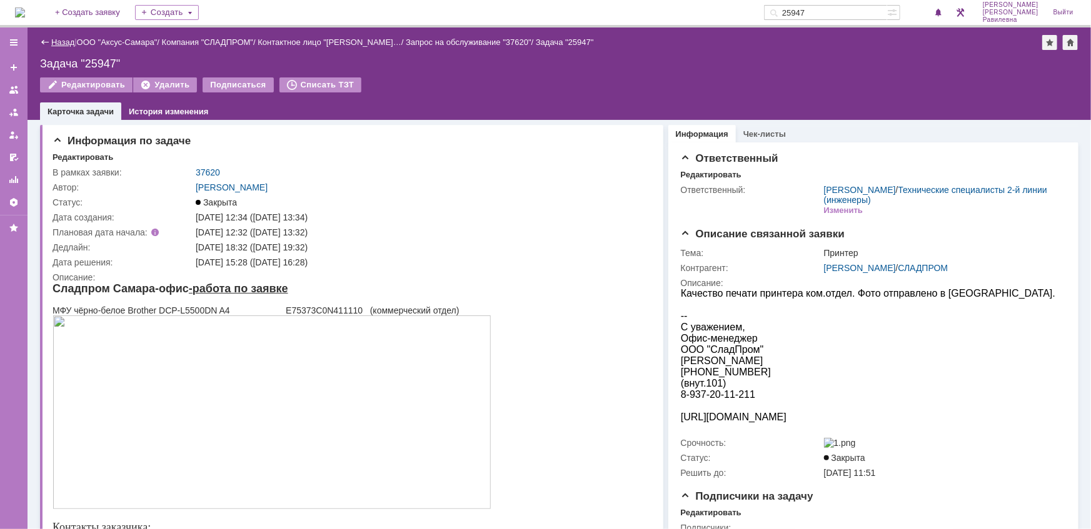
click at [66, 39] on link "Назад" at bounding box center [62, 42] width 23 height 9
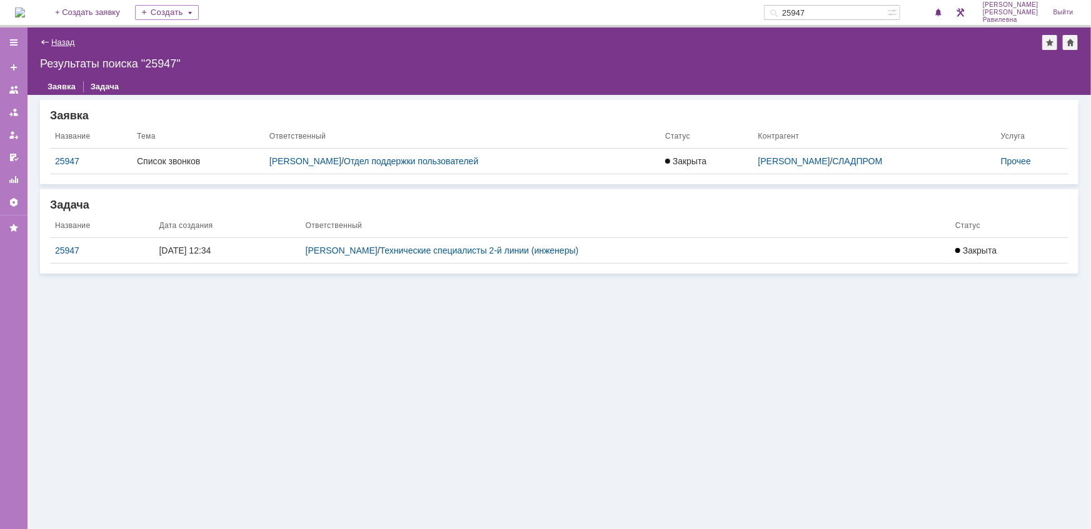
click at [63, 44] on link "Назад" at bounding box center [62, 42] width 23 height 9
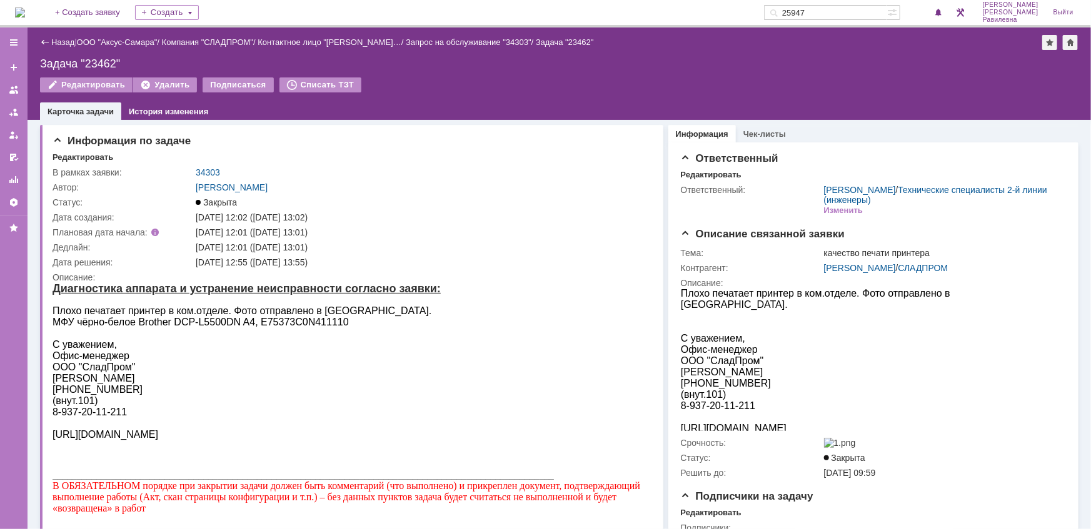
click at [863, 6] on input "25947" at bounding box center [825, 12] width 123 height 15
click at [63, 44] on link "Назад" at bounding box center [62, 42] width 23 height 9
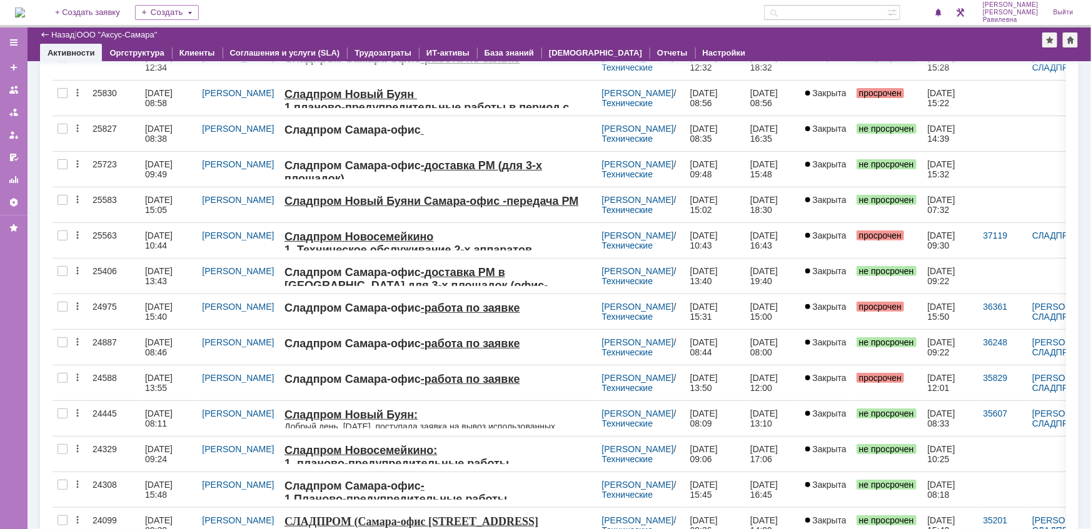
click at [853, 9] on input "text" at bounding box center [825, 12] width 123 height 15
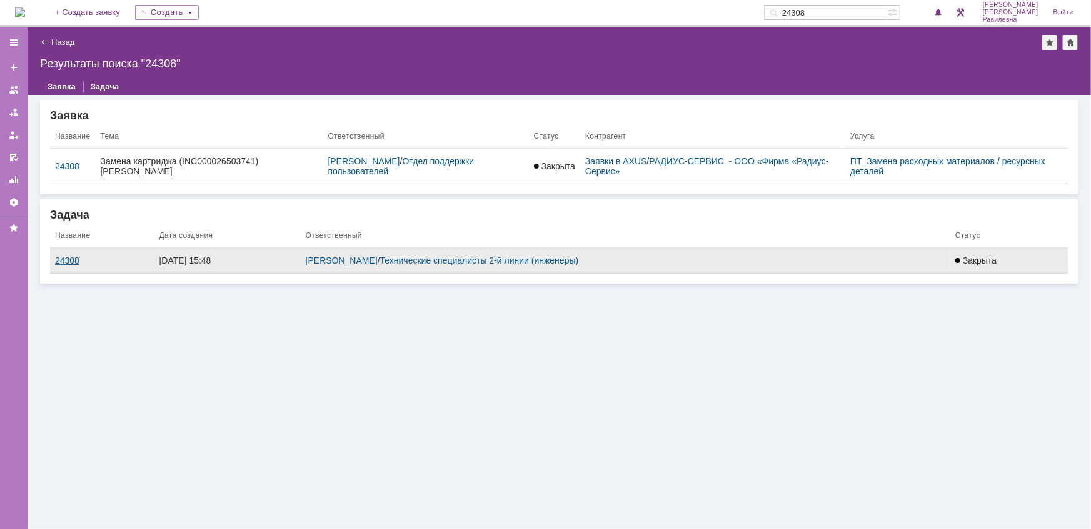
click at [62, 262] on div "24308" at bounding box center [102, 261] width 94 height 10
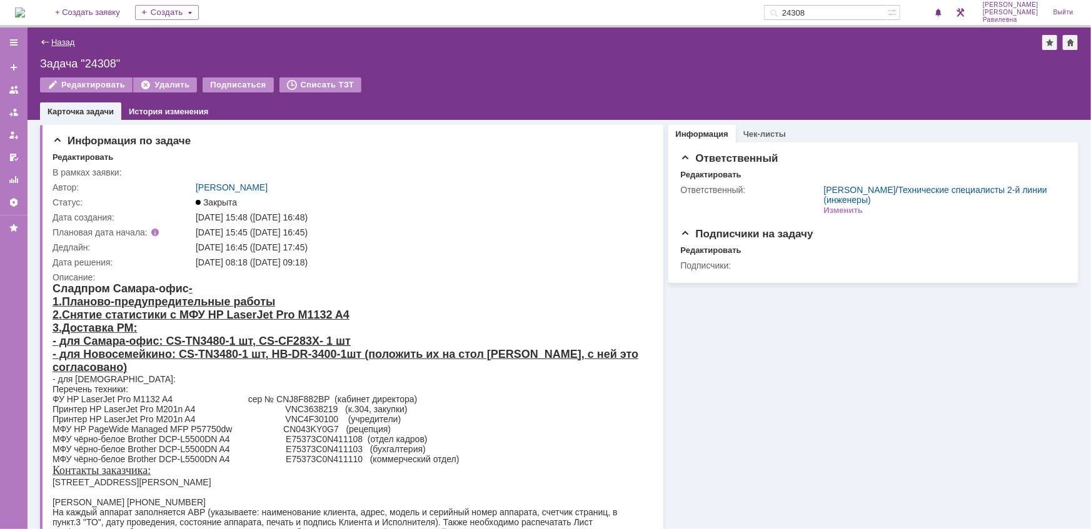
click at [61, 39] on link "Назад" at bounding box center [62, 42] width 23 height 9
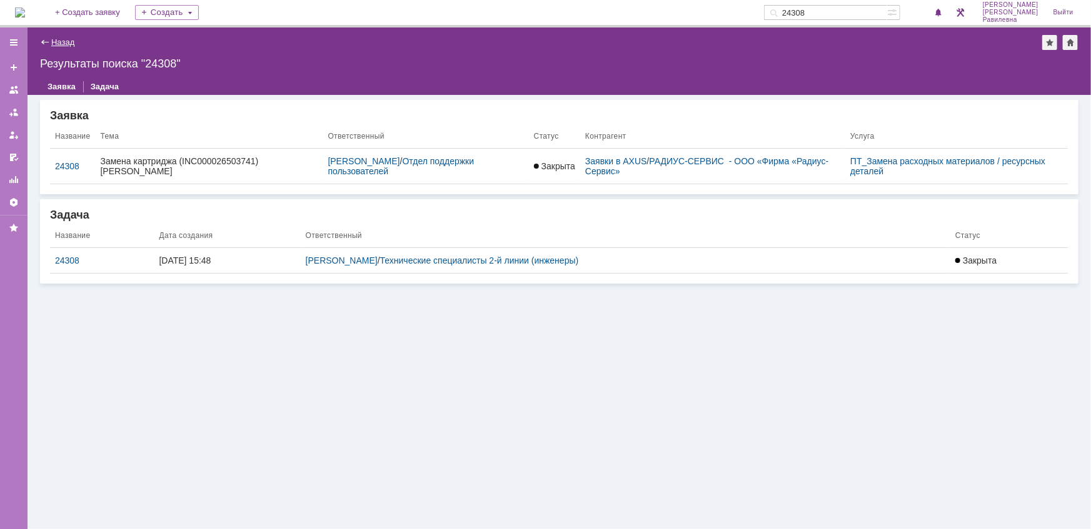
click at [68, 42] on link "Назад" at bounding box center [62, 42] width 23 height 9
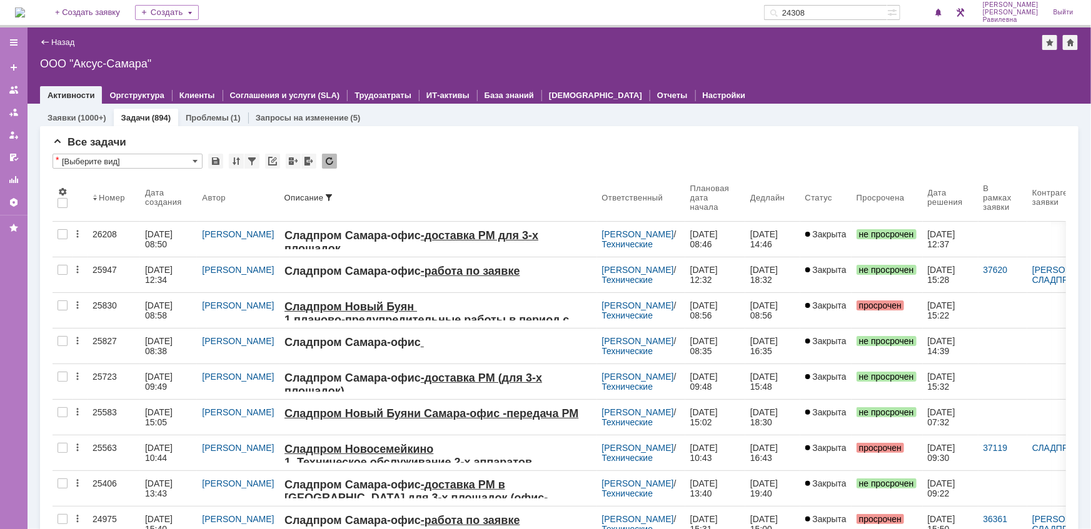
click at [842, 15] on input "24308" at bounding box center [825, 12] width 123 height 15
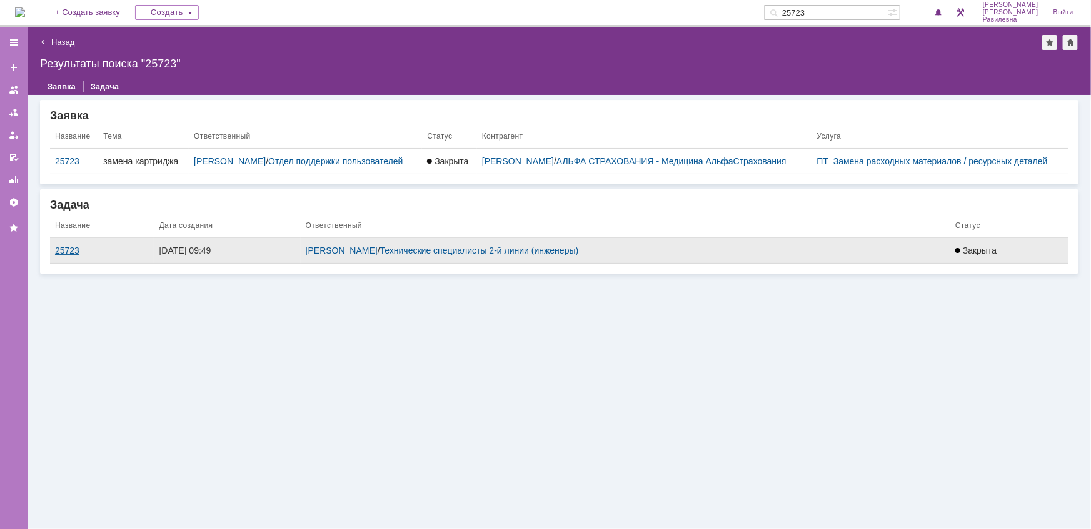
click at [76, 256] on div "25723" at bounding box center [102, 251] width 94 height 10
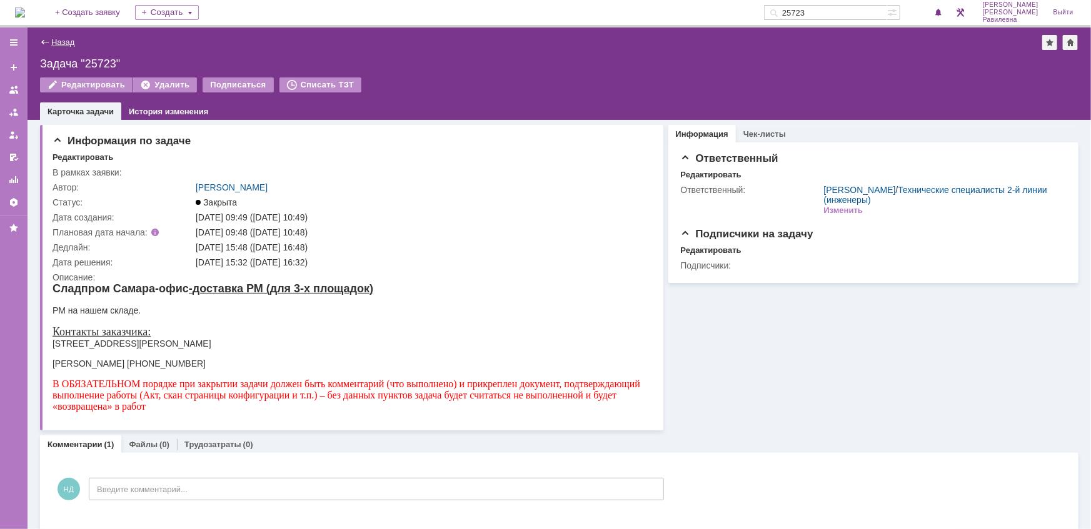
click at [70, 41] on link "Назад" at bounding box center [62, 42] width 23 height 9
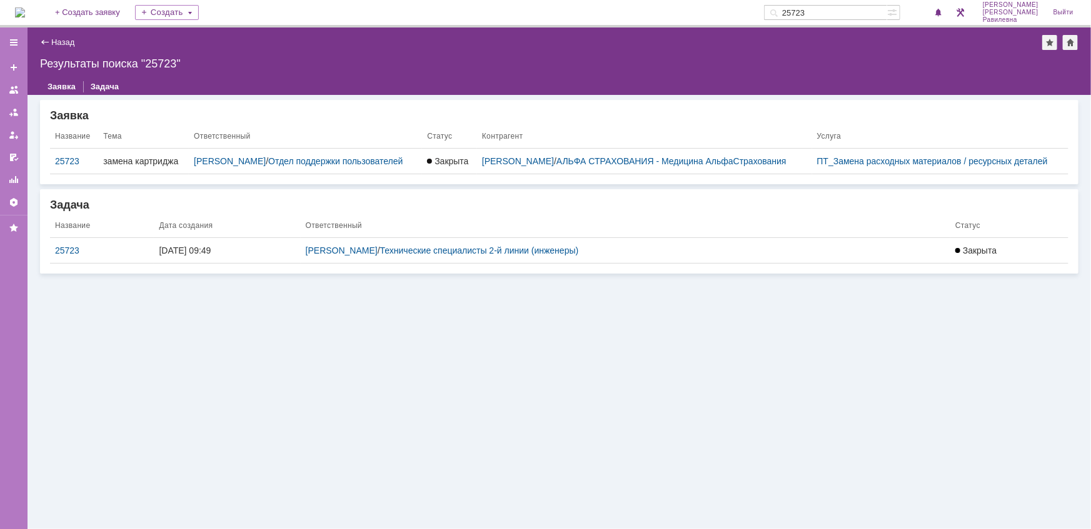
click at [70, 41] on link "Назад" at bounding box center [62, 42] width 23 height 9
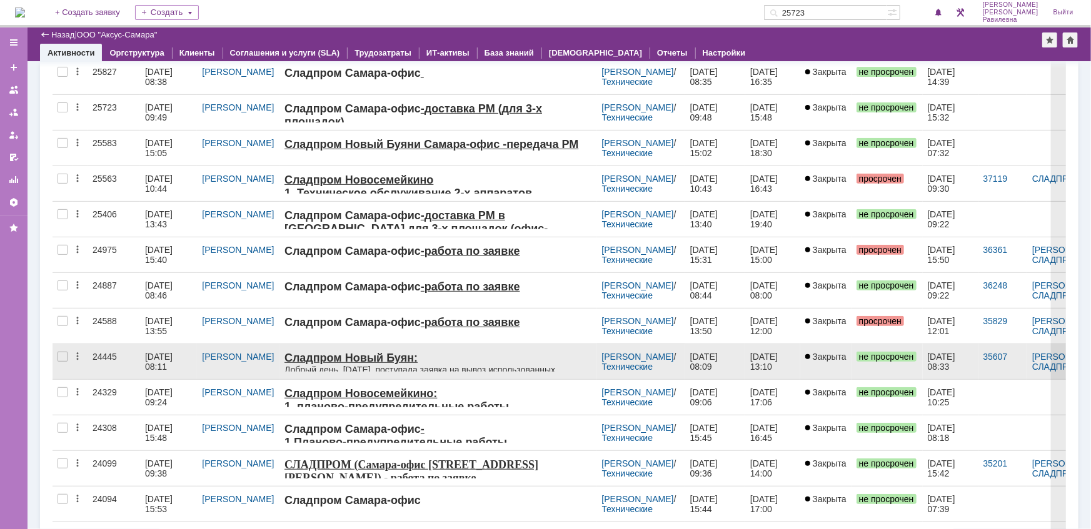
click at [134, 352] on div "24445" at bounding box center [114, 357] width 43 height 10
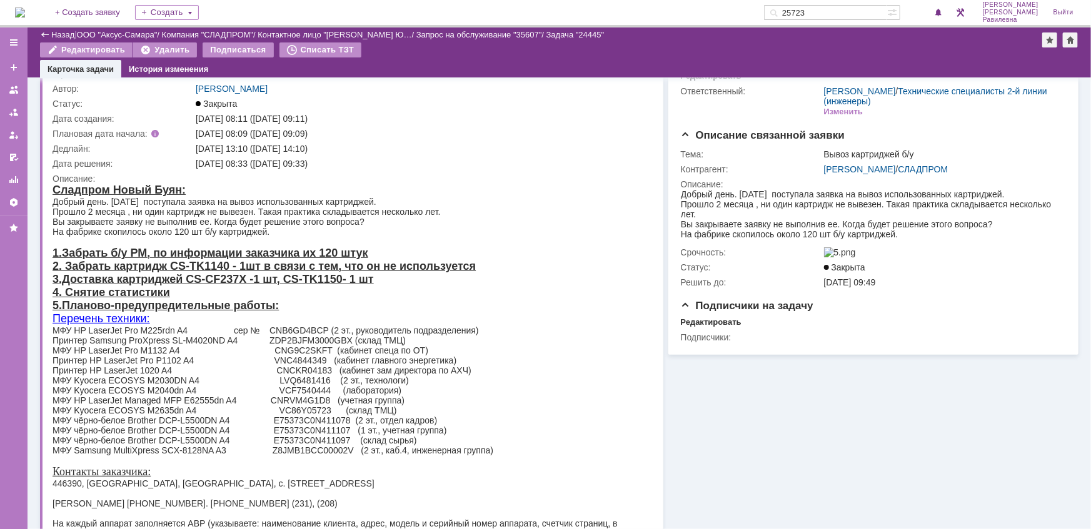
click at [863, 11] on input "25723" at bounding box center [825, 12] width 123 height 15
type input "28109"
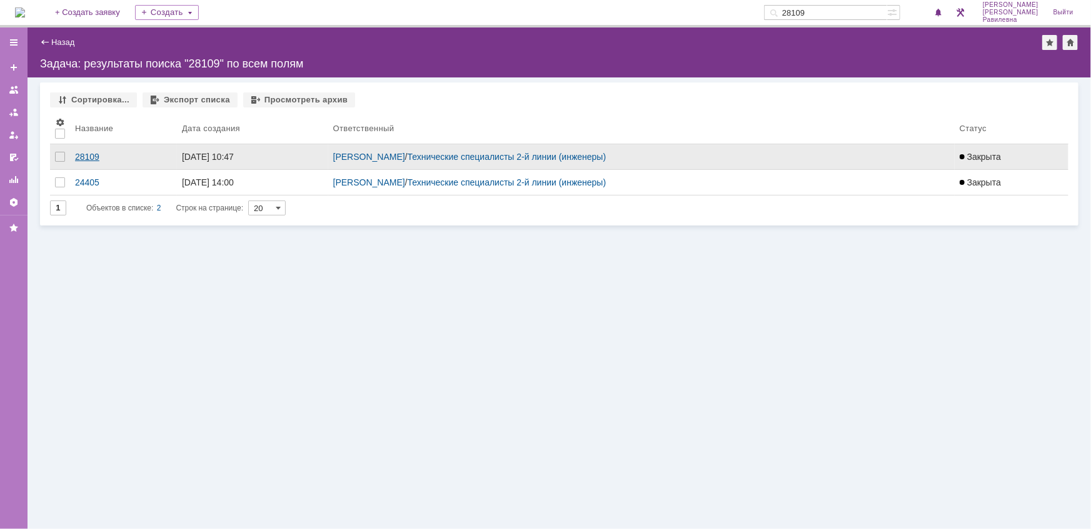
click at [88, 154] on div "28109" at bounding box center [123, 157] width 97 height 10
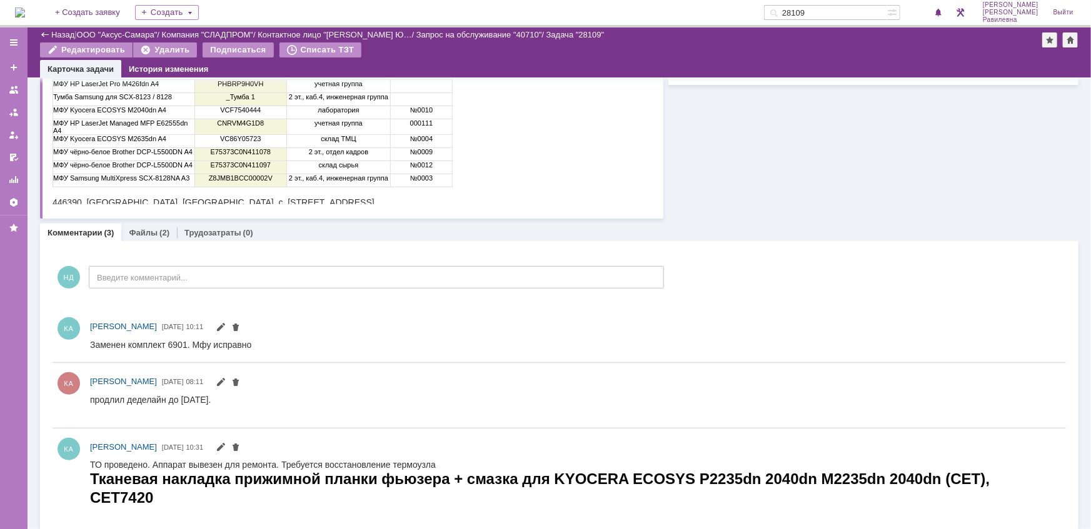
scroll to position [321, 0]
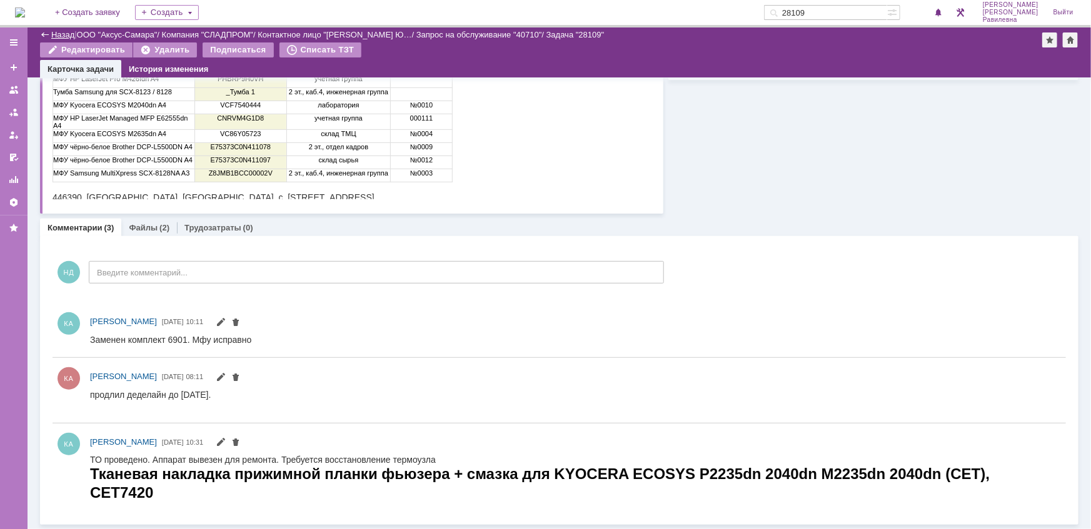
click at [64, 33] on link "Назад" at bounding box center [62, 34] width 23 height 9
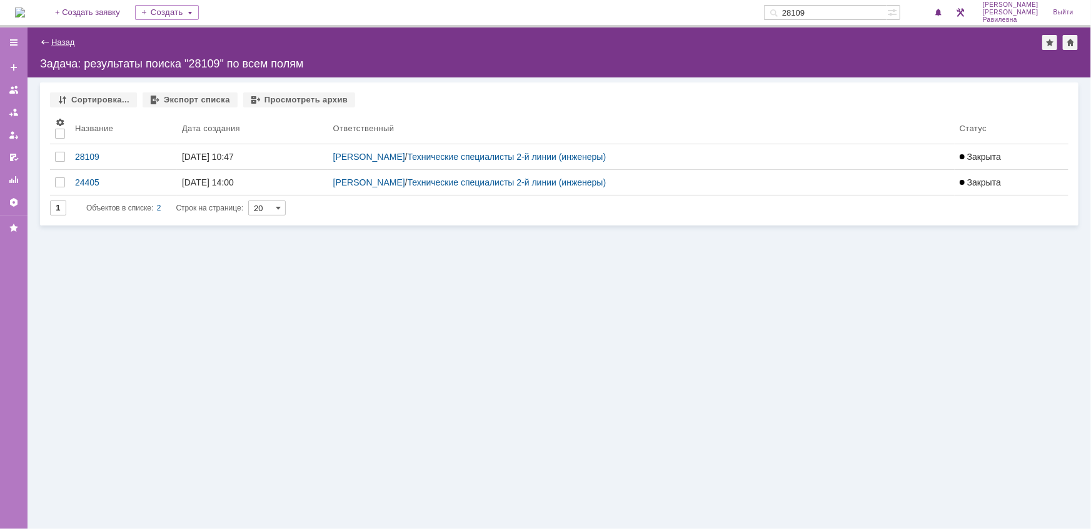
click at [69, 44] on link "Назад" at bounding box center [62, 42] width 23 height 9
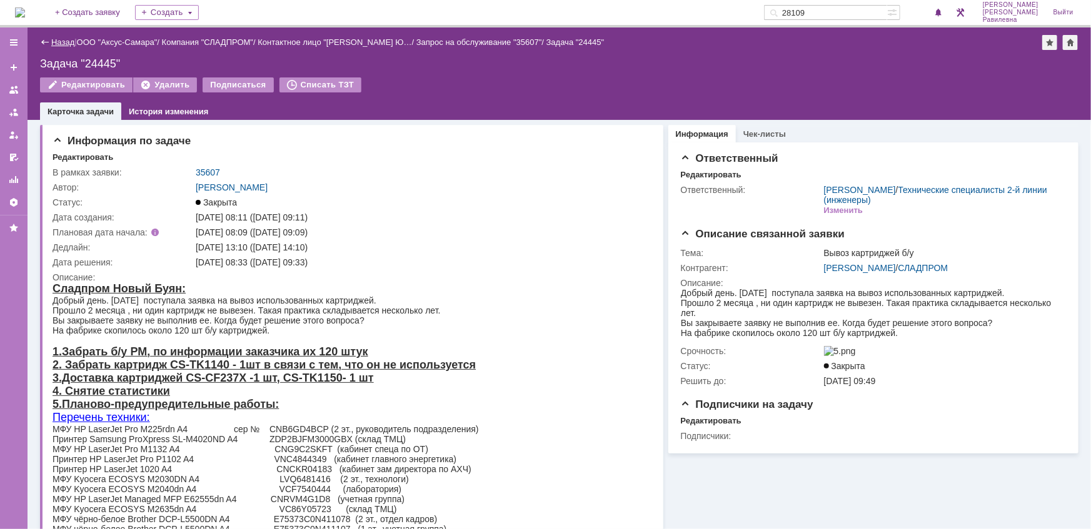
click at [59, 41] on link "Назад" at bounding box center [62, 42] width 23 height 9
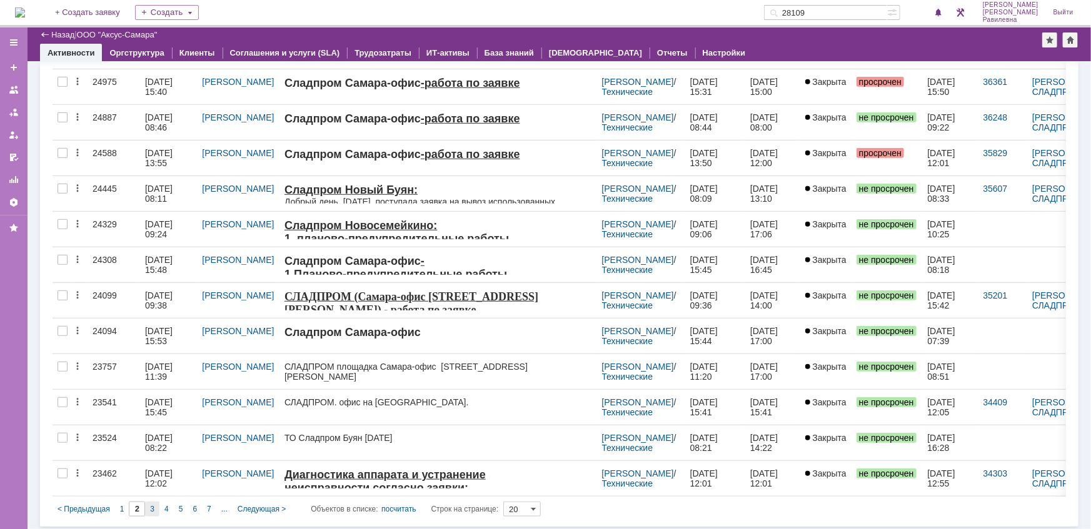
click at [153, 506] on span "3" at bounding box center [152, 509] width 4 height 9
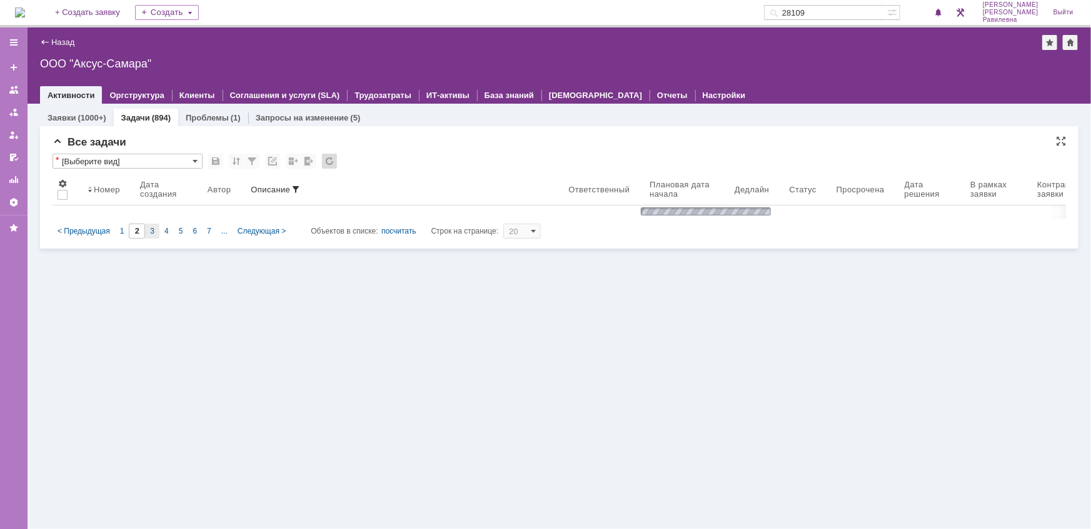
type input "3"
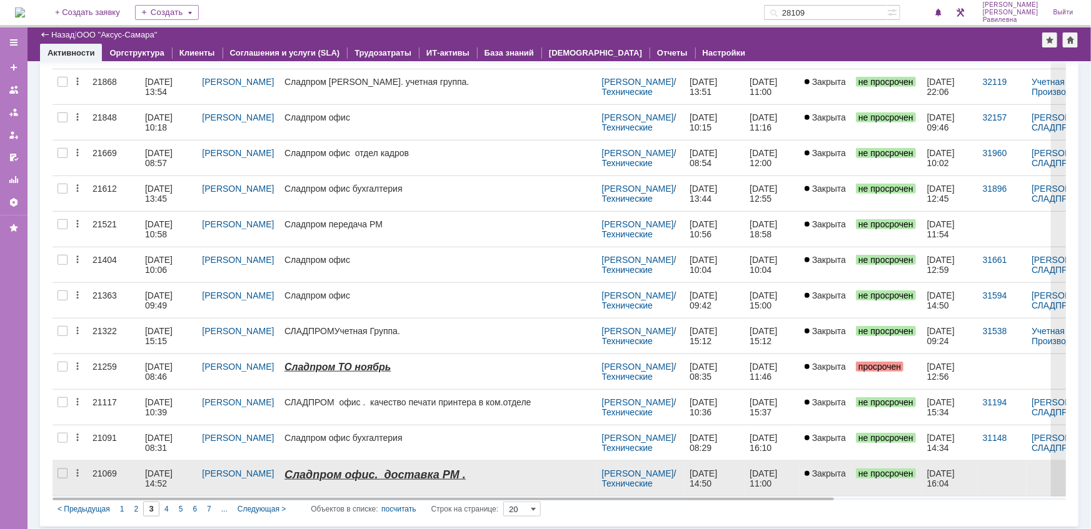
click at [158, 472] on div "23.10.2023 14:52" at bounding box center [160, 479] width 30 height 20
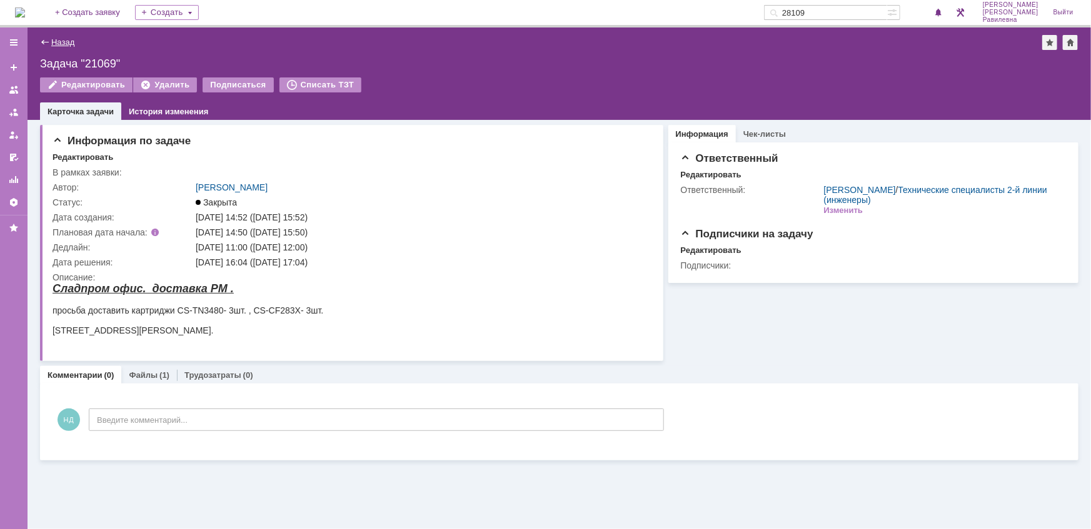
click at [60, 42] on link "Назад" at bounding box center [62, 42] width 23 height 9
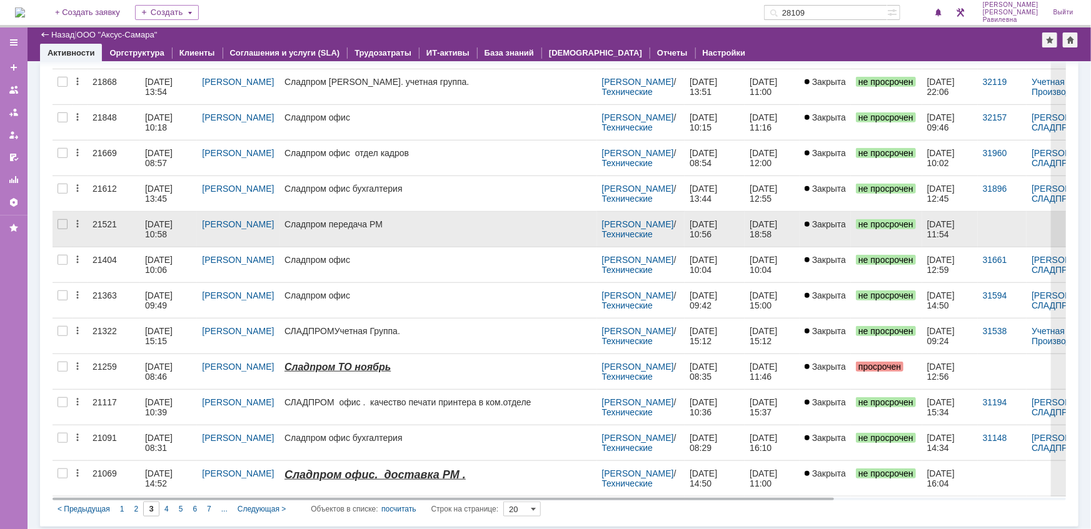
click at [151, 222] on div "22.12.2023 10:58" at bounding box center [160, 229] width 30 height 20
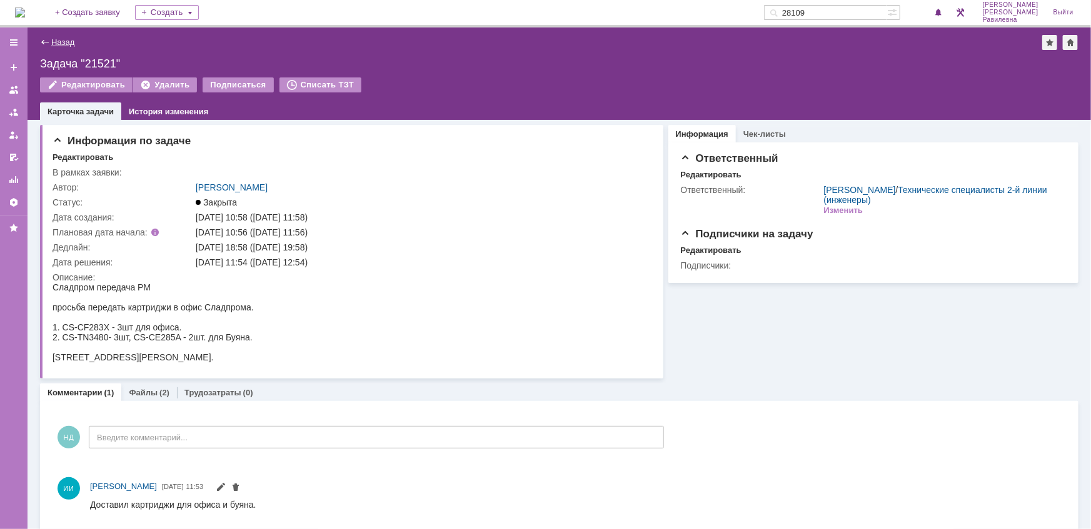
click at [58, 41] on link "Назад" at bounding box center [62, 42] width 23 height 9
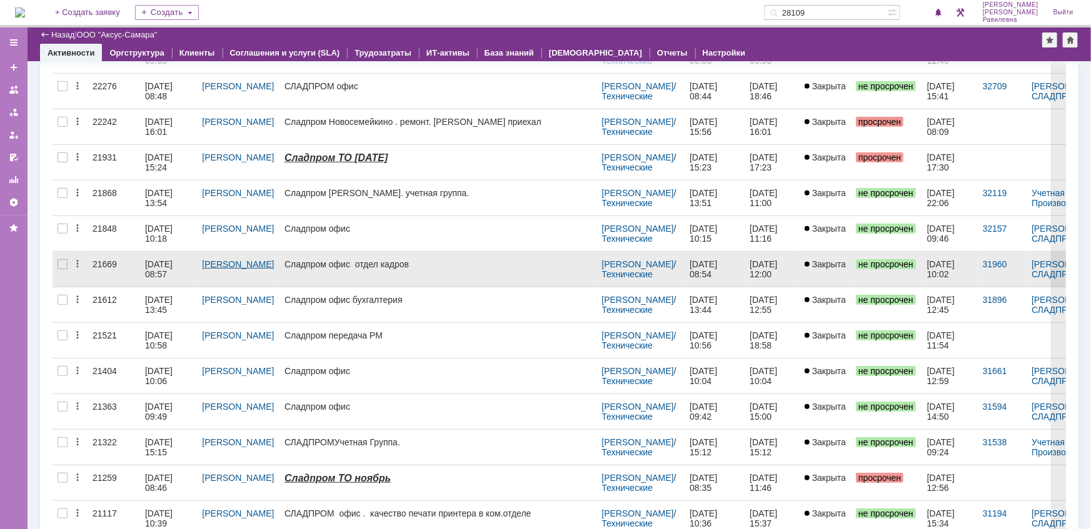
click at [208, 262] on link "[PERSON_NAME]" at bounding box center [238, 264] width 72 height 10
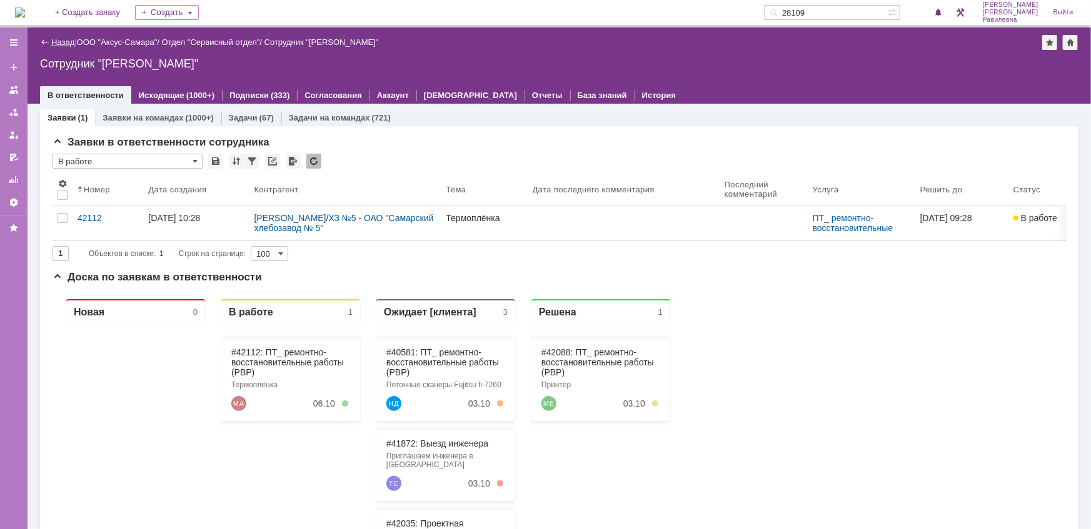
click at [66, 43] on link "Назад" at bounding box center [62, 42] width 23 height 9
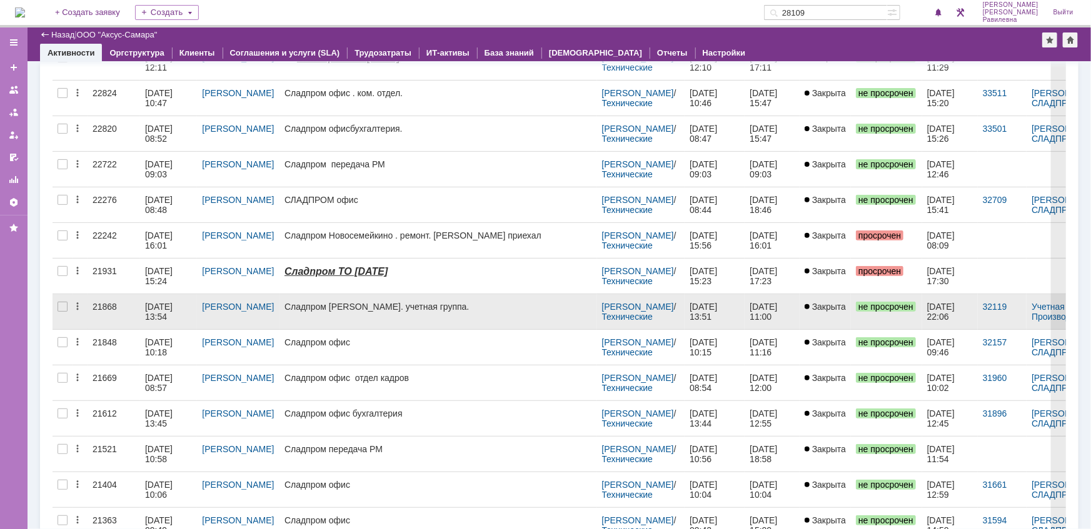
click at [153, 306] on div "01.02.2024 13:54" at bounding box center [160, 312] width 30 height 20
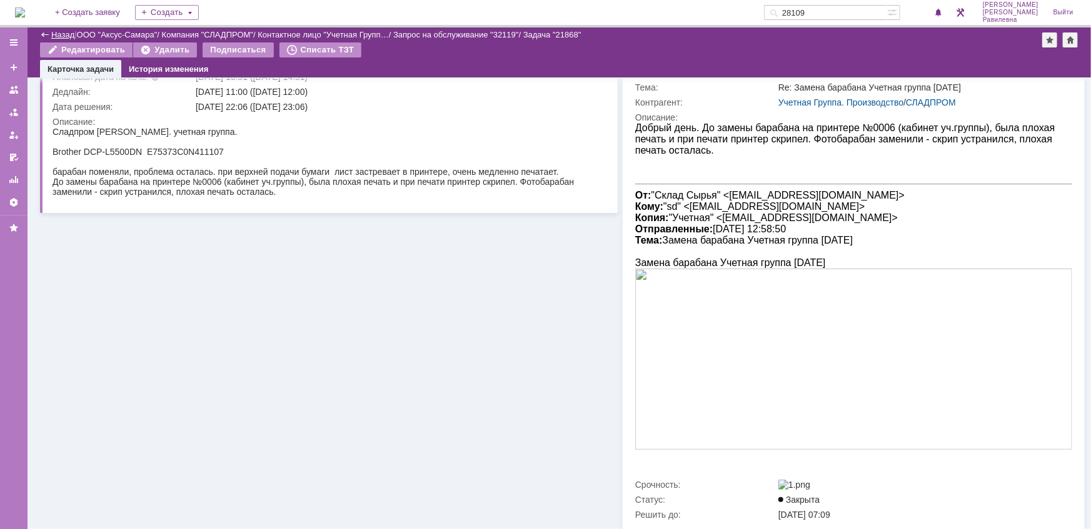
click at [51, 34] on link "Назад" at bounding box center [62, 34] width 23 height 9
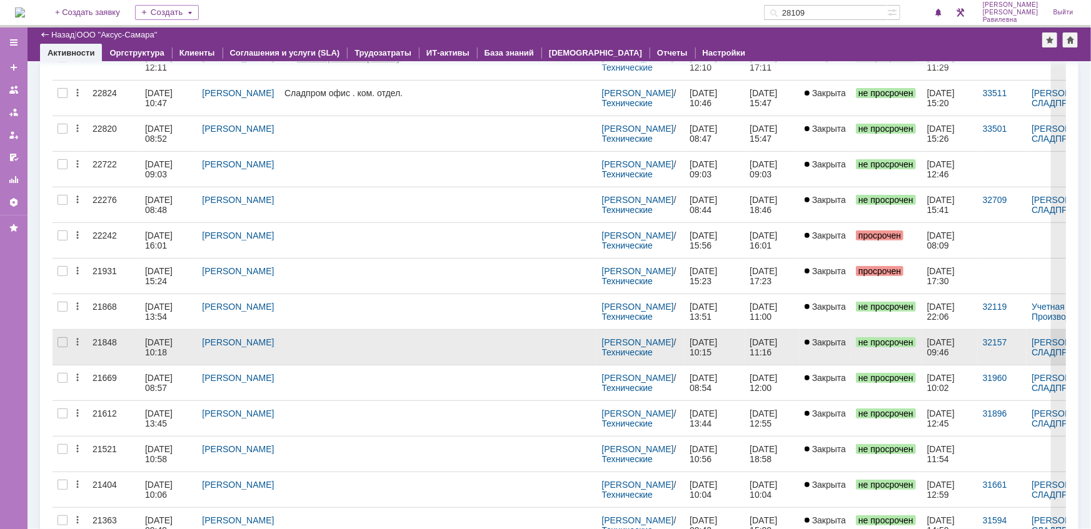
click at [162, 335] on link "31.01.2024 10:18" at bounding box center [168, 347] width 57 height 35
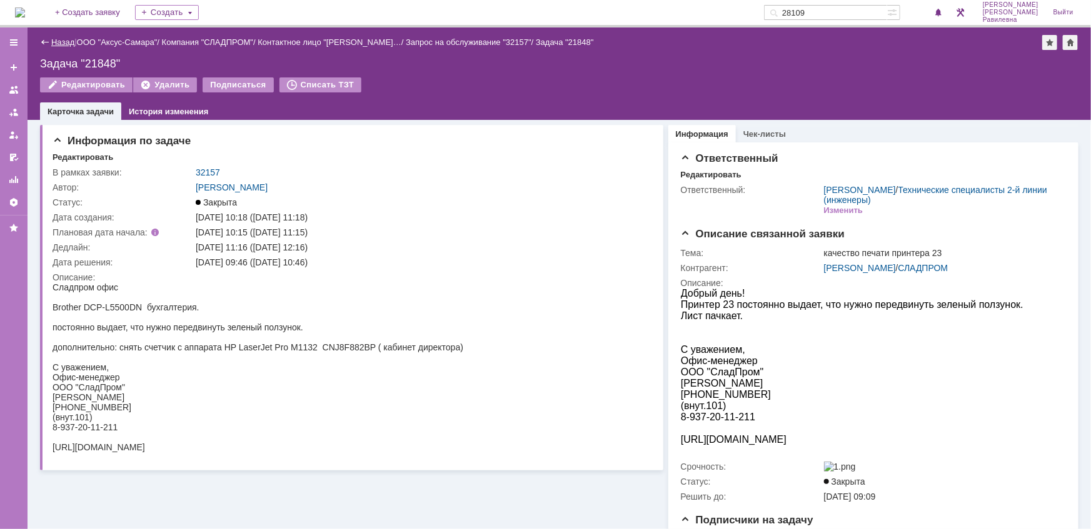
click at [66, 40] on link "Назад" at bounding box center [62, 42] width 23 height 9
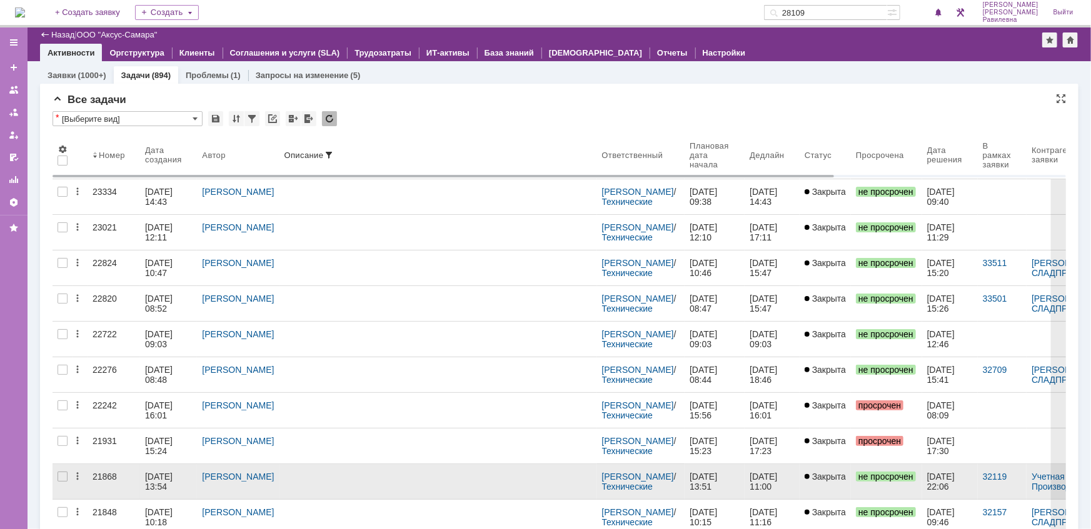
scroll to position [170, 0]
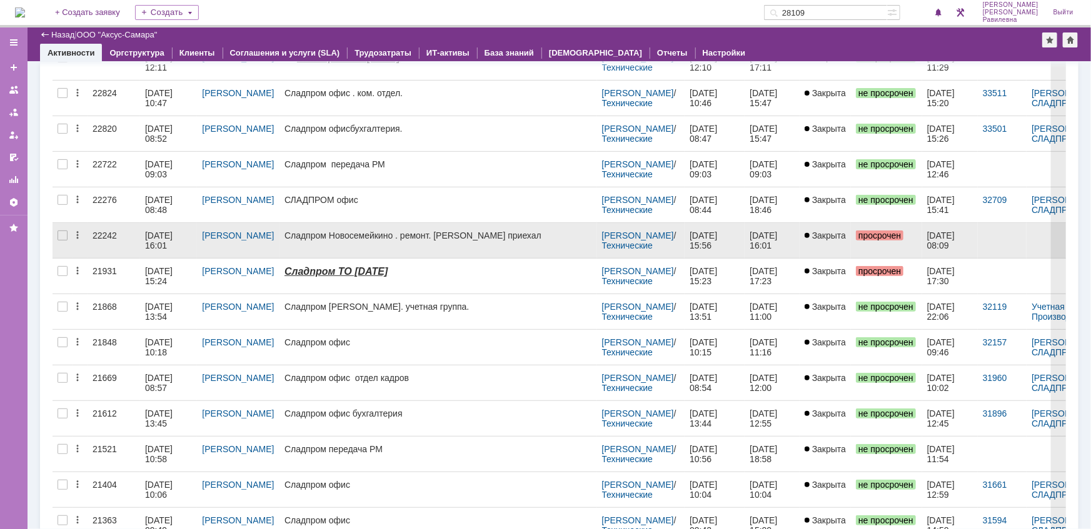
click at [110, 244] on link "22242" at bounding box center [114, 240] width 53 height 35
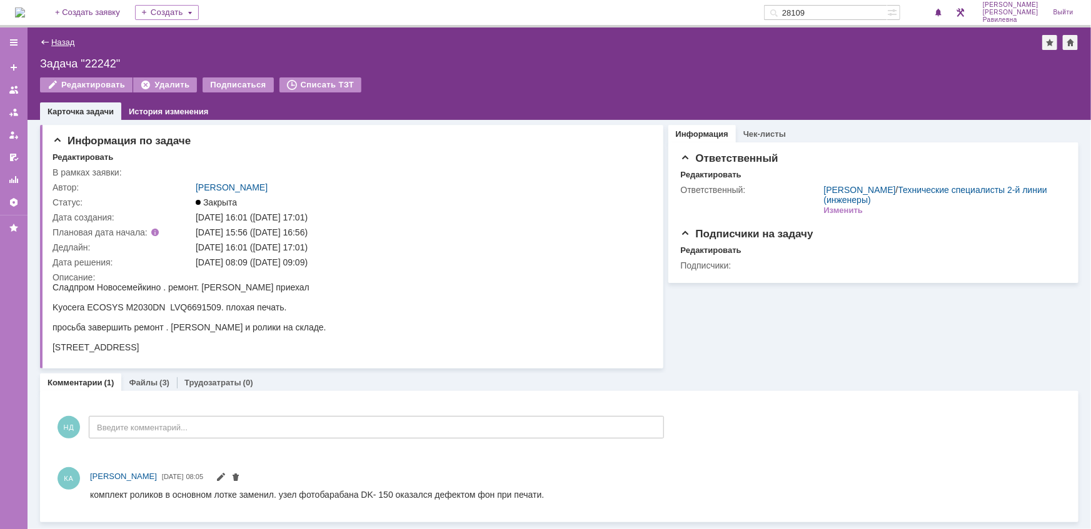
click at [60, 43] on link "Назад" at bounding box center [62, 42] width 23 height 9
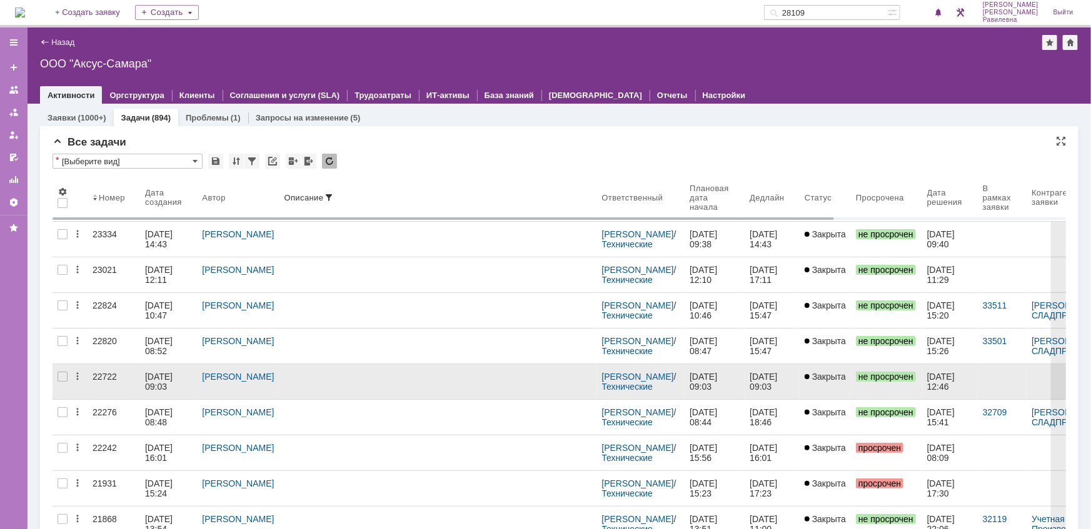
click at [162, 378] on div "15.04.2024 09:03" at bounding box center [160, 382] width 30 height 20
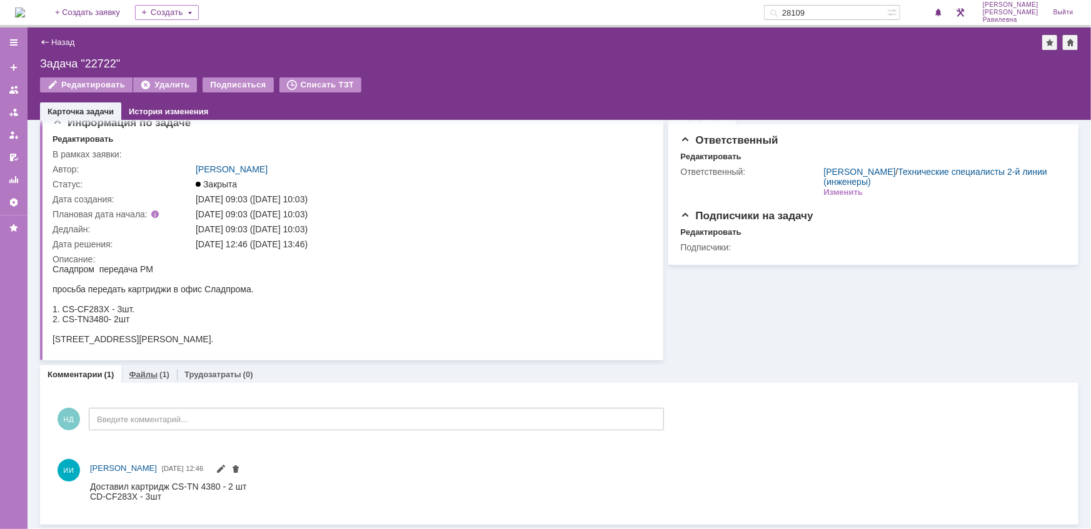
click at [154, 371] on link "Файлы" at bounding box center [143, 374] width 29 height 9
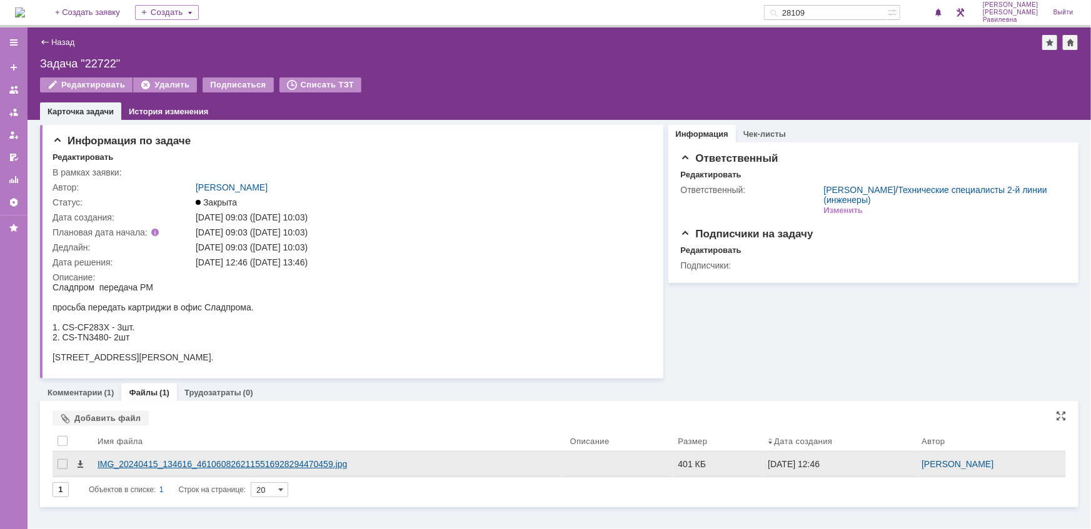
click at [156, 464] on div "IMG_20240415_134616_4610608262115516928294470459.jpg" at bounding box center [329, 464] width 463 height 10
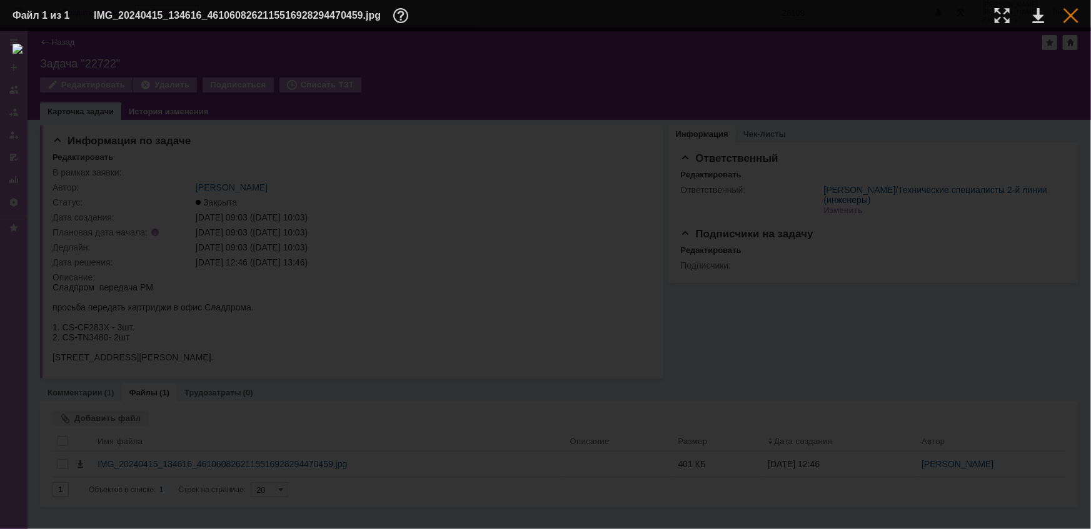
click at [1073, 18] on div at bounding box center [1070, 15] width 15 height 15
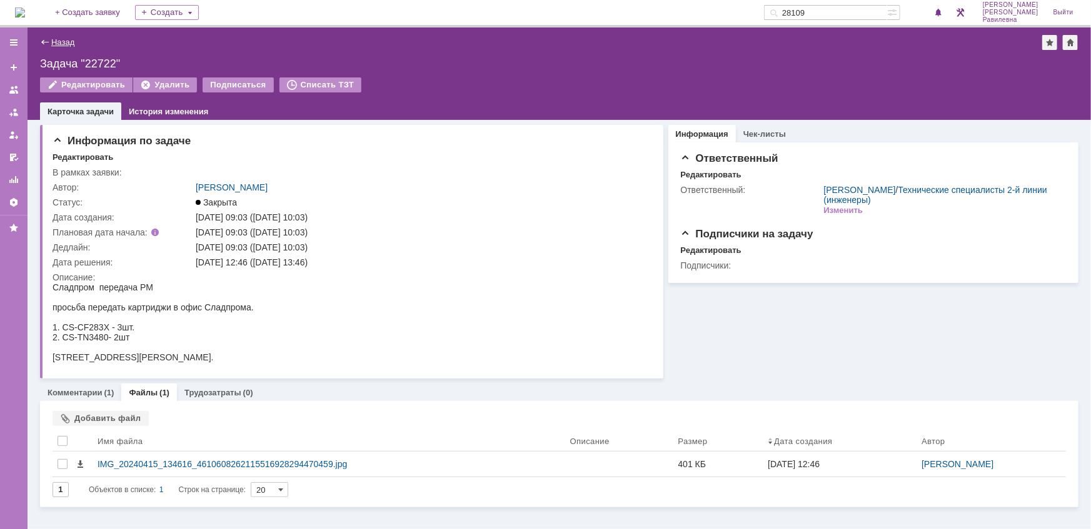
click at [55, 42] on link "Назад" at bounding box center [62, 42] width 23 height 9
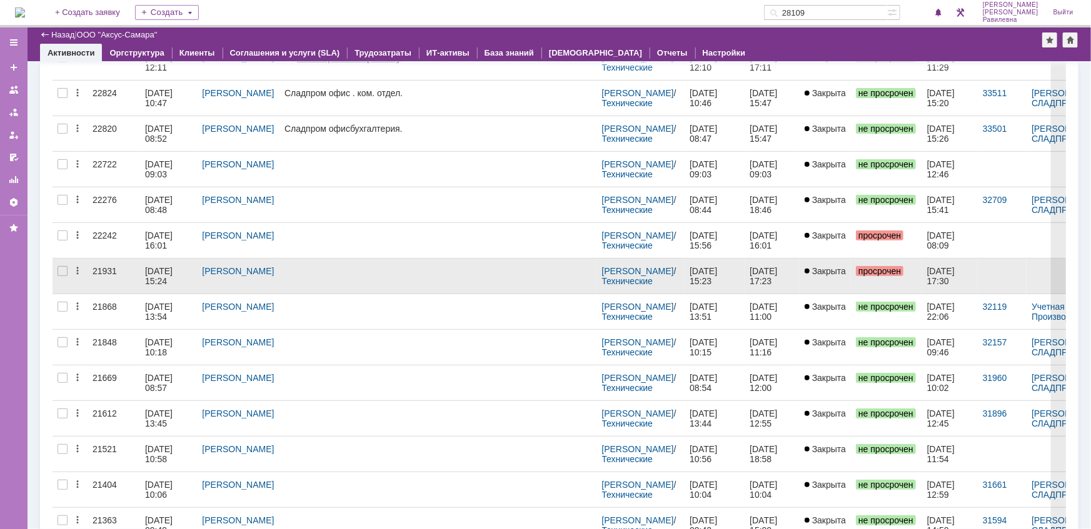
click at [152, 272] on div "06.02.2024 15:24" at bounding box center [160, 276] width 30 height 20
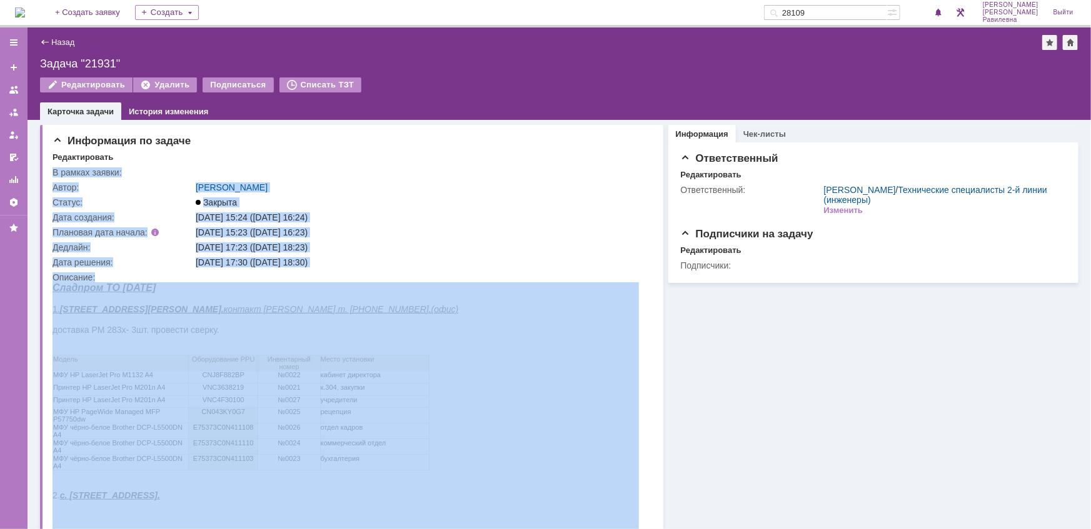
drag, startPoint x: 102, startPoint y: 569, endPoint x: 151, endPoint y: 310, distance: 263.5
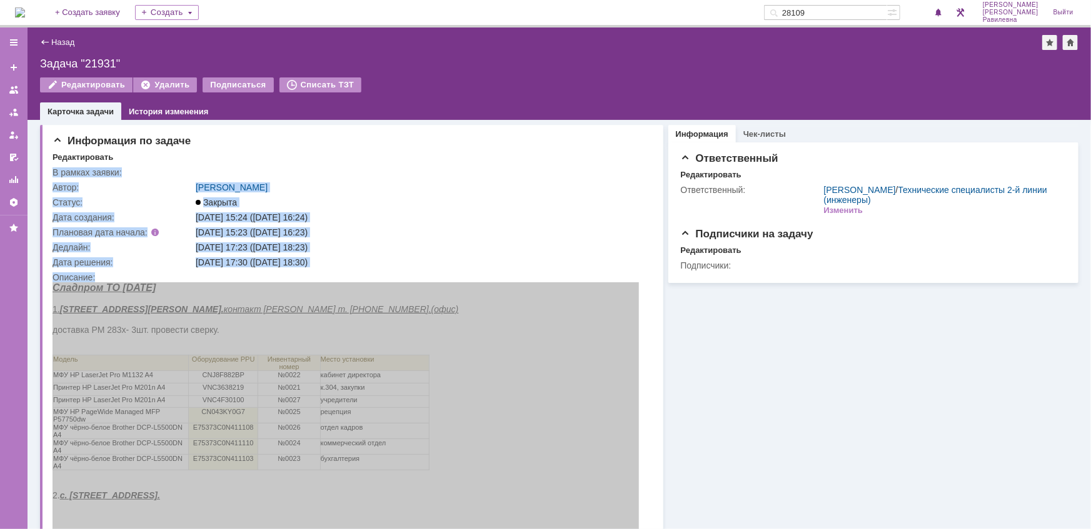
drag, startPoint x: 103, startPoint y: 572, endPoint x: 66, endPoint y: 291, distance: 283.7
click at [46, 299] on div "Информация по задаче Редактировать В рамках заявки: Автор: Калугин Александр Ни…" at bounding box center [351, 482] width 623 height 715
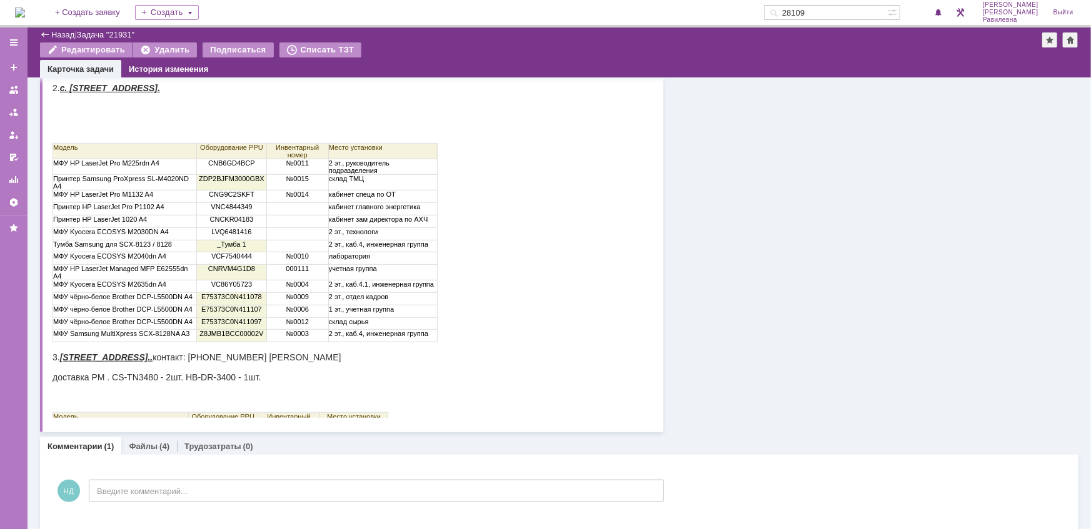
scroll to position [426, 0]
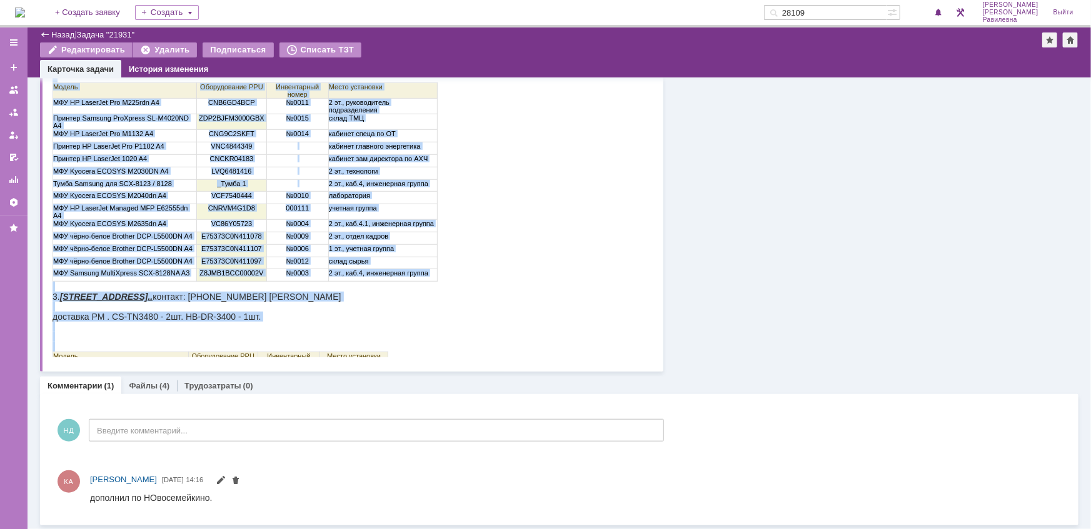
drag, startPoint x: 54, startPoint y: -179, endPoint x: 401, endPoint y: 379, distance: 657.3
click at [401, 379] on html "Сладпром ТО февраль 2024 1. г. Самара, проспект Кирова, 387, 3 этаж. контакт Хи…" at bounding box center [345, 106] width 586 height 582
copy body "Сладпром ТО февраль 2024 1. г. Самара, проспект Кирова, 387, 3 этаж. контакт Хи…"
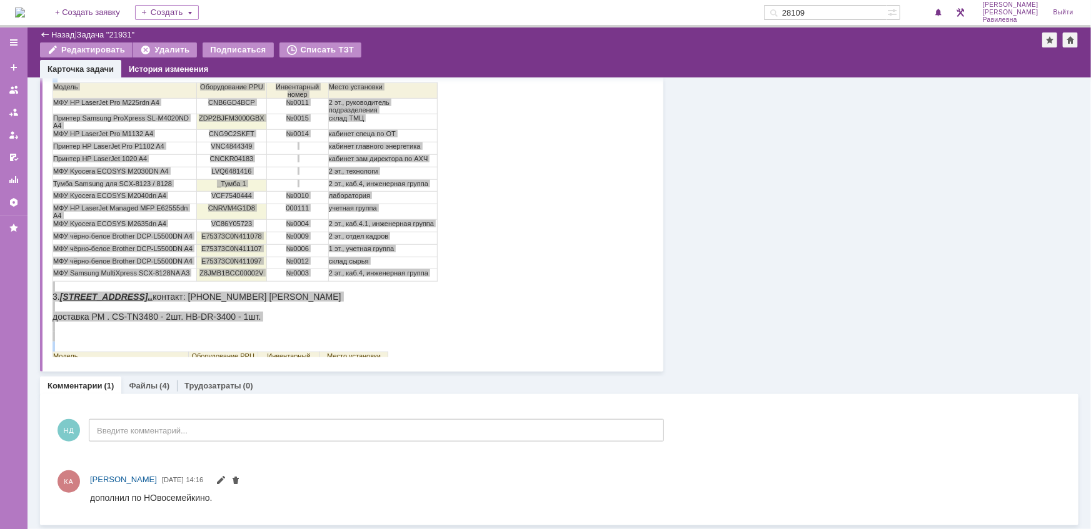
click at [821, 254] on div "Информация Чек-листы Ответственный Редактировать Ответственный: Кубышкин Алекса…" at bounding box center [870, 12] width 415 height 720
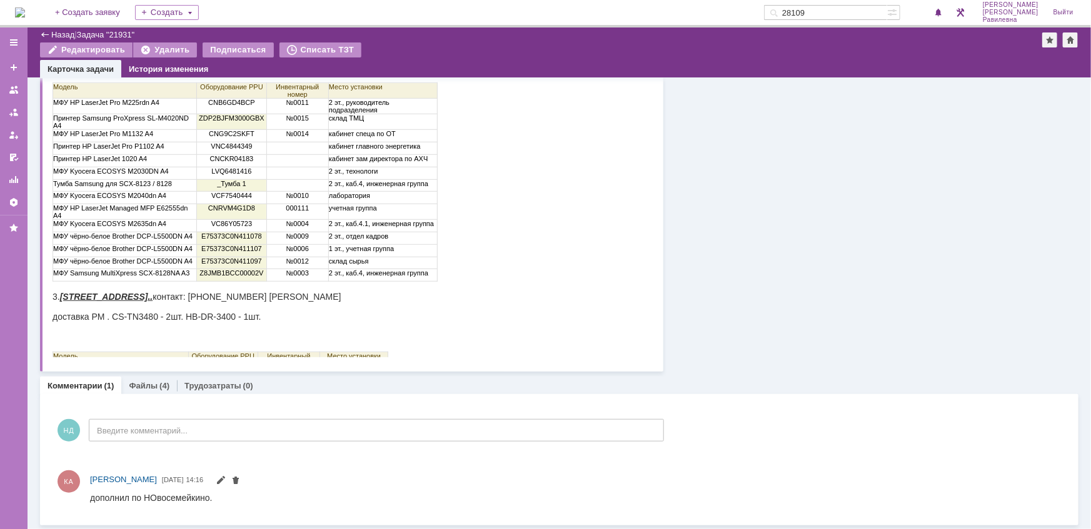
click at [631, 186] on html "Сладпром ТО февраль 2024 1. г. Самара, проспект Кирова, 387, 3 этаж. контакт Хи…" at bounding box center [345, 106] width 586 height 582
click at [49, 31] on div "Назад" at bounding box center [57, 34] width 34 height 9
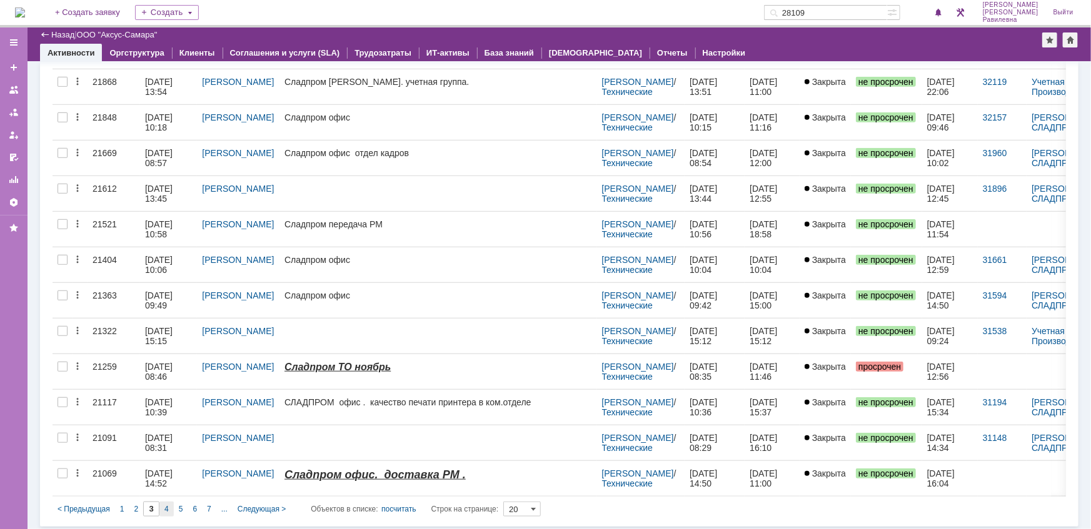
click at [169, 507] on div "4" at bounding box center [166, 509] width 14 height 15
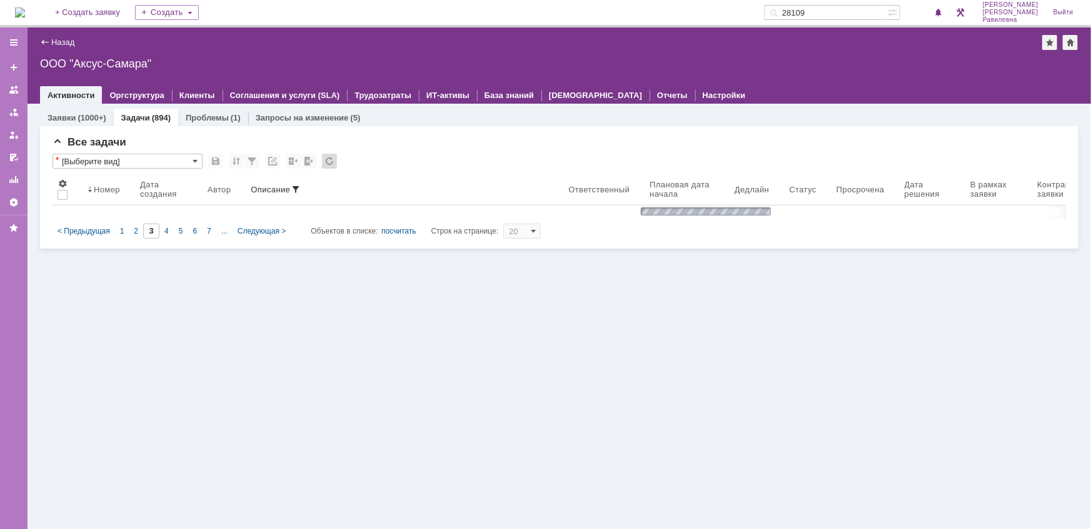
type input "4"
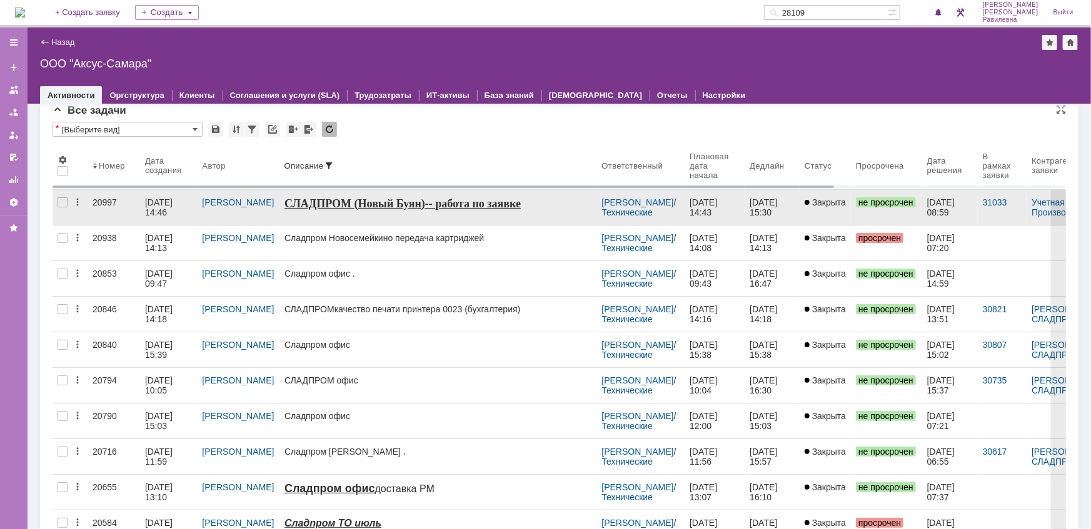
click at [159, 203] on div "13.10.2023 14:46" at bounding box center [160, 208] width 30 height 20
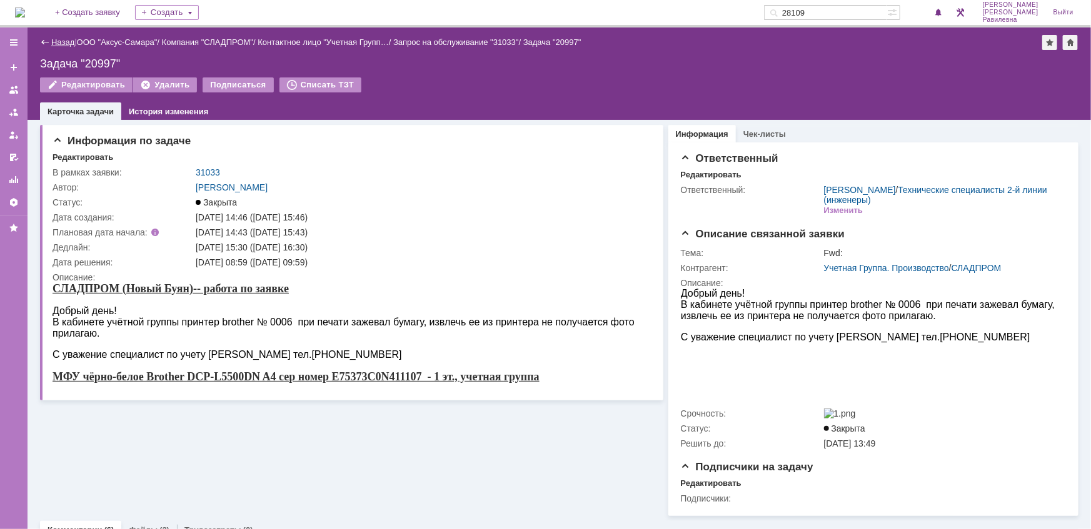
click at [64, 43] on link "Назад" at bounding box center [62, 42] width 23 height 9
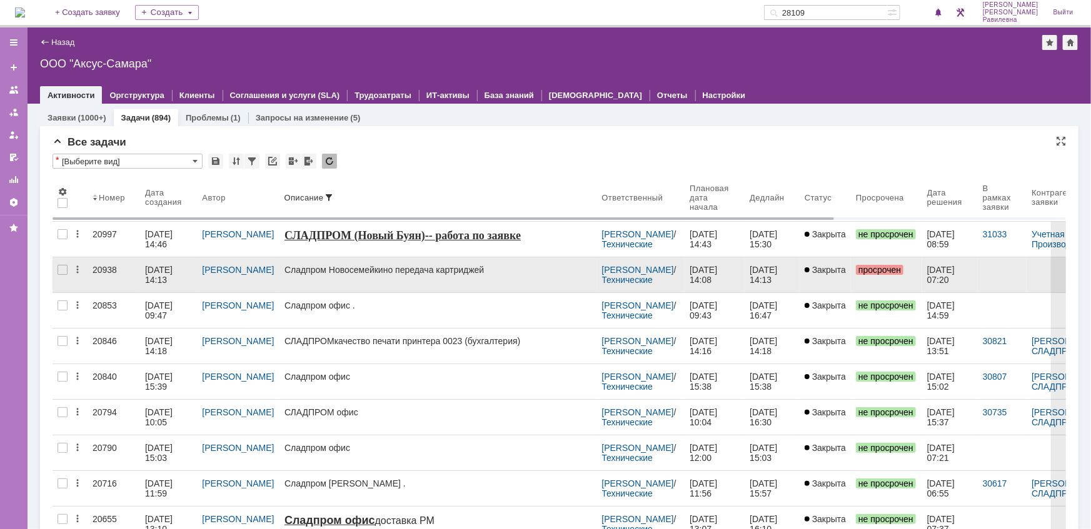
click at [119, 271] on div "20938" at bounding box center [114, 270] width 43 height 10
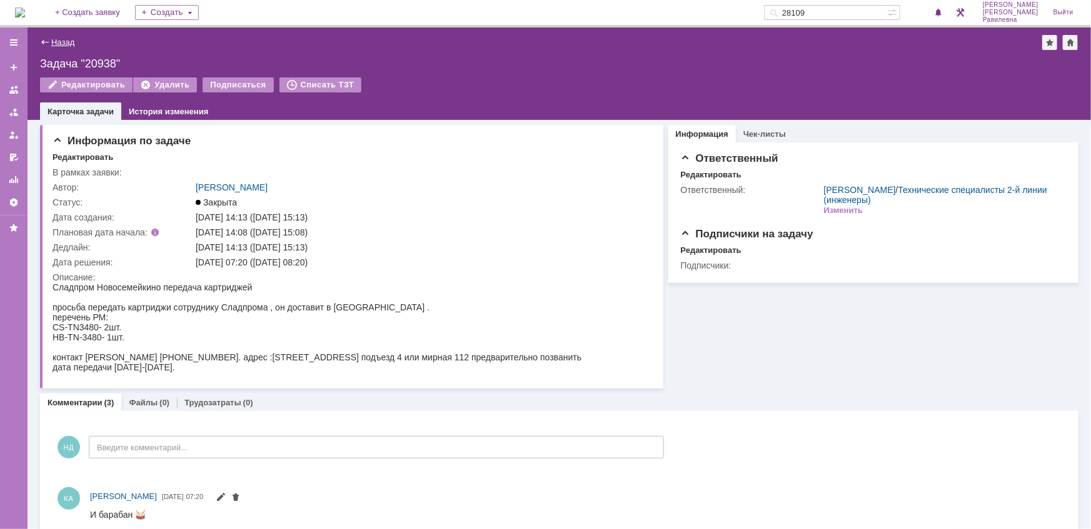
click at [59, 46] on link "Назад" at bounding box center [62, 42] width 23 height 9
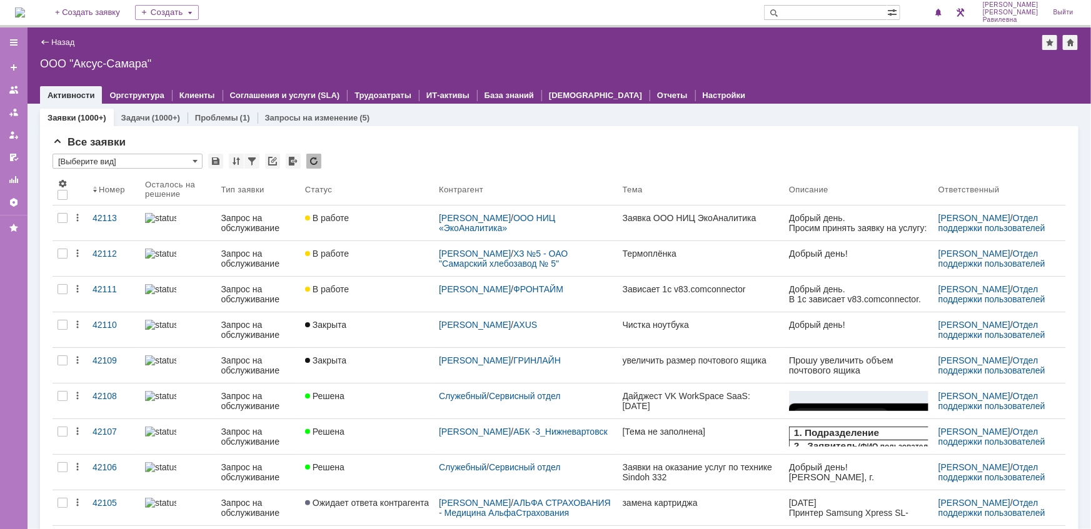
click at [236, 259] on div "Запрос на обслуживание" at bounding box center [258, 259] width 74 height 20
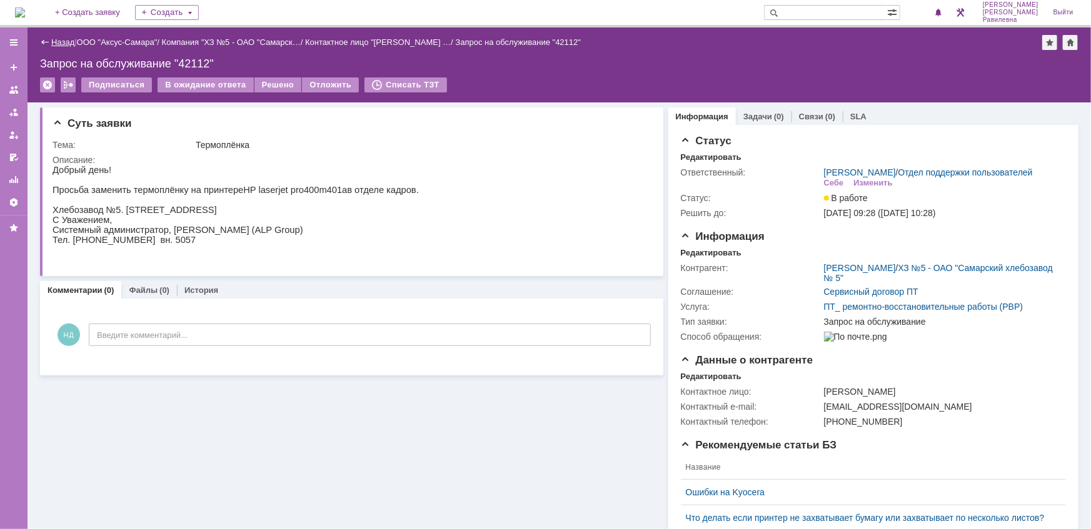
click at [59, 39] on link "Назад" at bounding box center [62, 42] width 23 height 9
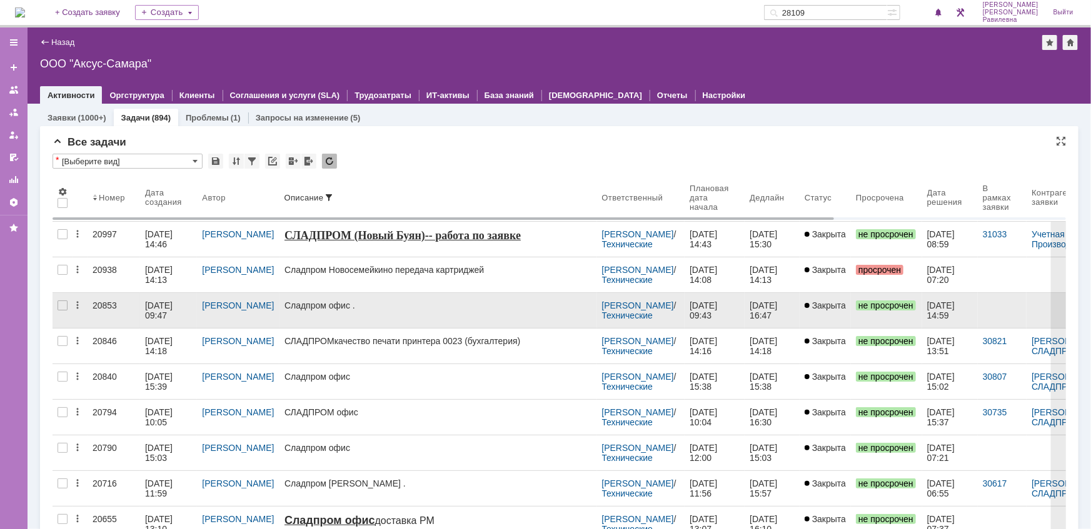
click at [158, 301] on div "[DATE] 09:47" at bounding box center [160, 311] width 30 height 20
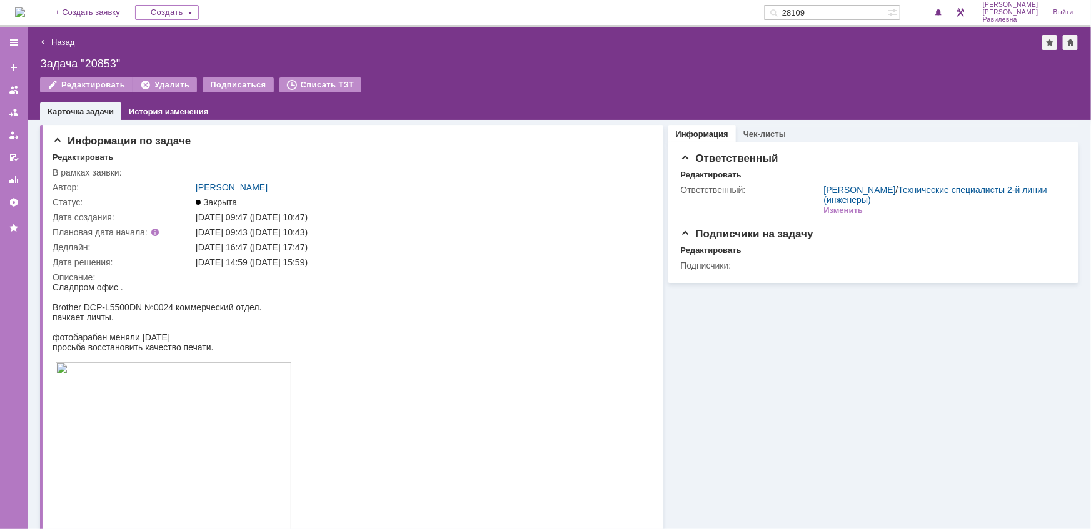
click at [55, 39] on link "Назад" at bounding box center [62, 42] width 23 height 9
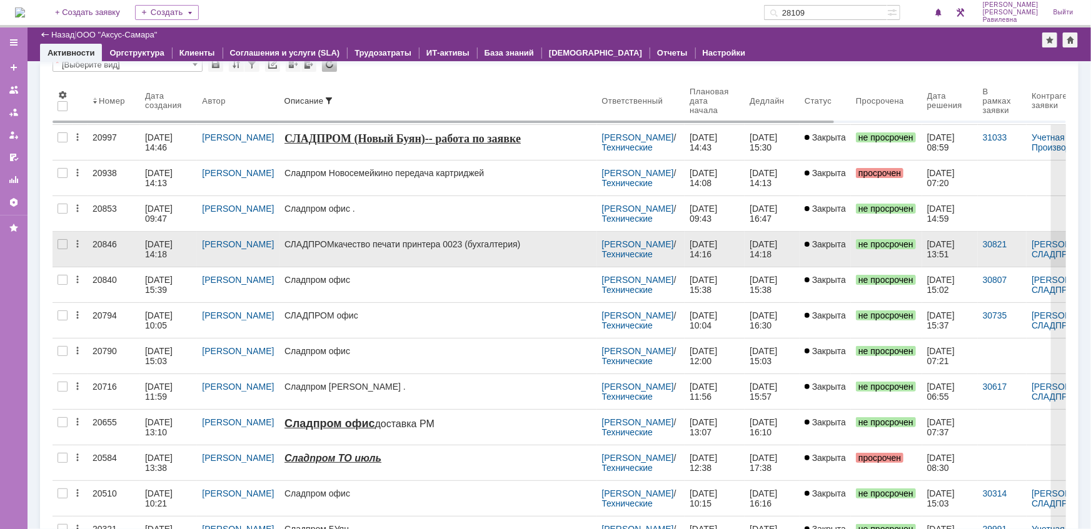
click at [171, 243] on div "20.09.2023 14:18" at bounding box center [160, 249] width 30 height 20
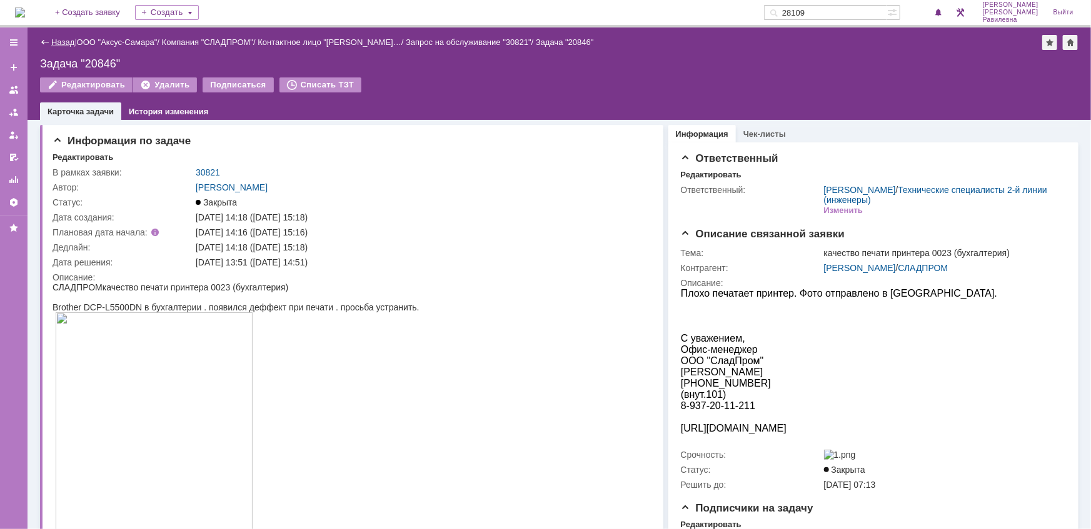
click at [68, 39] on link "Назад" at bounding box center [62, 42] width 23 height 9
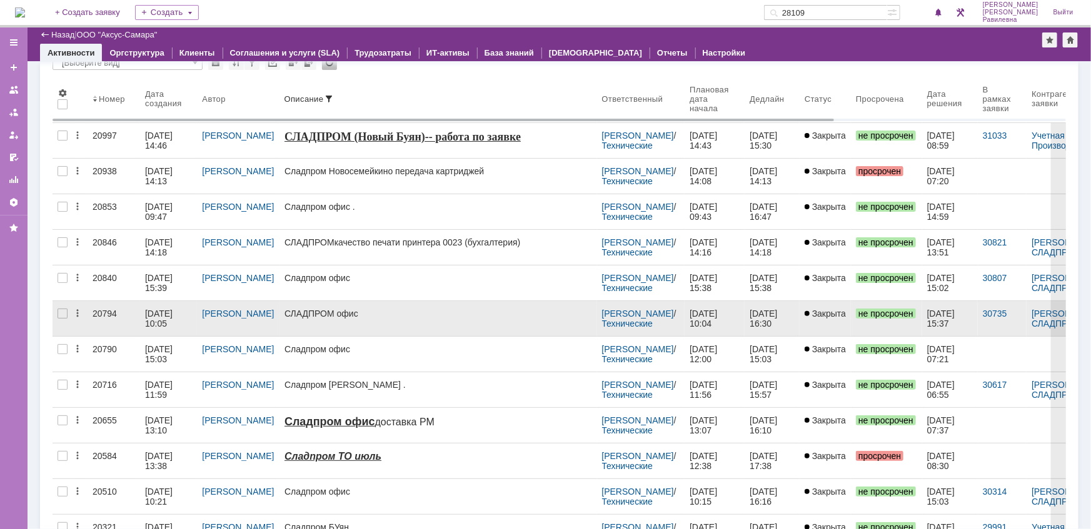
click at [165, 318] on div "07.09.2023 10:05" at bounding box center [160, 319] width 30 height 20
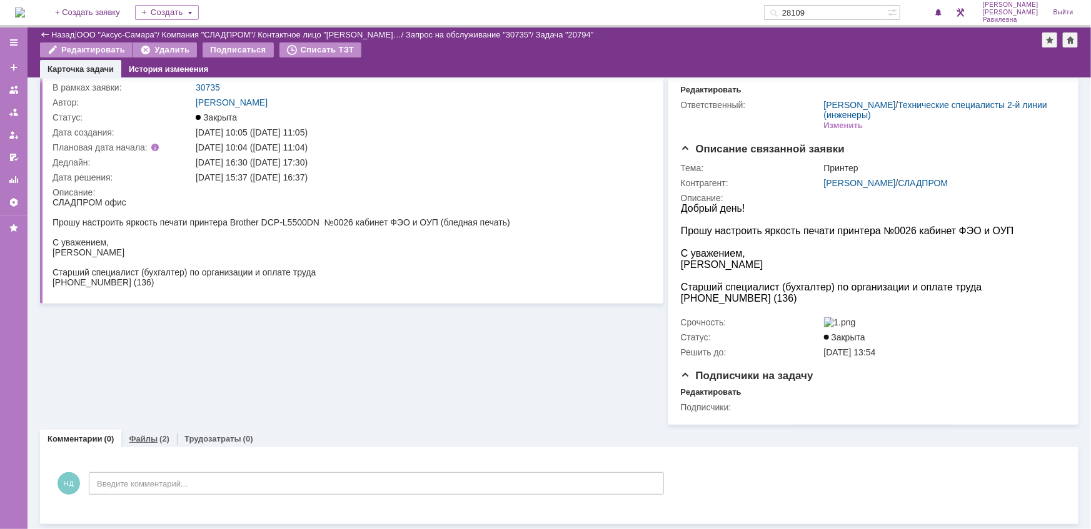
click at [144, 444] on div "Файлы (2)" at bounding box center [149, 439] width 56 height 18
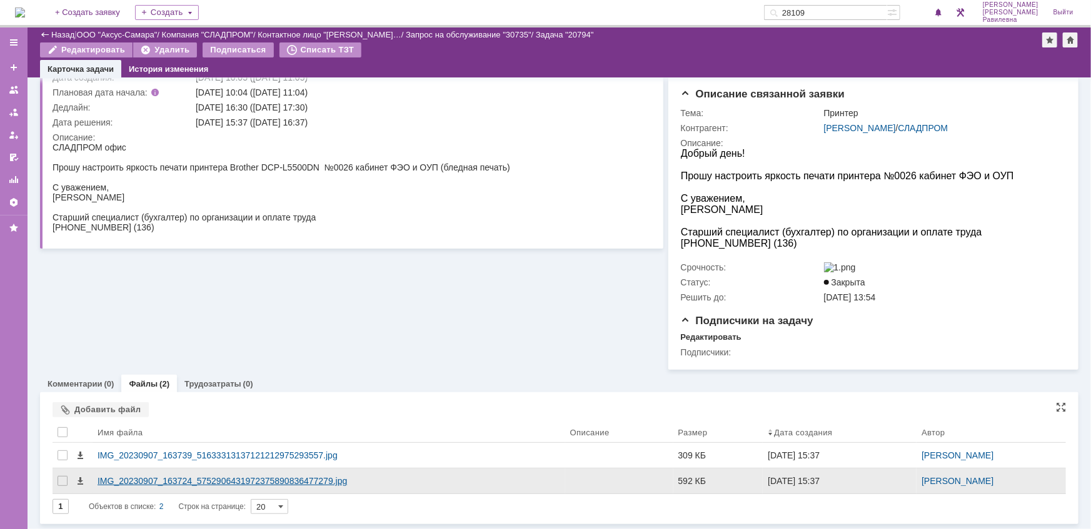
click at [231, 475] on div "IMG_20230907_163724_5752906431972375890836477279.jpg" at bounding box center [329, 481] width 473 height 25
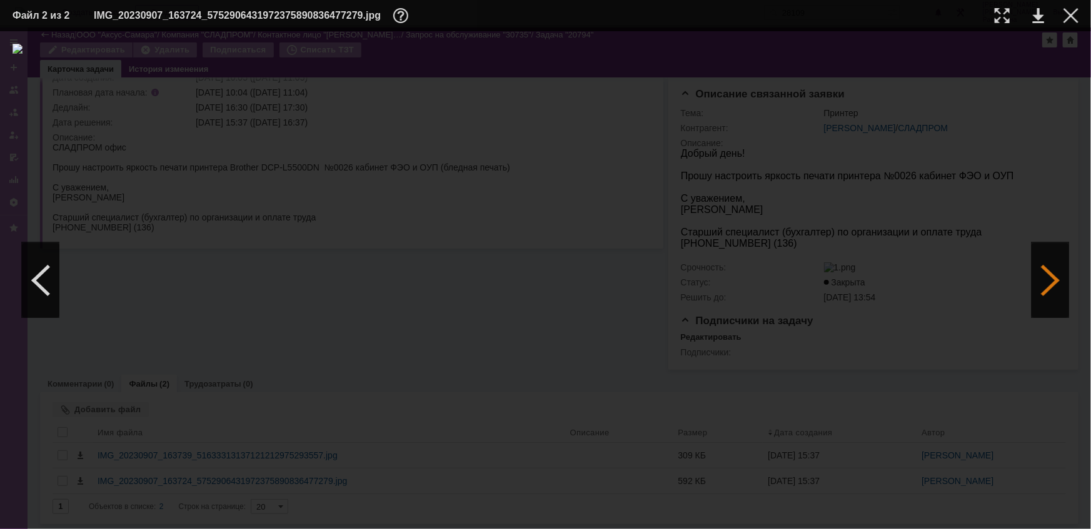
click at [1036, 284] on div at bounding box center [1050, 280] width 38 height 75
click at [1071, 19] on div at bounding box center [1070, 15] width 15 height 15
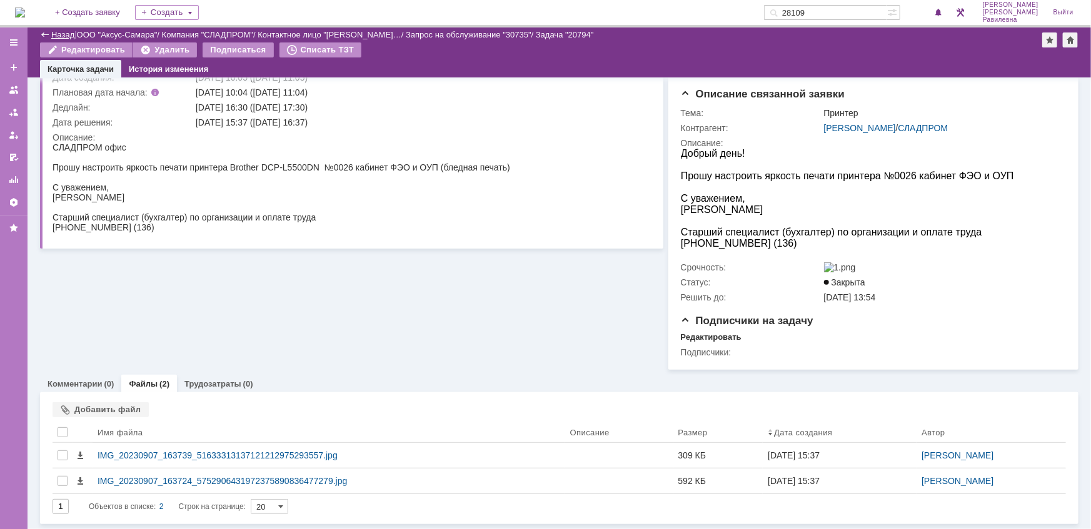
click at [59, 36] on link "Назад" at bounding box center [62, 34] width 23 height 9
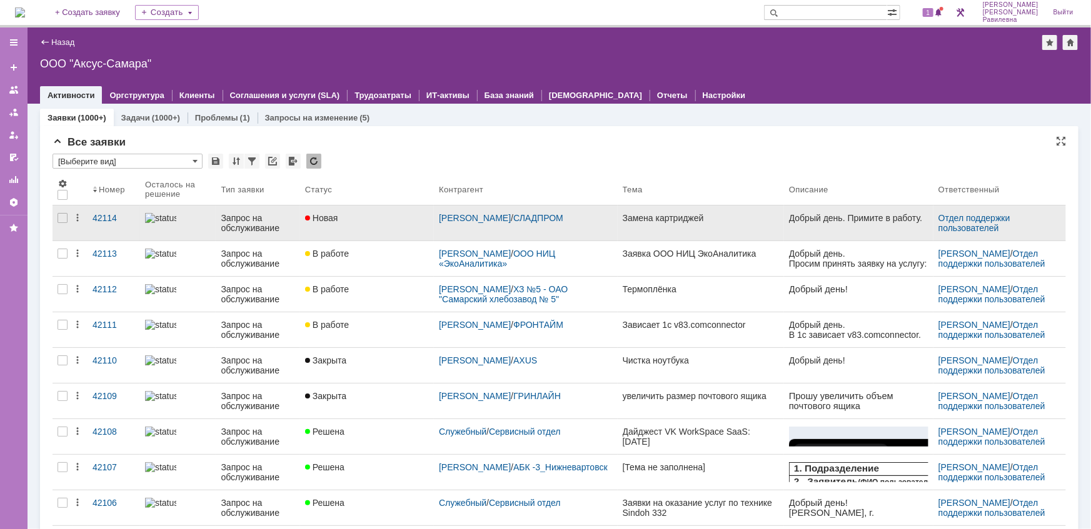
click at [236, 223] on div "Запрос на обслуживание" at bounding box center [258, 223] width 74 height 20
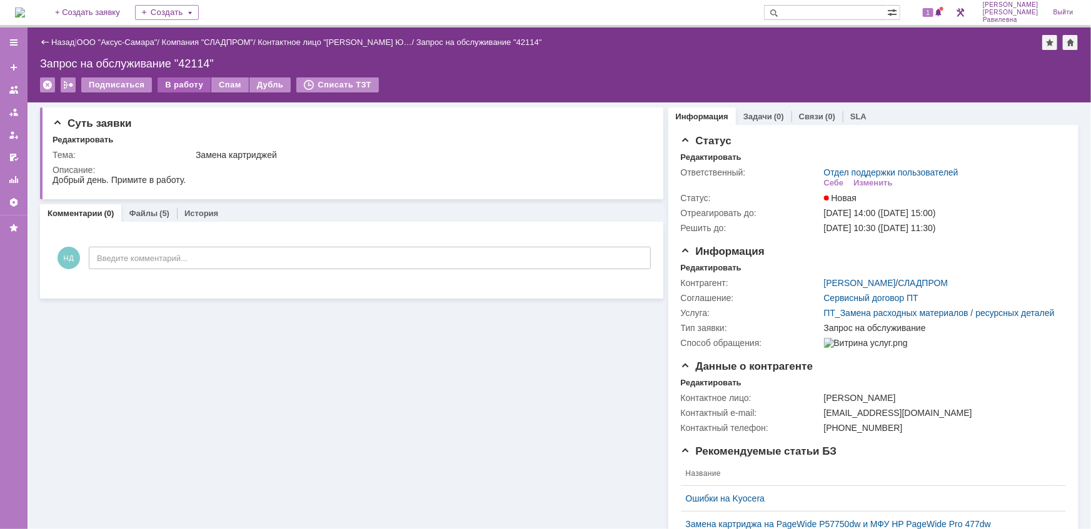
click at [183, 84] on div "В работу" at bounding box center [184, 85] width 53 height 15
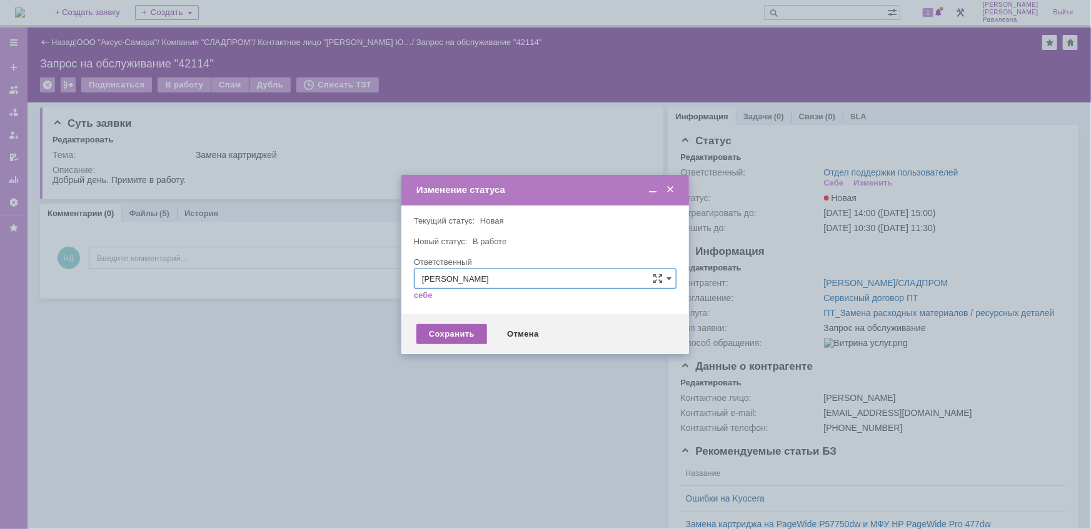
click at [454, 335] on div "Сохранить" at bounding box center [451, 334] width 71 height 20
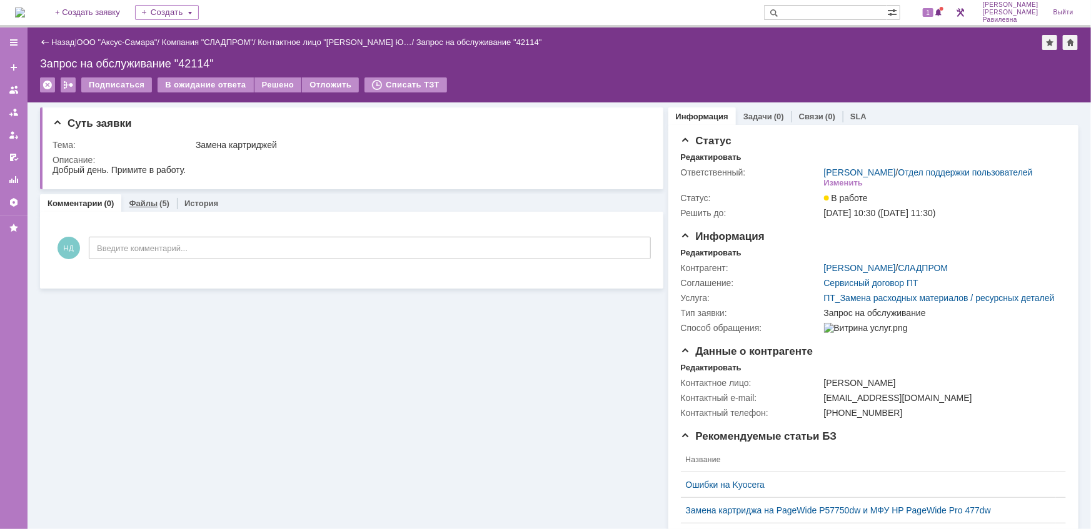
click at [147, 201] on link "Файлы" at bounding box center [143, 203] width 29 height 9
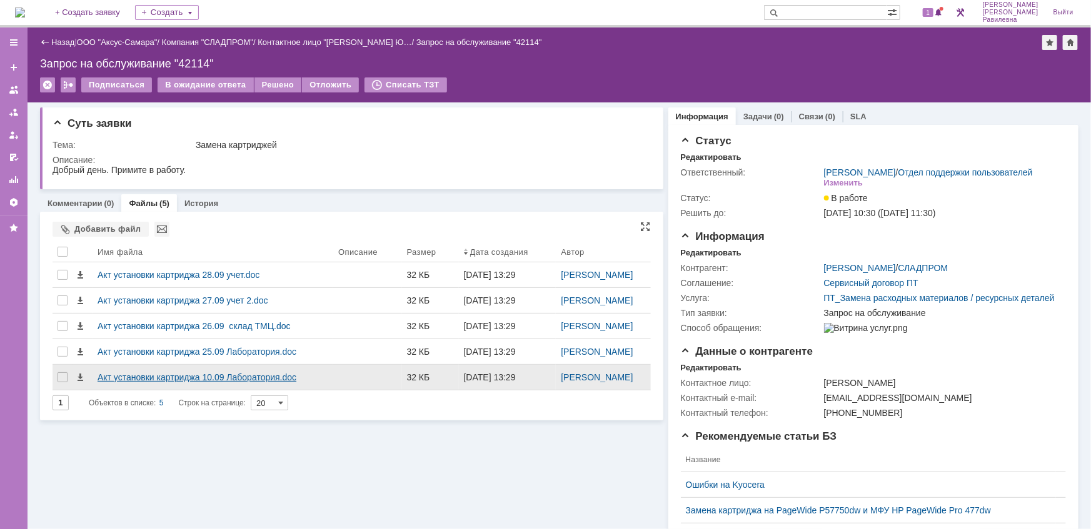
click at [167, 378] on div "Акт установки картриджа 10.09 Лаборатория.doc" at bounding box center [213, 378] width 231 height 10
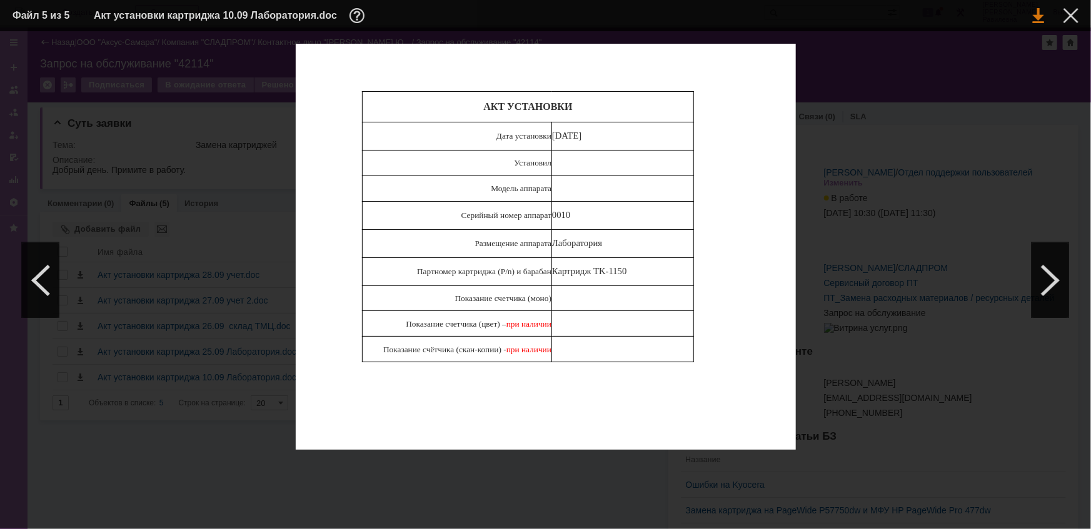
click at [1038, 19] on link at bounding box center [1038, 15] width 11 height 15
click at [1068, 18] on div at bounding box center [1070, 15] width 15 height 15
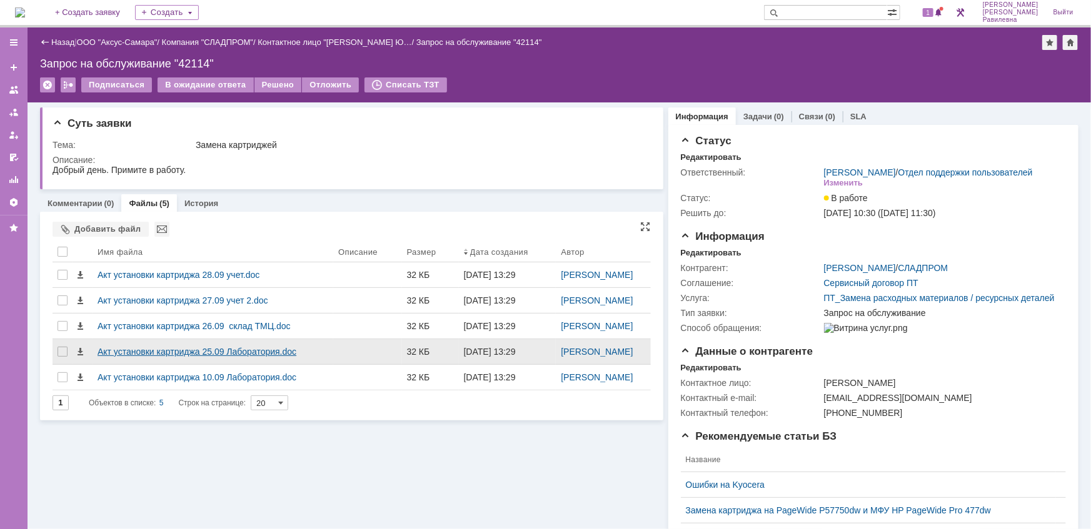
click at [225, 356] on div "Акт установки картриджа 25.09 Лаборатория.doc" at bounding box center [213, 352] width 231 height 10
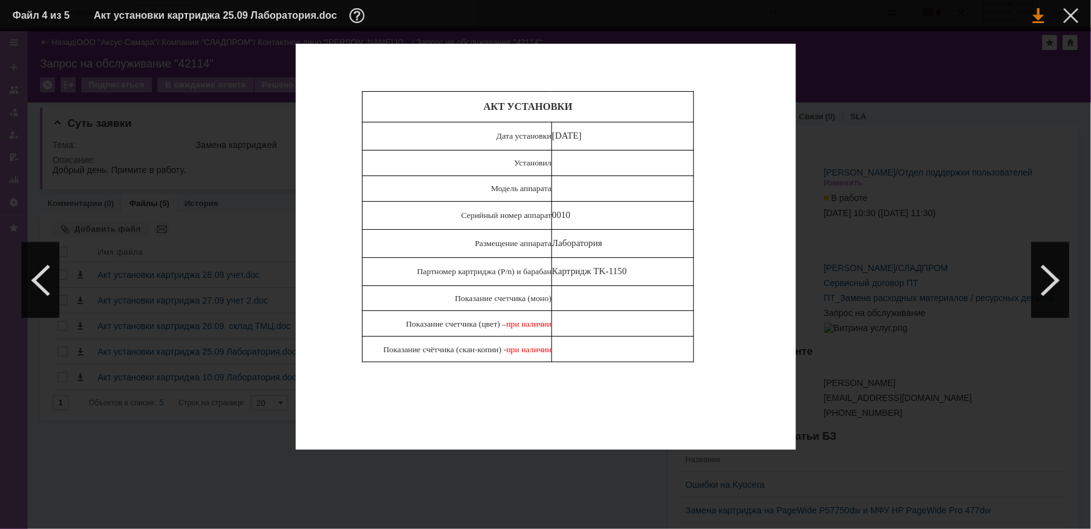
click at [1039, 14] on link at bounding box center [1038, 15] width 11 height 15
click at [1071, 14] on div at bounding box center [1070, 15] width 15 height 15
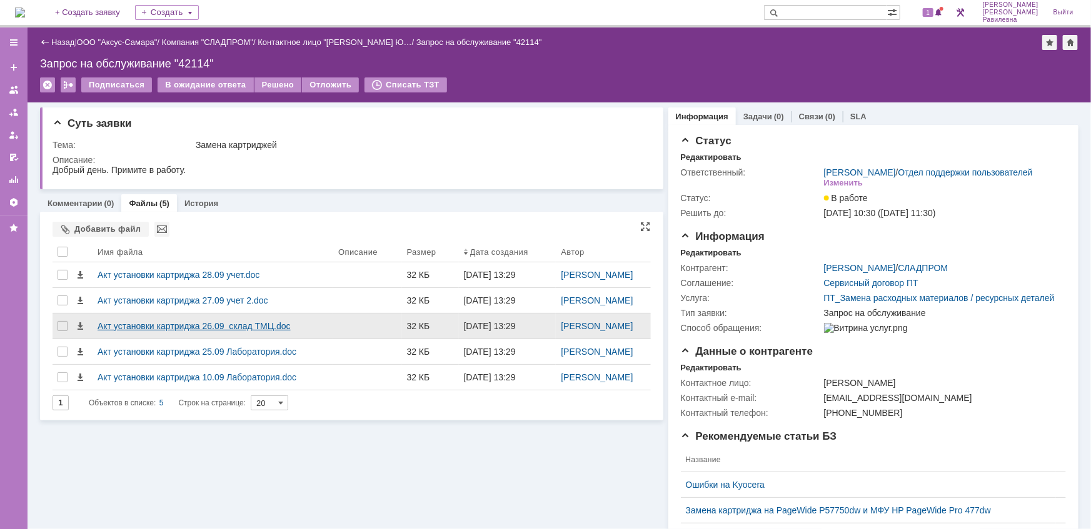
click at [204, 327] on div "Акт установки картриджа 26.09 склад ТМЦ.doc" at bounding box center [213, 326] width 231 height 10
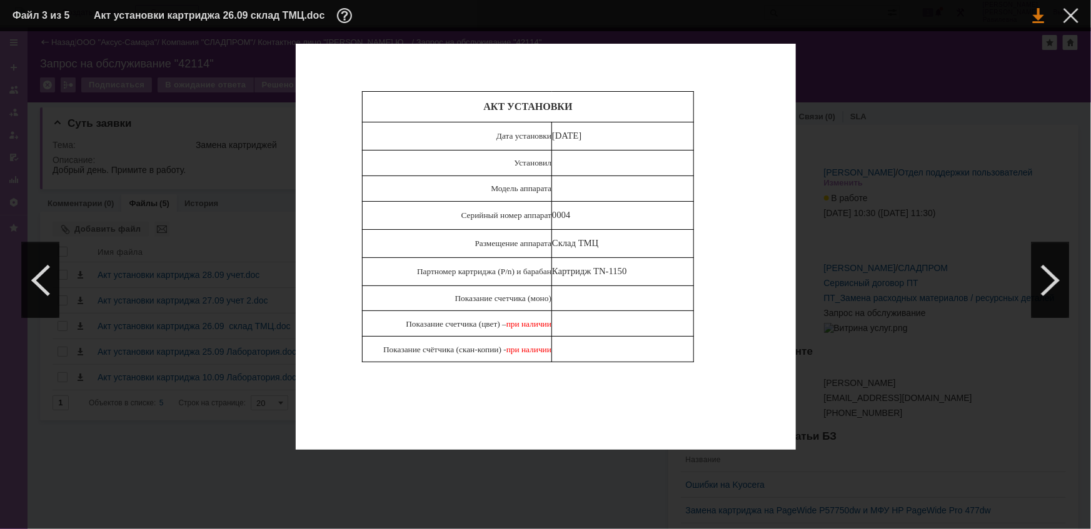
click at [1040, 13] on link at bounding box center [1038, 15] width 11 height 15
click at [1080, 13] on table "Файл 3 из 5 Акт установки картриджа 26.09 склад ТМЦ.doc" at bounding box center [545, 15] width 1091 height 31
click at [1072, 18] on div at bounding box center [1070, 15] width 15 height 15
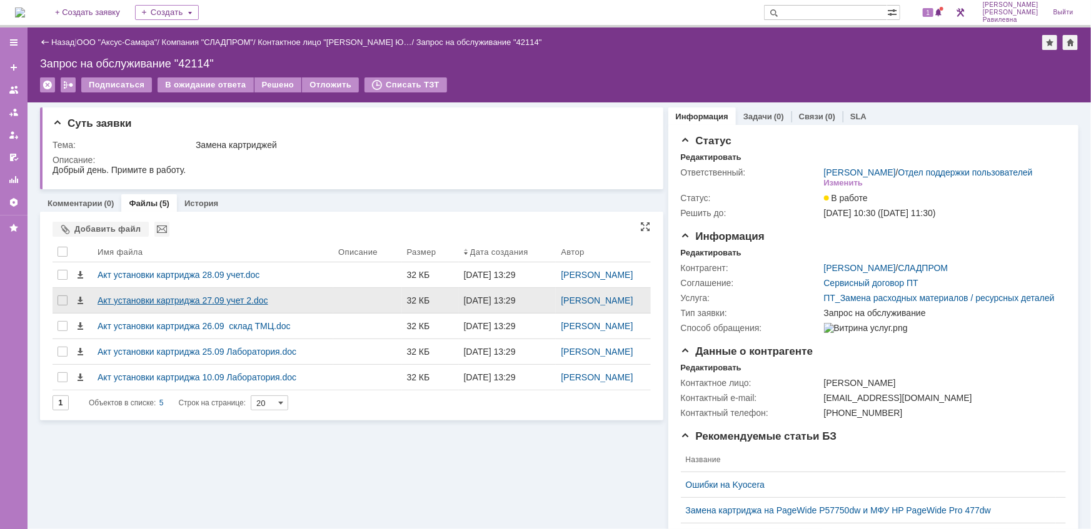
click at [219, 297] on div "Акт установки картриджа 27.09 учет 2.doc" at bounding box center [213, 301] width 231 height 10
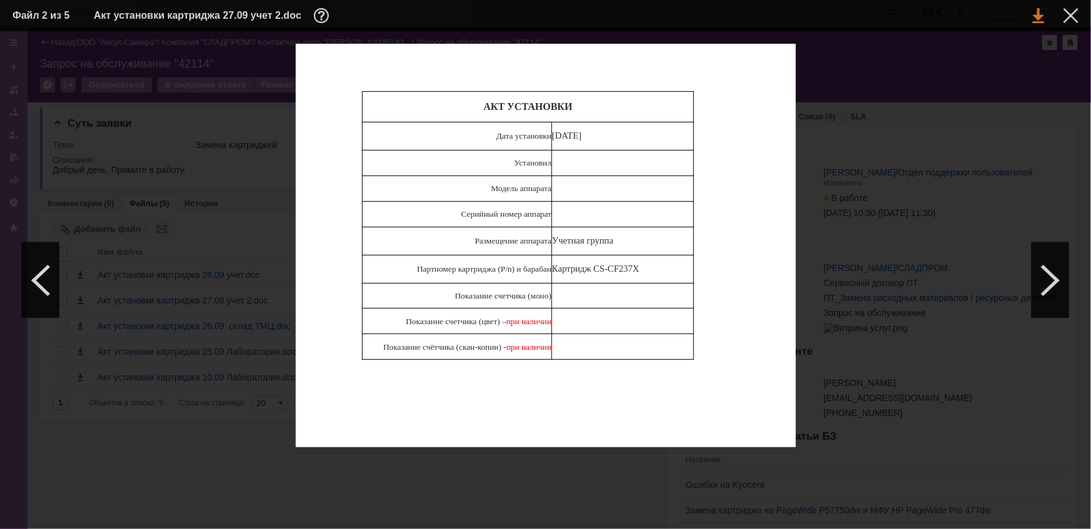
click at [1035, 16] on link at bounding box center [1038, 15] width 11 height 15
click at [1070, 14] on div at bounding box center [1070, 15] width 15 height 15
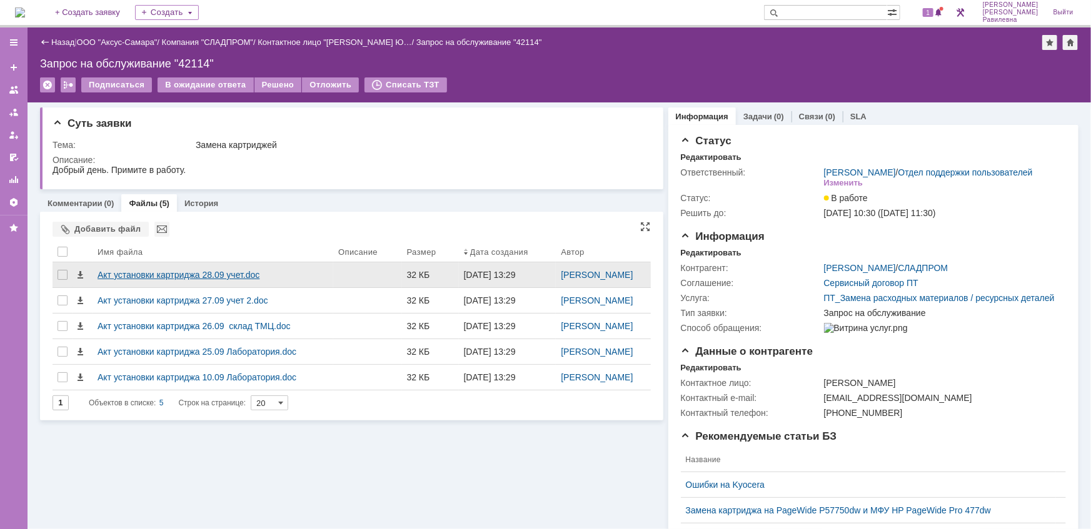
click at [221, 273] on div "Акт установки картриджа 28.09 учет.doc" at bounding box center [213, 275] width 231 height 10
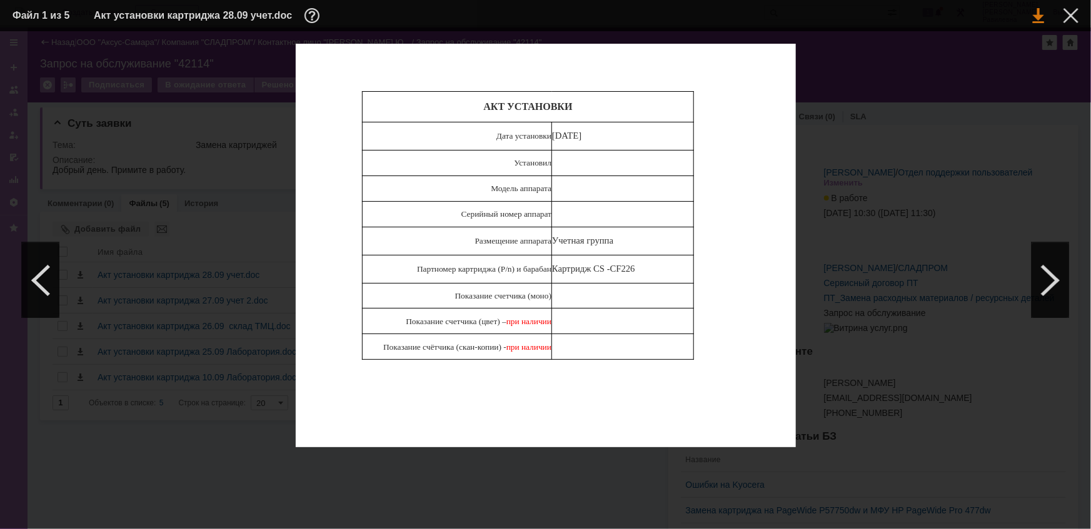
click at [1037, 12] on link at bounding box center [1038, 15] width 11 height 15
click at [1071, 13] on div at bounding box center [1070, 15] width 15 height 15
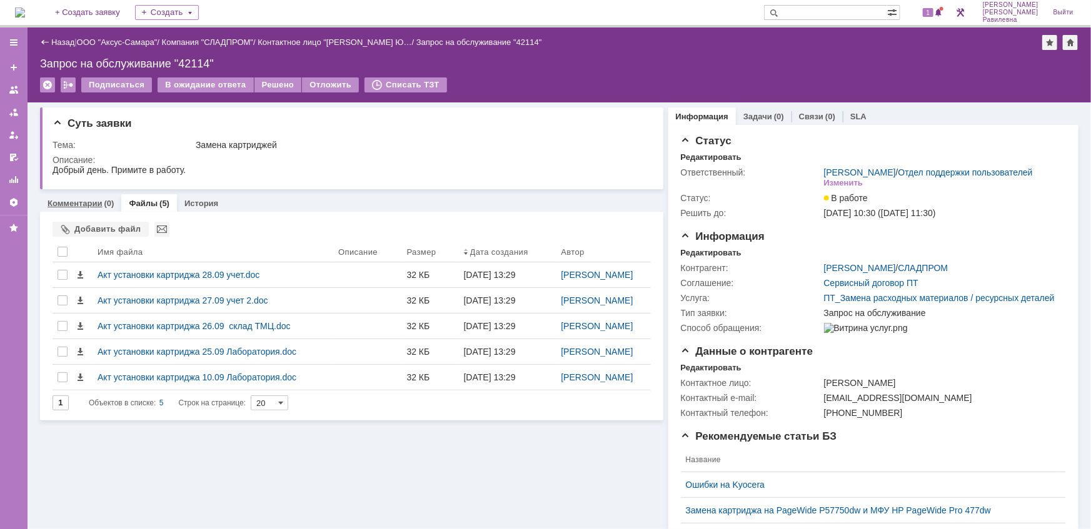
click at [89, 199] on link "Комментарии" at bounding box center [75, 203] width 55 height 9
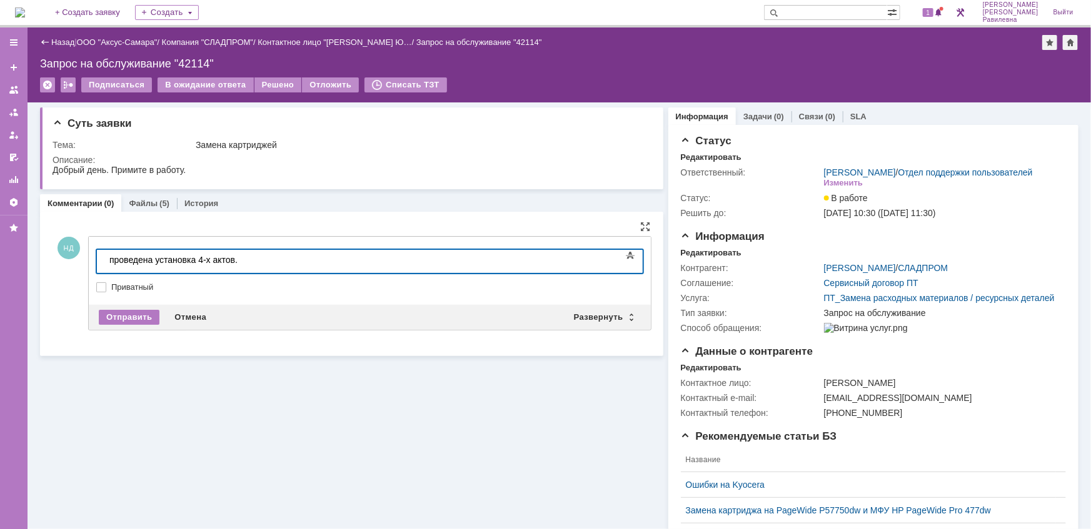
click at [259, 259] on div "проведена установка 4-х актов." at bounding box center [198, 259] width 178 height 10
drag, startPoint x: 298, startPoint y: 258, endPoint x: 240, endPoint y: 260, distance: 58.2
click at [240, 260] on div "проведена установка 4-х актов. VCF7540444" at bounding box center [198, 264] width 178 height 20
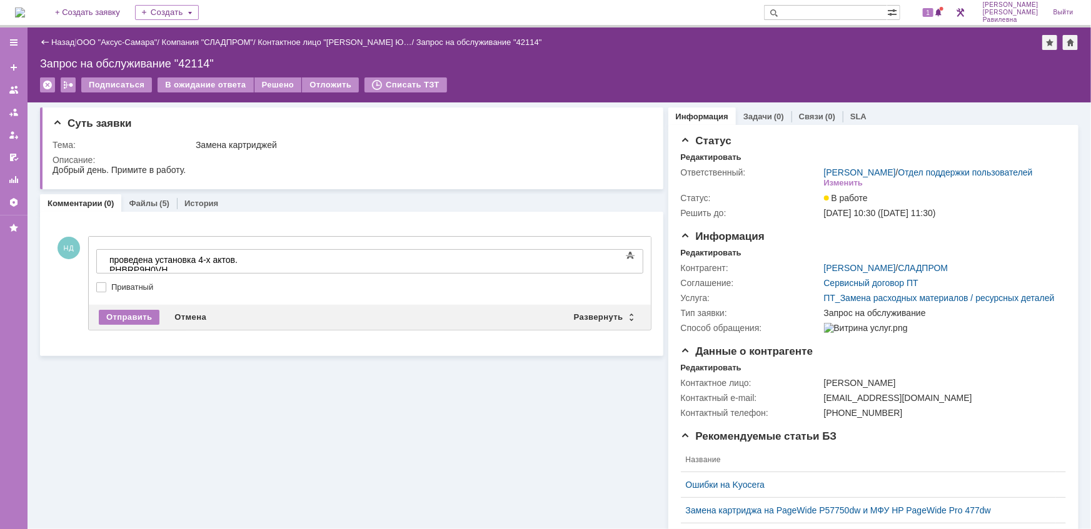
click at [239, 258] on div "проведена установка 4-х актов. PHBRP9H0VH" at bounding box center [198, 264] width 178 height 20
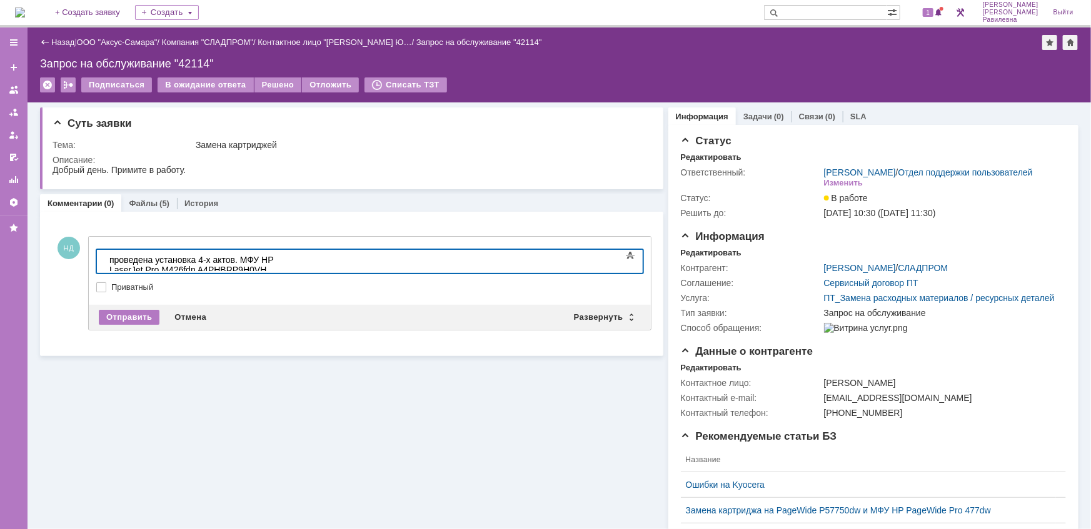
scroll to position [328, 4]
click at [286, 260] on div "проведена установка 4-х актов. МФУ HP LaserJet Pro M426fdn A4 PHBRP9H0VH" at bounding box center [198, 264] width 178 height 20
click at [239, 258] on div "проведена установка 4-х актов. МФУ HP LaserJet Pro M426fdn A4 PHBRP9H0VH" at bounding box center [198, 264] width 178 height 20
click at [286, 264] on div "проведена установка 4-х актов. Картридж CS-CF 2 37X на МФУ HP LaserJet Pro M426…" at bounding box center [198, 269] width 178 height 31
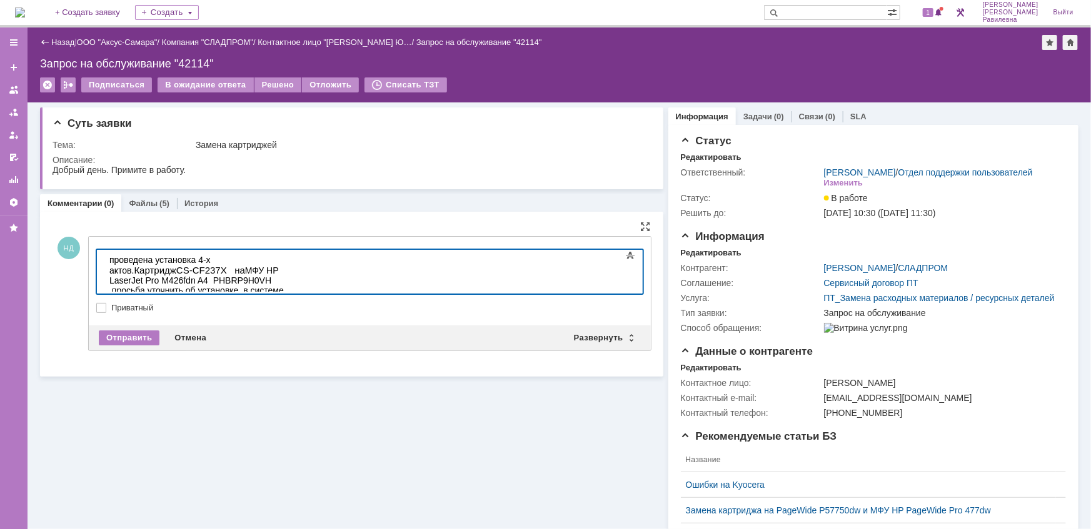
scroll to position [308, 4]
click at [196, 283] on div "проведена установка 4-х актов. Картридж CS-CF 2 37X на МФУ HP LaserJet Pro M426…" at bounding box center [198, 289] width 178 height 71
click at [193, 283] on div "проведена установка 4-х актов. Картридж CS-CF 2 37X на МФУ HP LaserJet Pro M426…" at bounding box center [198, 289] width 178 height 71
drag, startPoint x: 202, startPoint y: 271, endPoint x: 545, endPoint y: 258, distance: 343.4
click at [286, 258] on div "проведена установка 4-х актов. Картридж CS-CF 2 37X на МФУ HP LaserJet Pro M426…" at bounding box center [198, 289] width 178 height 71
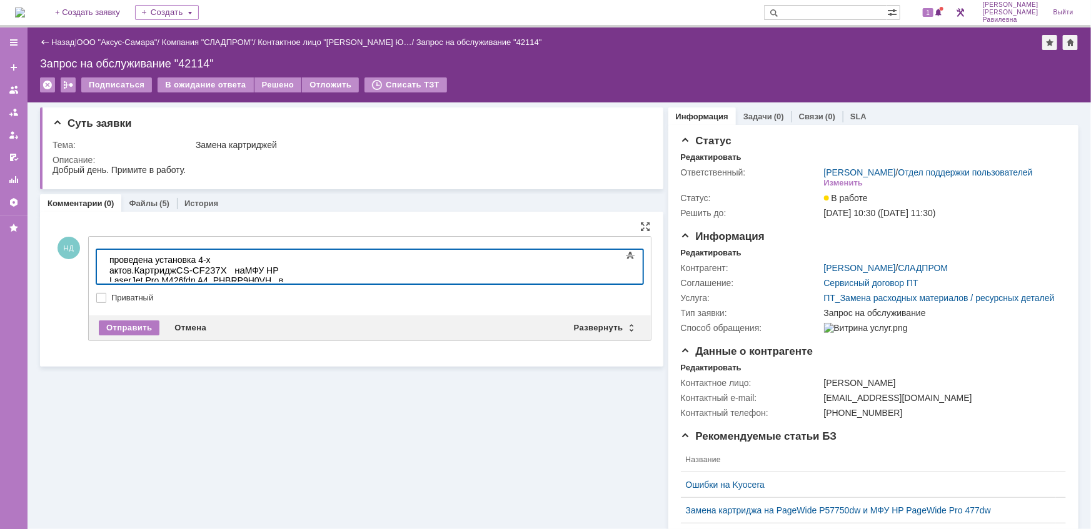
click at [234, 271] on div "проведена установка 4-х актов. Картридж CS-CF 2 37X на МФУ HP LaserJet Pro M426…" at bounding box center [198, 284] width 178 height 61
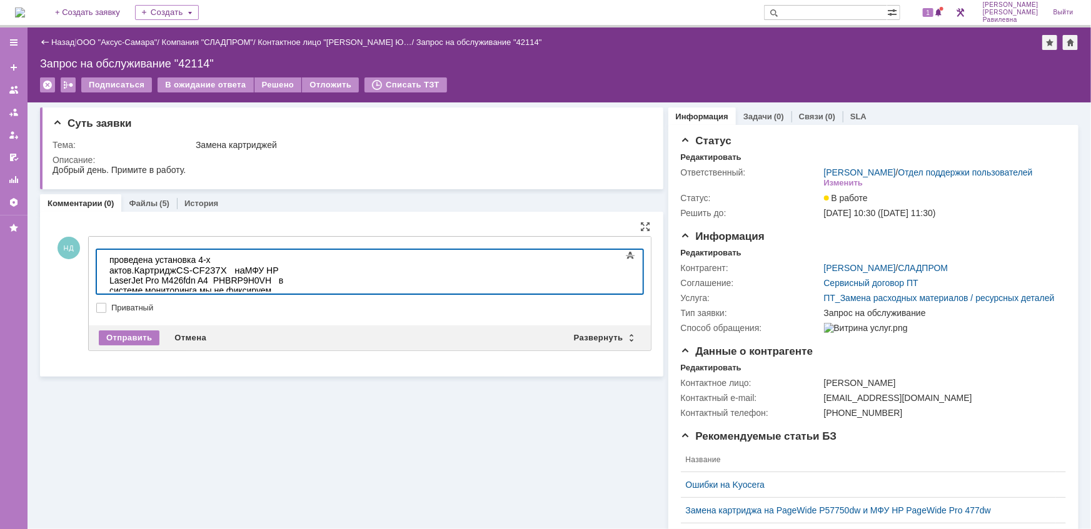
click at [286, 271] on div "проведена установка 4-х актов. Картридж CS-CF 2 37X на МФУ HP LaserJet Pro M426…" at bounding box center [198, 289] width 178 height 71
drag, startPoint x: 444, startPoint y: 269, endPoint x: 406, endPoint y: 272, distance: 38.2
click at [286, 272] on div "проведена установка 4-х актов. Картридж CS-CF 2 37X на МФУ HP LaserJet Pro M426…" at bounding box center [198, 289] width 178 height 71
click at [236, 282] on div "проведена установка 4-х актов. Картридж CS-CF 2 37X на МФУ HP LaserJet Pro M426…" at bounding box center [198, 289] width 178 height 71
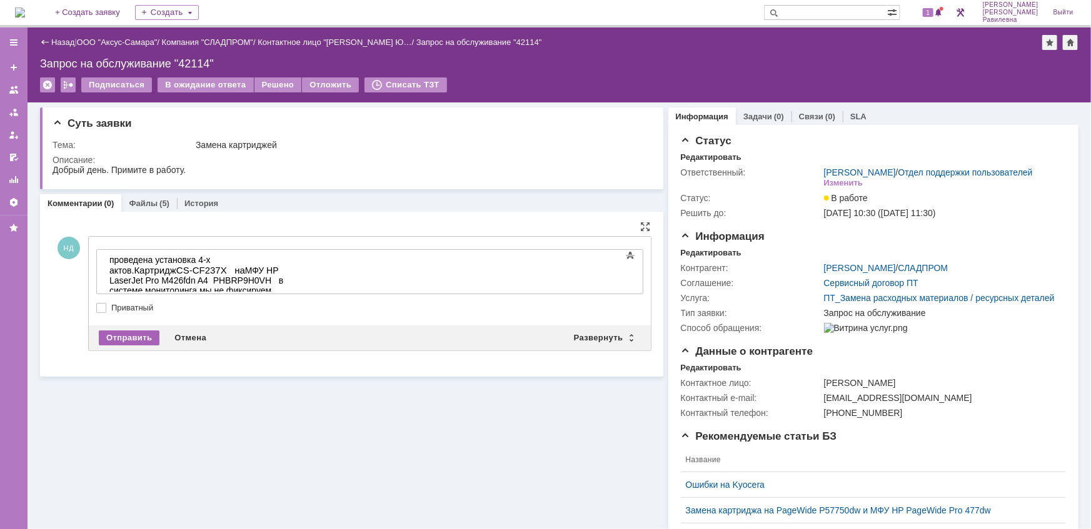
click at [131, 333] on div "Отправить" at bounding box center [129, 338] width 61 height 15
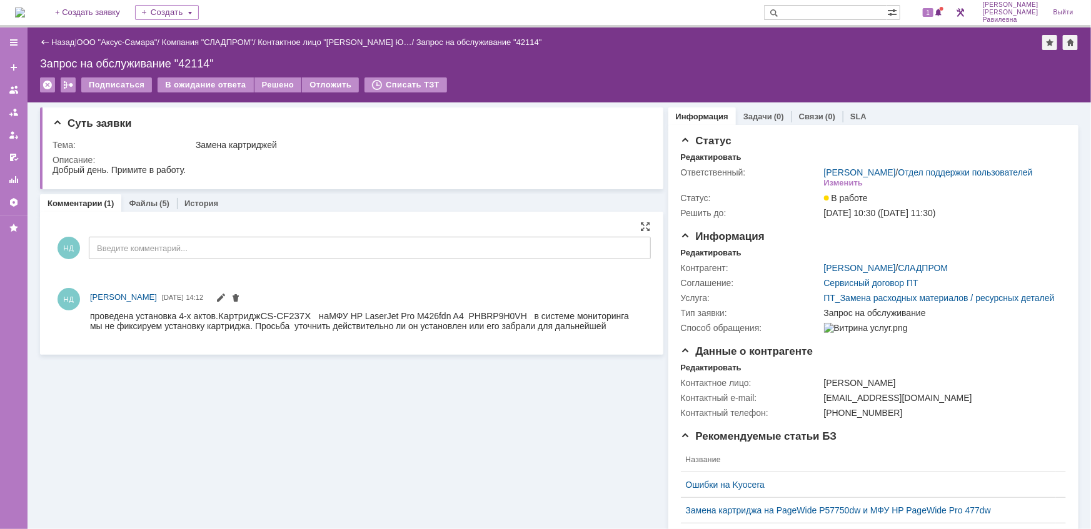
scroll to position [0, 0]
click at [131, 45] on link "ООО "Аксус-Самара"" at bounding box center [117, 42] width 81 height 9
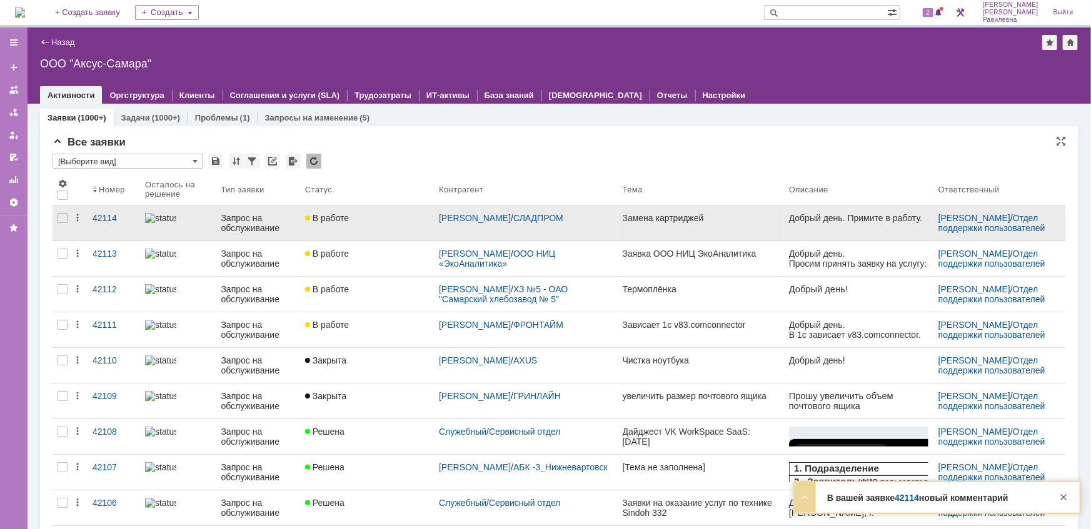
click at [235, 226] on div "Запрос на обслуживание" at bounding box center [258, 223] width 74 height 20
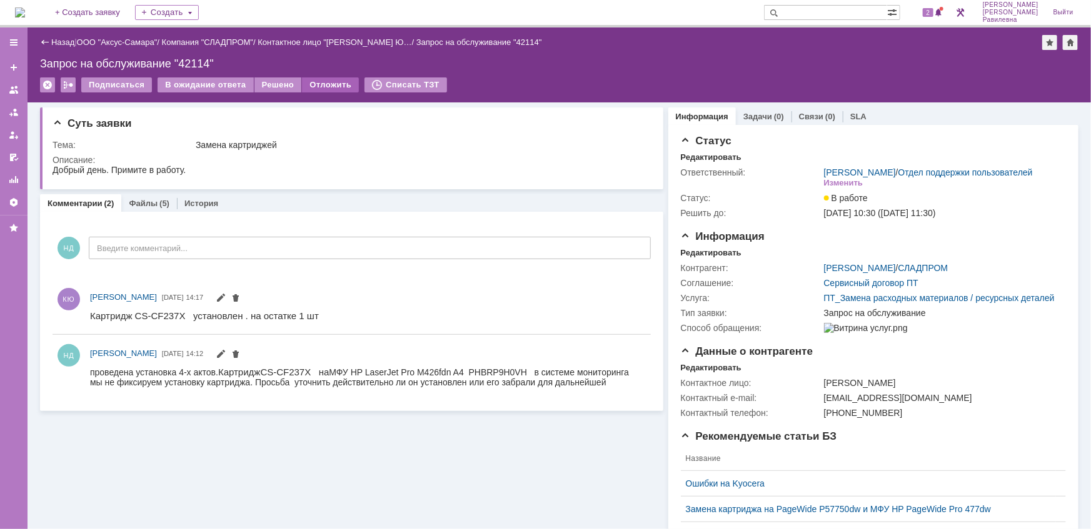
click at [329, 84] on div "Отложить" at bounding box center [330, 85] width 57 height 15
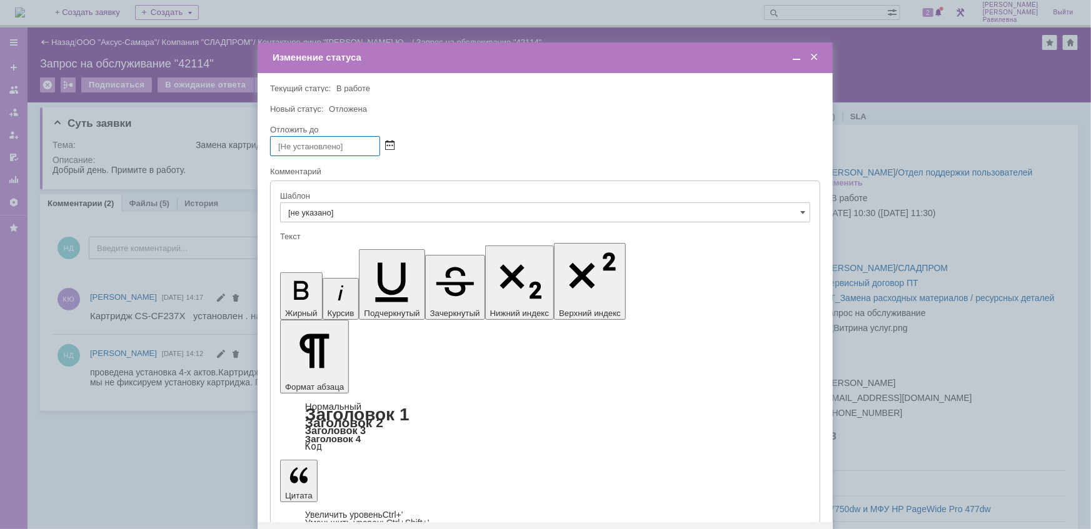
click at [392, 146] on span at bounding box center [389, 146] width 9 height 10
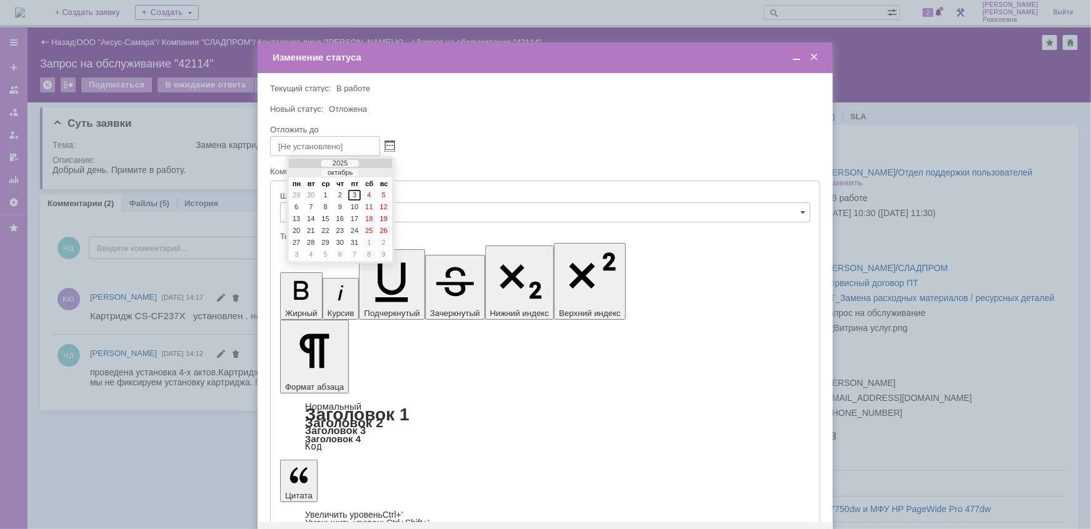
click at [813, 59] on span at bounding box center [814, 57] width 13 height 11
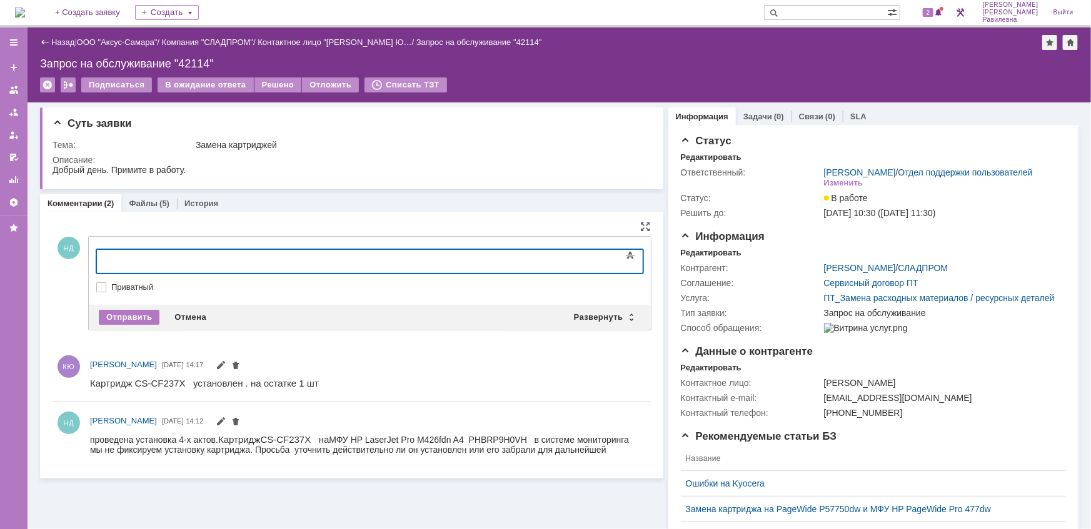
click at [147, 261] on div at bounding box center [198, 259] width 178 height 10
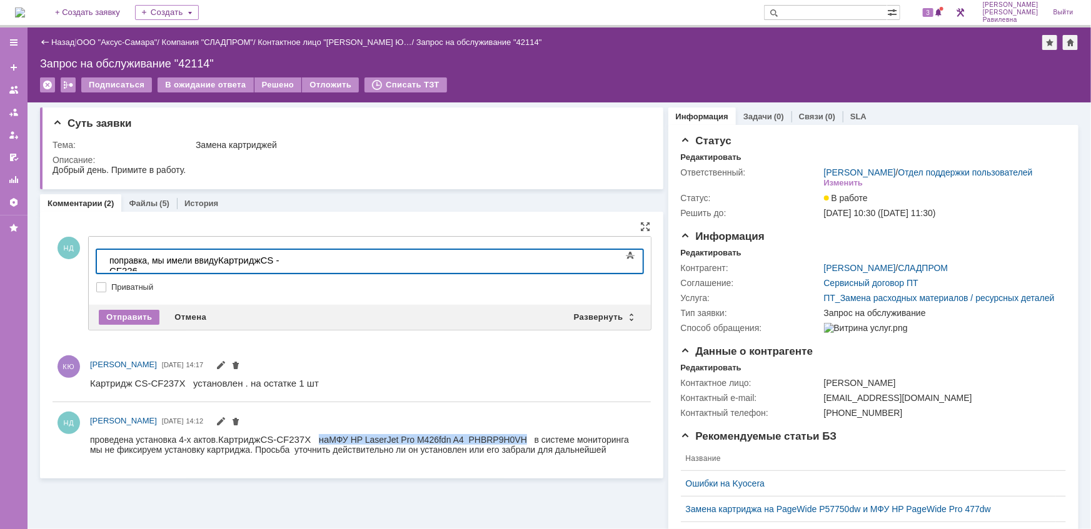
drag, startPoint x: 310, startPoint y: 438, endPoint x: 611, endPoint y: 865, distance: 522.2
click at [521, 434] on div "проведена установка 4-х актов. Картридж CS-CF 2 37X на МФУ HP LaserJet Pro M426…" at bounding box center [364, 449] width 550 height 31
copy div "на МФУ HP LaserJet Pro M426fdn A4 PHBRP9H0VH"
click at [286, 258] on div "поправка, мы имели ввиду Картридж CS -CF226" at bounding box center [198, 264] width 178 height 21
click at [143, 312] on div "Отправить" at bounding box center [129, 317] width 61 height 15
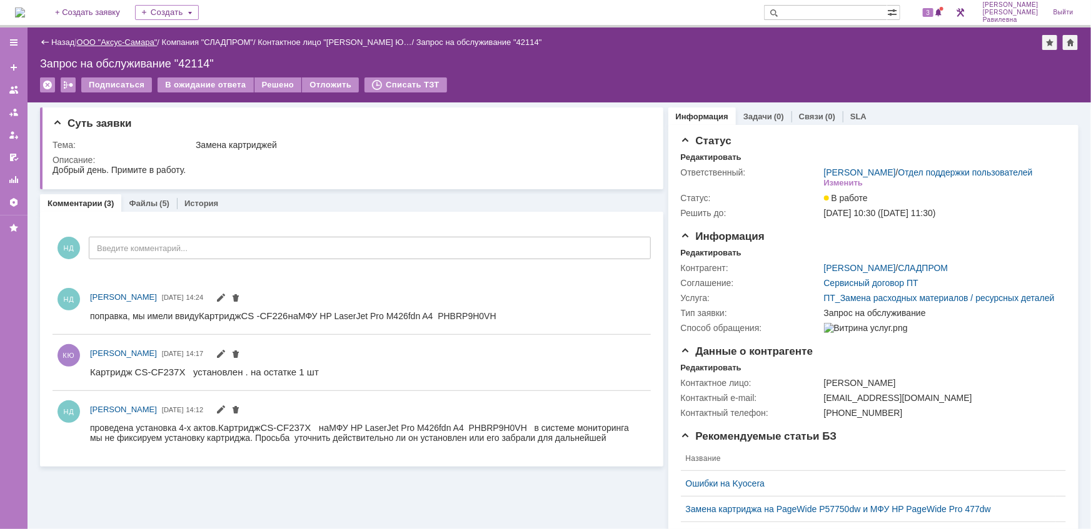
click at [123, 39] on link "ООО "Аксус-Самара"" at bounding box center [117, 42] width 81 height 9
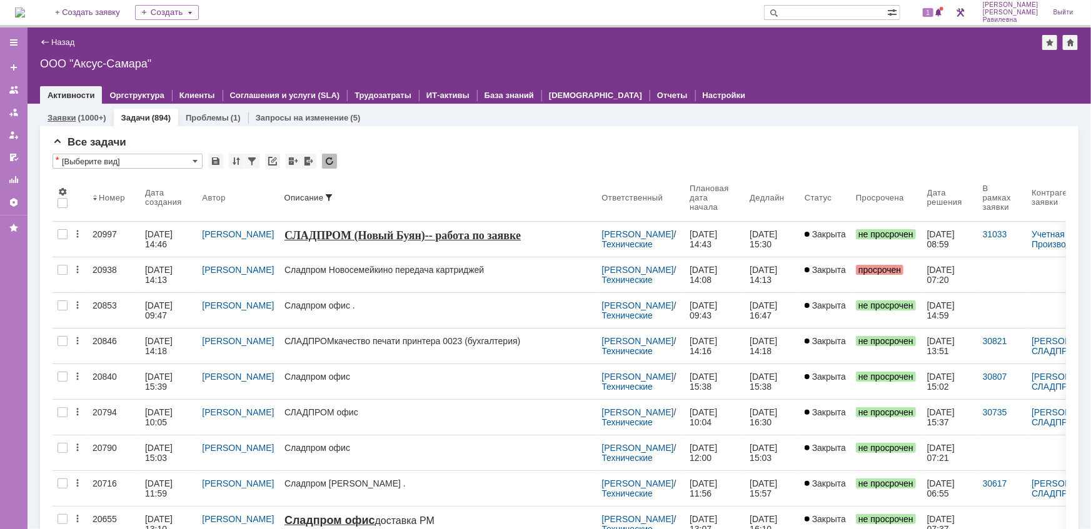
click at [71, 114] on link "Заявки" at bounding box center [62, 117] width 28 height 9
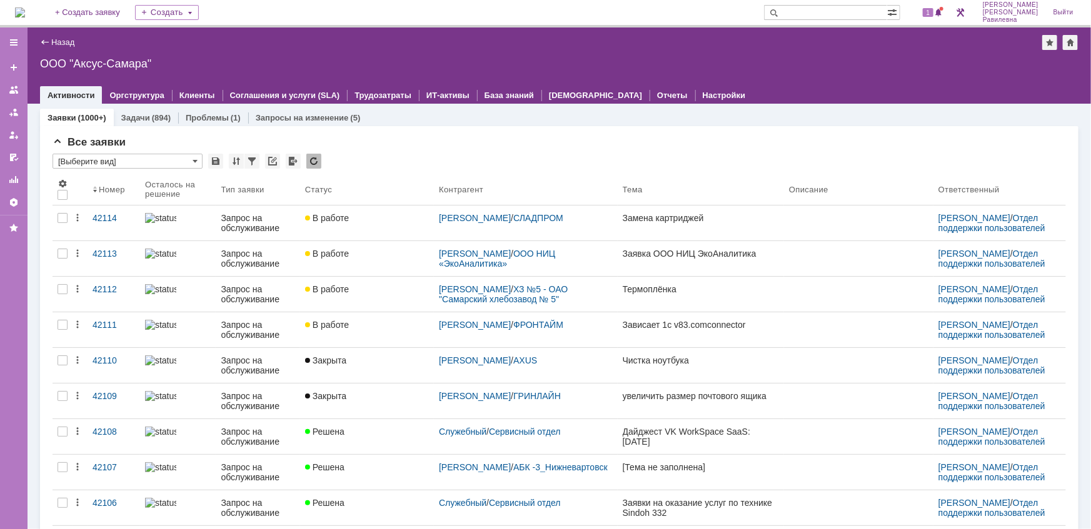
click at [831, 14] on input "text" at bounding box center [825, 12] width 123 height 15
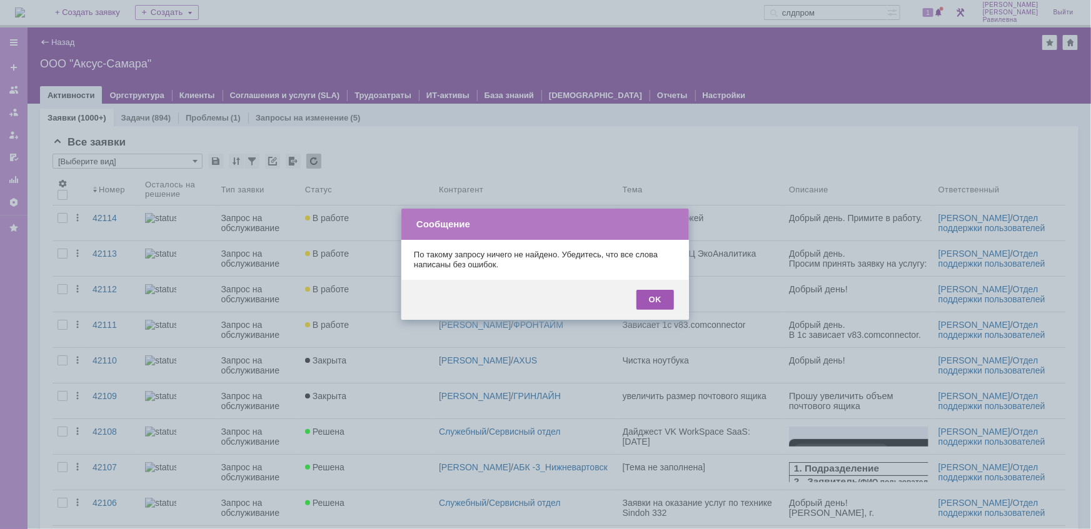
click at [656, 299] on div "OK" at bounding box center [655, 300] width 38 height 20
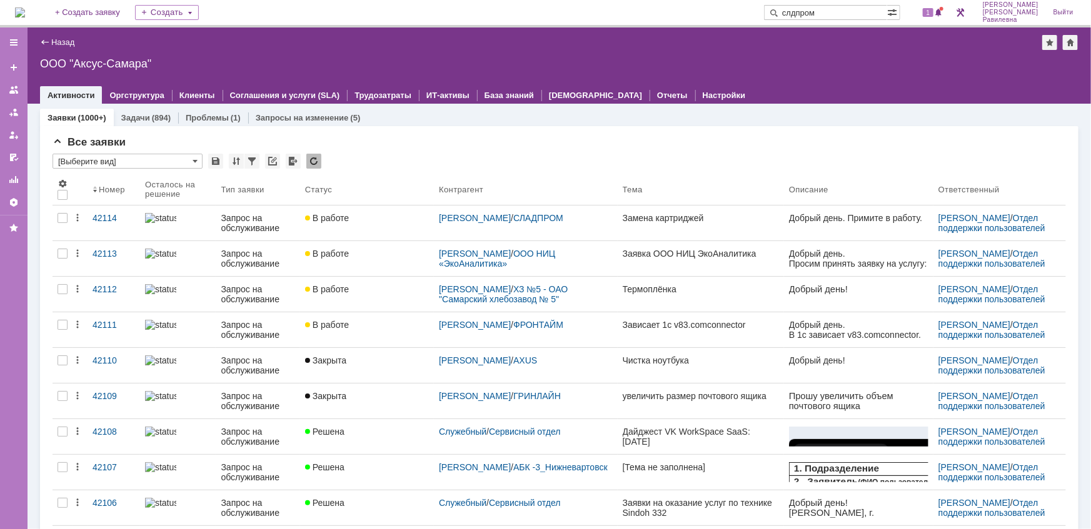
click at [826, 13] on input "слдпром" at bounding box center [825, 12] width 123 height 15
type input "сладпром"
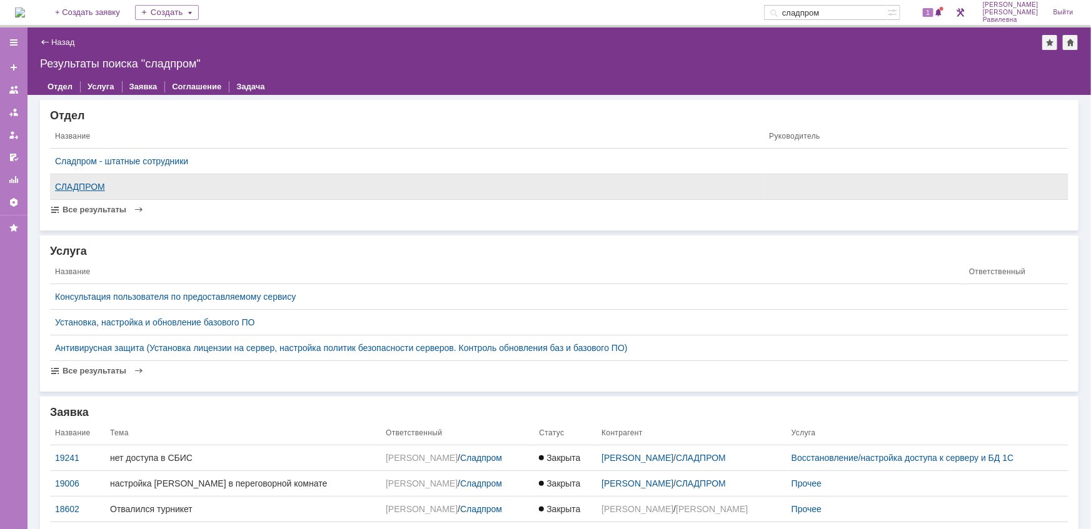
click at [83, 183] on div "СЛАДПРОМ" at bounding box center [407, 187] width 704 height 10
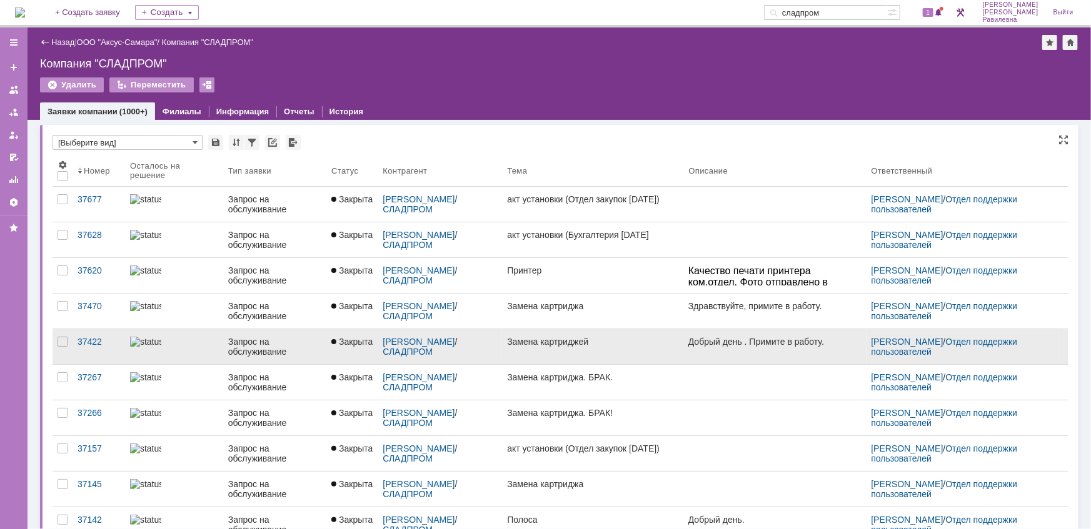
click at [249, 348] on div "Запрос на обслуживание" at bounding box center [274, 347] width 93 height 20
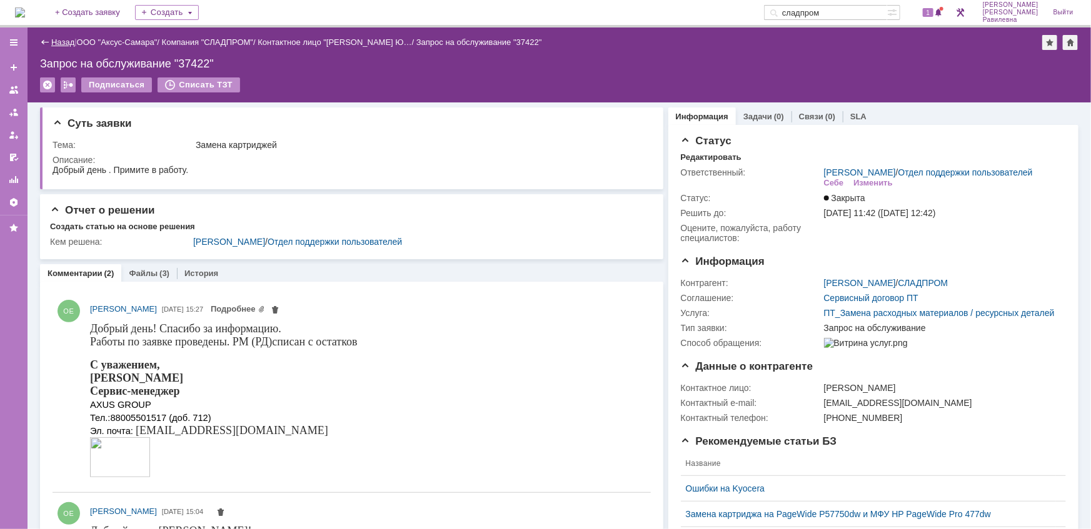
click at [63, 43] on link "Назад" at bounding box center [62, 42] width 23 height 9
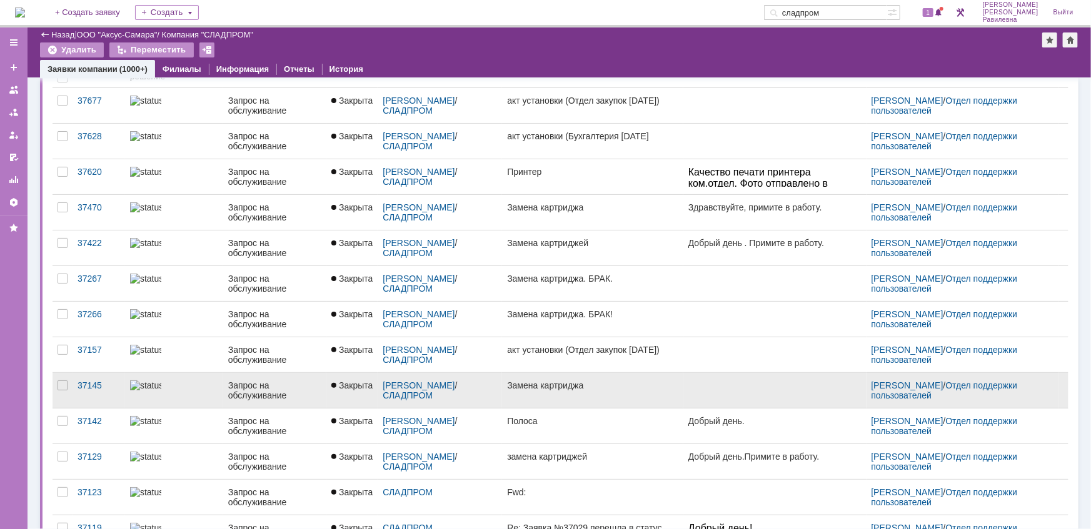
click at [242, 383] on div "Запрос на обслуживание" at bounding box center [274, 391] width 93 height 20
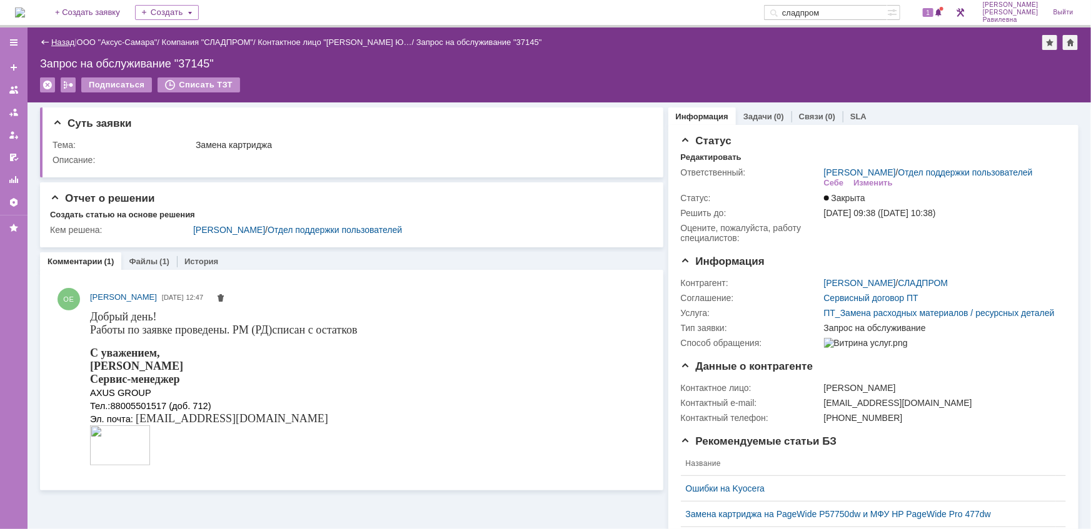
click at [68, 44] on link "Назад" at bounding box center [62, 42] width 23 height 9
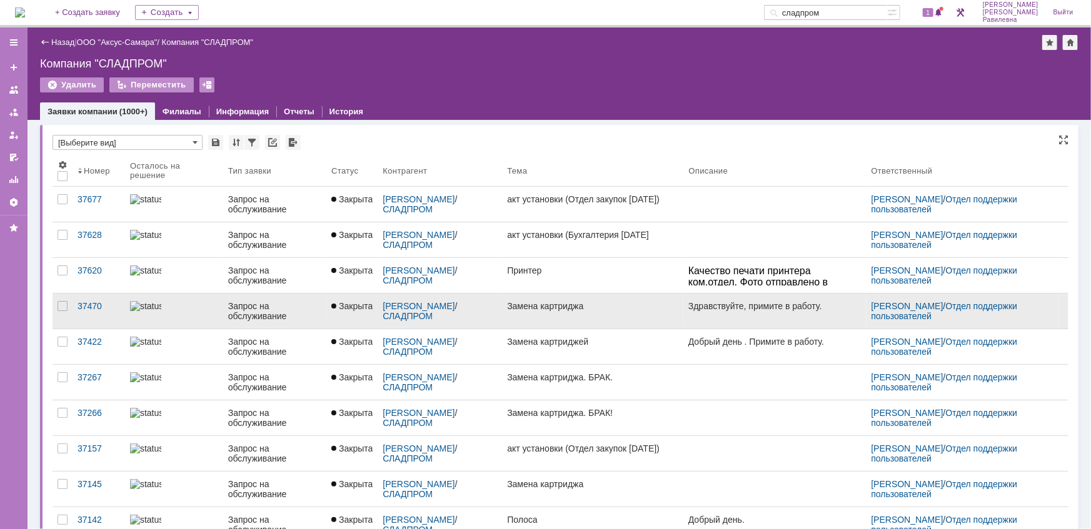
click at [253, 314] on div "Запрос на обслуживание" at bounding box center [274, 311] width 93 height 20
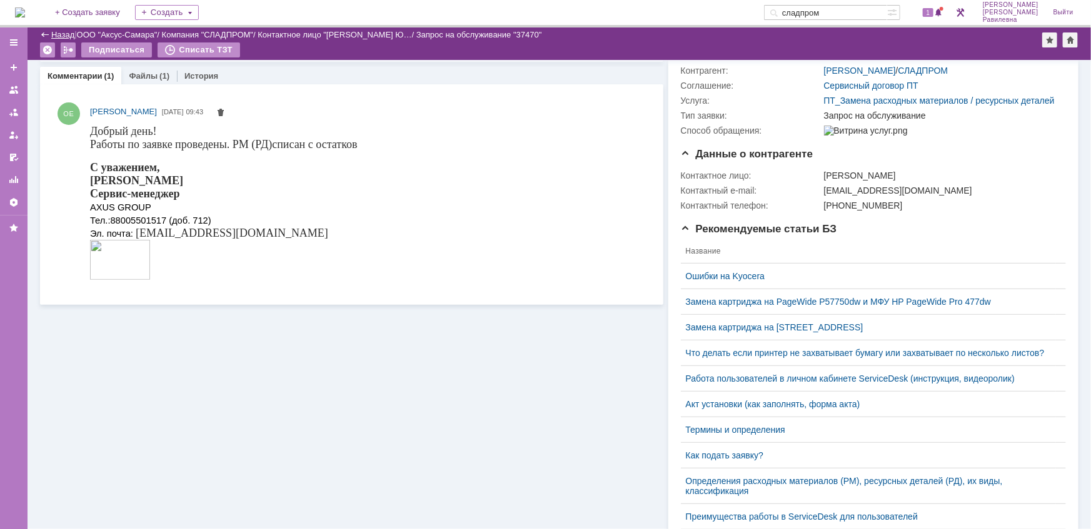
click at [54, 30] on link "Назад" at bounding box center [62, 34] width 23 height 9
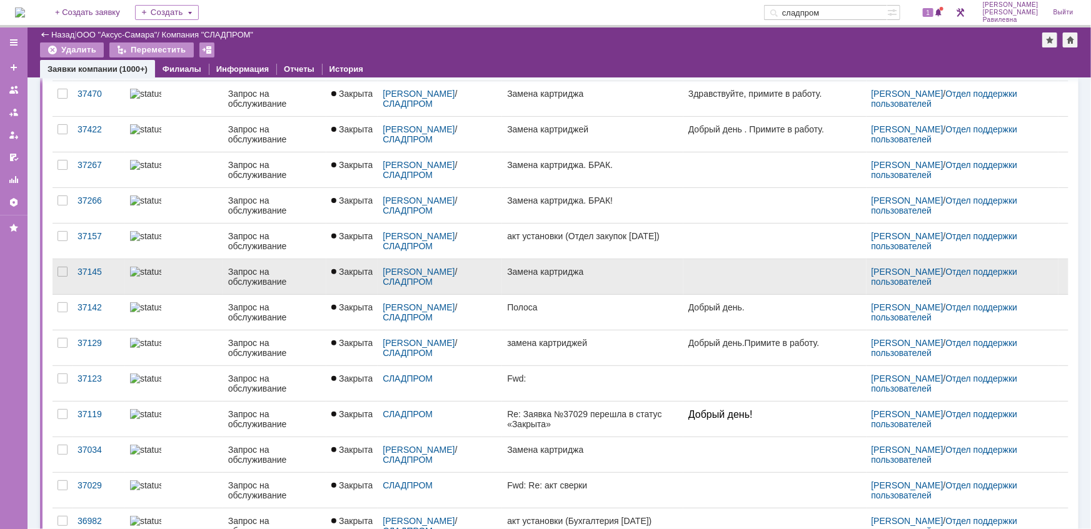
click at [248, 275] on div "Запрос на обслуживание" at bounding box center [274, 277] width 93 height 20
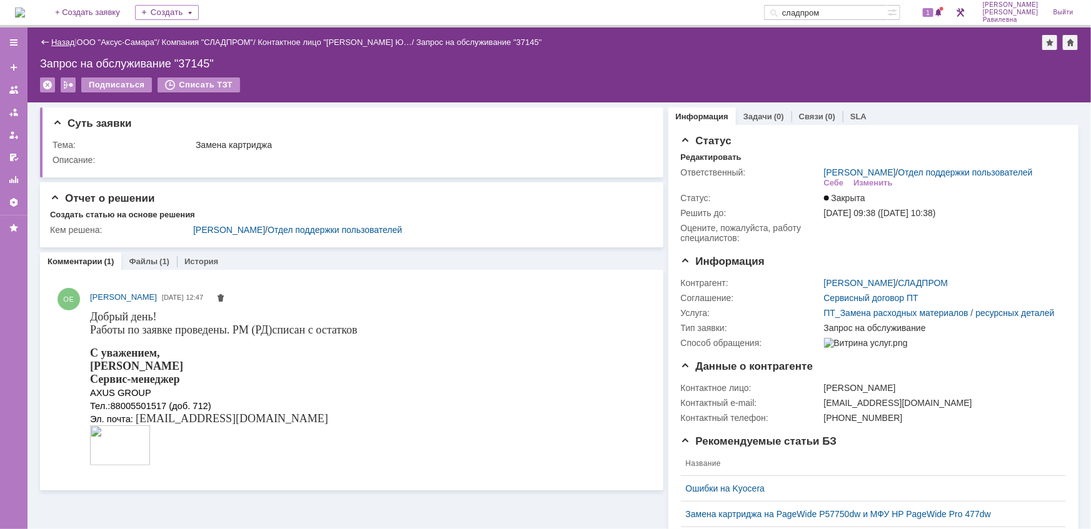
click at [65, 43] on link "Назад" at bounding box center [62, 42] width 23 height 9
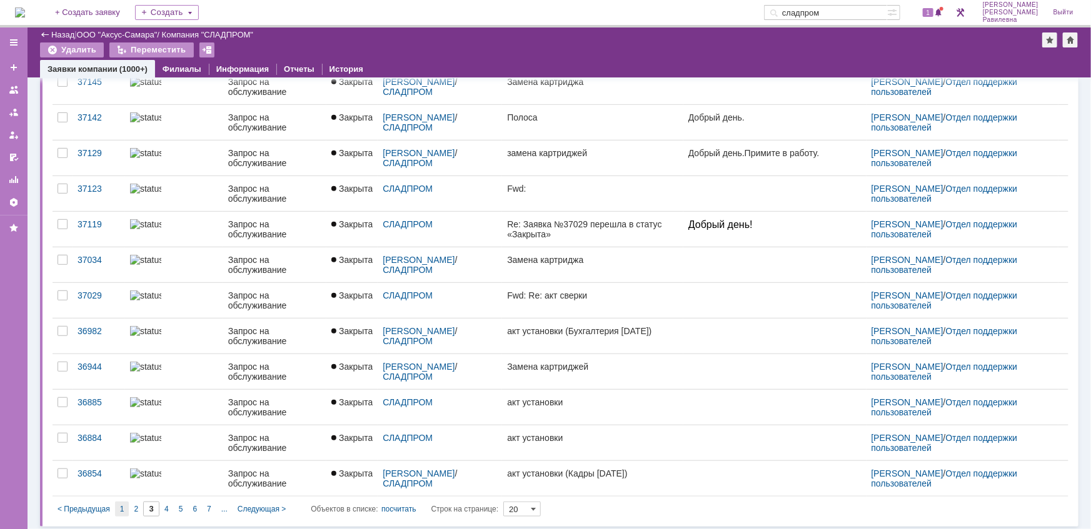
click at [121, 505] on span "1" at bounding box center [122, 509] width 4 height 9
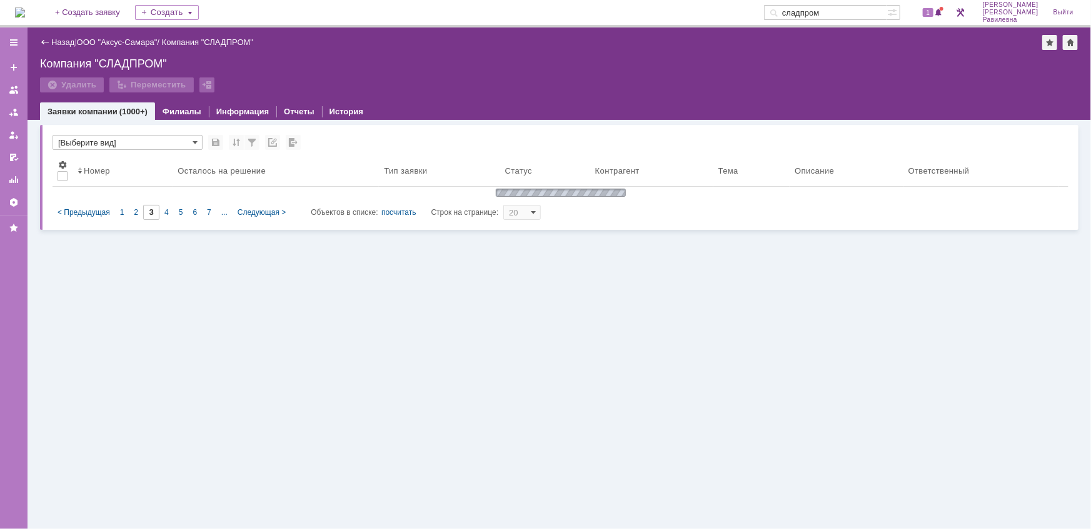
type input "1"
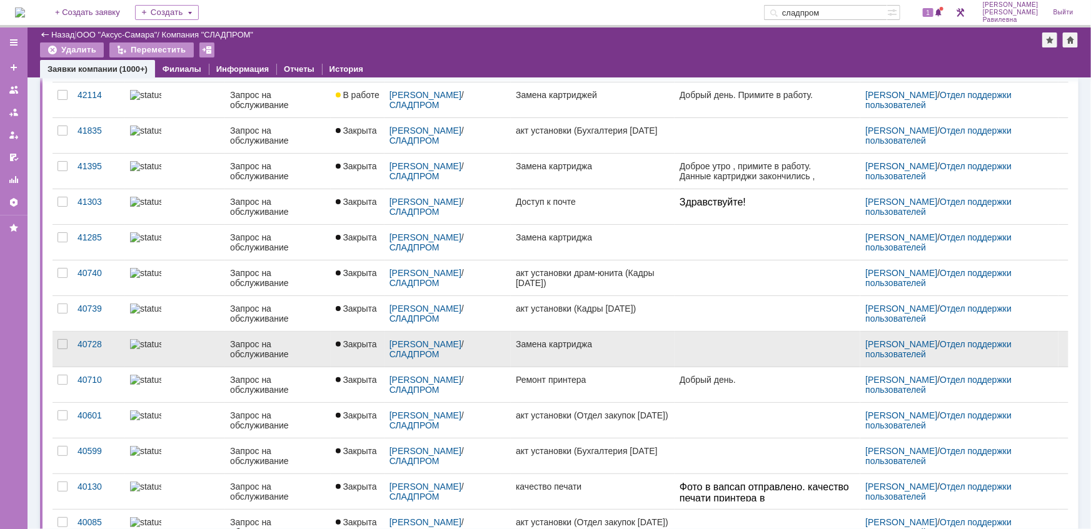
click at [244, 341] on div "Запрос на обслуживание" at bounding box center [277, 349] width 95 height 20
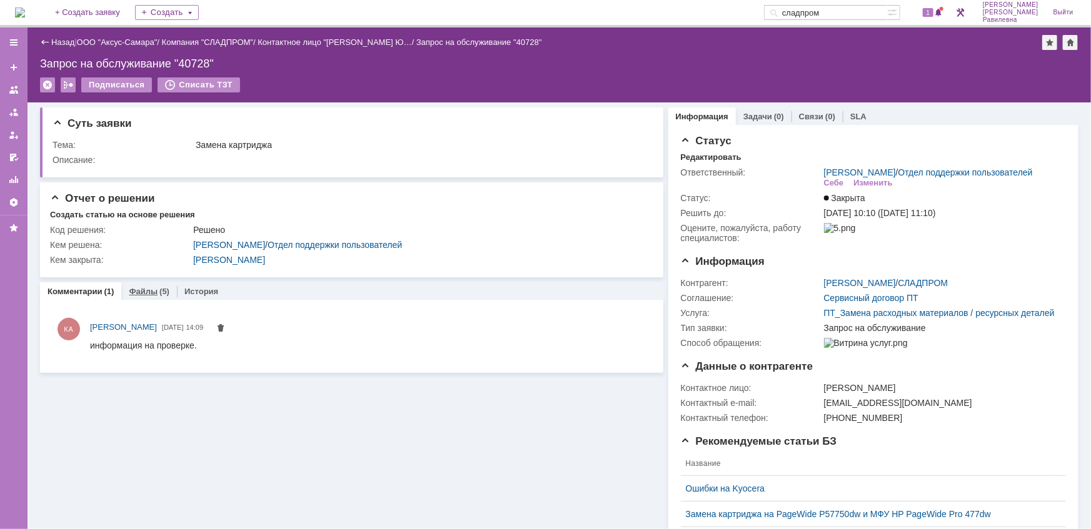
click at [155, 292] on div "Файлы (5)" at bounding box center [149, 292] width 41 height 8
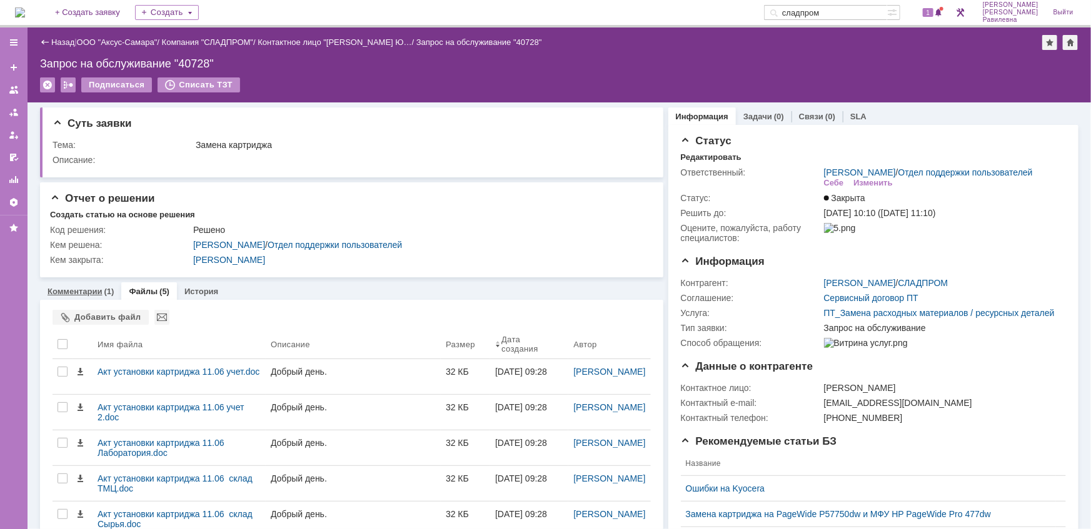
click at [88, 290] on link "Комментарии" at bounding box center [75, 291] width 55 height 9
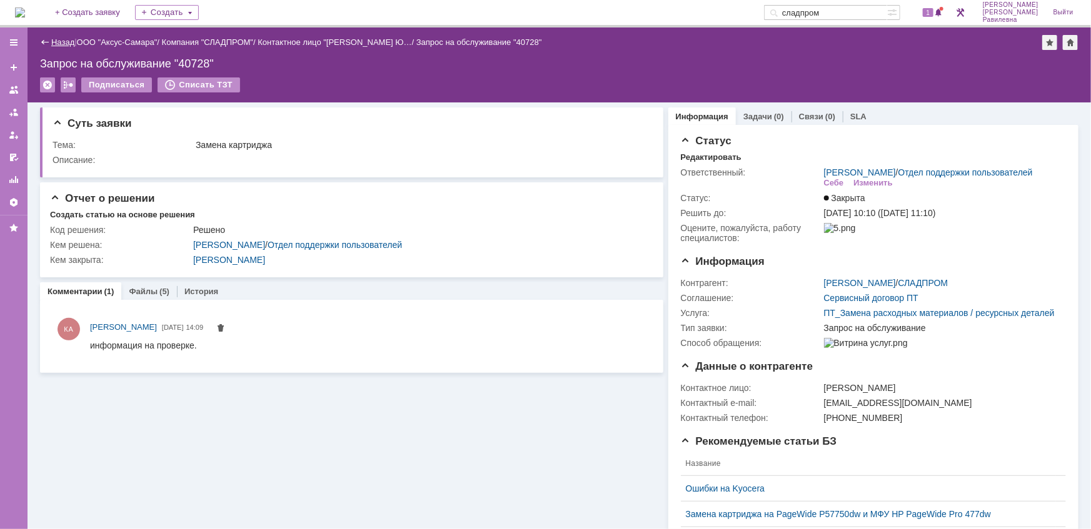
click at [59, 44] on link "Назад" at bounding box center [62, 42] width 23 height 9
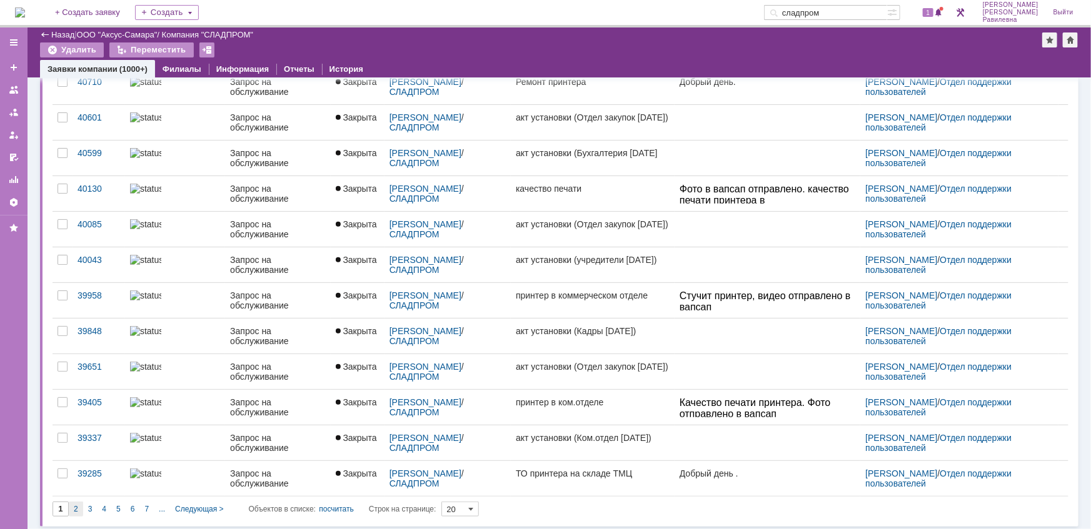
click at [79, 506] on div "2" at bounding box center [76, 509] width 14 height 15
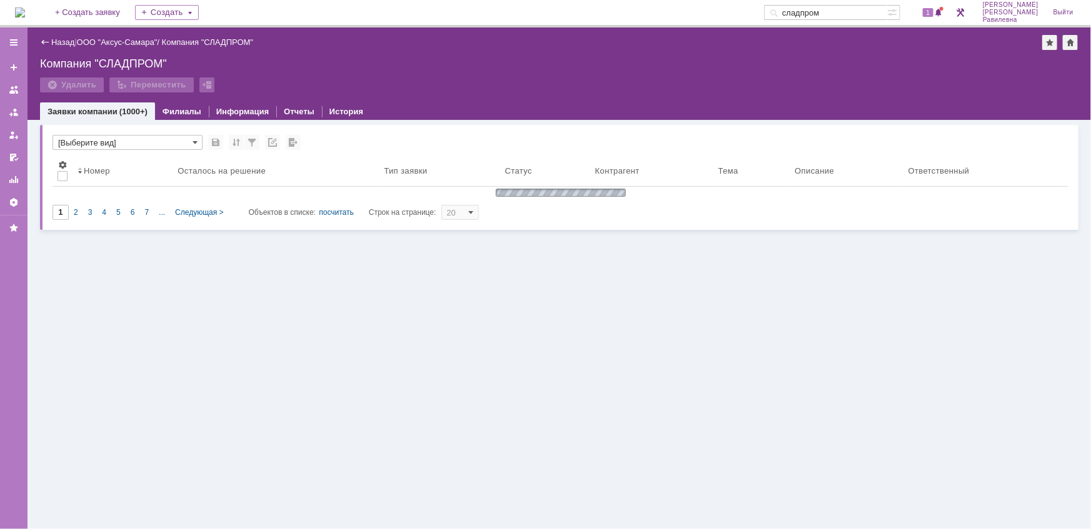
type input "2"
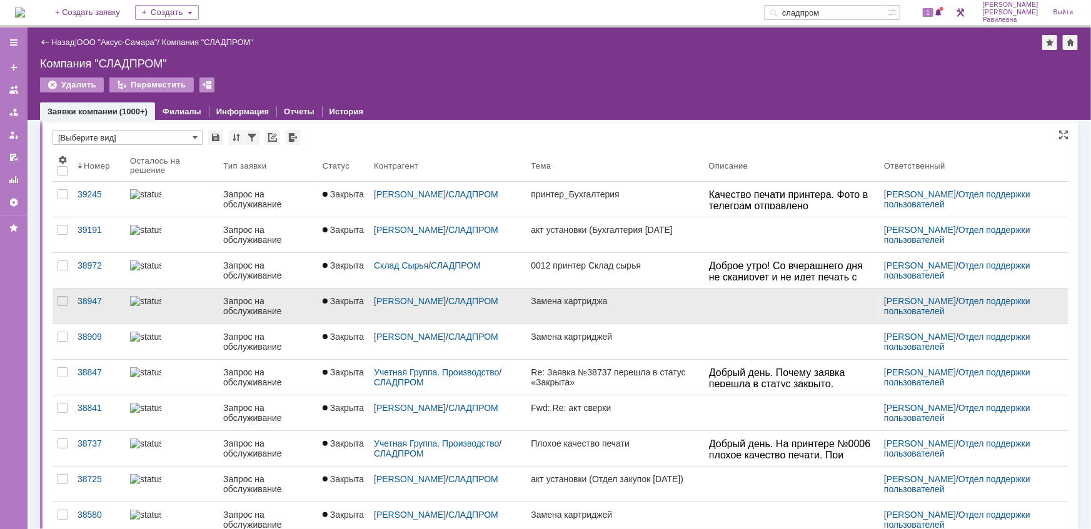
click at [234, 303] on div "Запрос на обслуживание" at bounding box center [267, 306] width 89 height 20
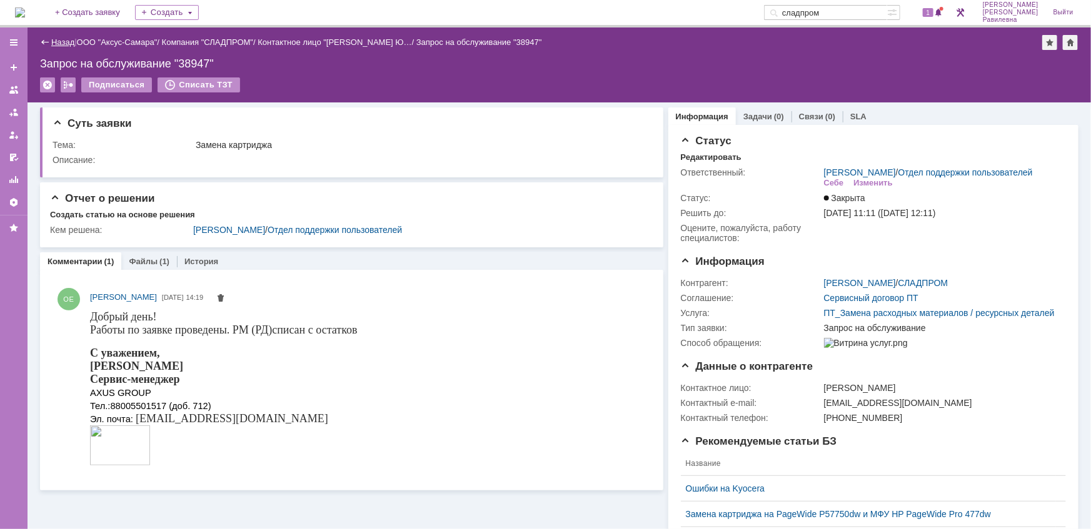
click at [57, 42] on link "Назад" at bounding box center [62, 42] width 23 height 9
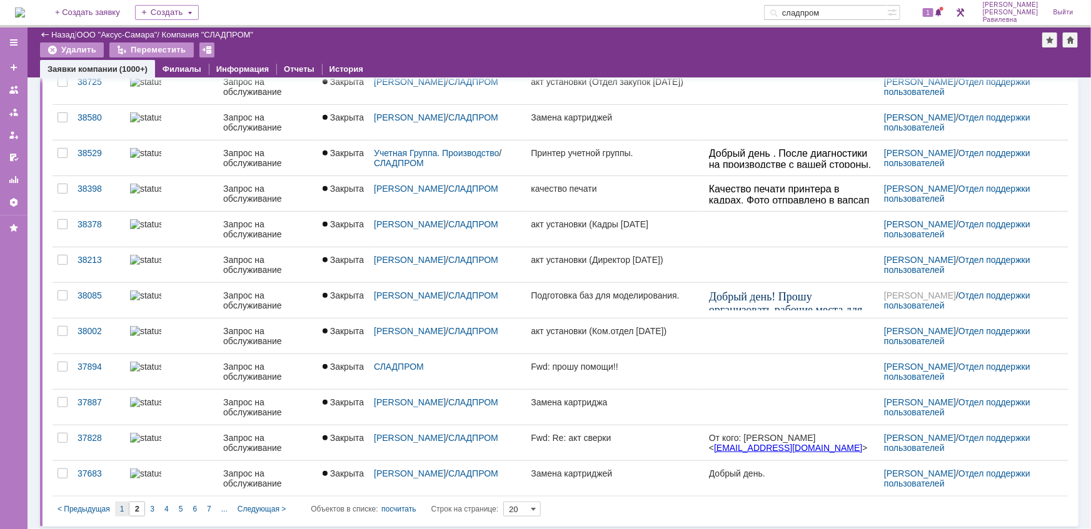
click at [128, 503] on div "1" at bounding box center [122, 509] width 14 height 15
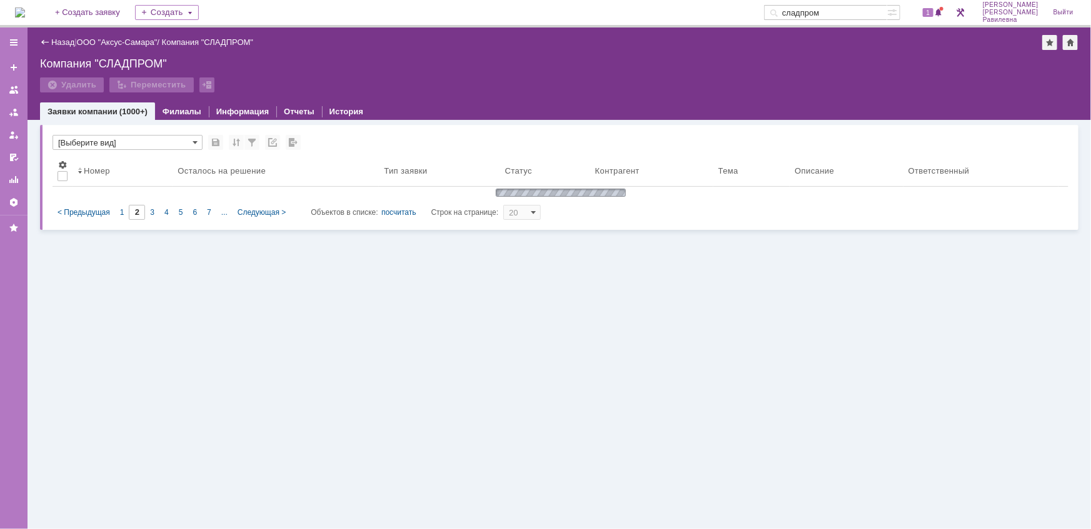
type input "1"
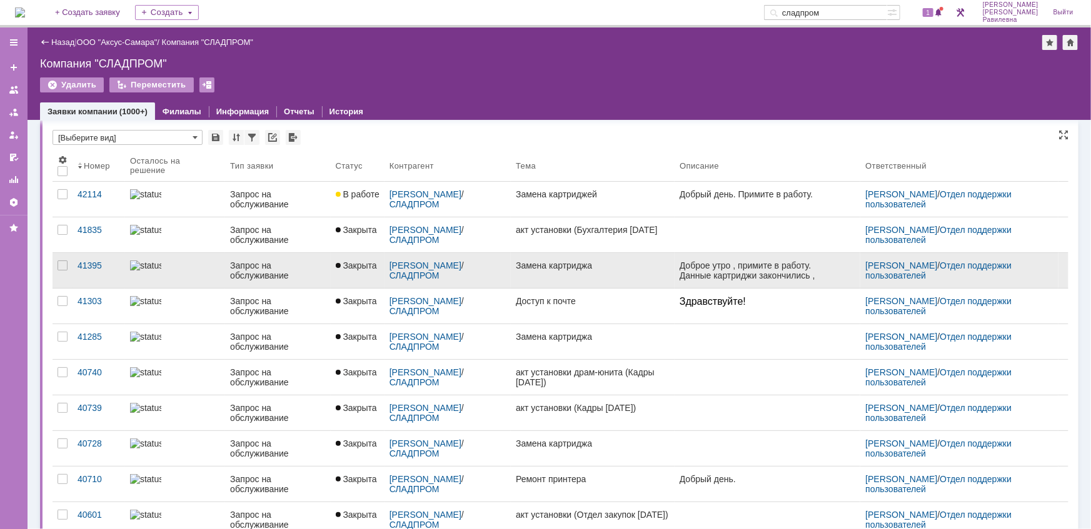
click at [246, 266] on div "Запрос на обслуживание" at bounding box center [277, 271] width 95 height 20
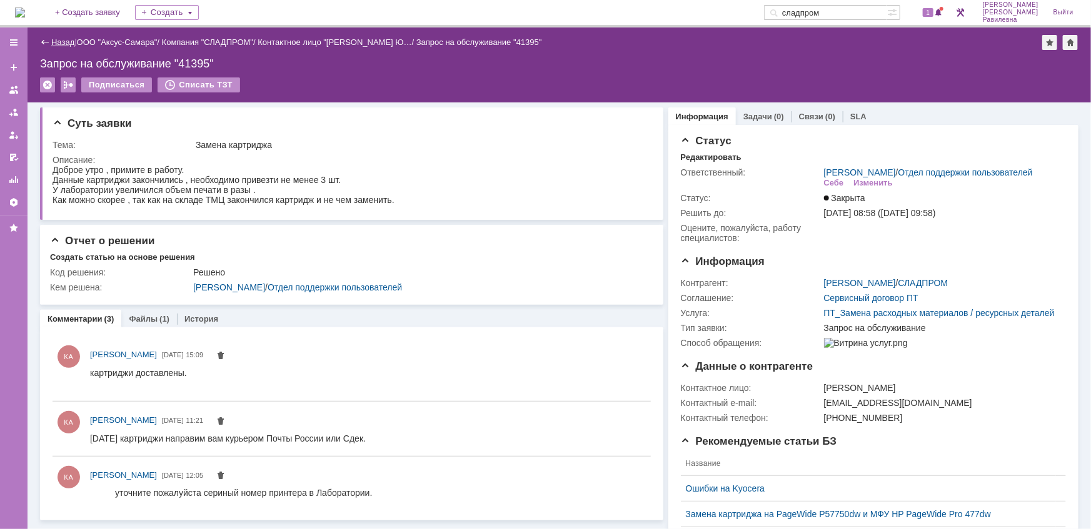
click at [63, 44] on link "Назад" at bounding box center [62, 42] width 23 height 9
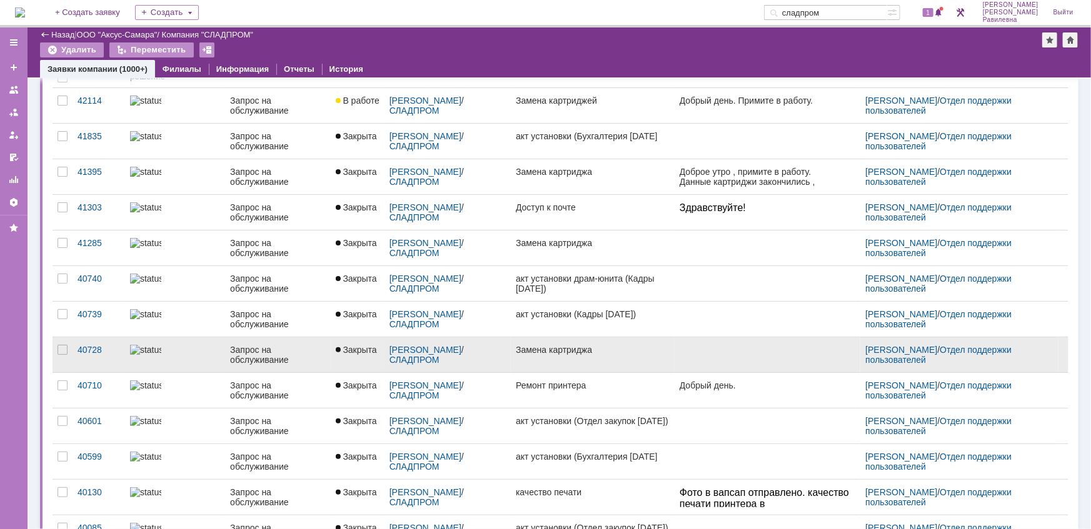
click at [251, 348] on div "Запрос на обслуживание" at bounding box center [277, 355] width 95 height 20
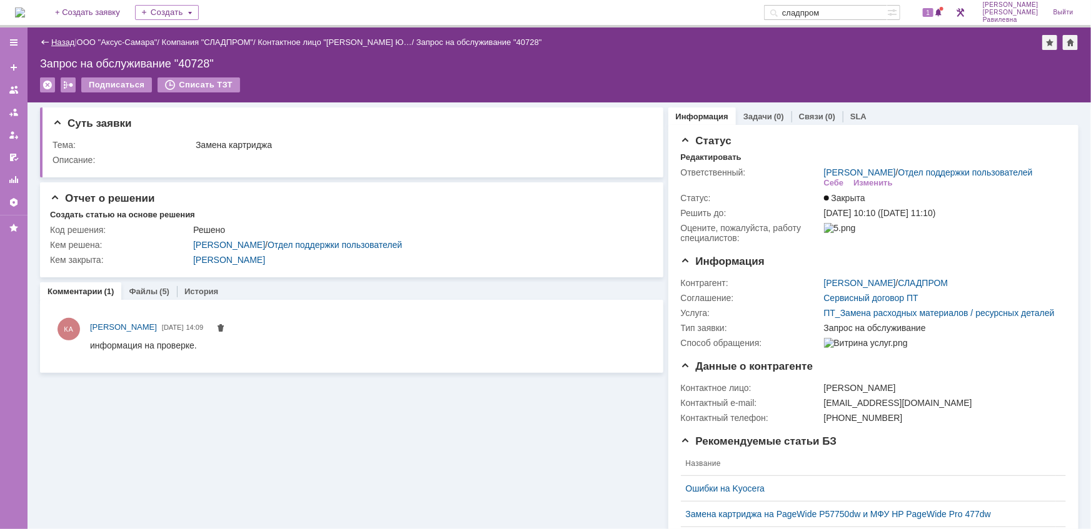
click at [58, 44] on link "Назад" at bounding box center [62, 42] width 23 height 9
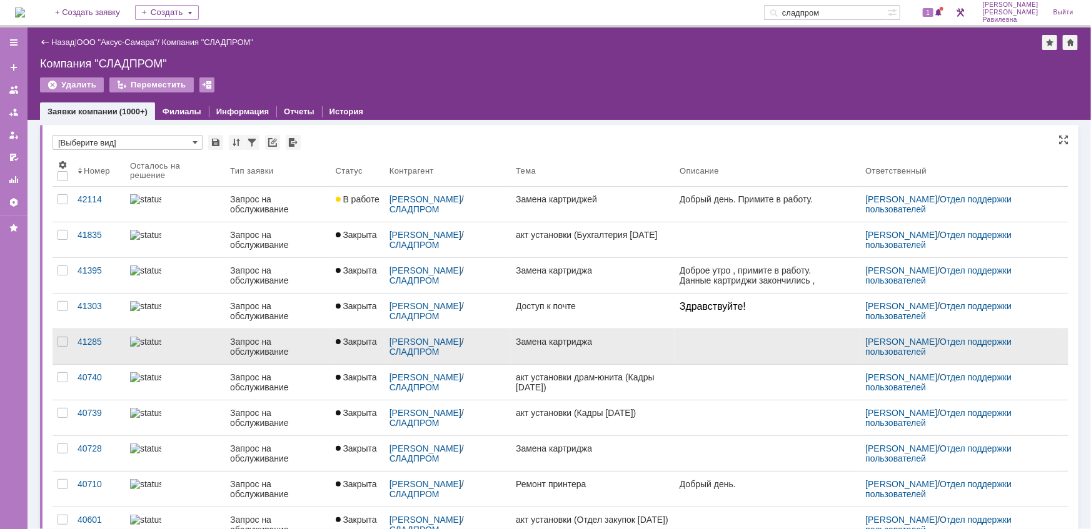
click at [252, 344] on div "Запрос на обслуживание" at bounding box center [277, 347] width 95 height 20
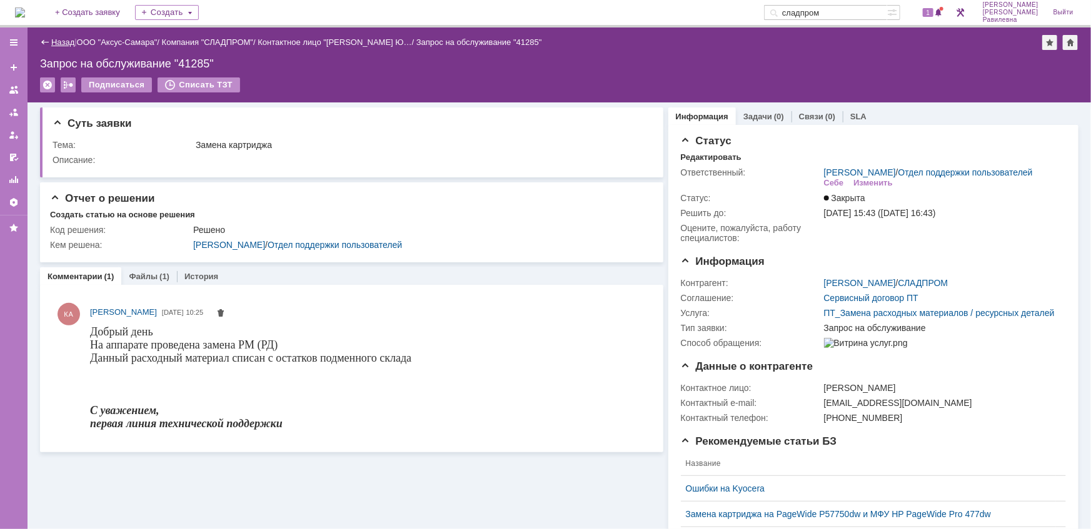
click at [59, 43] on link "Назад" at bounding box center [62, 42] width 23 height 9
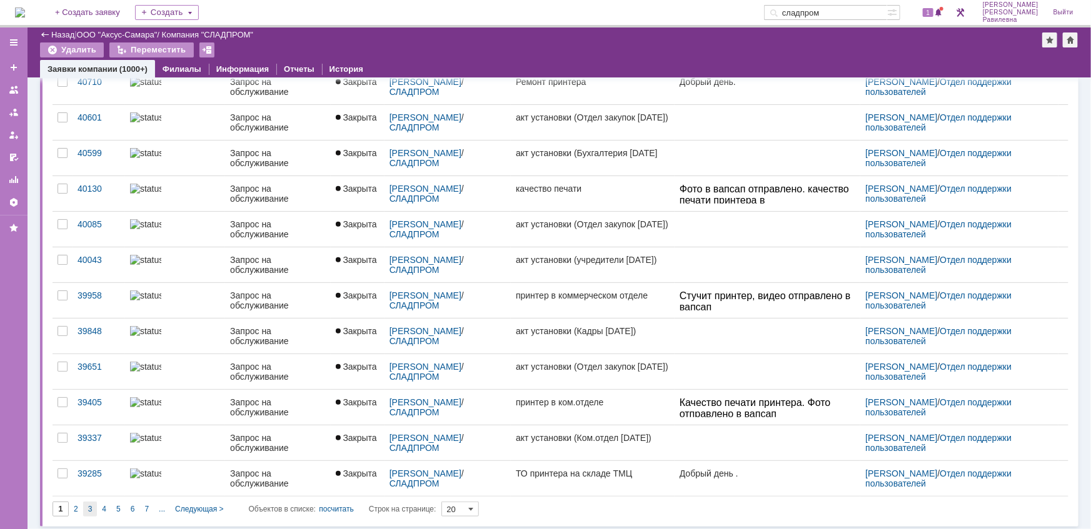
click at [96, 508] on div "3" at bounding box center [90, 509] width 14 height 15
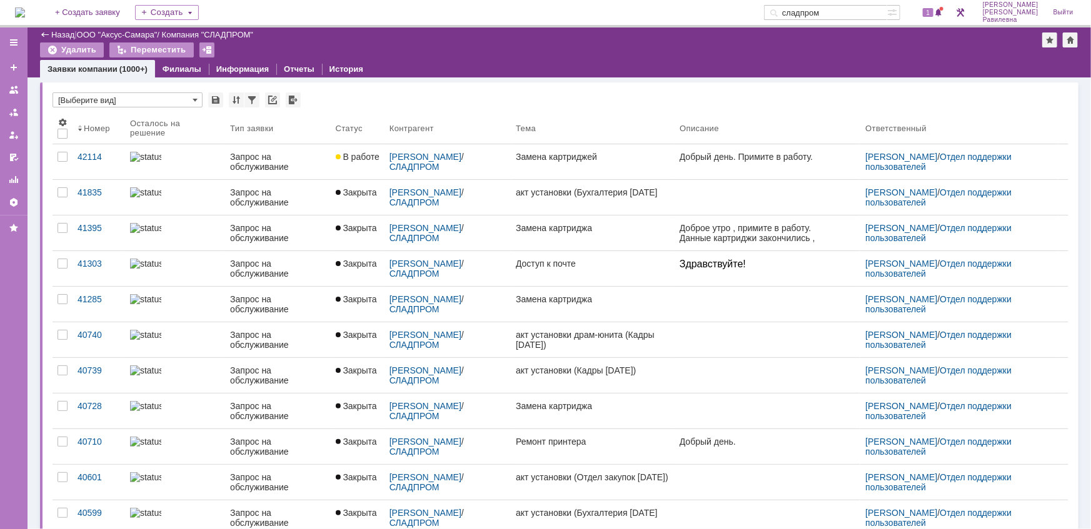
type input "3"
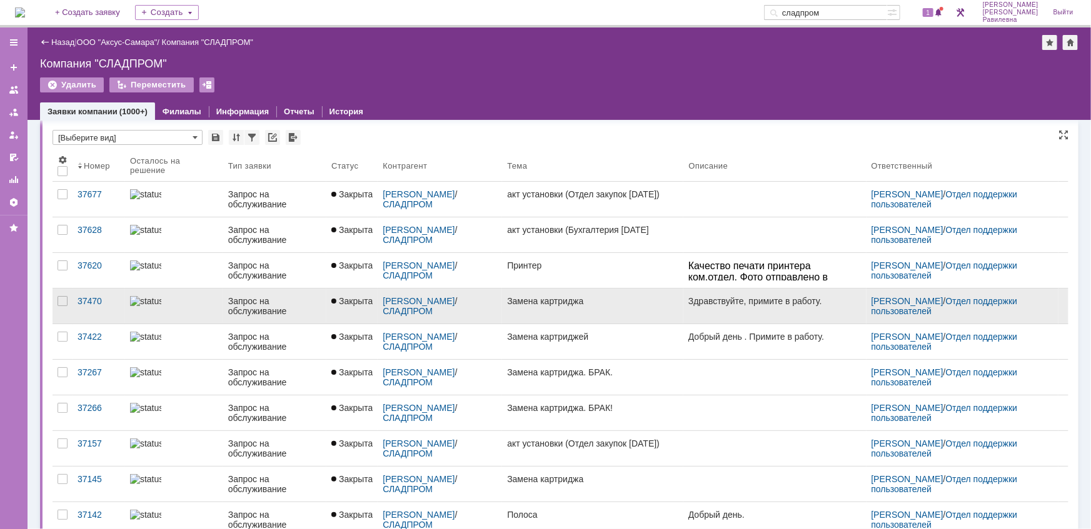
click at [245, 305] on div "Запрос на обслуживание" at bounding box center [274, 306] width 93 height 20
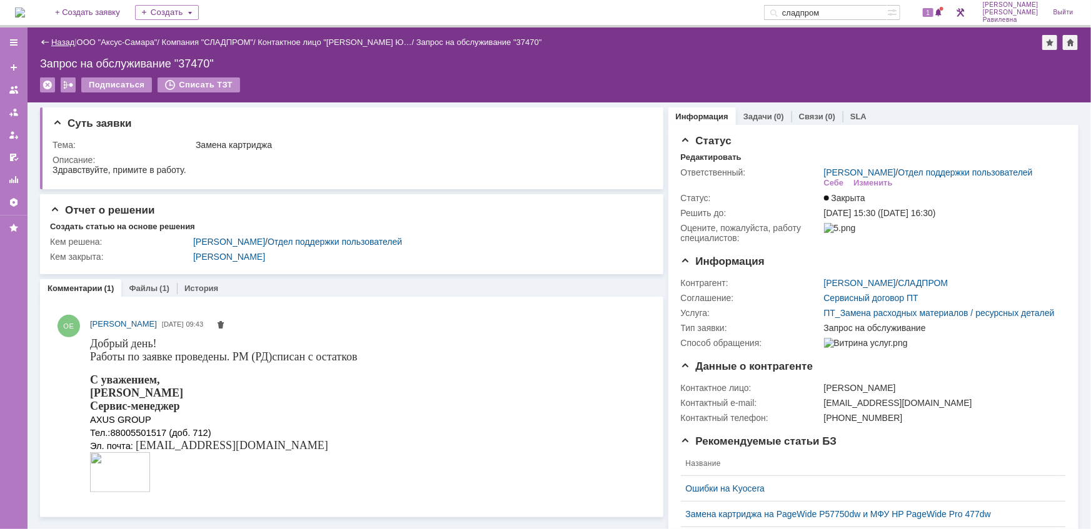
click at [62, 41] on link "Назад" at bounding box center [62, 42] width 23 height 9
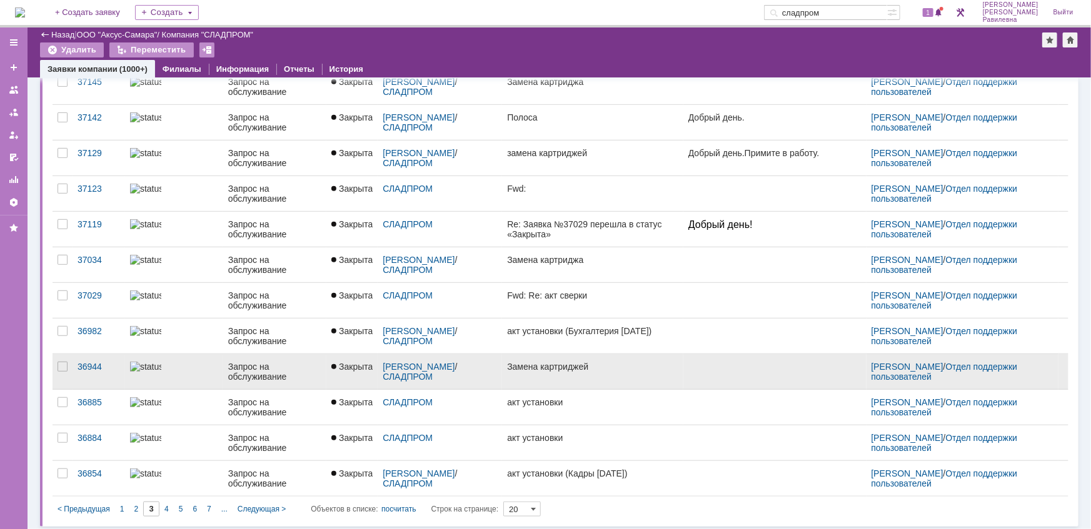
click at [248, 367] on div "Запрос на обслуживание" at bounding box center [274, 372] width 93 height 20
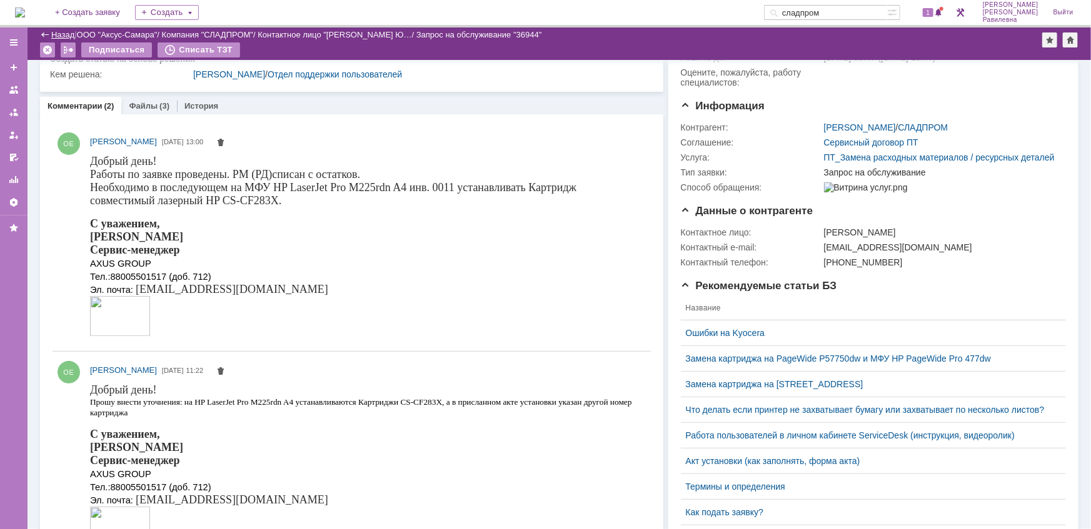
click at [60, 30] on link "Назад" at bounding box center [62, 34] width 23 height 9
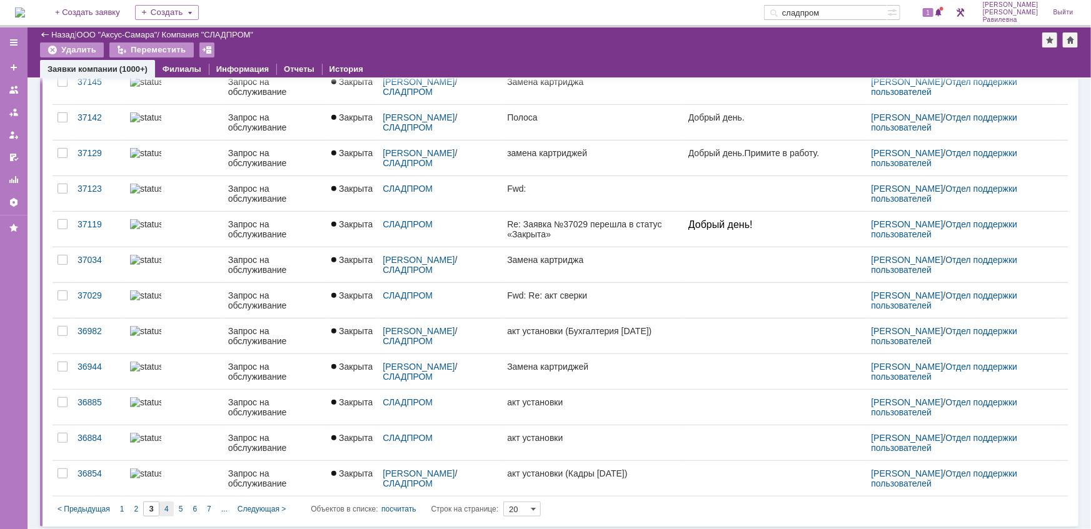
click at [166, 509] on span "4" at bounding box center [166, 509] width 4 height 9
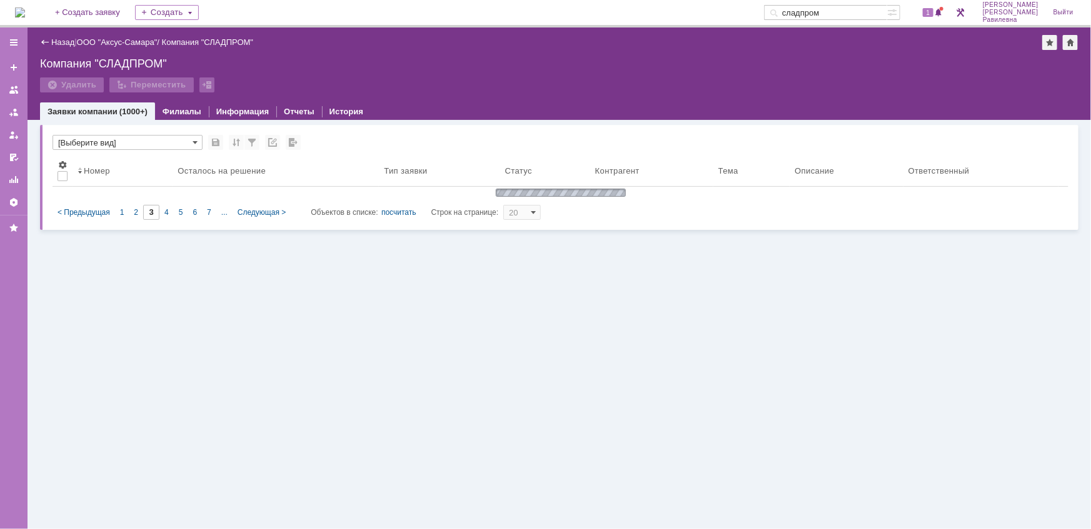
type input "4"
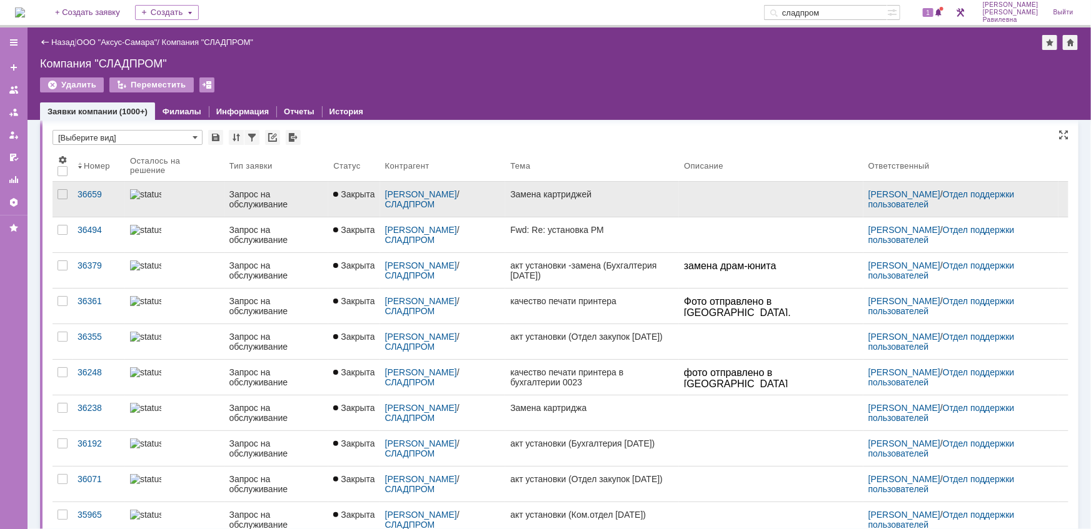
click at [244, 206] on div "Запрос на обслуживание" at bounding box center [276, 199] width 94 height 20
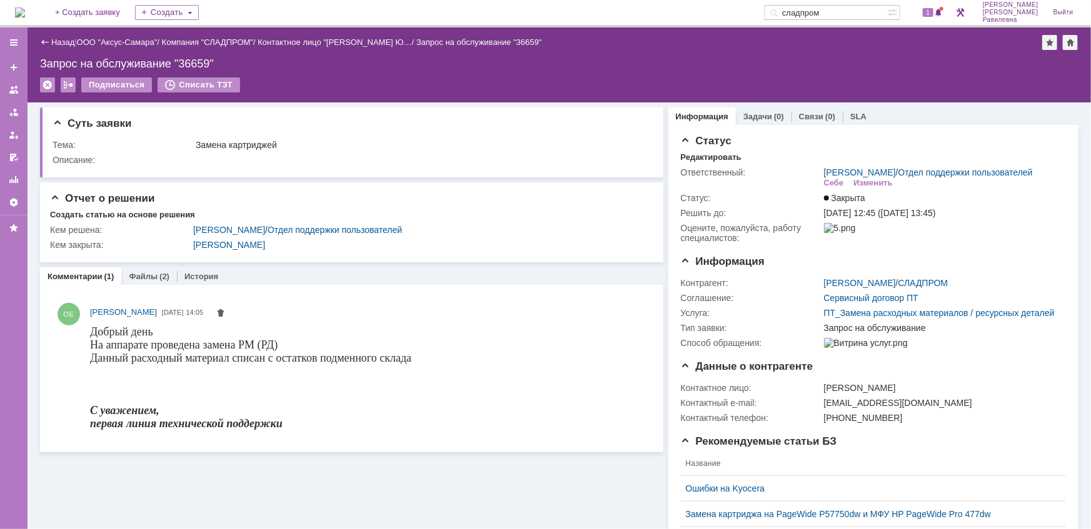
click at [63, 48] on div "Назад | ООО "Аксус-Самара" / Компания "СЛАДПРОМ" / Контактное лицо "Коростелина…" at bounding box center [559, 42] width 1038 height 15
click at [62, 43] on link "Назад" at bounding box center [62, 42] width 23 height 9
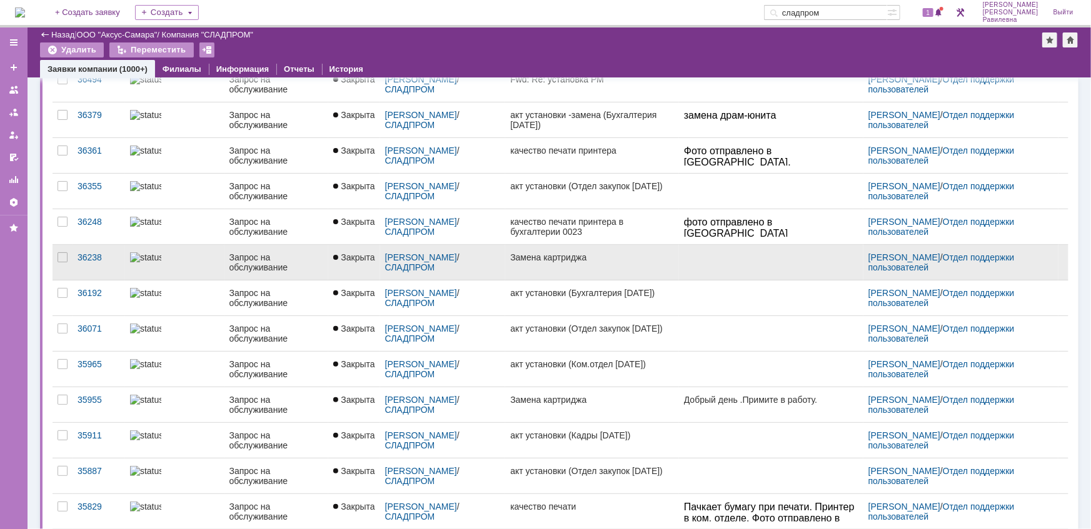
click at [238, 253] on div "Запрос на обслуживание" at bounding box center [276, 263] width 94 height 20
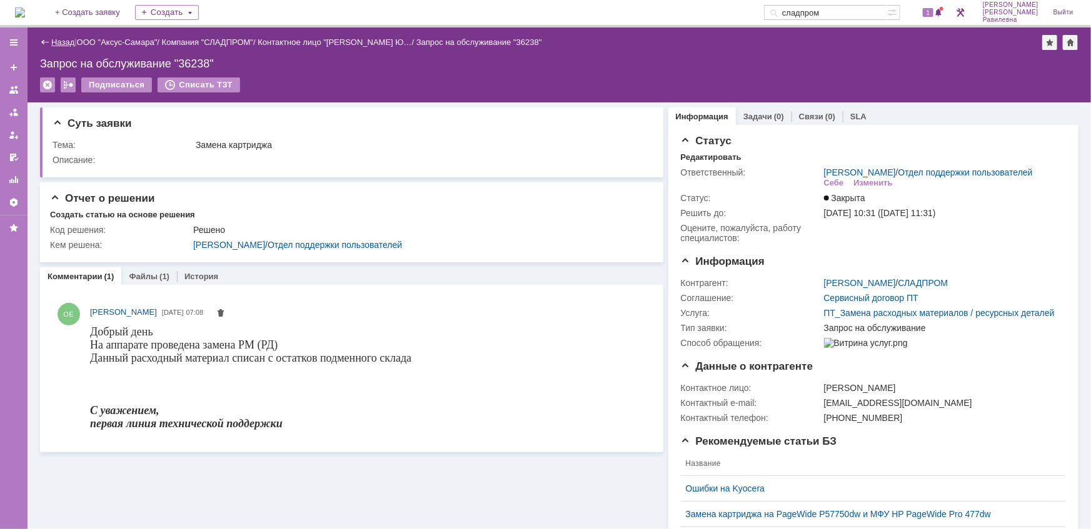
click at [59, 44] on link "Назад" at bounding box center [62, 42] width 23 height 9
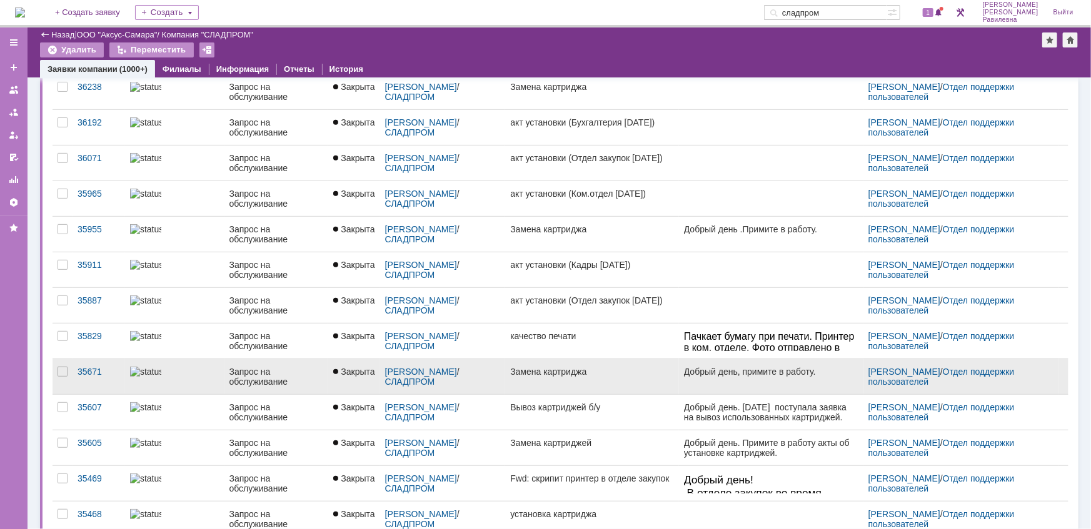
click at [256, 374] on div "Запрос на обслуживание" at bounding box center [276, 377] width 94 height 20
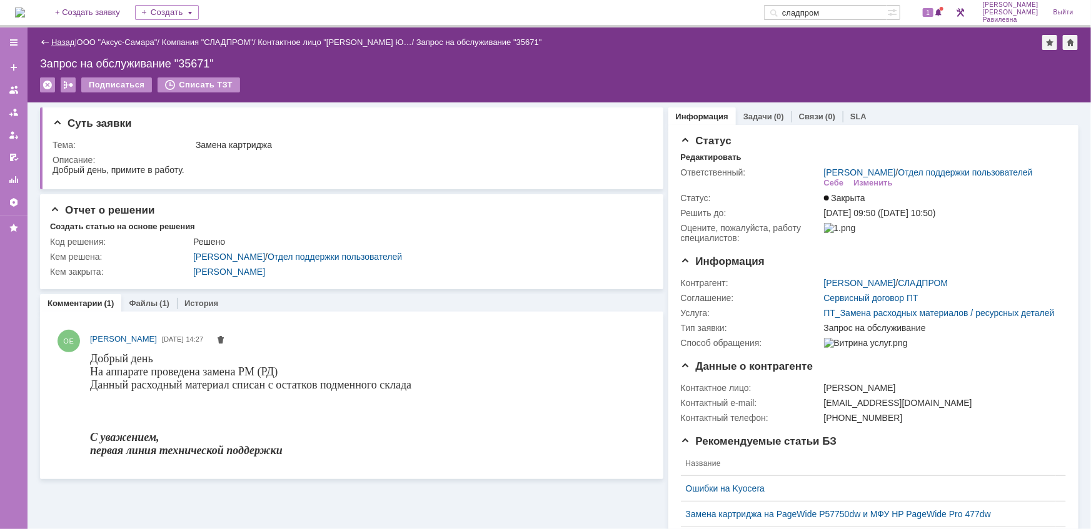
click at [63, 44] on link "Назад" at bounding box center [62, 42] width 23 height 9
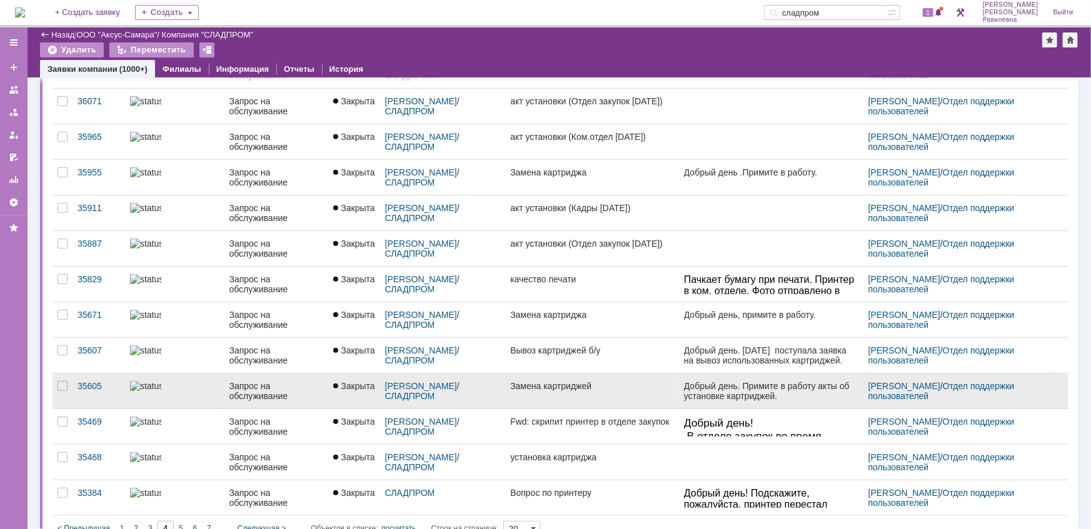
click at [241, 389] on div "Запрос на обслуживание" at bounding box center [276, 391] width 94 height 20
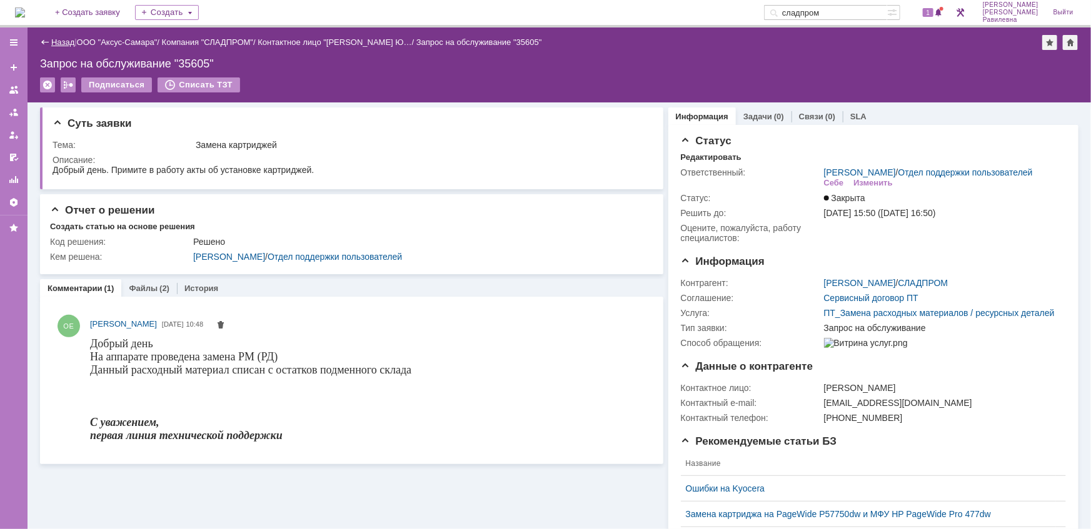
click at [62, 43] on link "Назад" at bounding box center [62, 42] width 23 height 9
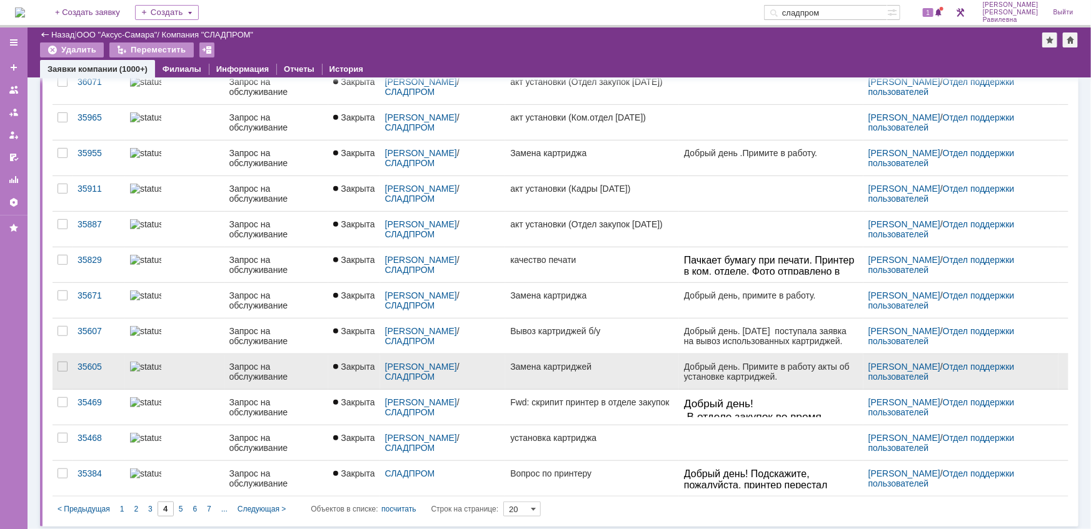
click at [249, 369] on div "Запрос на обслуживание" at bounding box center [276, 372] width 94 height 20
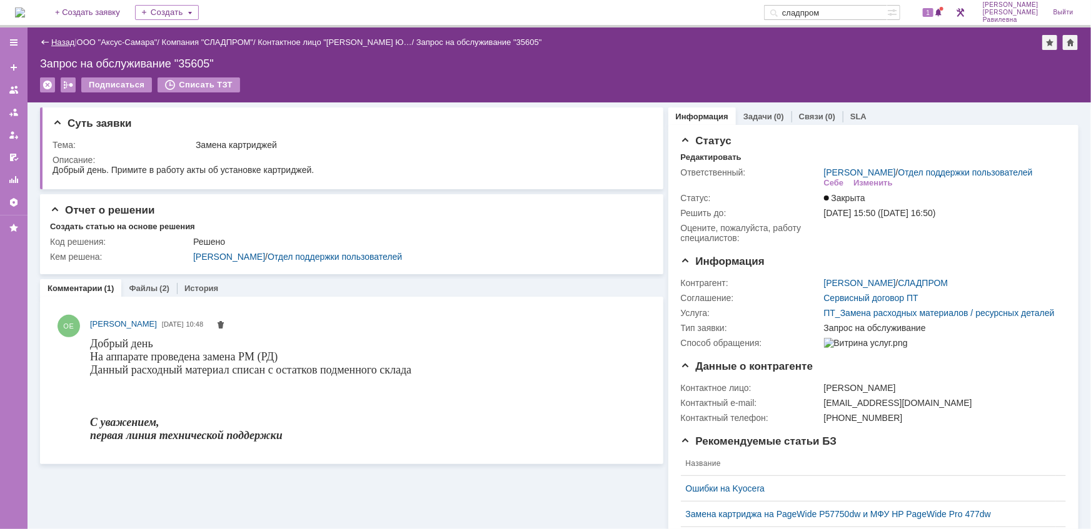
click at [59, 41] on link "Назад" at bounding box center [62, 42] width 23 height 9
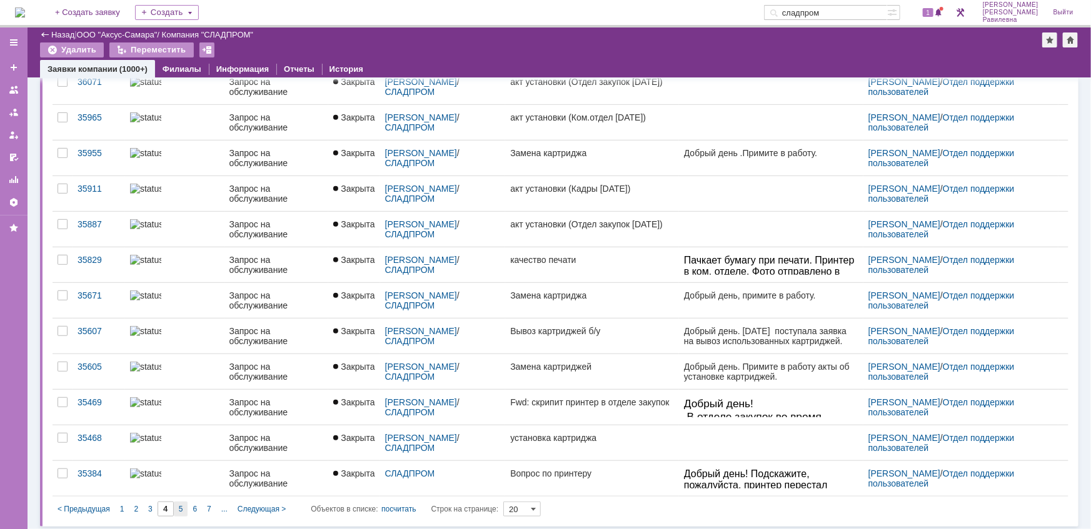
click at [182, 510] on div "5" at bounding box center [181, 509] width 14 height 15
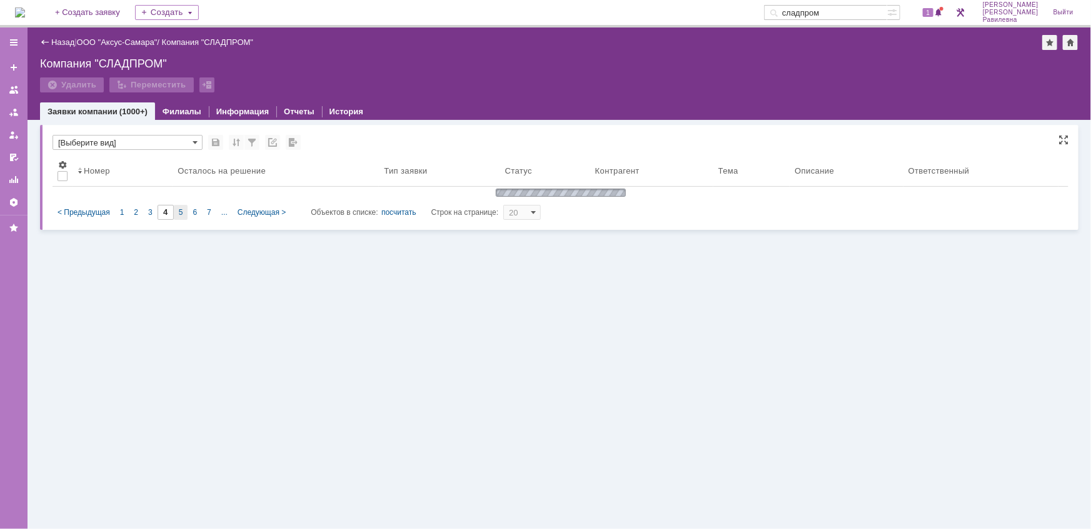
type input "5"
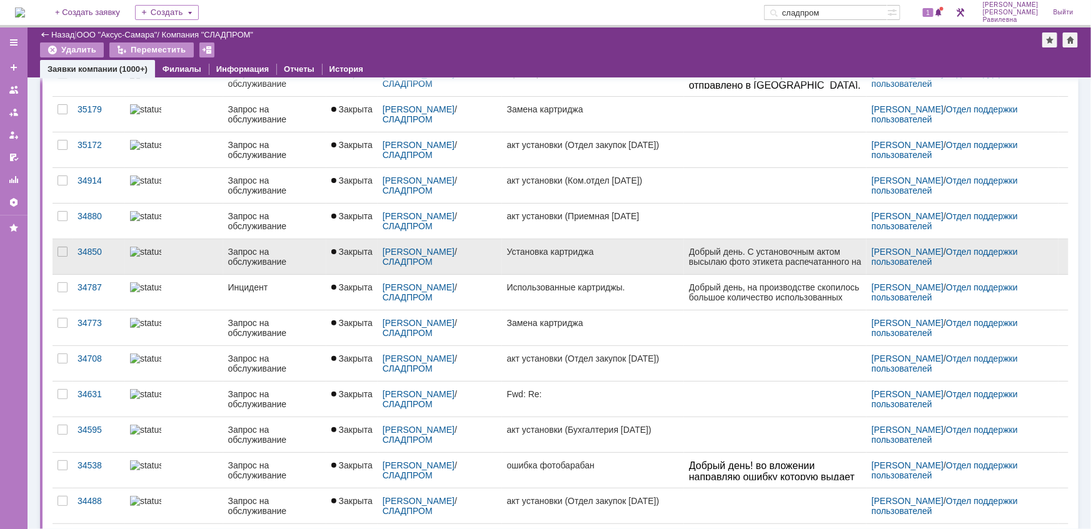
click at [256, 256] on div "Запрос на обслуживание" at bounding box center [274, 257] width 93 height 20
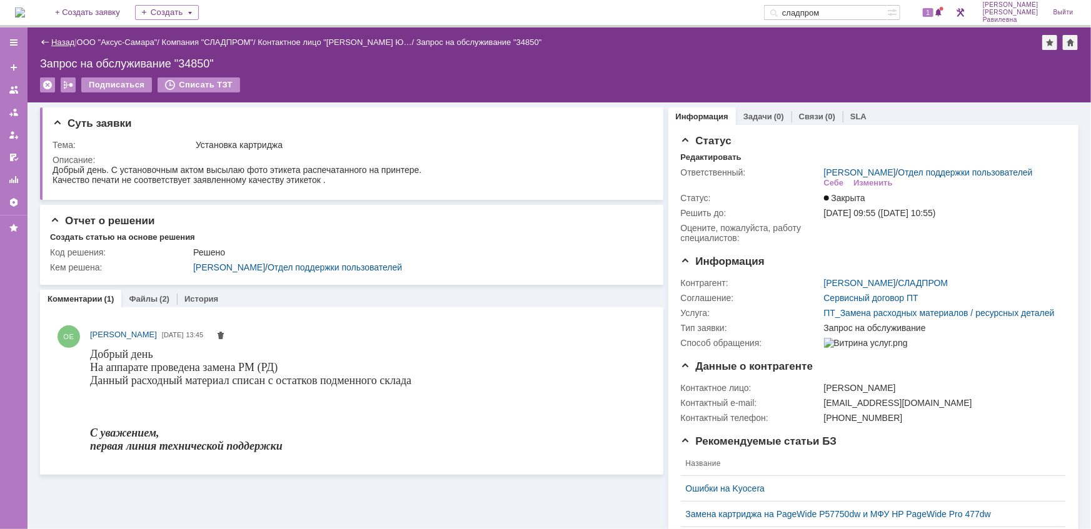
click at [69, 40] on link "Назад" at bounding box center [62, 42] width 23 height 9
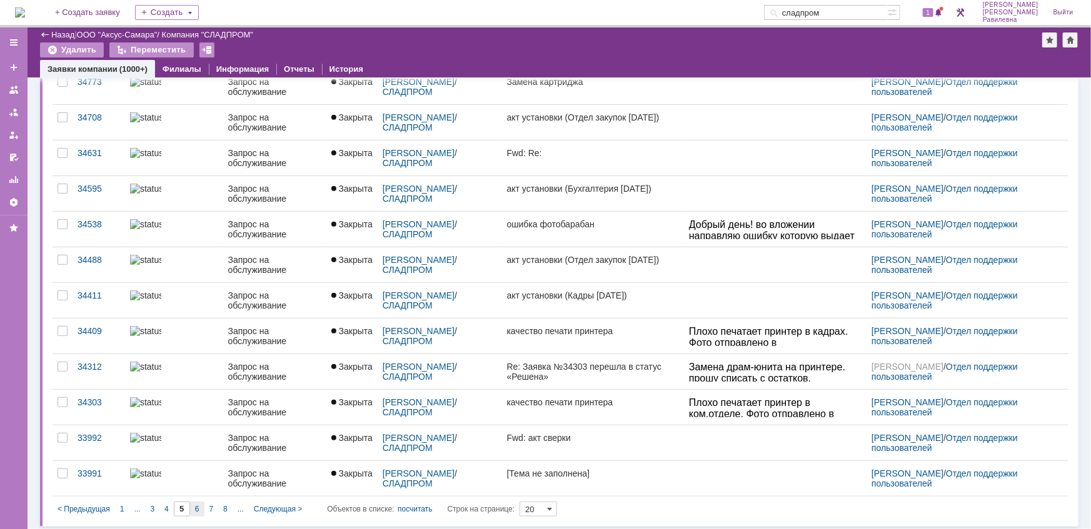
click at [198, 508] on span "6" at bounding box center [197, 509] width 4 height 9
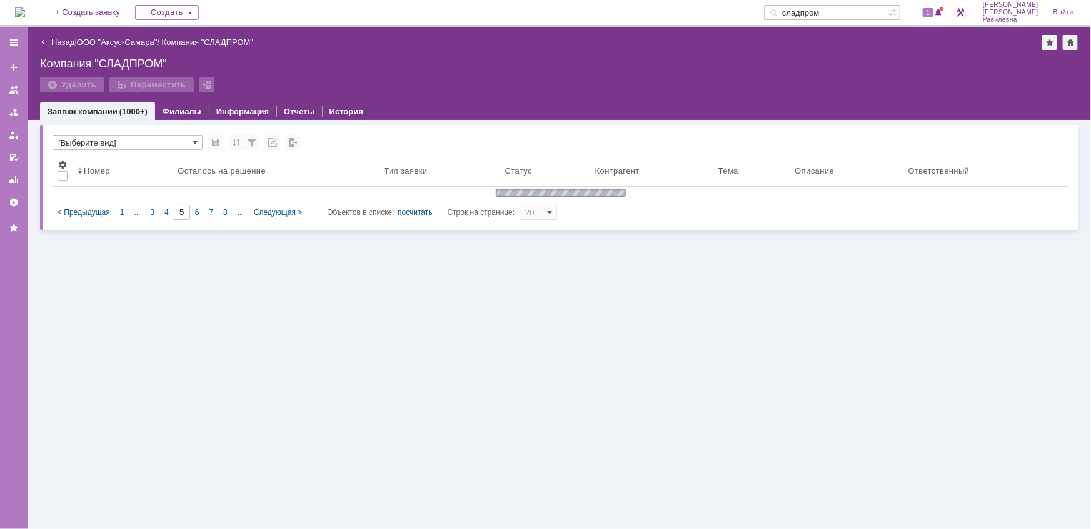
type input "6"
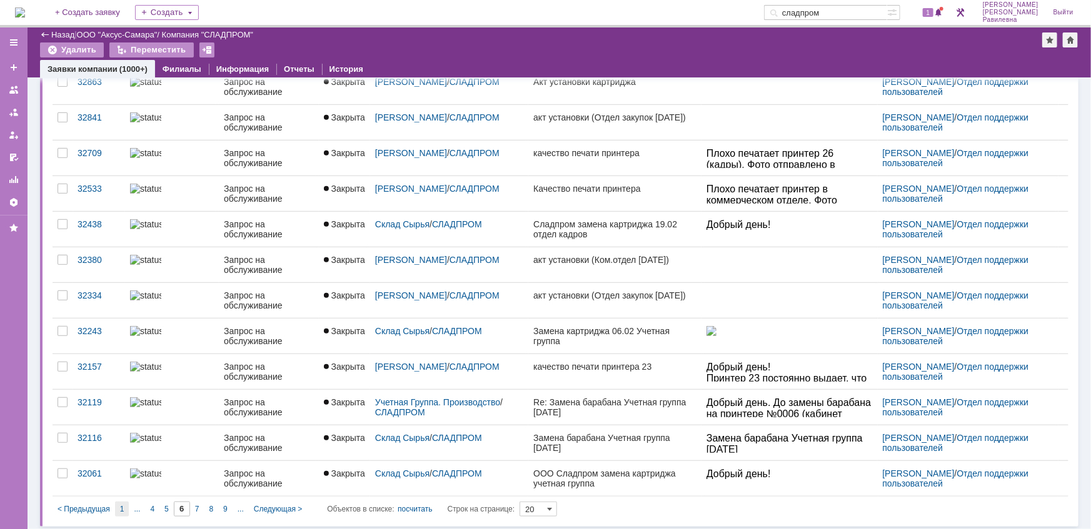
click at [121, 506] on span "1" at bounding box center [122, 509] width 4 height 9
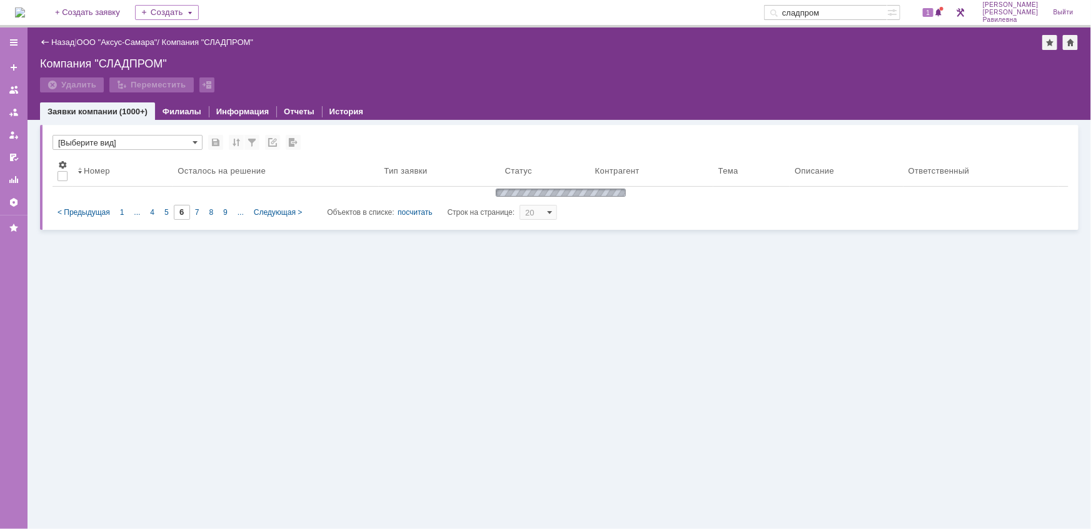
type input "1"
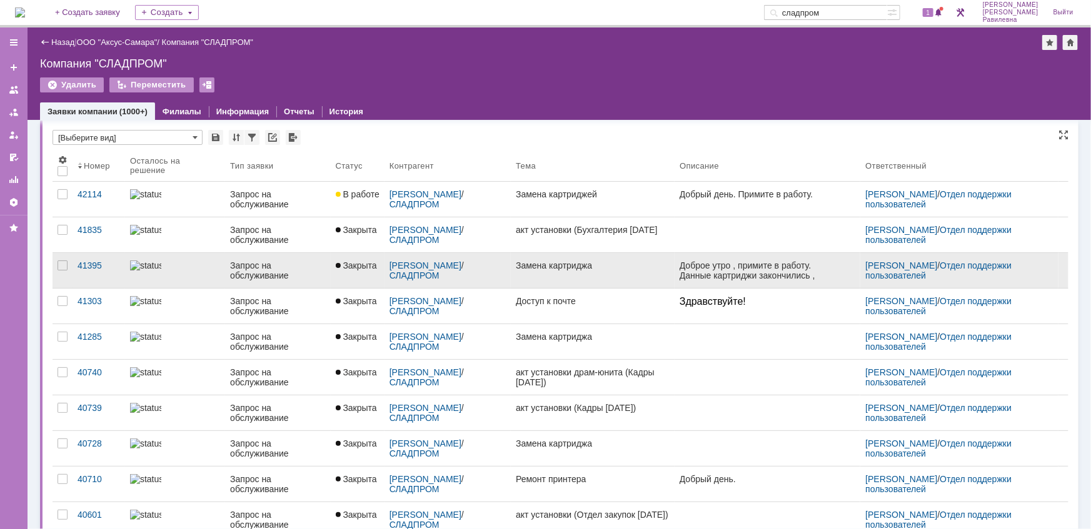
click at [241, 261] on div "Запрос на обслуживание" at bounding box center [277, 271] width 95 height 20
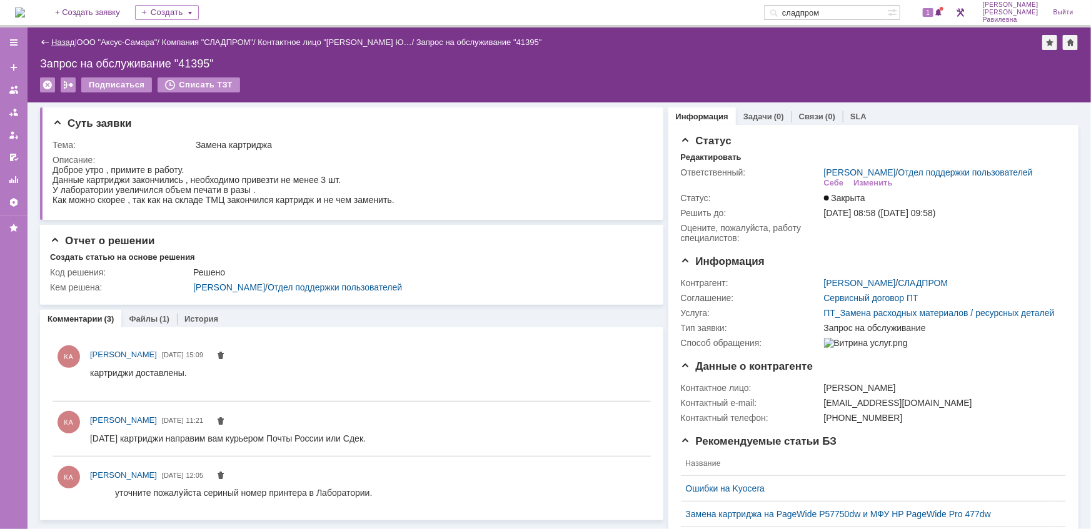
click at [69, 43] on link "Назад" at bounding box center [62, 42] width 23 height 9
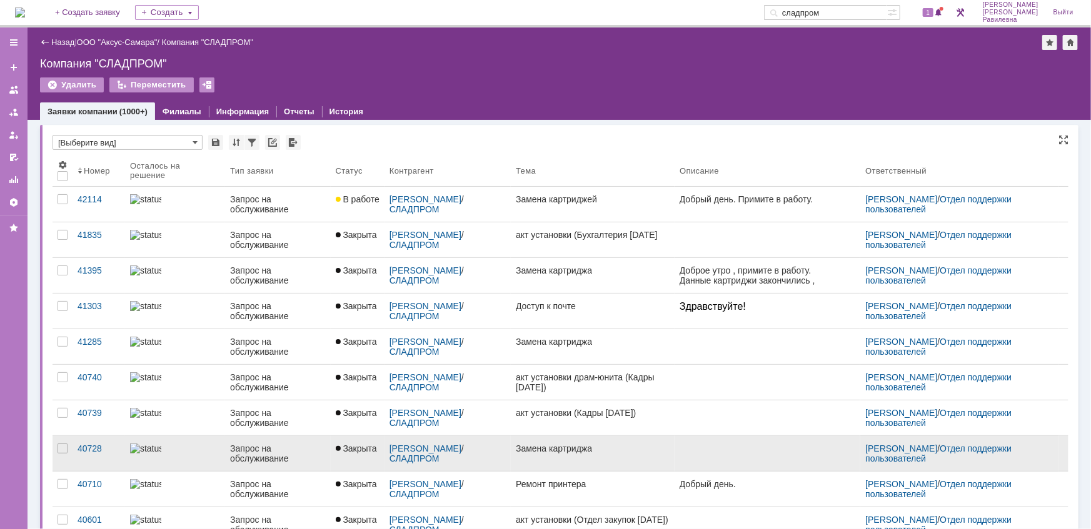
click at [244, 447] on div "Запрос на обслуживание" at bounding box center [277, 454] width 95 height 20
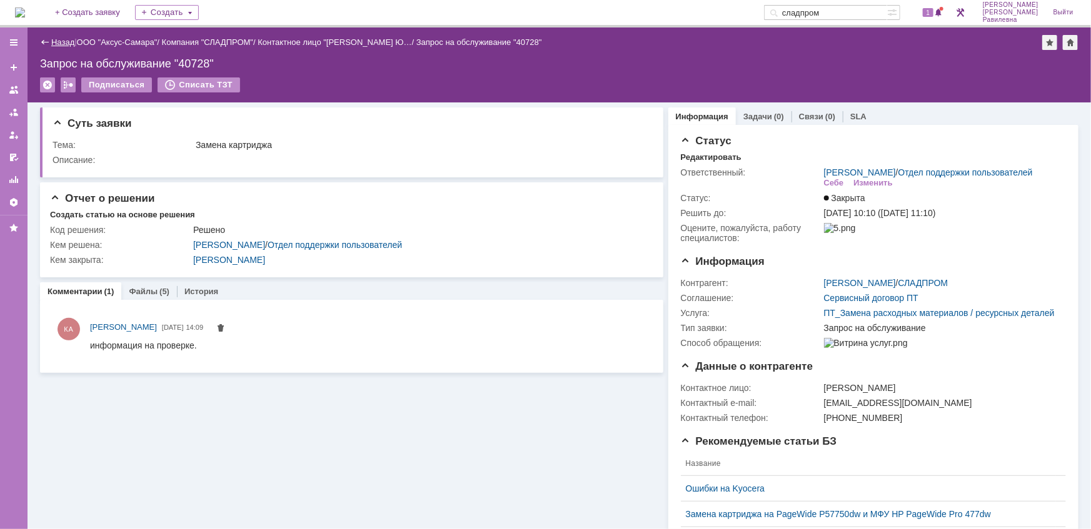
click at [64, 41] on link "Назад" at bounding box center [62, 42] width 23 height 9
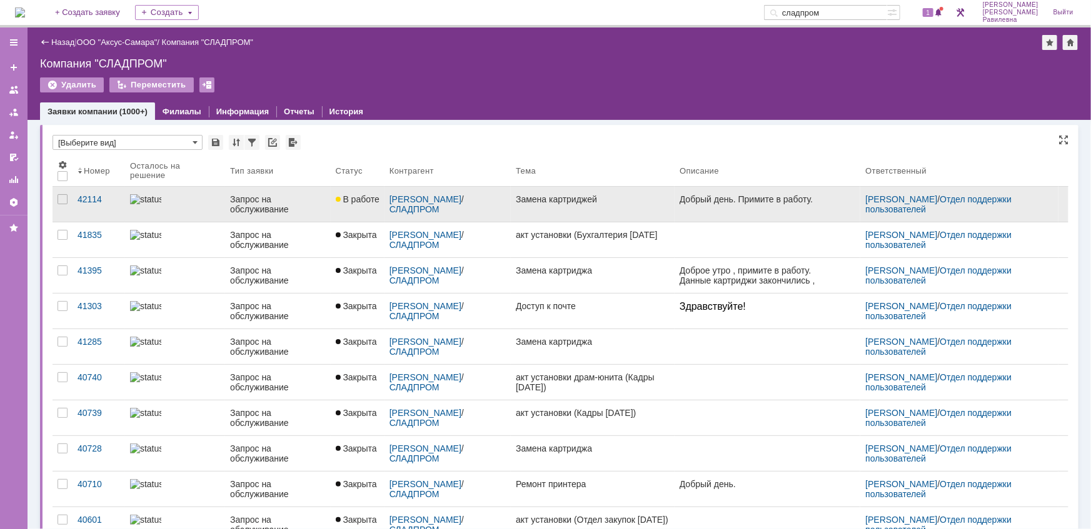
click at [246, 204] on div "Запрос на обслуживание" at bounding box center [277, 204] width 95 height 20
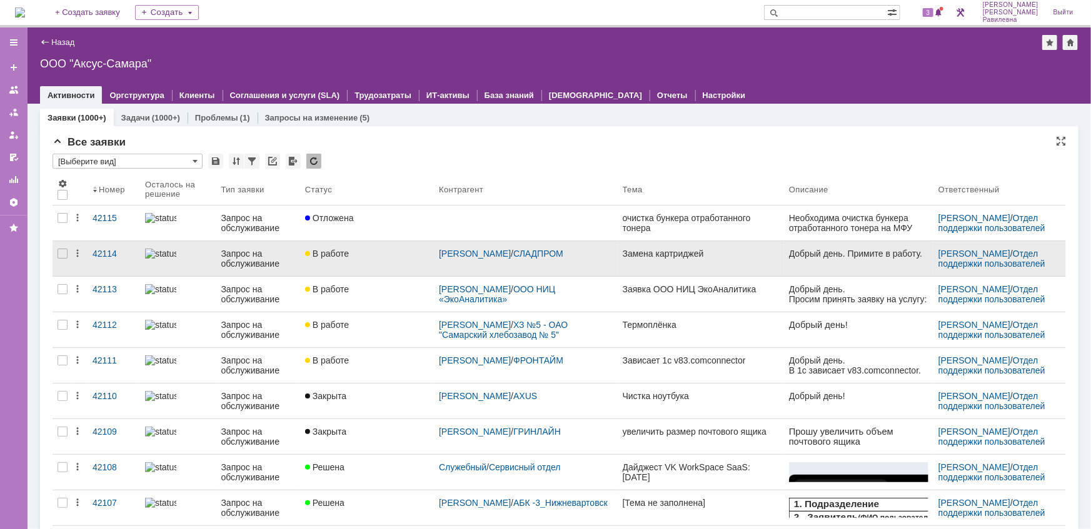
click at [273, 253] on div "Запрос на обслуживание" at bounding box center [258, 259] width 74 height 20
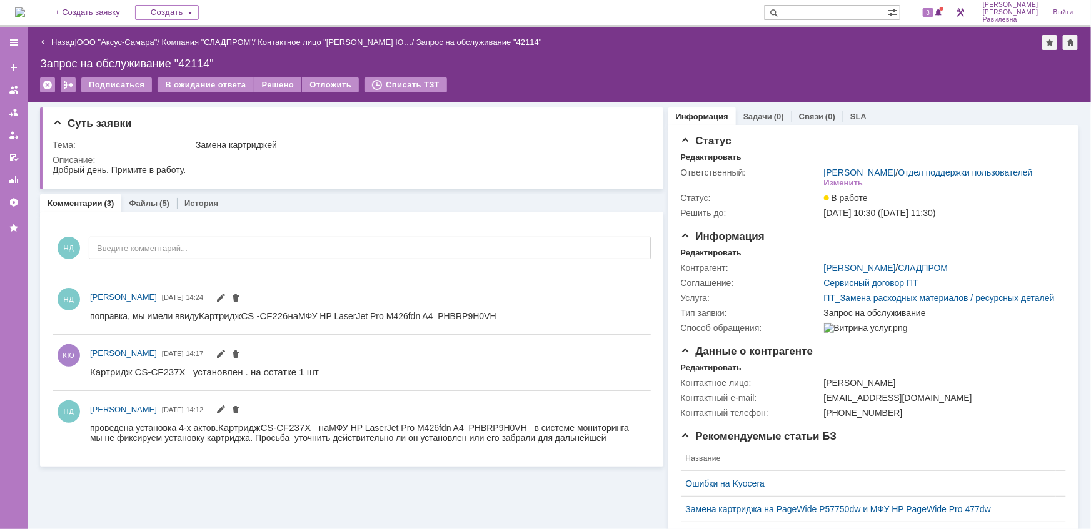
click at [117, 44] on link "ООО "Аксус-Самара"" at bounding box center [117, 42] width 81 height 9
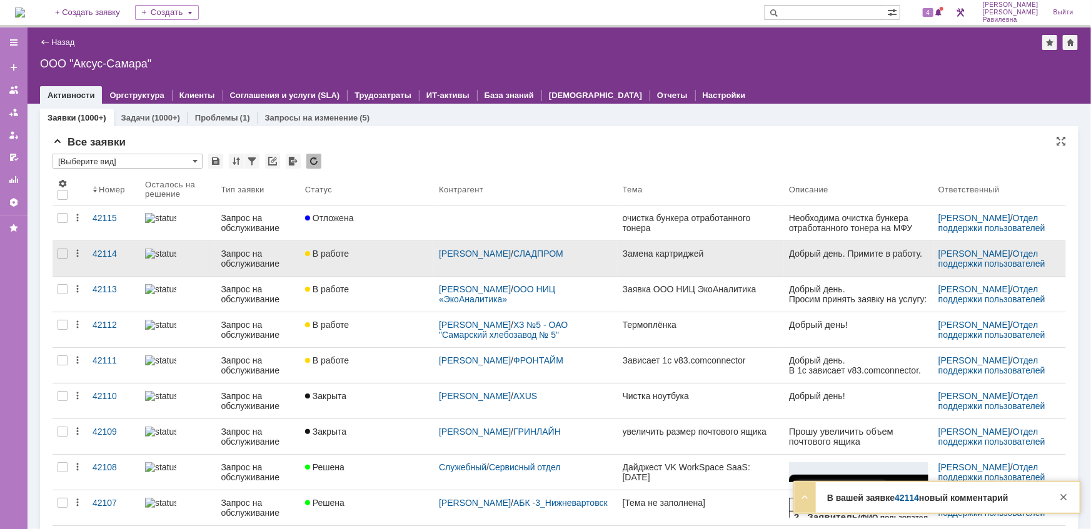
click at [253, 257] on div "Запрос на обслуживание" at bounding box center [258, 259] width 74 height 20
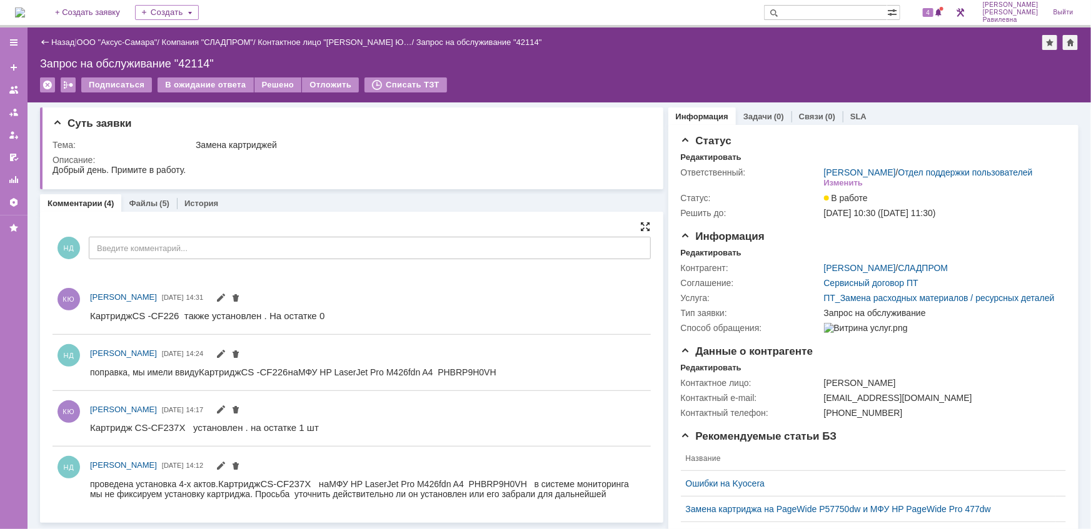
click at [641, 224] on div at bounding box center [646, 227] width 10 height 10
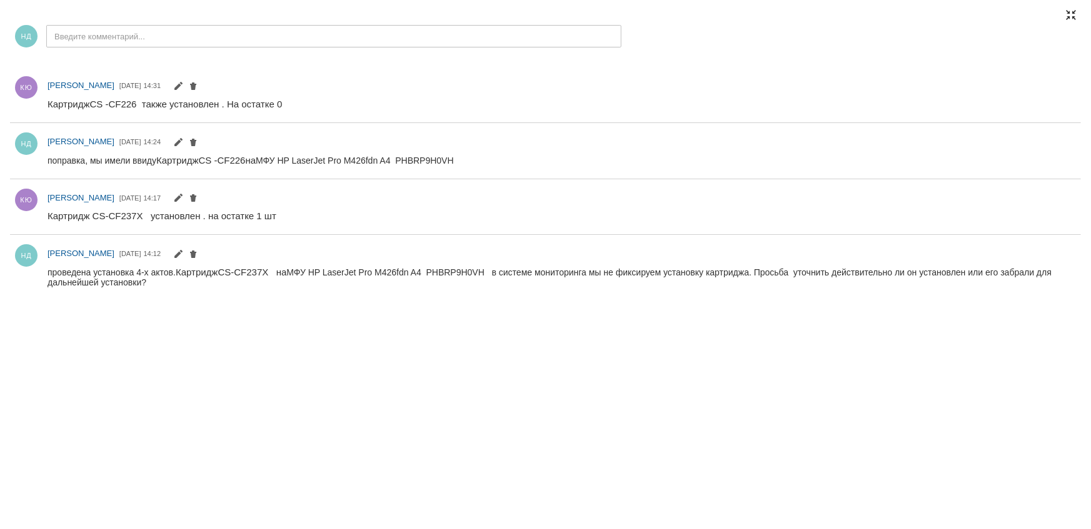
click at [1070, 16] on div at bounding box center [1071, 15] width 10 height 10
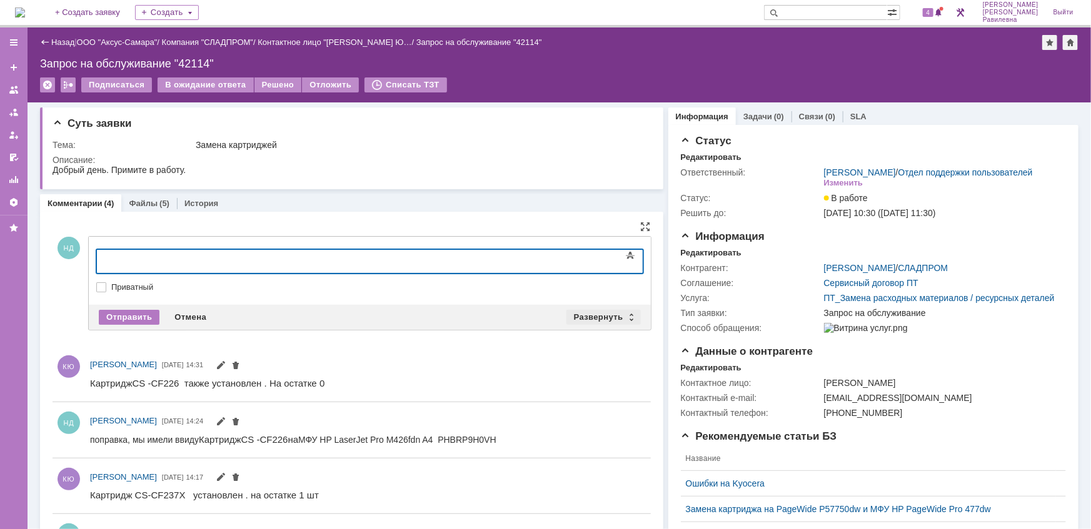
click at [597, 318] on div "Развернуть" at bounding box center [603, 317] width 74 height 15
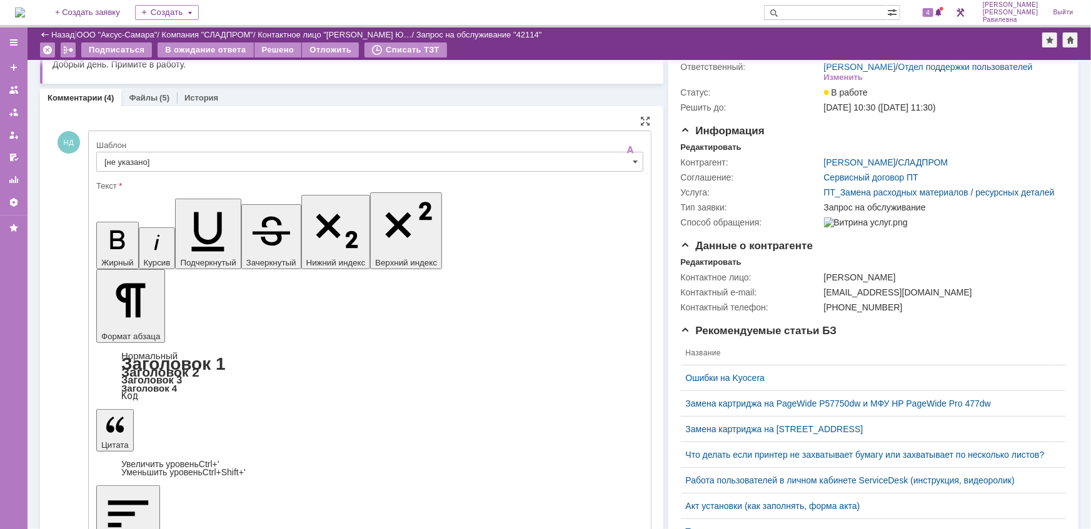
scroll to position [113, 0]
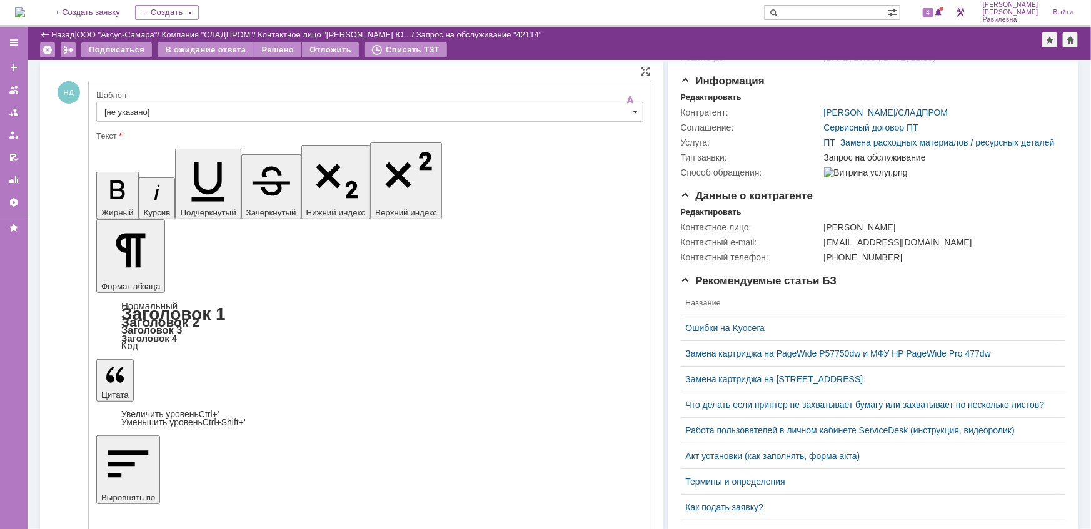
click at [633, 112] on span at bounding box center [635, 112] width 5 height 10
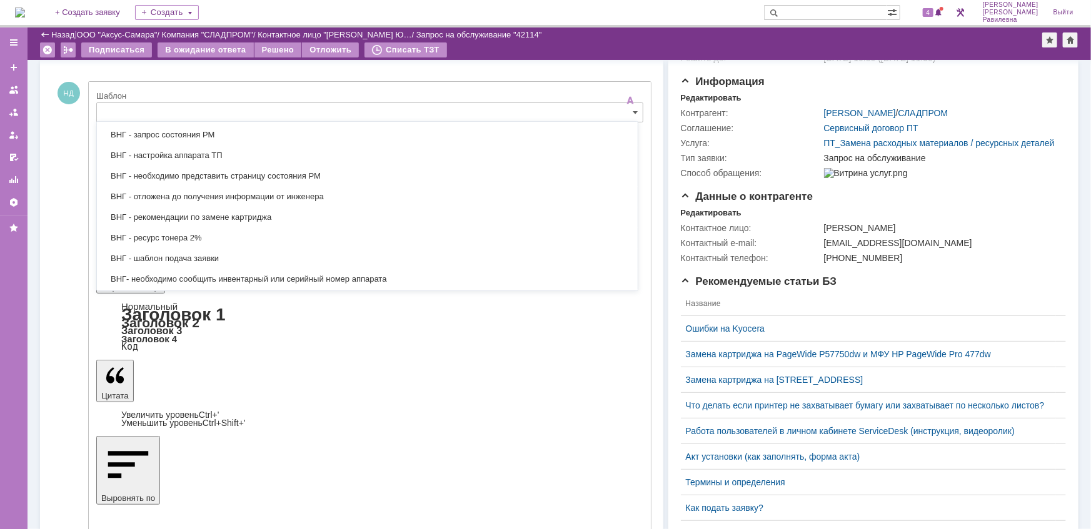
scroll to position [403, 0]
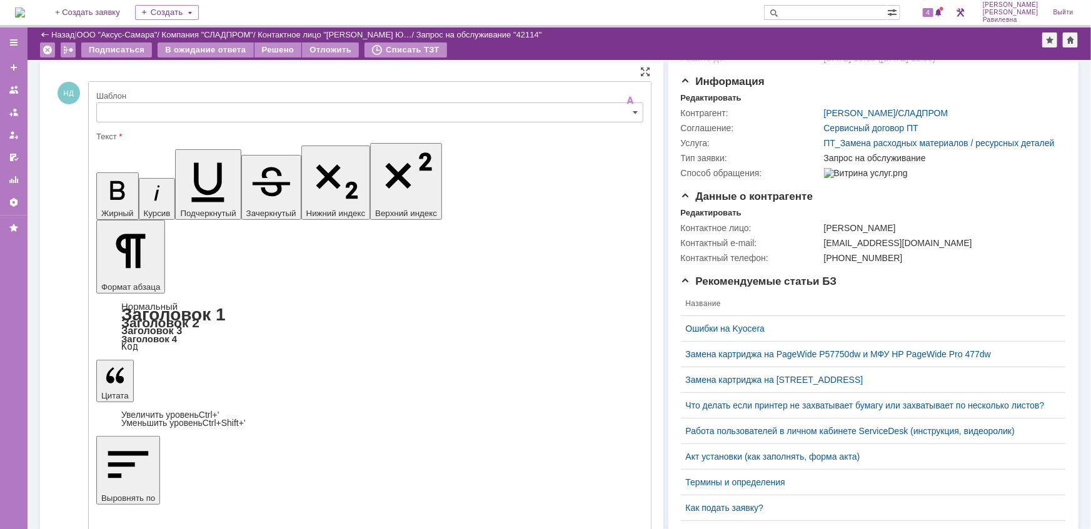
type input "[не указано]"
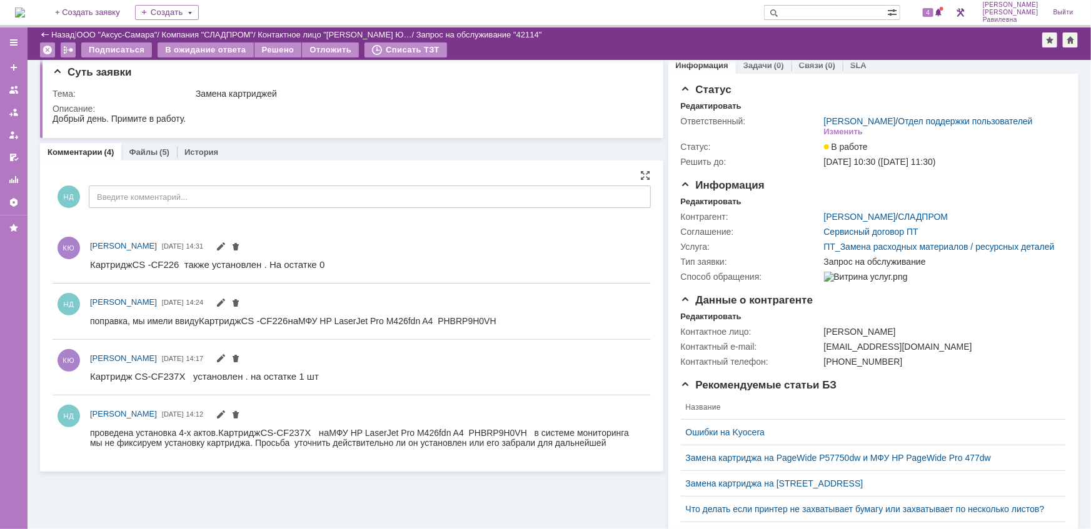
scroll to position [0, 0]
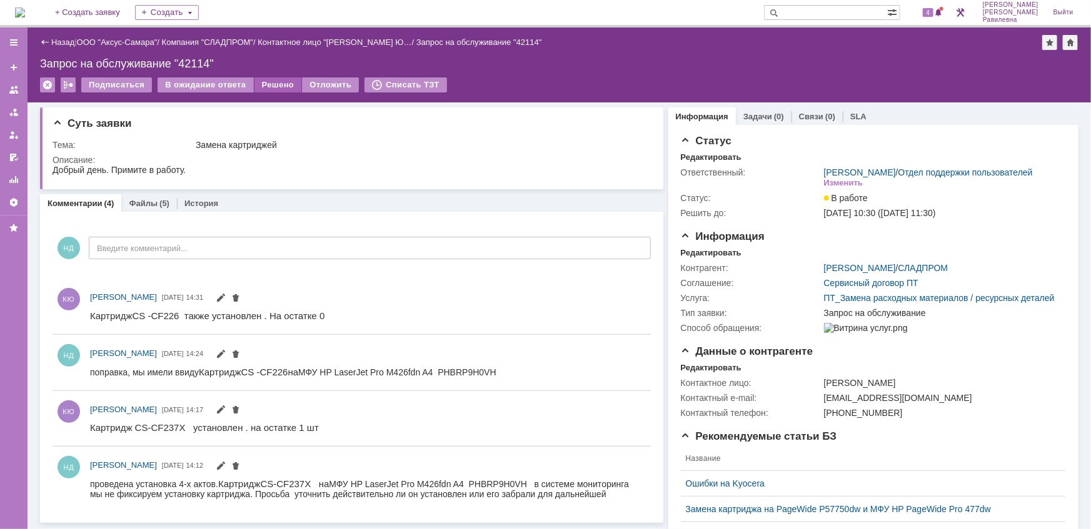
click at [279, 86] on div "Решено" at bounding box center [278, 85] width 48 height 15
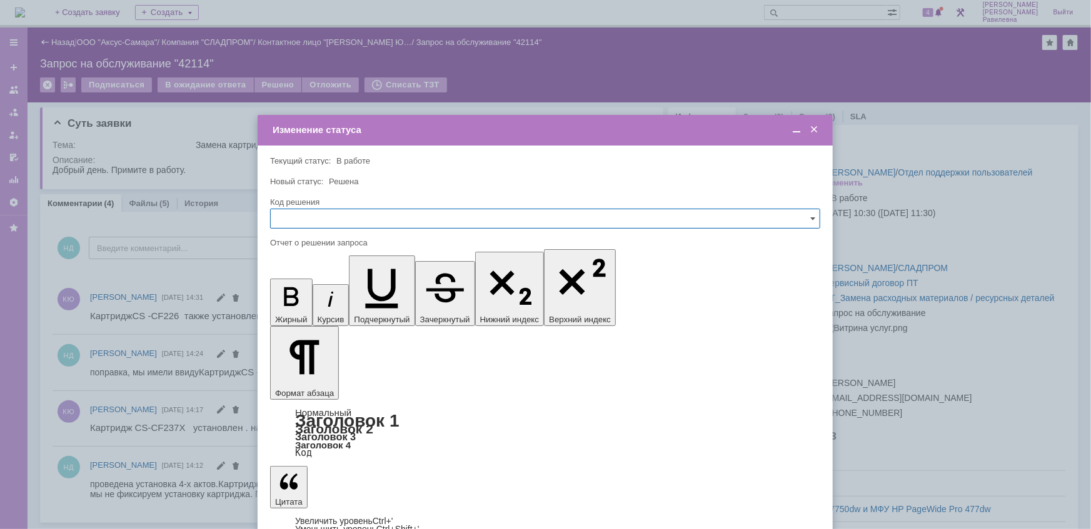
click at [317, 219] on input "text" at bounding box center [545, 219] width 550 height 20
click at [318, 296] on div "Решено" at bounding box center [545, 303] width 549 height 20
type input "Решено"
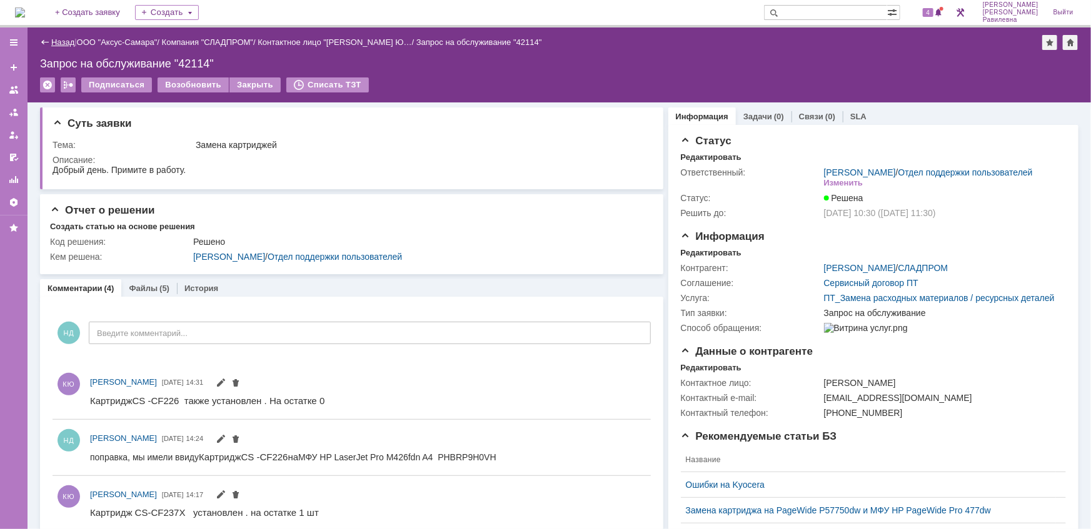
click at [66, 43] on link "Назад" at bounding box center [62, 42] width 23 height 9
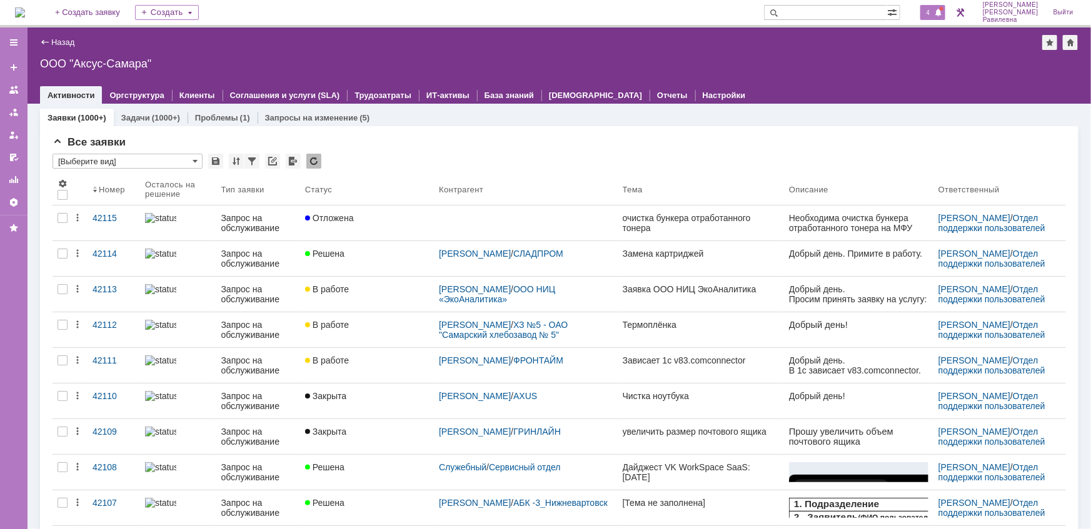
click at [934, 15] on span "4" at bounding box center [928, 12] width 11 height 9
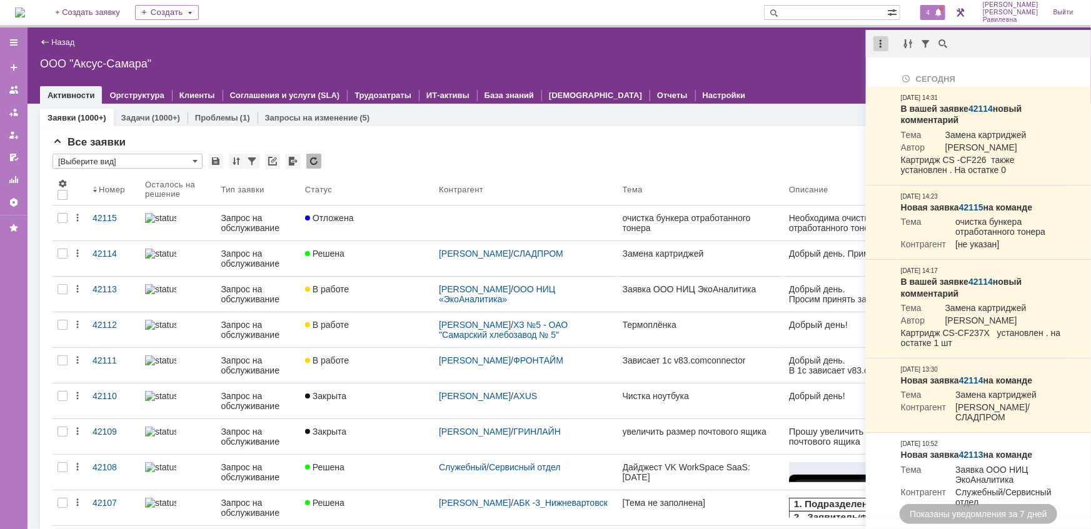
click at [883, 47] on div at bounding box center [880, 43] width 15 height 15
click at [900, 71] on div "Отметить уведомления прочитанными" at bounding box center [967, 75] width 168 height 9
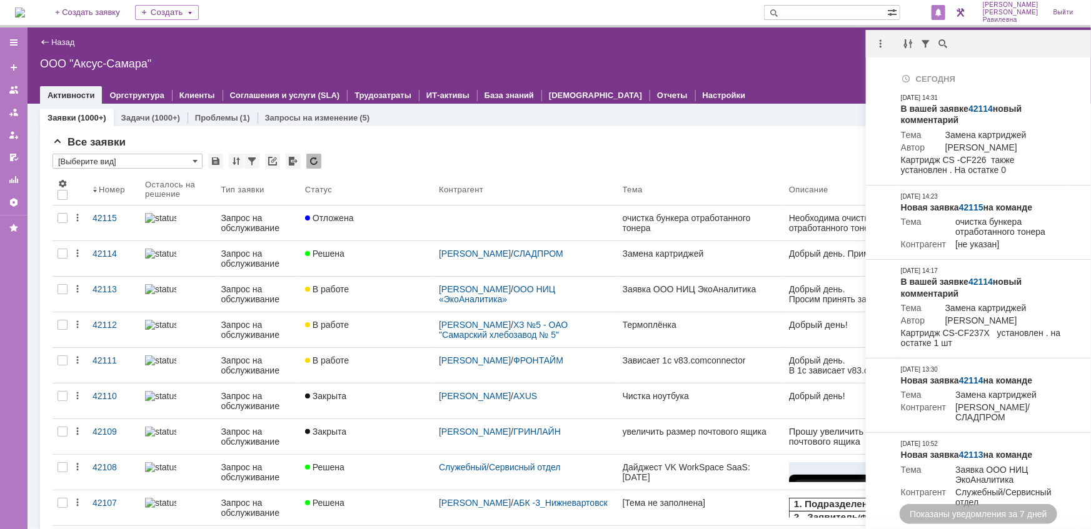
click at [715, 137] on div "Все заявки" at bounding box center [559, 142] width 1013 height 13
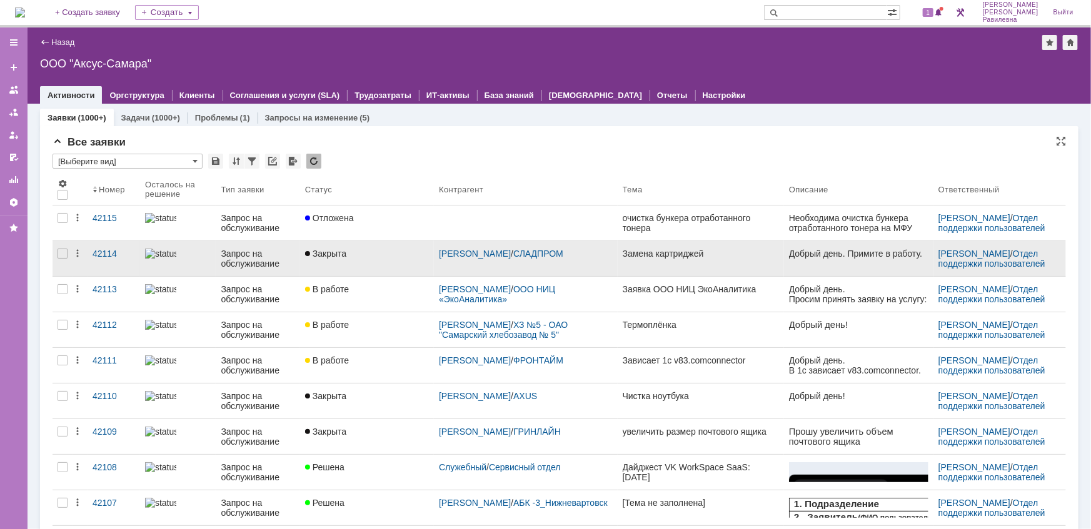
click at [250, 254] on div "Запрос на обслуживание" at bounding box center [258, 259] width 74 height 20
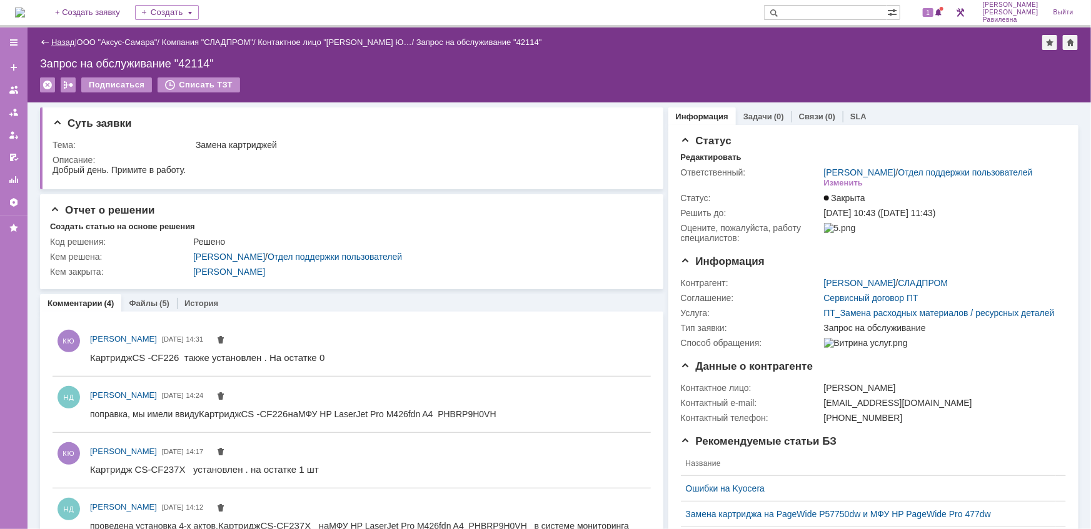
click at [62, 39] on link "Назад" at bounding box center [62, 42] width 23 height 9
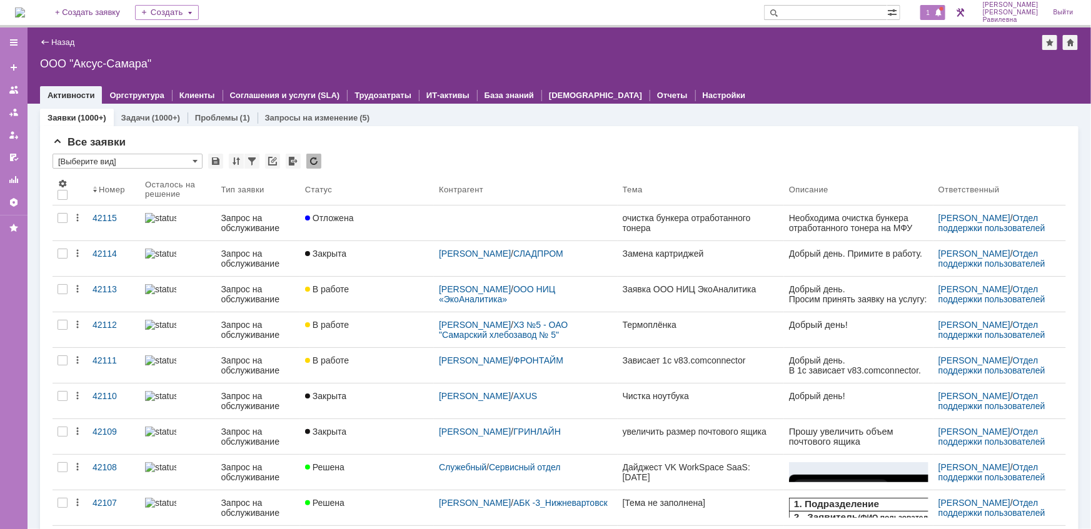
click at [934, 14] on span "1" at bounding box center [928, 12] width 11 height 9
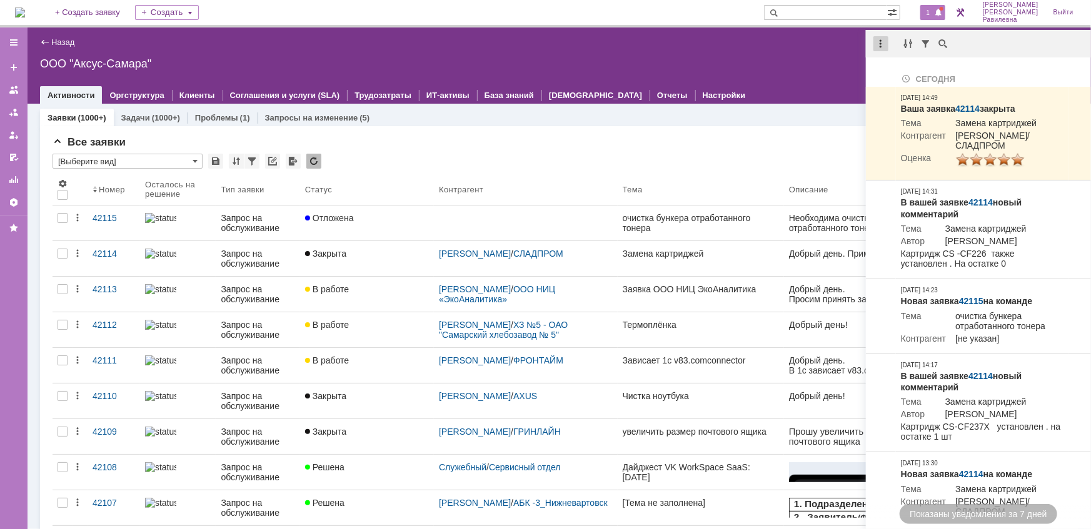
click at [878, 44] on div at bounding box center [880, 43] width 15 height 15
click at [891, 74] on div "Отметить уведомления прочитанными" at bounding box center [967, 75] width 168 height 9
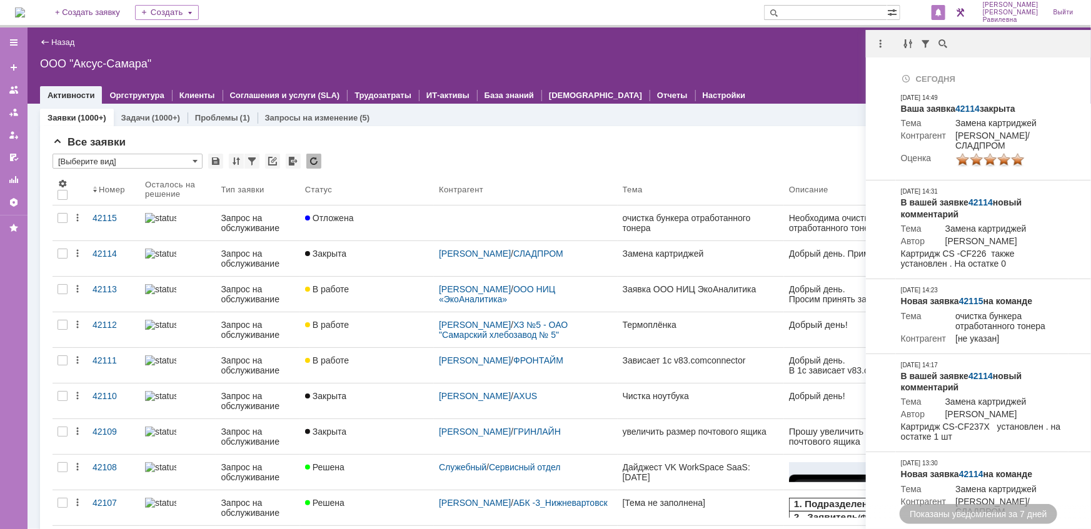
click at [488, 157] on div "* [Выберите вид]" at bounding box center [559, 162] width 1013 height 16
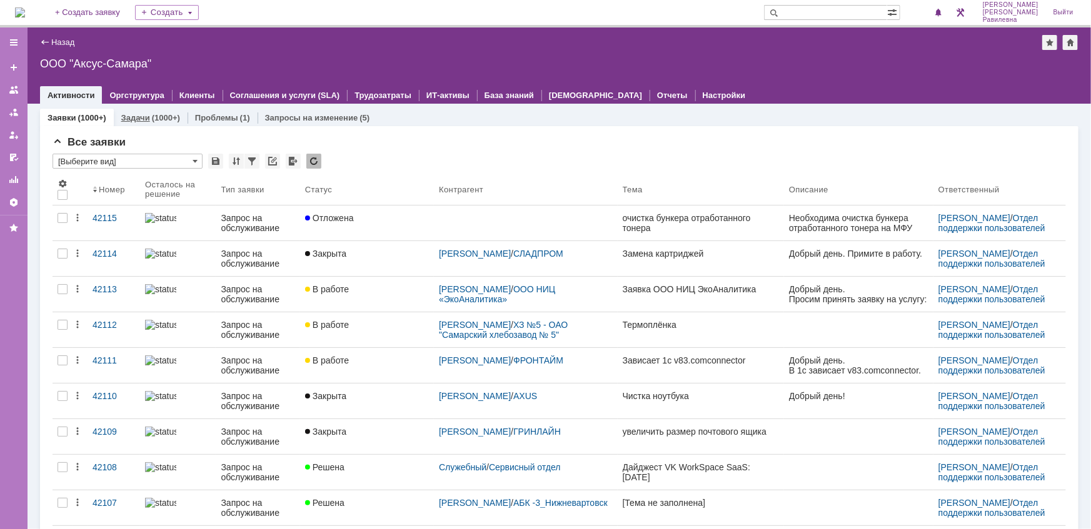
click at [146, 114] on link "Задачи" at bounding box center [135, 117] width 29 height 9
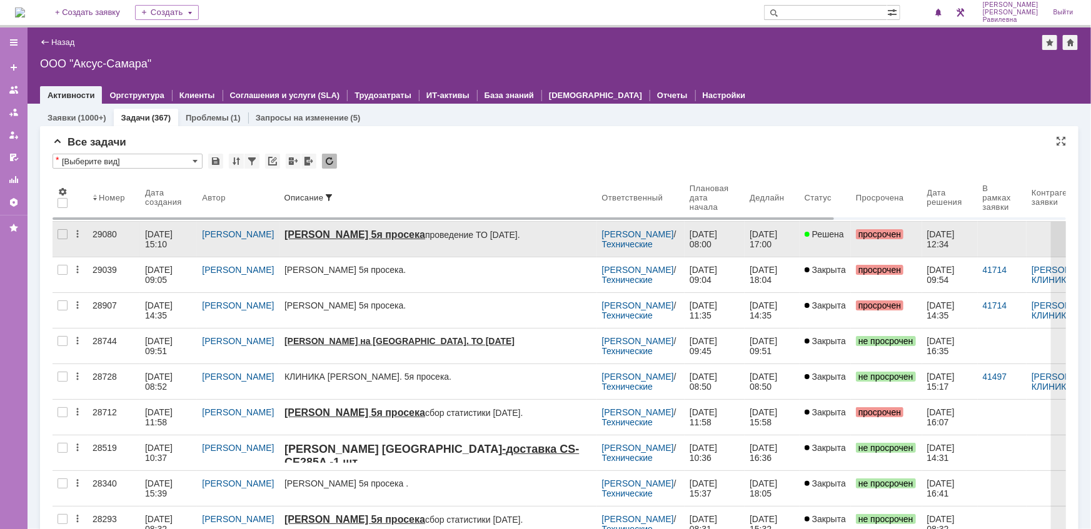
click at [166, 234] on div "23.09.2025 15:10" at bounding box center [160, 239] width 30 height 20
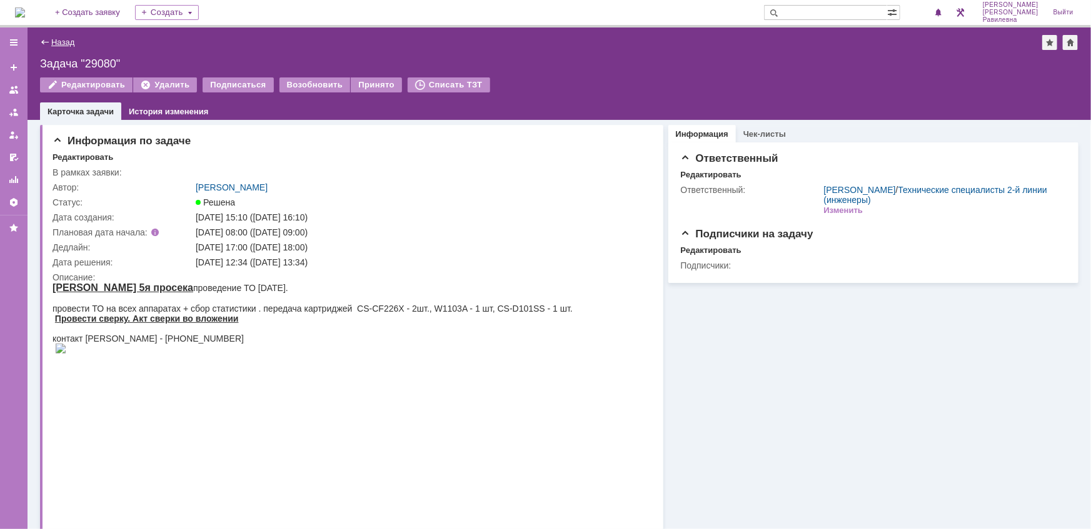
click at [55, 43] on link "Назад" at bounding box center [62, 42] width 23 height 9
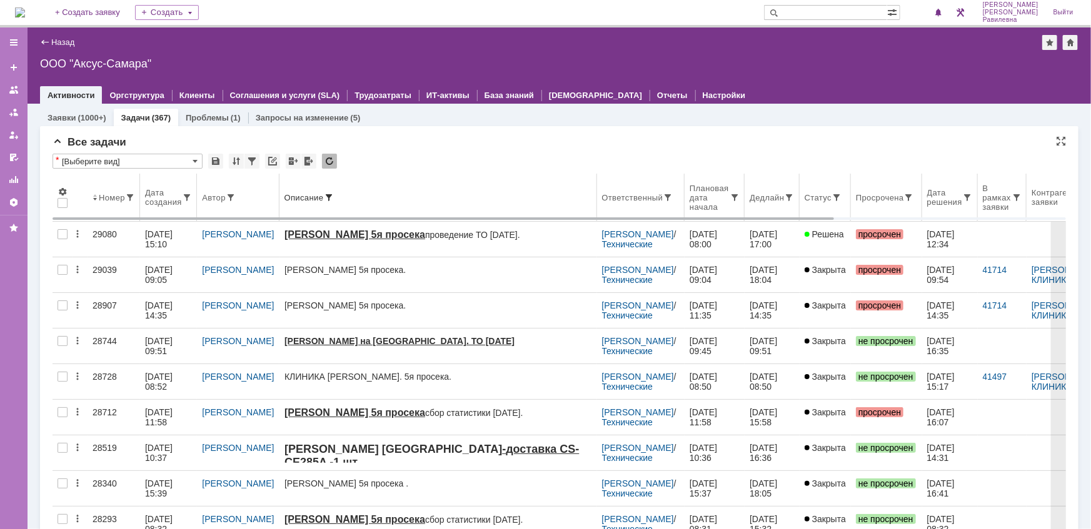
click at [324, 194] on span at bounding box center [329, 198] width 10 height 10
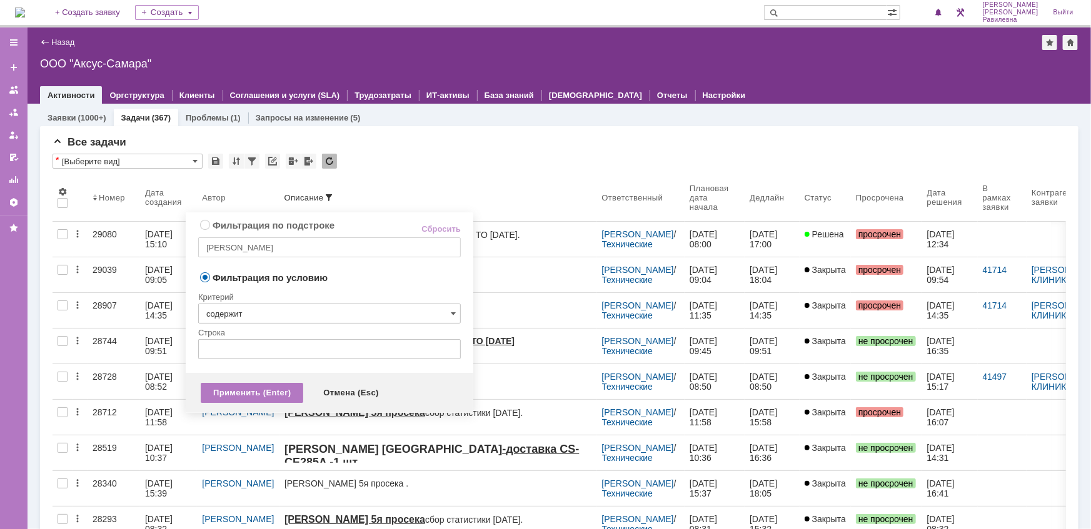
radio input "true"
click at [272, 250] on input "косма" at bounding box center [329, 248] width 263 height 20
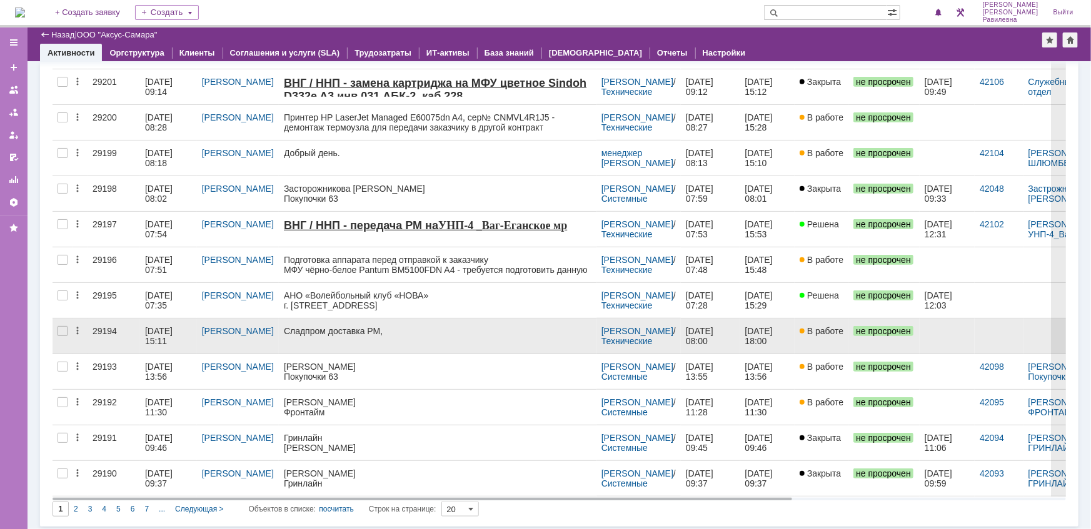
click at [121, 331] on div "29194" at bounding box center [114, 331] width 43 height 10
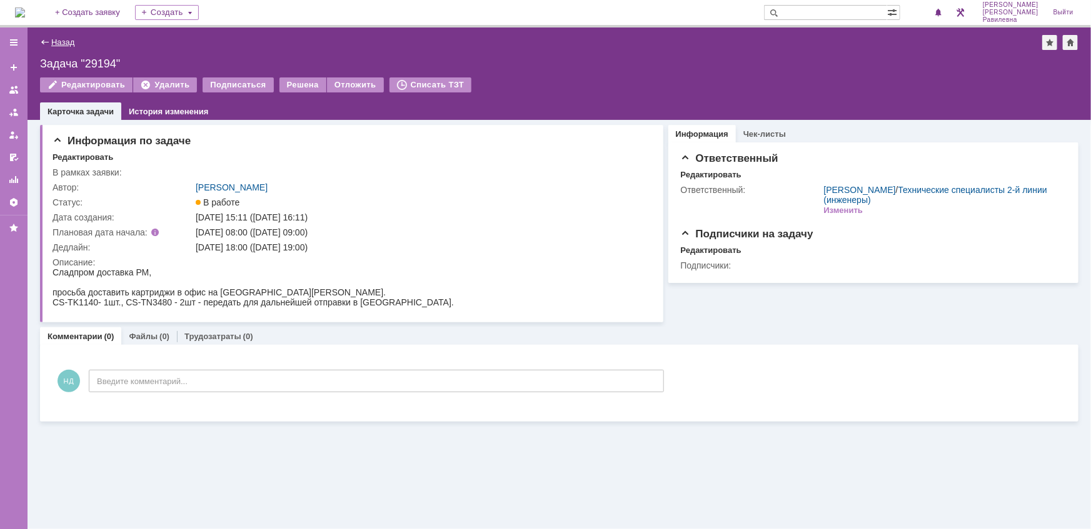
click at [60, 43] on link "Назад" at bounding box center [62, 42] width 23 height 9
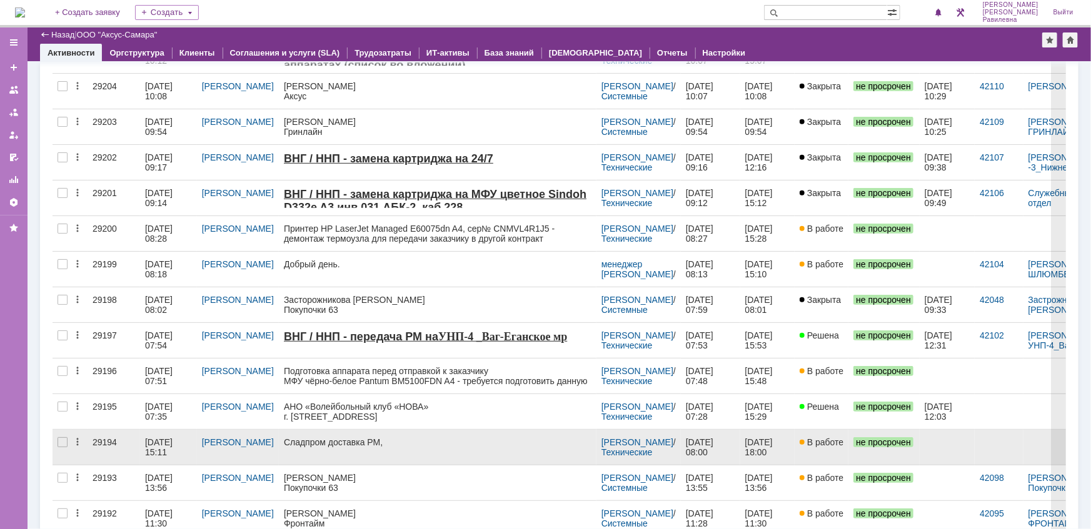
click at [156, 443] on div "02.10.2025 15:11" at bounding box center [160, 448] width 30 height 20
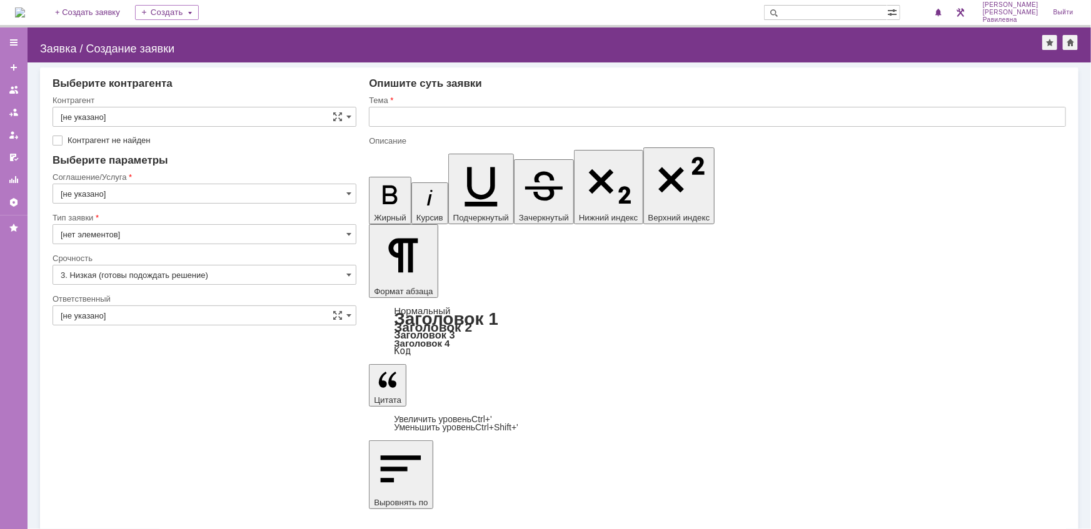
click at [25, 10] on img at bounding box center [20, 13] width 10 height 10
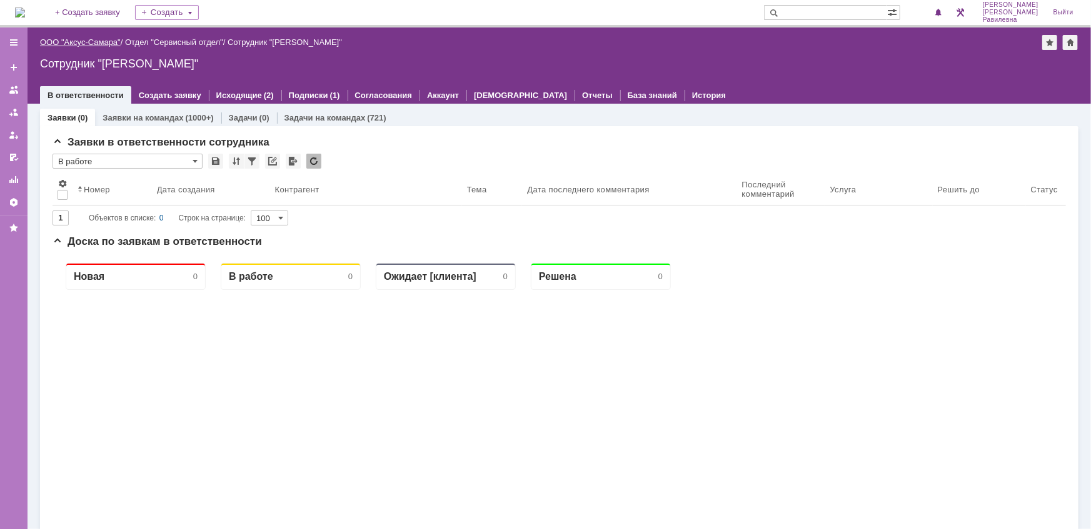
click at [98, 41] on link "ООО "Аксус-Самара"" at bounding box center [80, 42] width 81 height 9
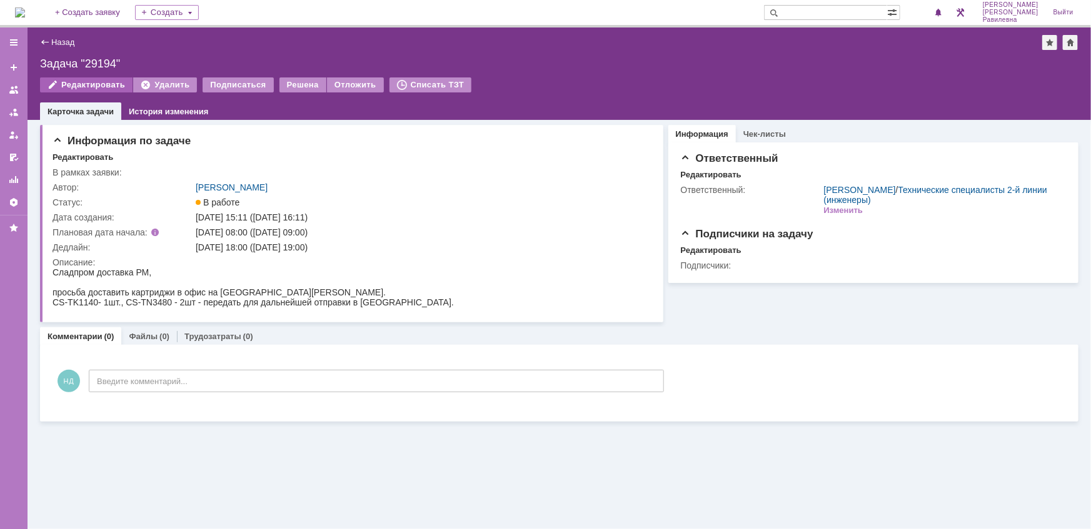
click at [94, 83] on div "Редактировать" at bounding box center [86, 85] width 93 height 15
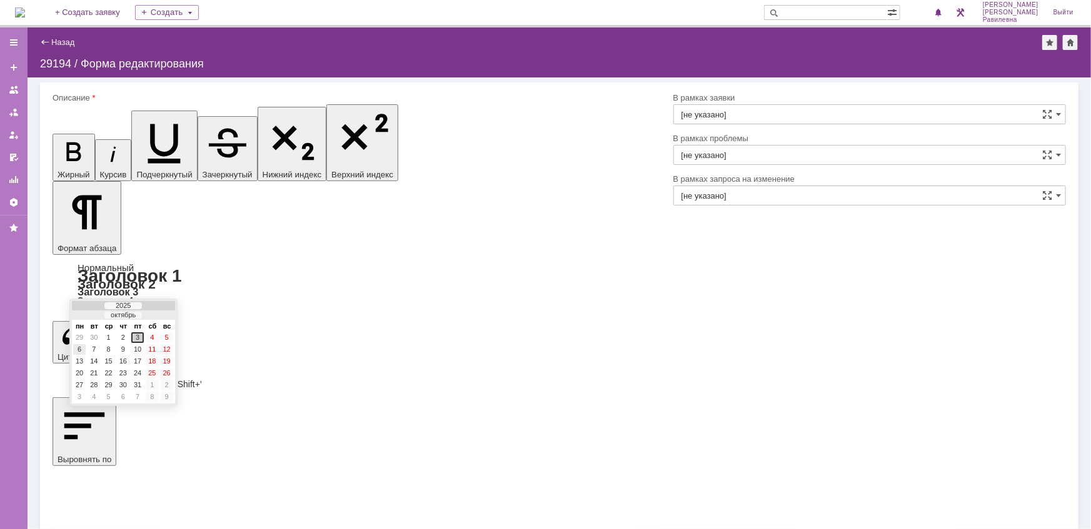
click at [83, 349] on div "6" at bounding box center [79, 349] width 13 height 11
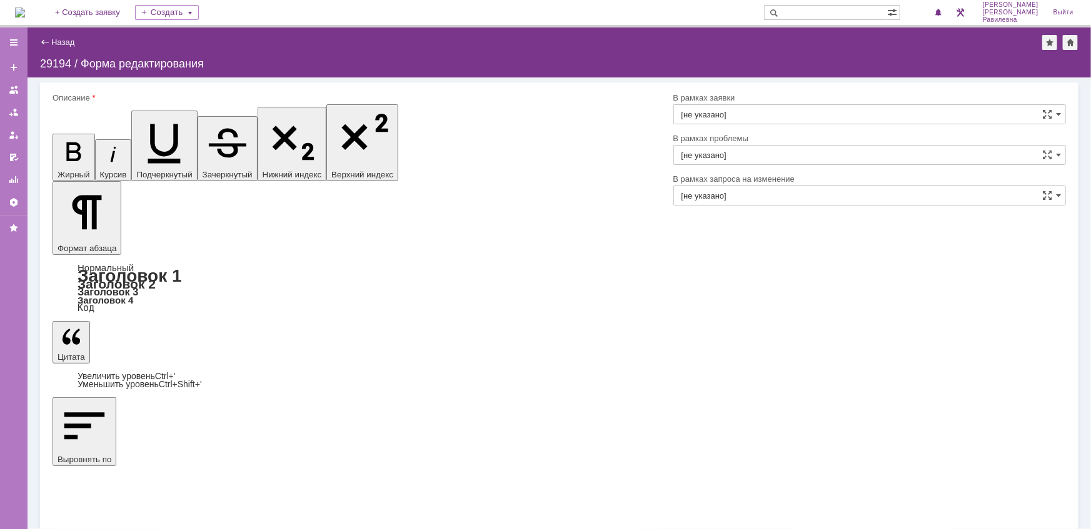
type input "06.10.2025 16:00"
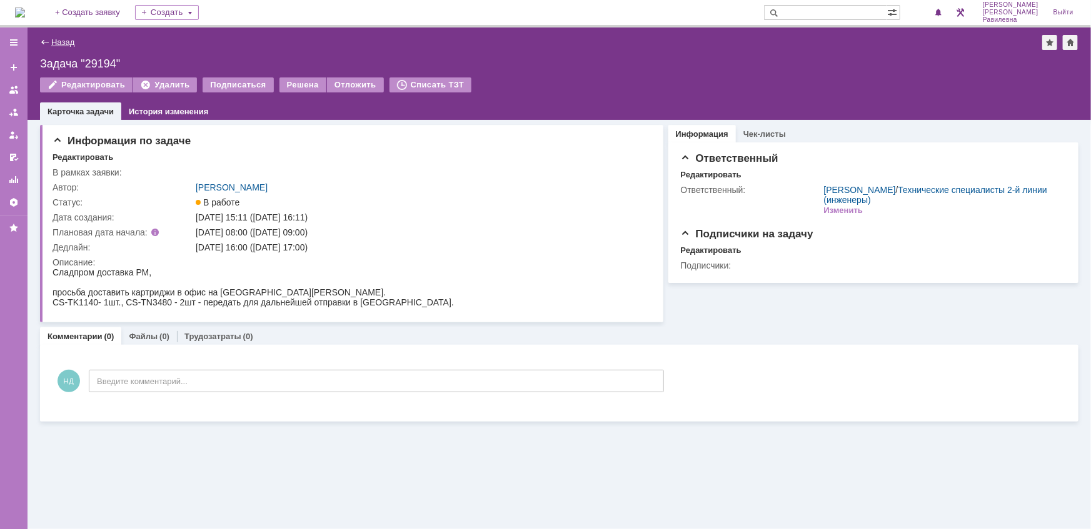
click at [66, 41] on link "Назад" at bounding box center [62, 42] width 23 height 9
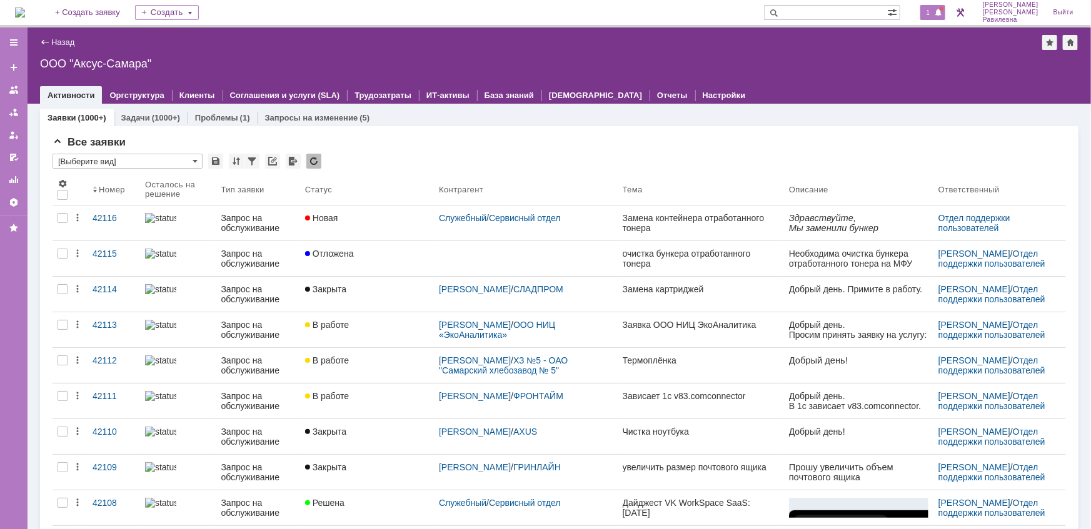
click at [934, 8] on span "1" at bounding box center [928, 12] width 11 height 9
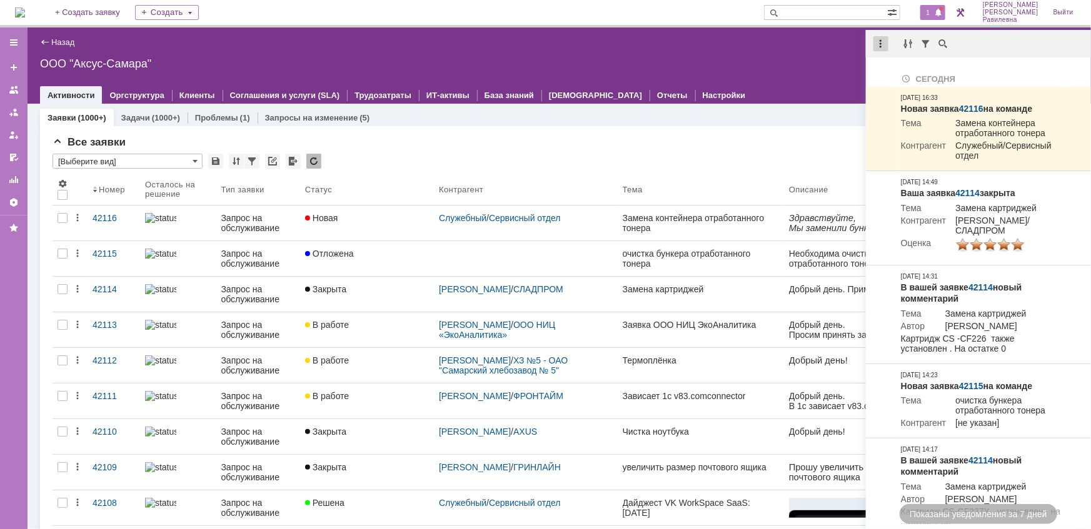
click at [881, 45] on div at bounding box center [880, 43] width 15 height 15
click at [899, 74] on div "Отметить уведомления прочитанными" at bounding box center [967, 75] width 168 height 9
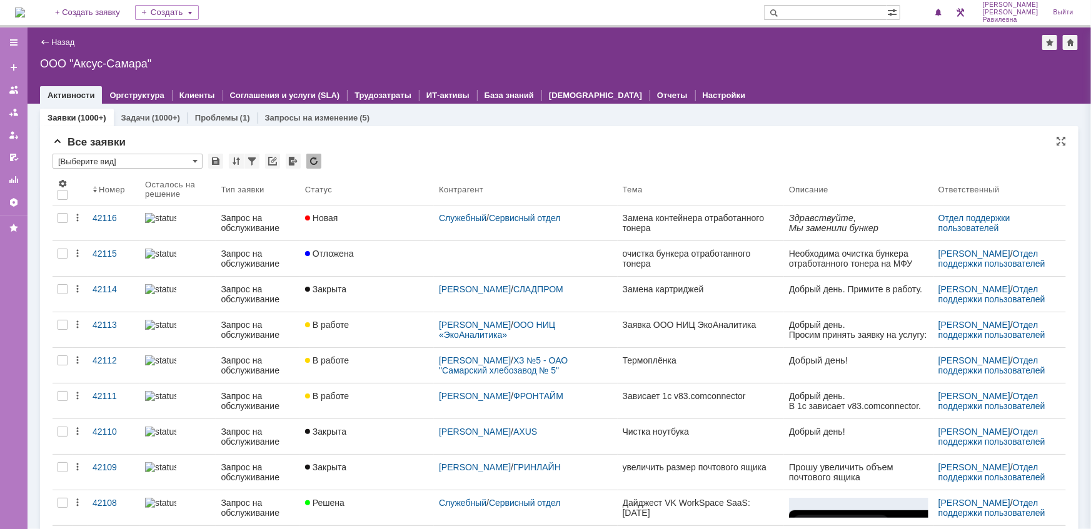
click at [581, 154] on div "* [Выберите вид]" at bounding box center [559, 162] width 1013 height 16
click at [132, 114] on link "Задачи" at bounding box center [135, 117] width 29 height 9
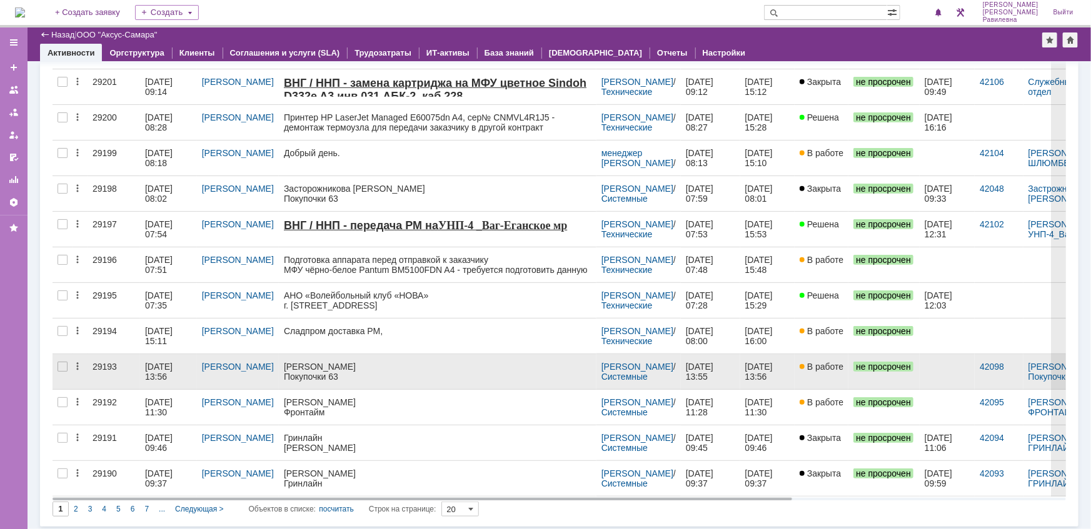
click at [157, 369] on div "02.10.2025 13:56" at bounding box center [160, 372] width 30 height 20
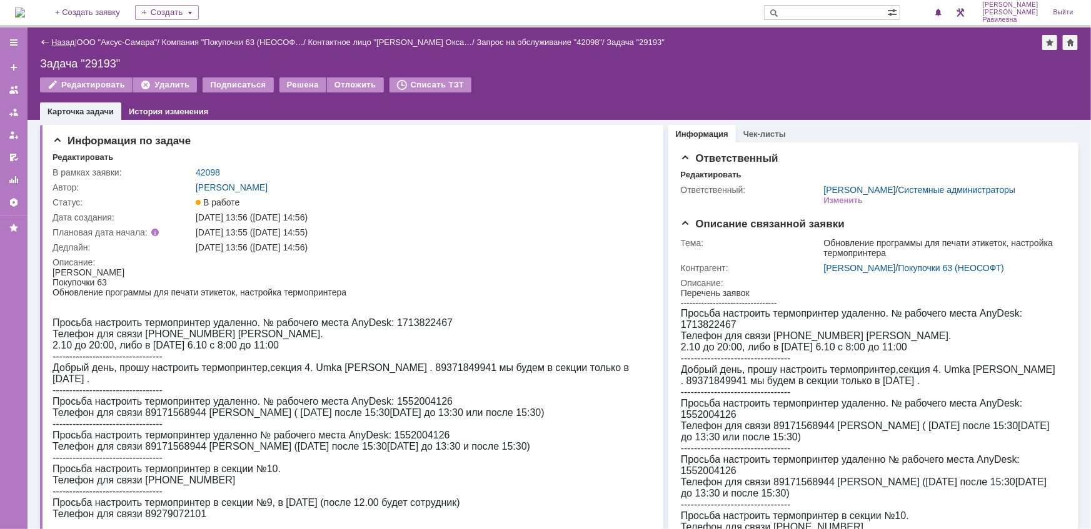
click at [63, 44] on link "Назад" at bounding box center [62, 42] width 23 height 9
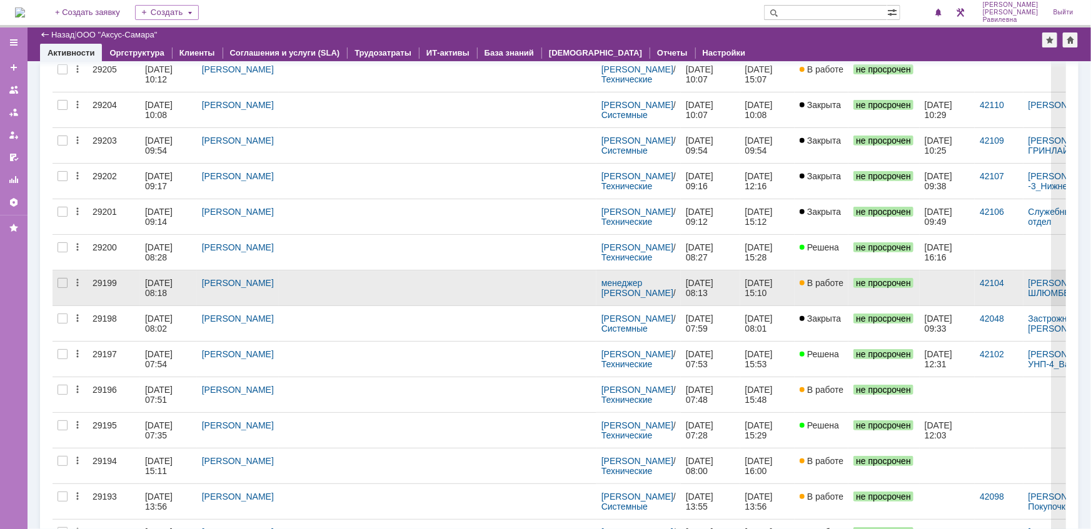
scroll to position [395, 0]
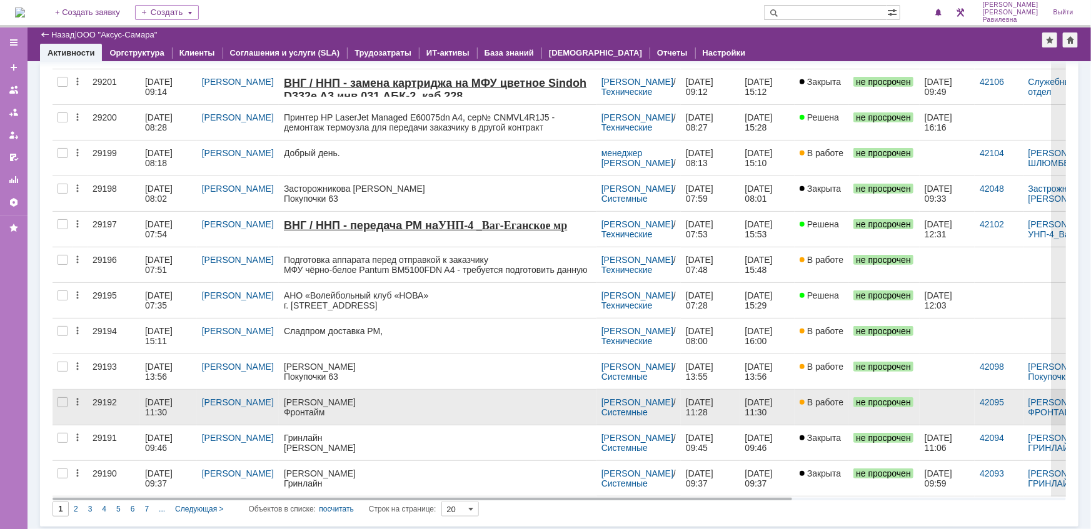
click at [154, 403] on div "02.10.2025 11:30" at bounding box center [160, 408] width 30 height 20
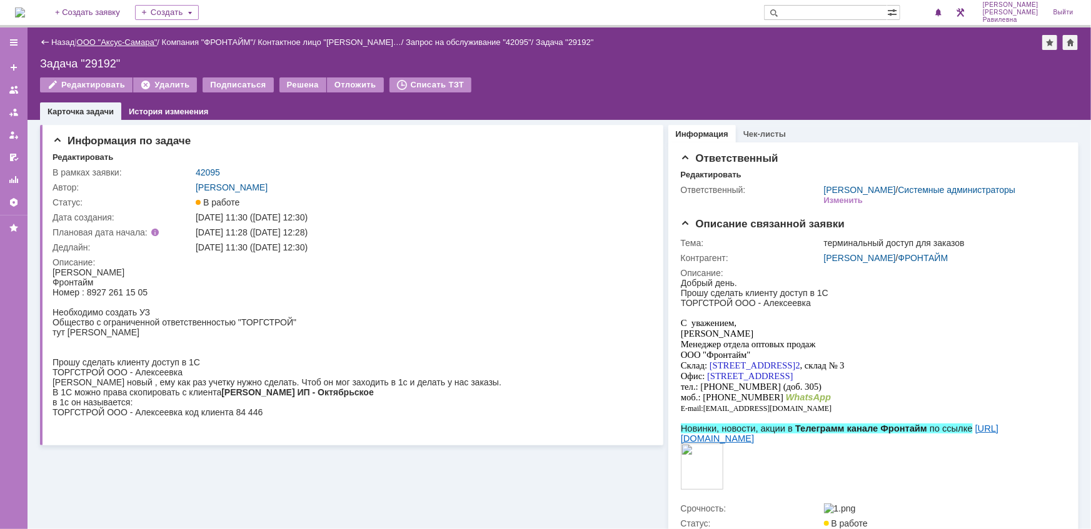
click at [116, 44] on link "ООО "Аксус-Самара"" at bounding box center [117, 42] width 81 height 9
